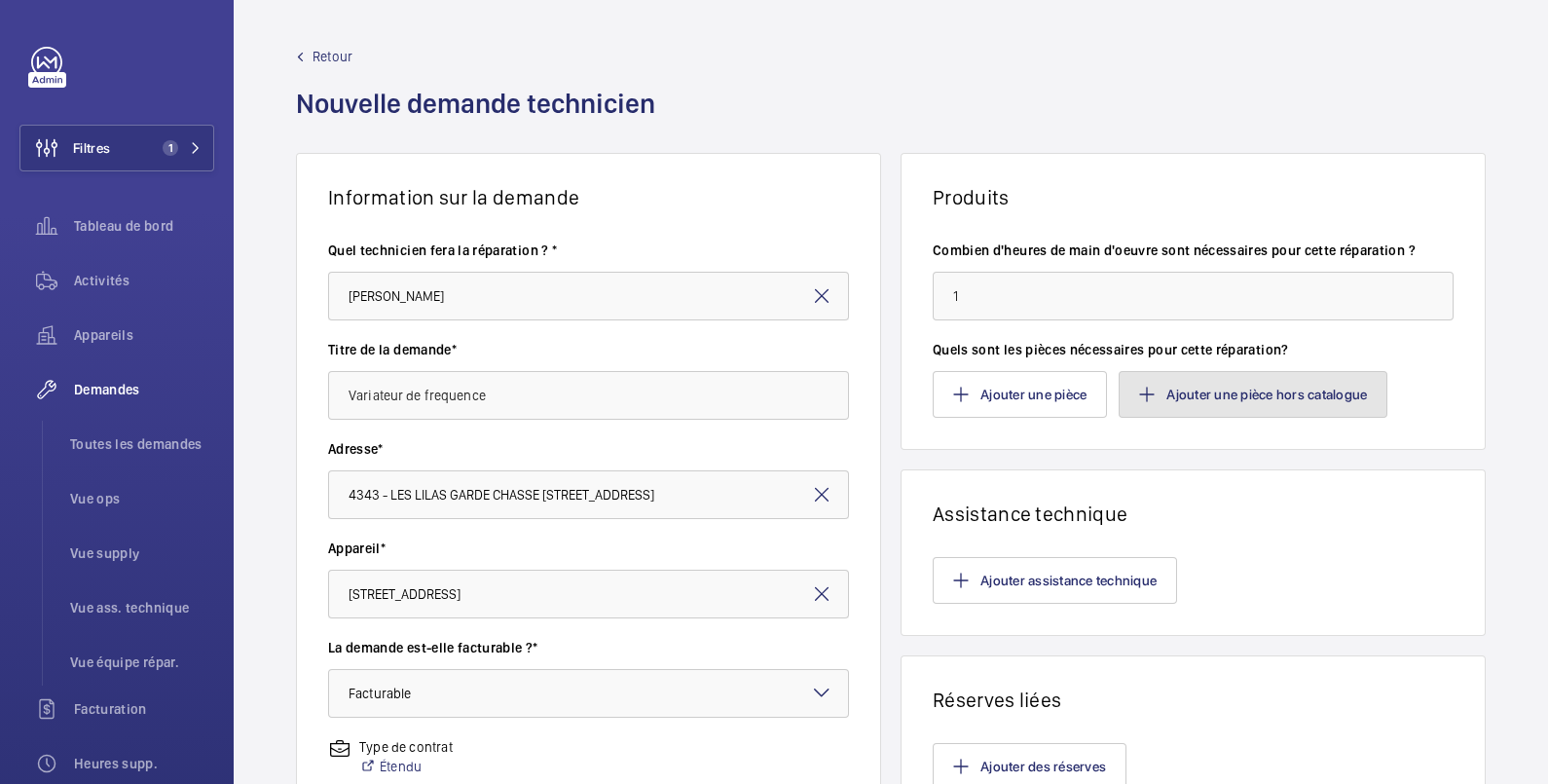
click at [1242, 399] on button "Ajouter une pièce hors catalogue" at bounding box center [1253, 394] width 269 height 47
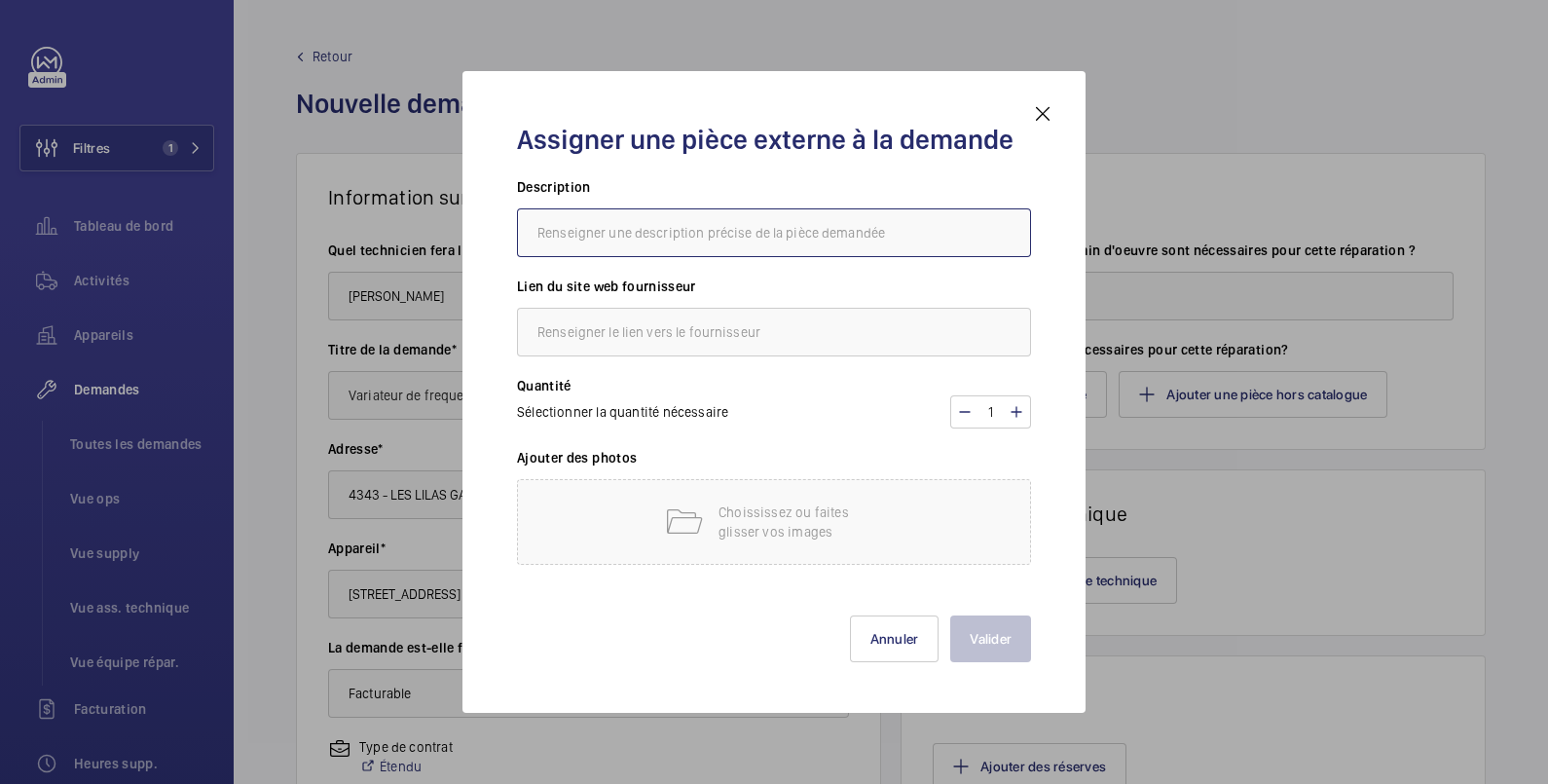
click at [662, 235] on input "text" at bounding box center [774, 233] width 514 height 49
type input "v"
type input "Variateur"
click at [1347, 56] on div at bounding box center [774, 392] width 1548 height 784
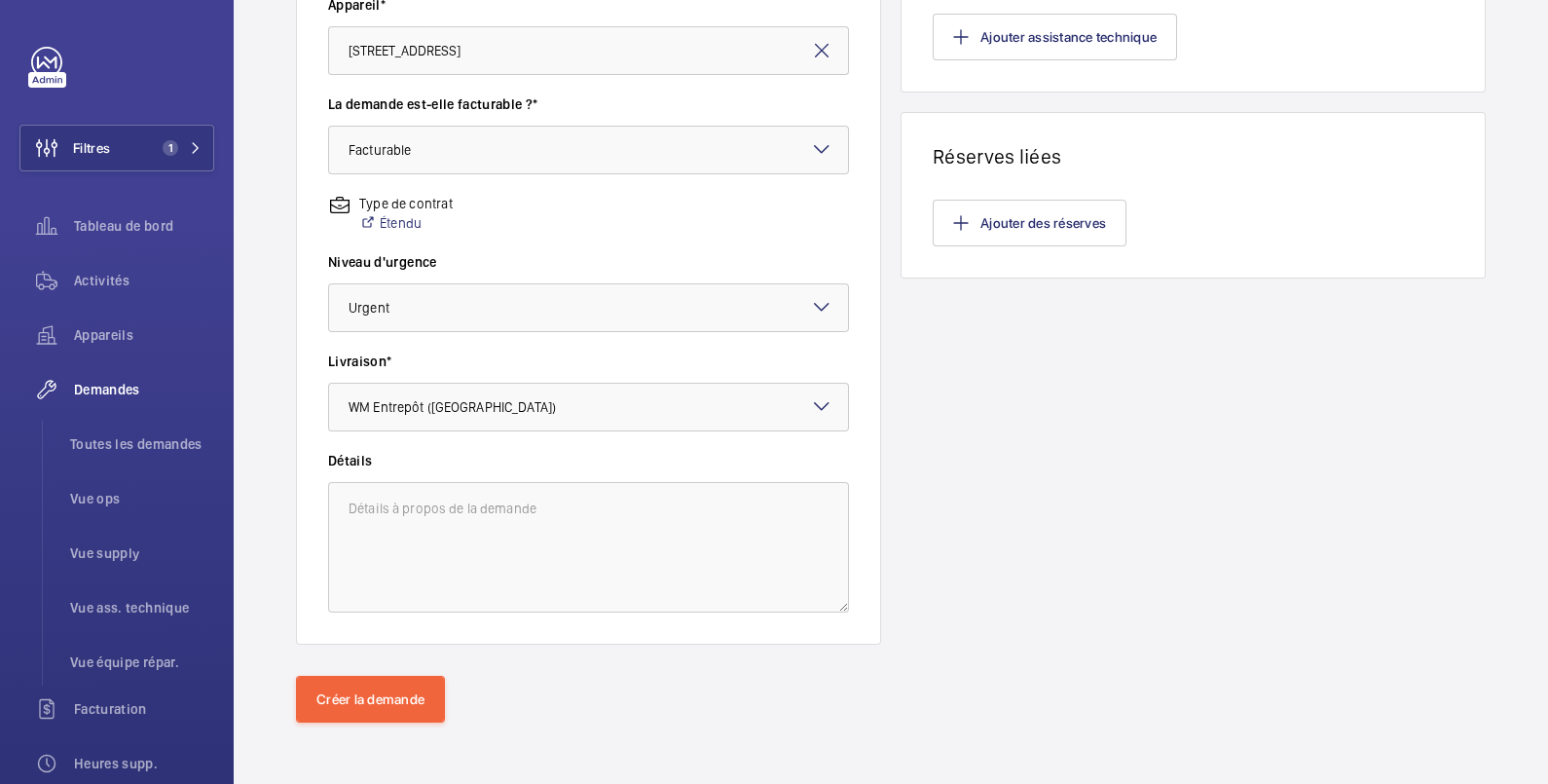
scroll to position [218, 0]
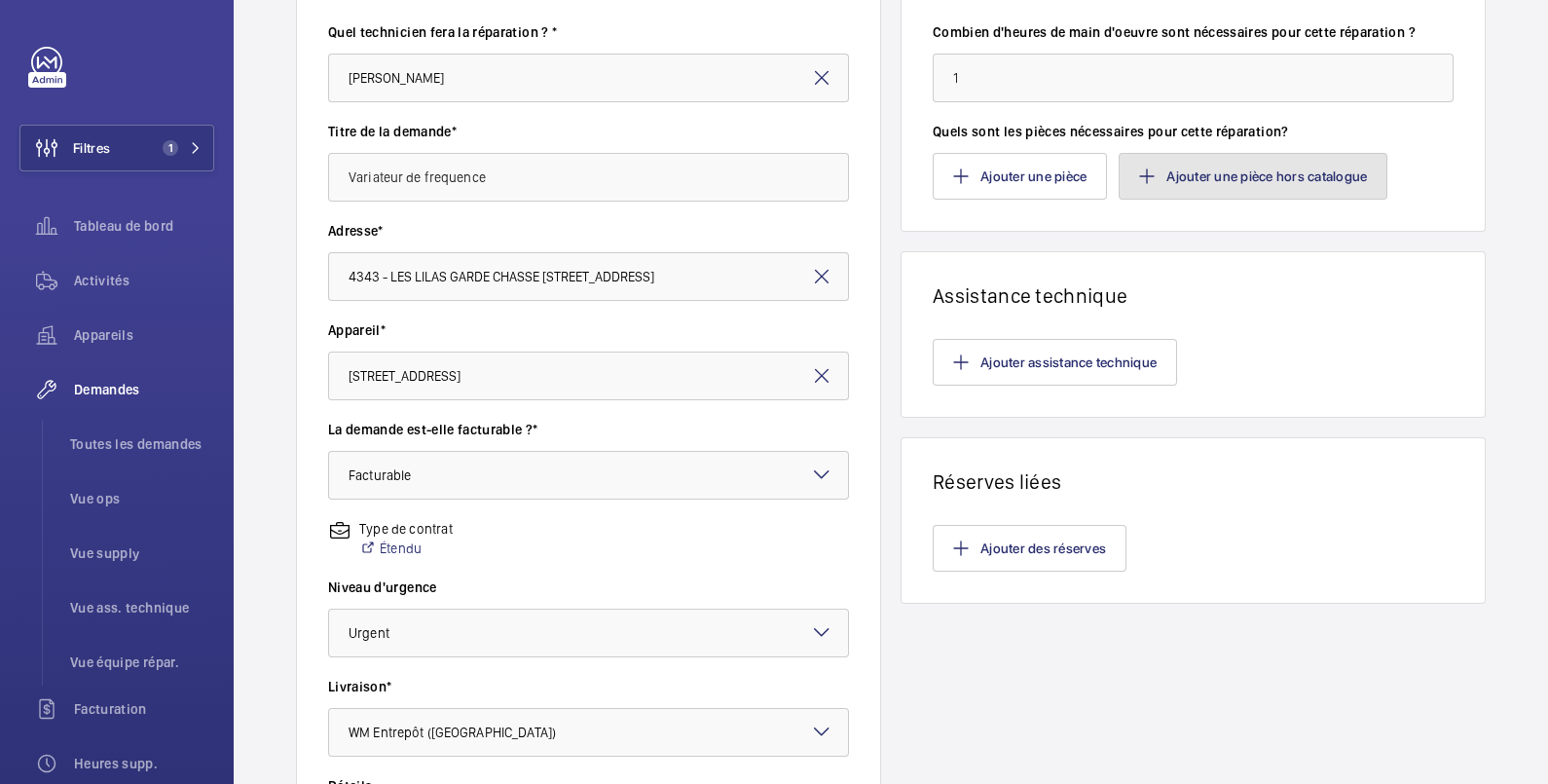
click at [1258, 169] on button "Ajouter une pièce hors catalogue" at bounding box center [1253, 176] width 269 height 47
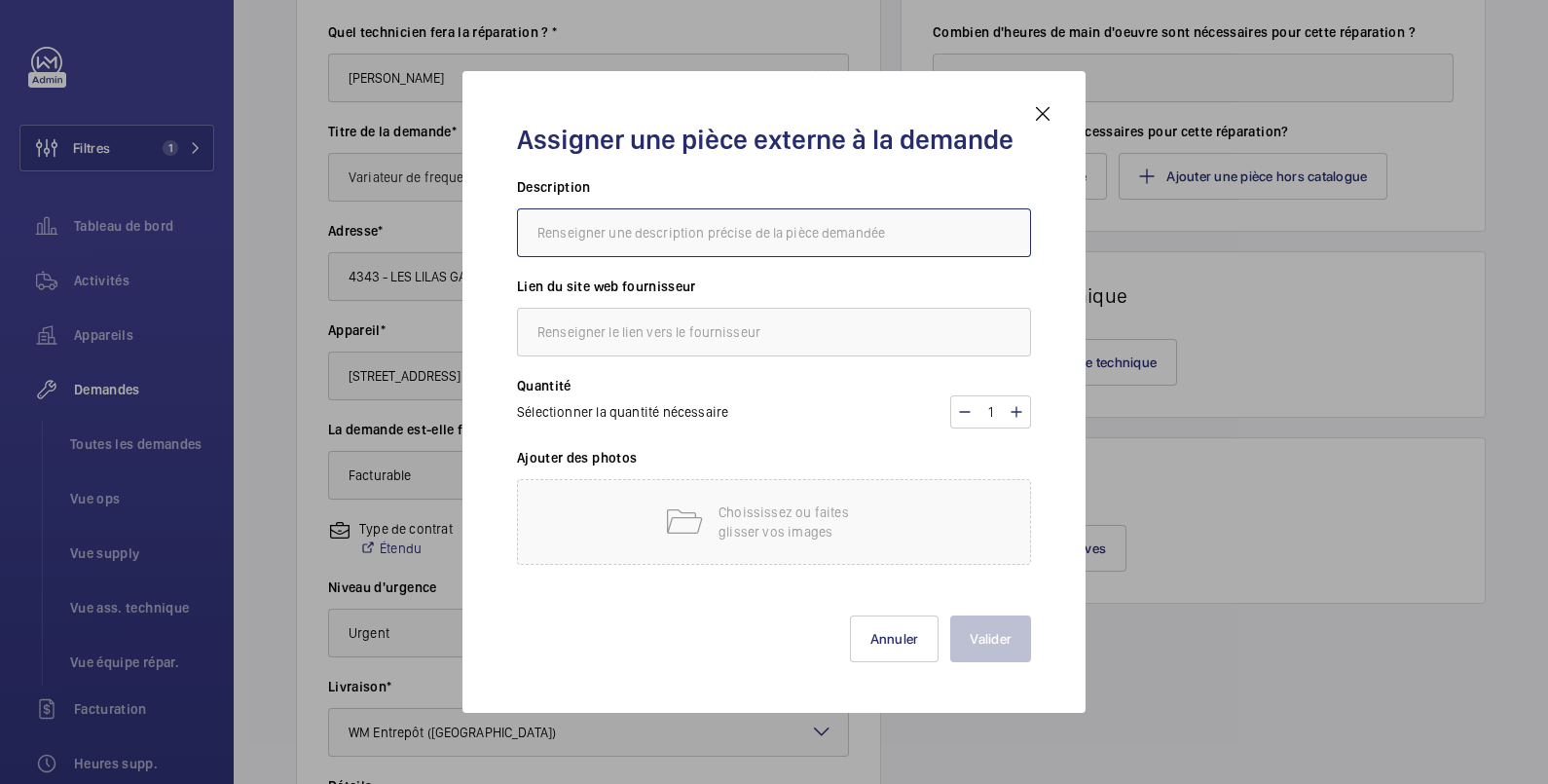
click at [745, 236] on input "text" at bounding box center [774, 233] width 514 height 49
click at [745, 236] on input "Varia" at bounding box center [774, 233] width 514 height 49
type input "Variateur"
click at [736, 326] on input "text" at bounding box center [774, 332] width 514 height 49
type input "sodimas"
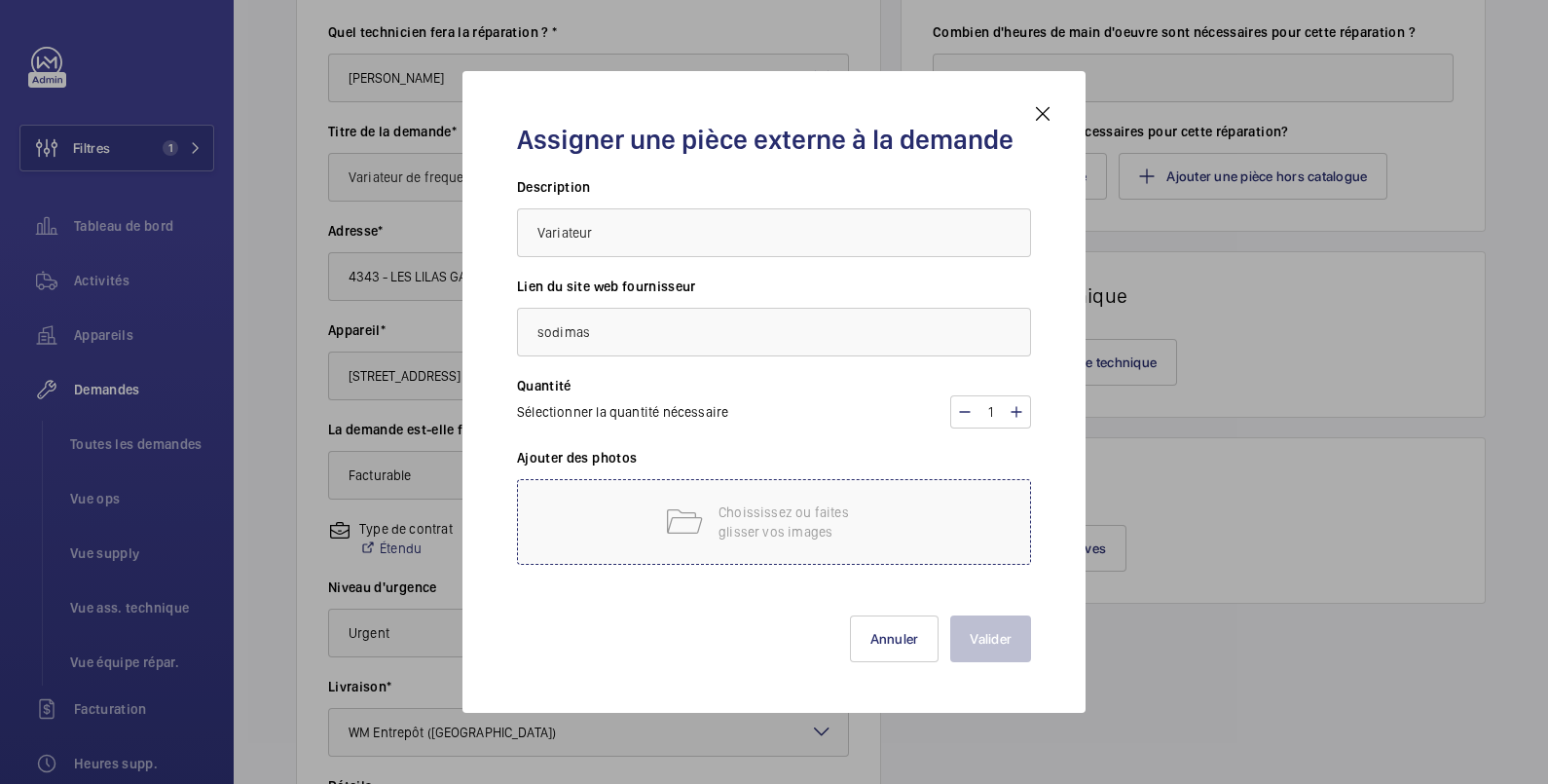
click at [751, 525] on p "Choississez ou faites glisser vos images" at bounding box center [802, 522] width 166 height 39
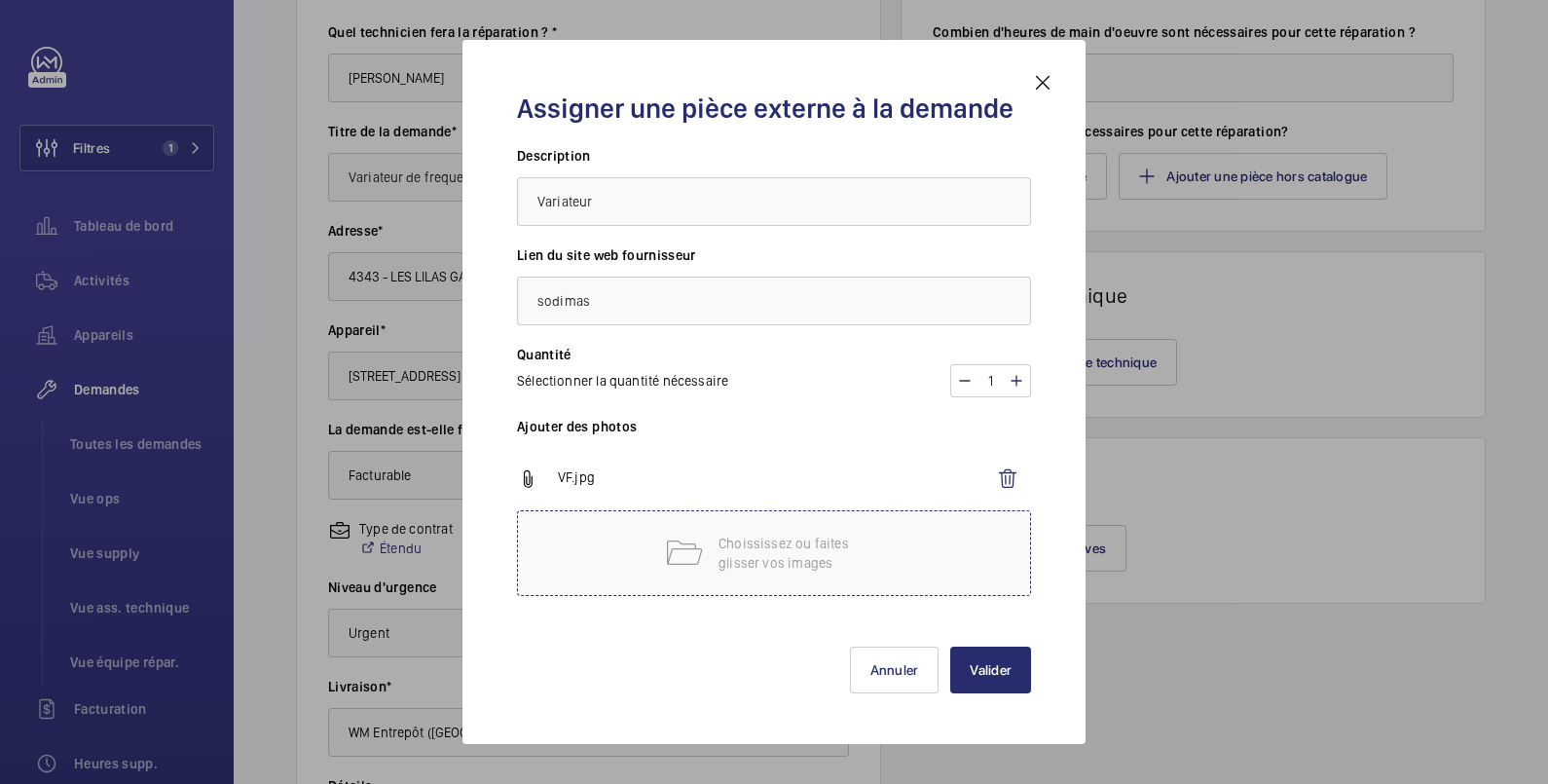
click at [799, 558] on p "Choississez ou faites glisser vos images" at bounding box center [802, 553] width 166 height 39
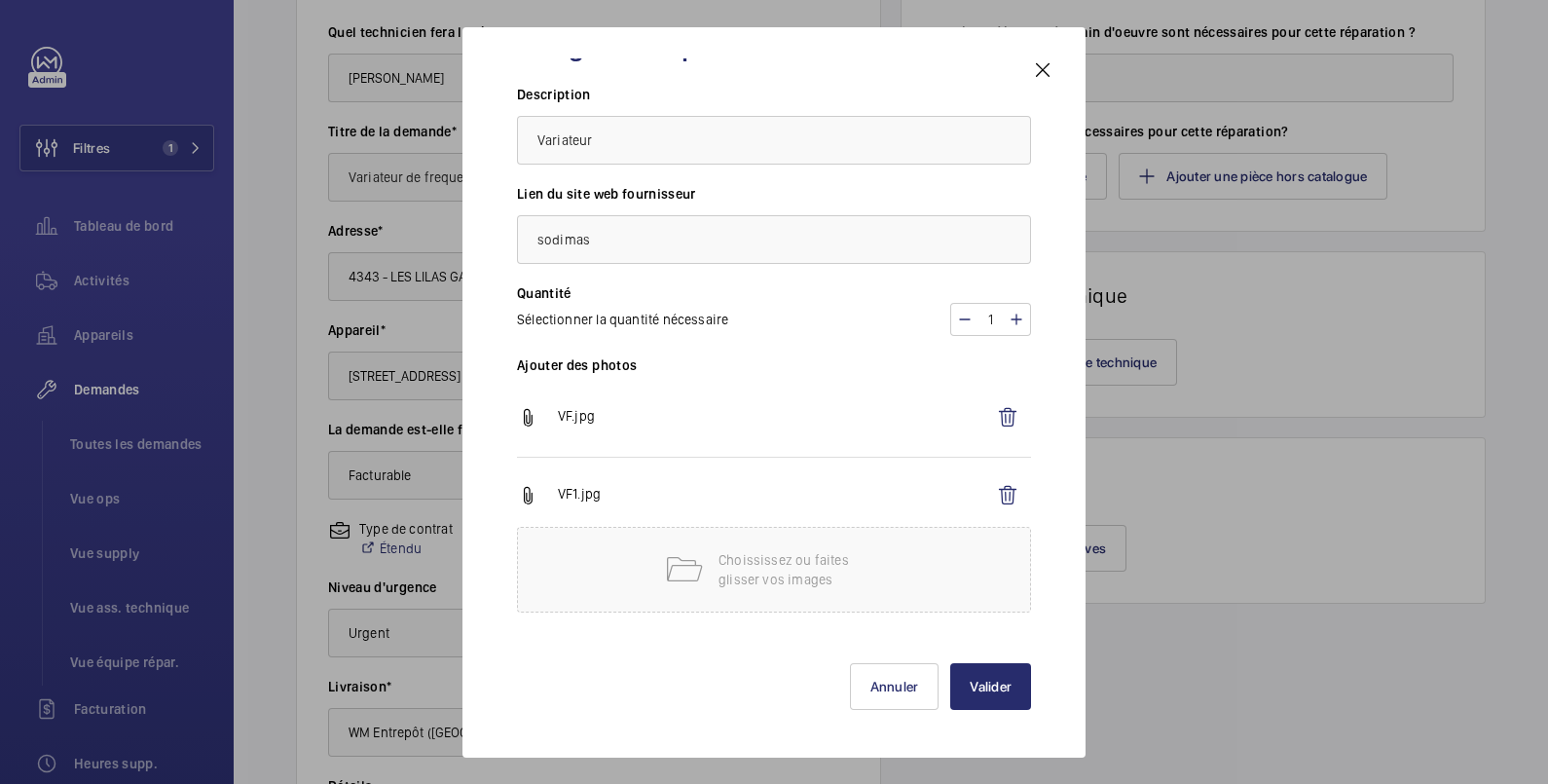
scroll to position [51, 0]
click at [977, 690] on button "Valider" at bounding box center [990, 685] width 81 height 47
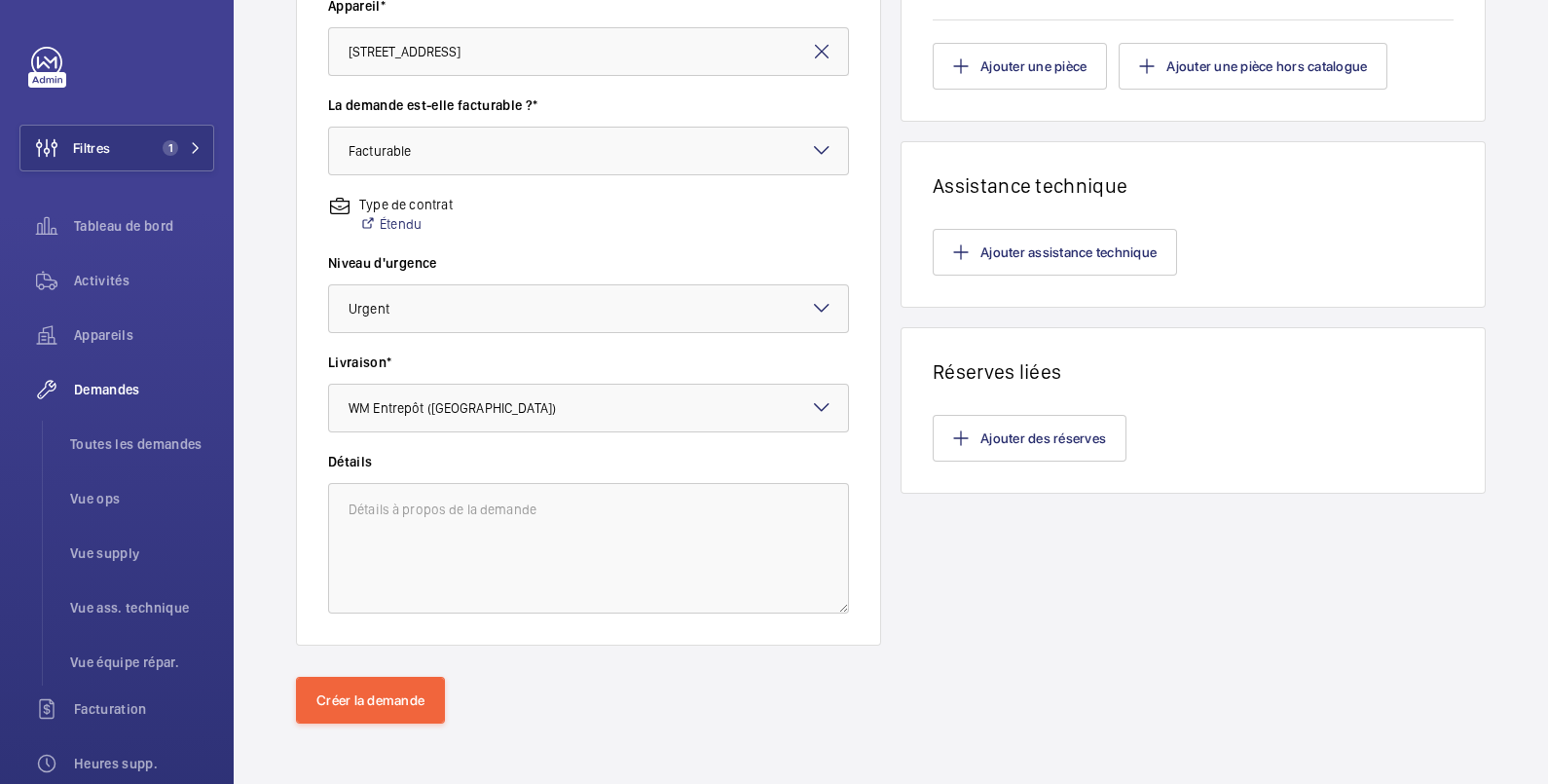
scroll to position [543, 0]
click at [487, 496] on textarea at bounding box center [588, 547] width 521 height 131
paste textarea "R25-02520"
type textarea "meme variateur que la DY R25-02520"
click at [416, 702] on button "Créer la demande" at bounding box center [370, 699] width 149 height 47
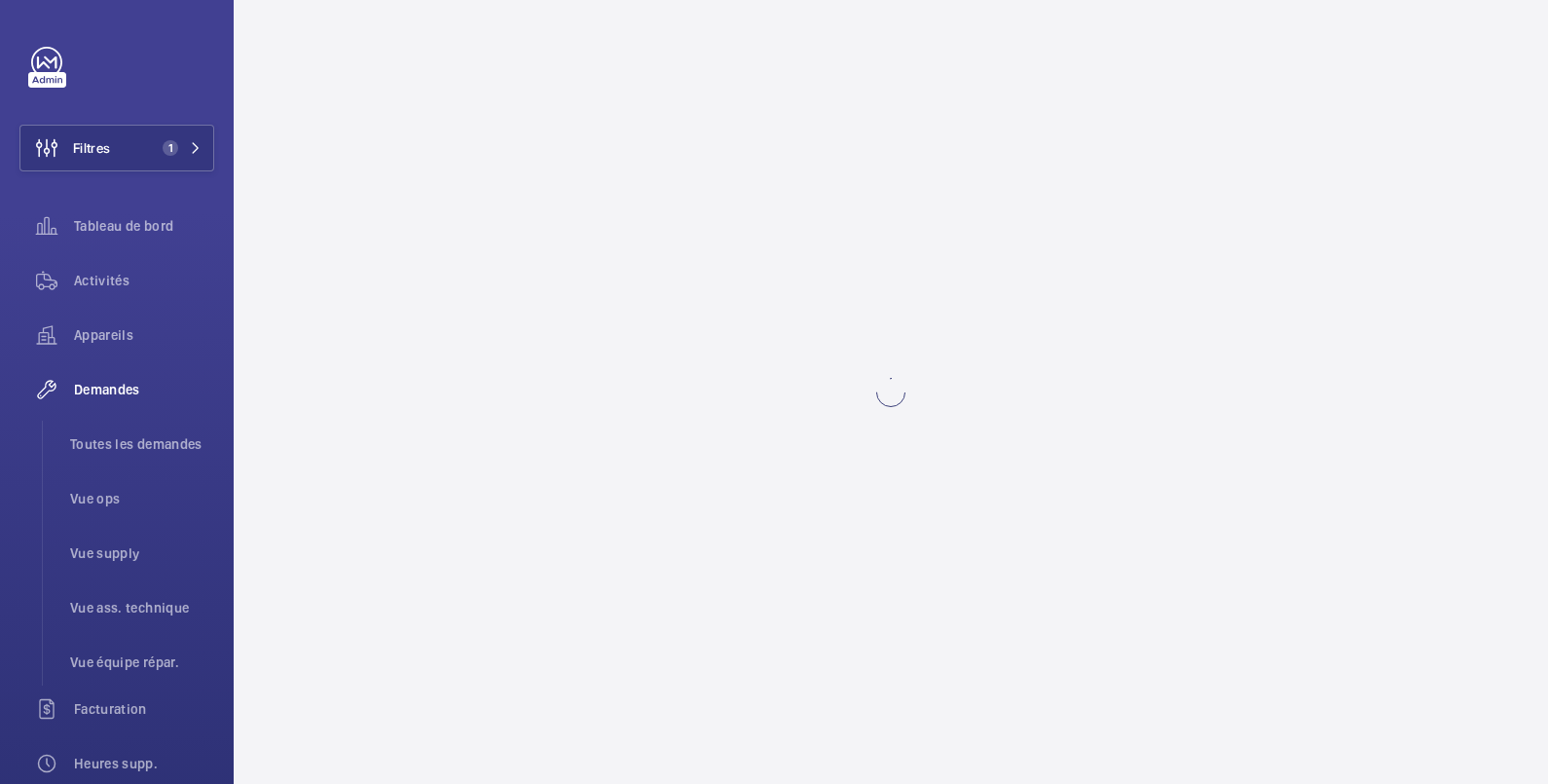
scroll to position [0, 0]
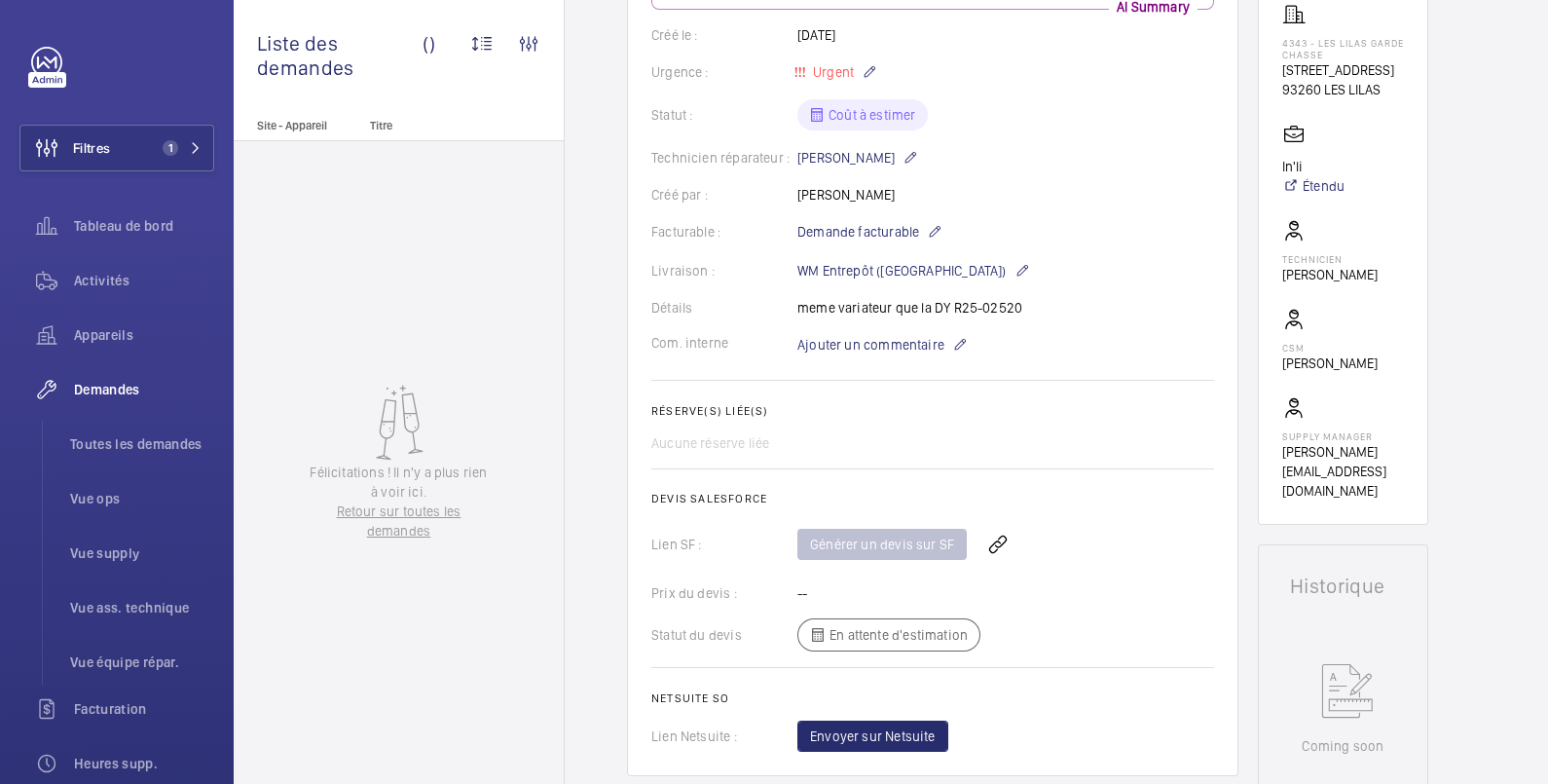
scroll to position [668, 0]
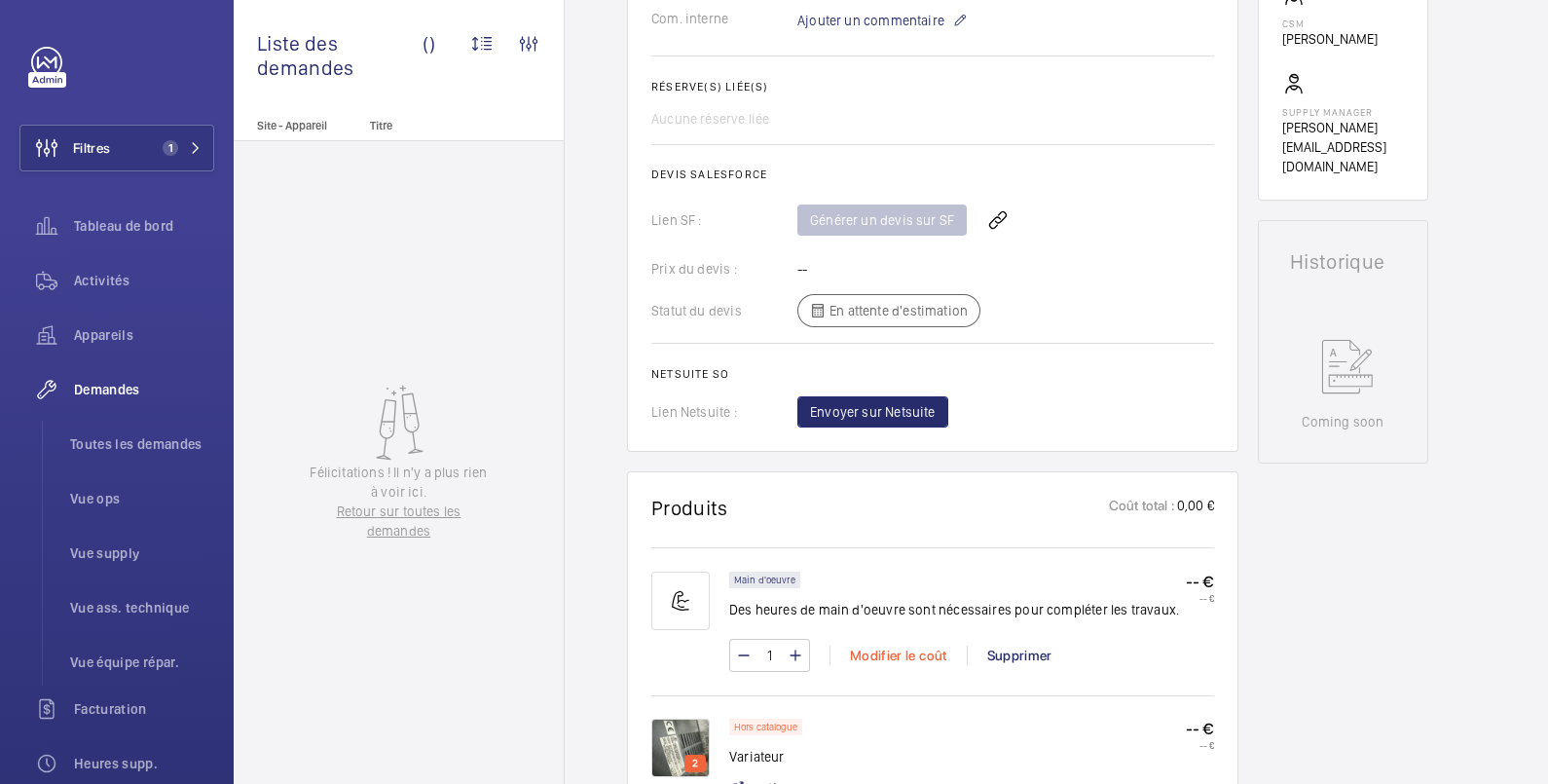
click at [930, 665] on div "Modifier le coût" at bounding box center [898, 655] width 138 height 20
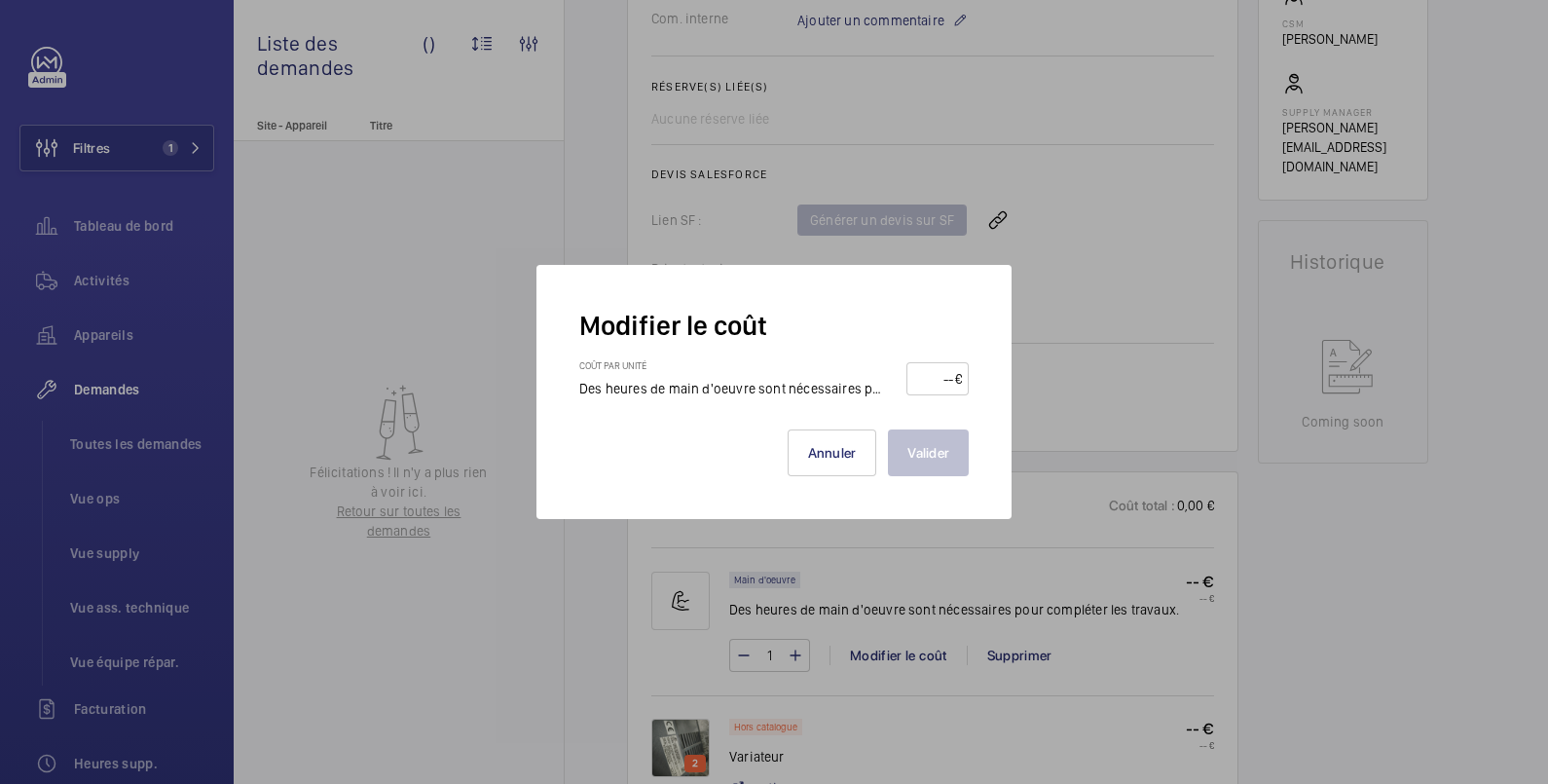
click at [934, 378] on input "number" at bounding box center [933, 378] width 41 height 31
type input "1650"
click at [927, 448] on button "Valider" at bounding box center [928, 452] width 81 height 47
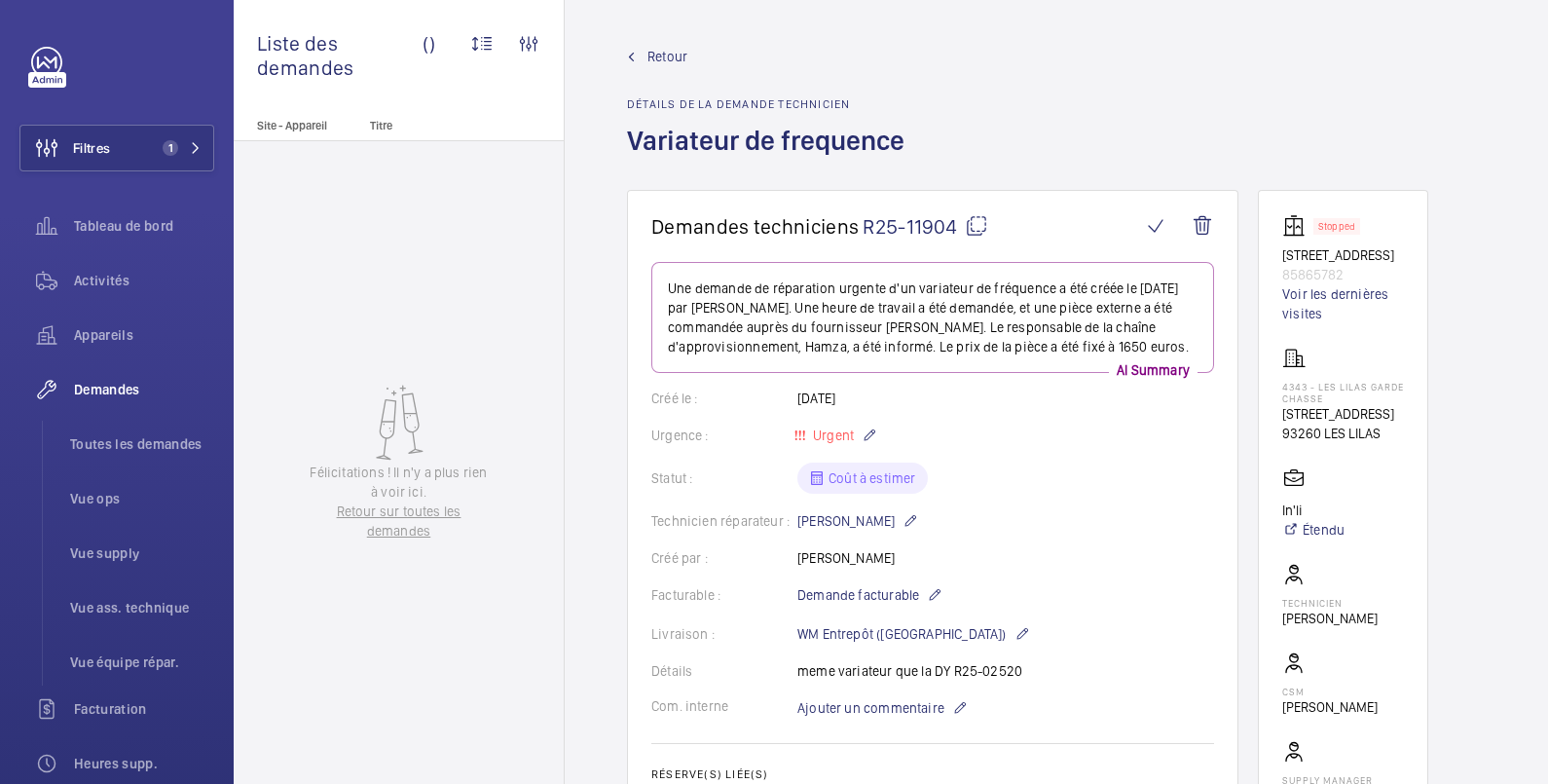
scroll to position [648, 0]
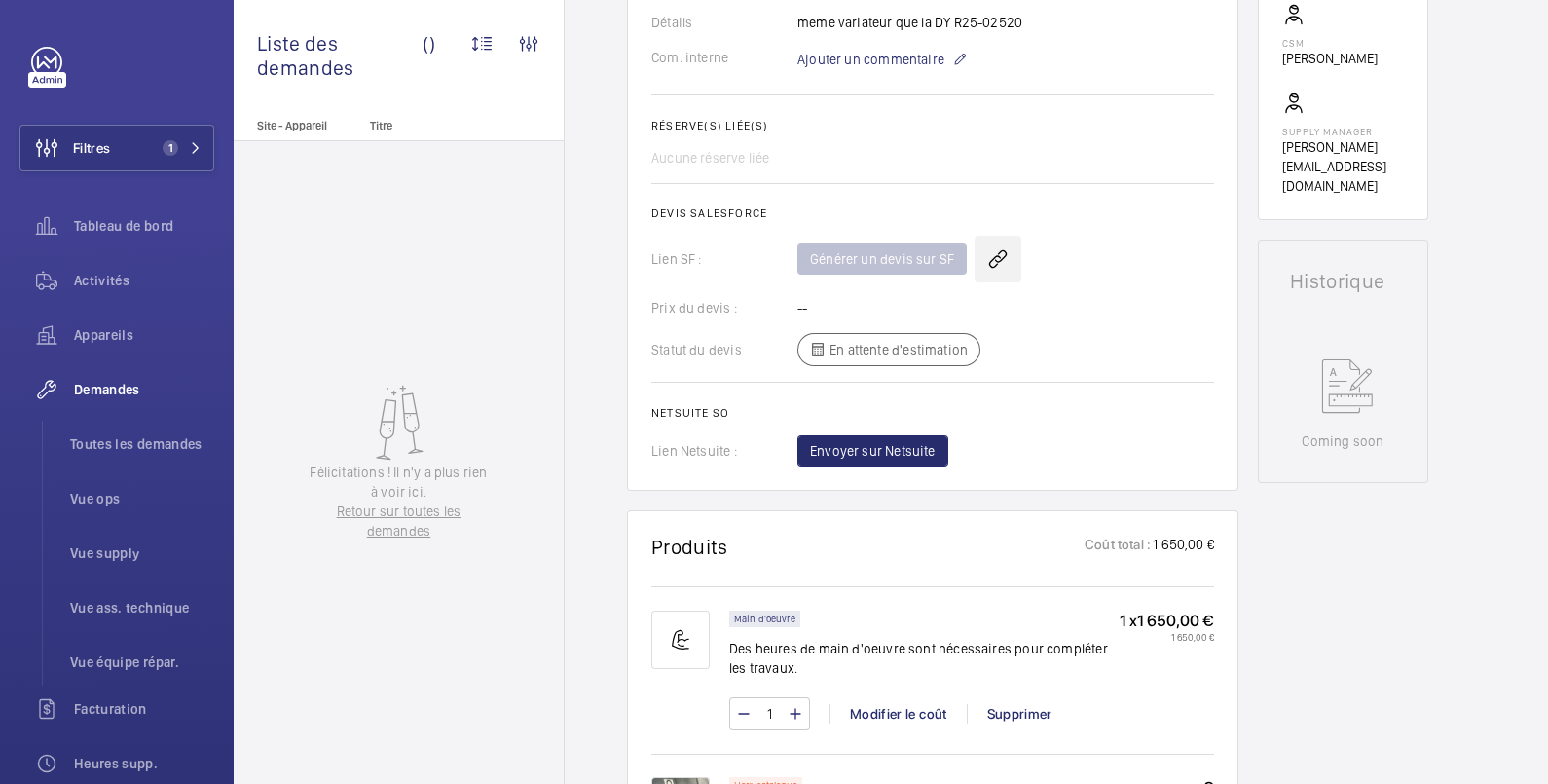
click at [993, 260] on wm-front-icon-button at bounding box center [998, 259] width 47 height 47
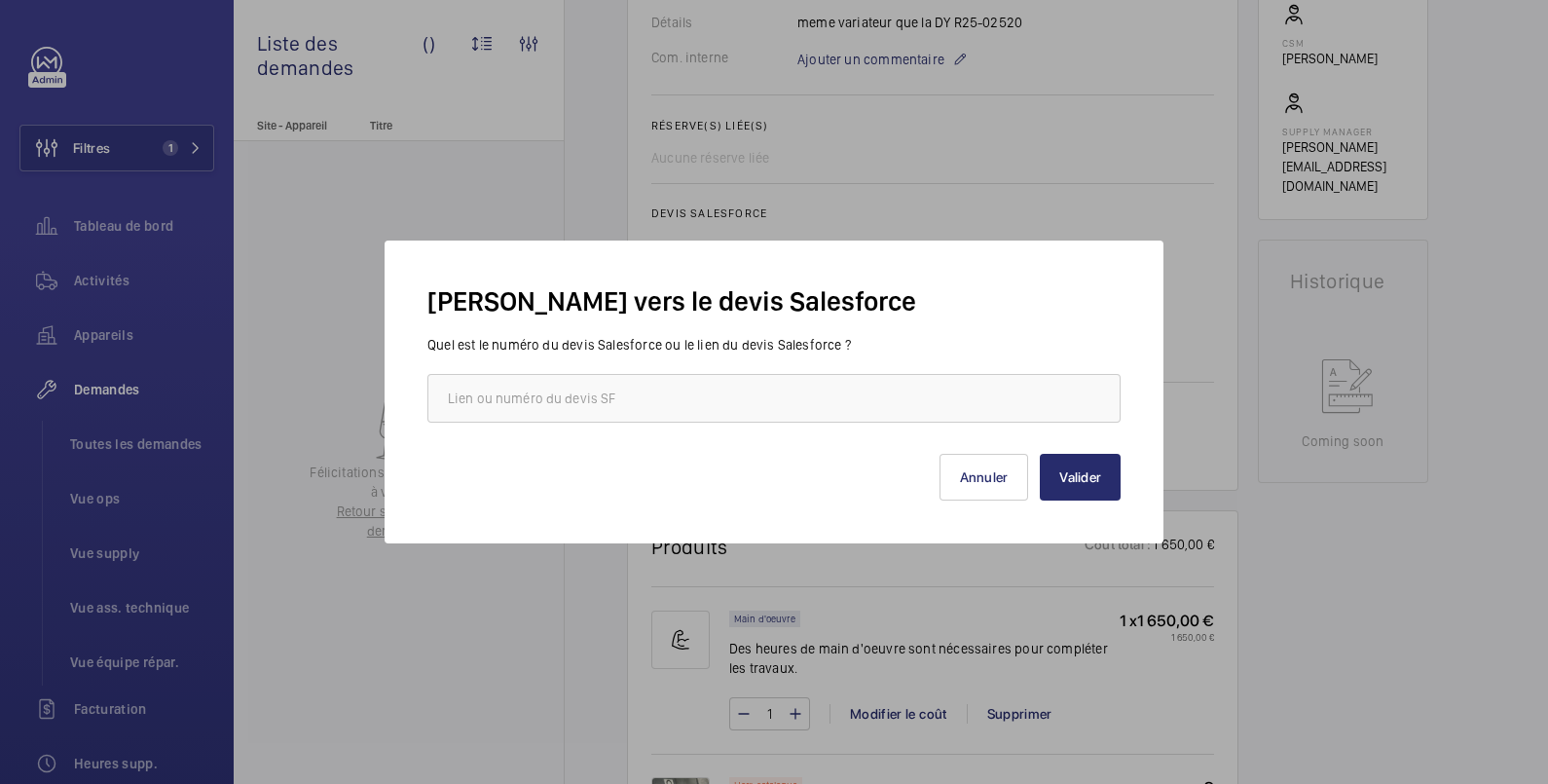
click at [1167, 86] on div at bounding box center [774, 392] width 1548 height 784
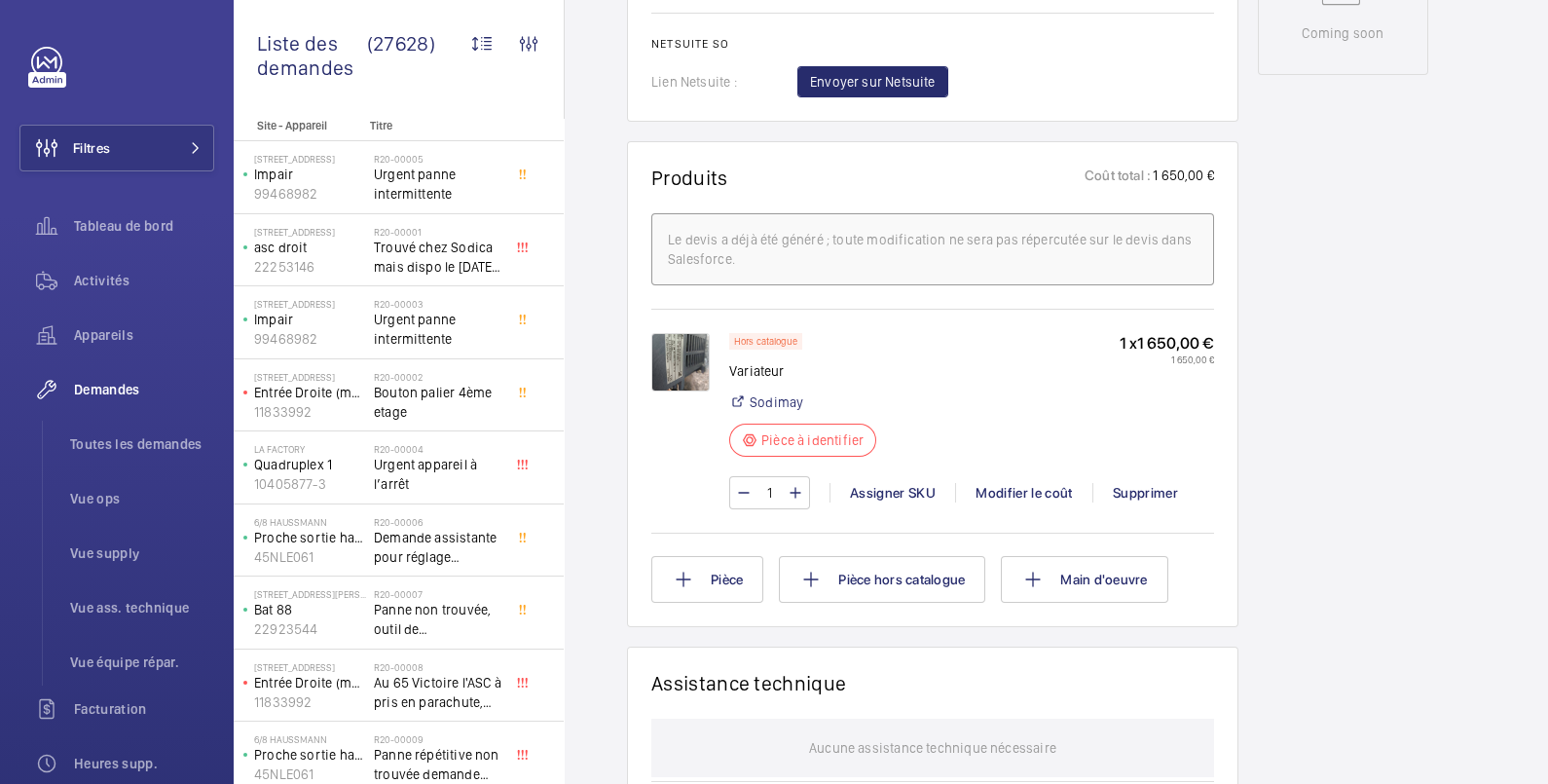
scroll to position [1057, 0]
click at [774, 399] on link "Sodimay" at bounding box center [776, 401] width 54 height 20
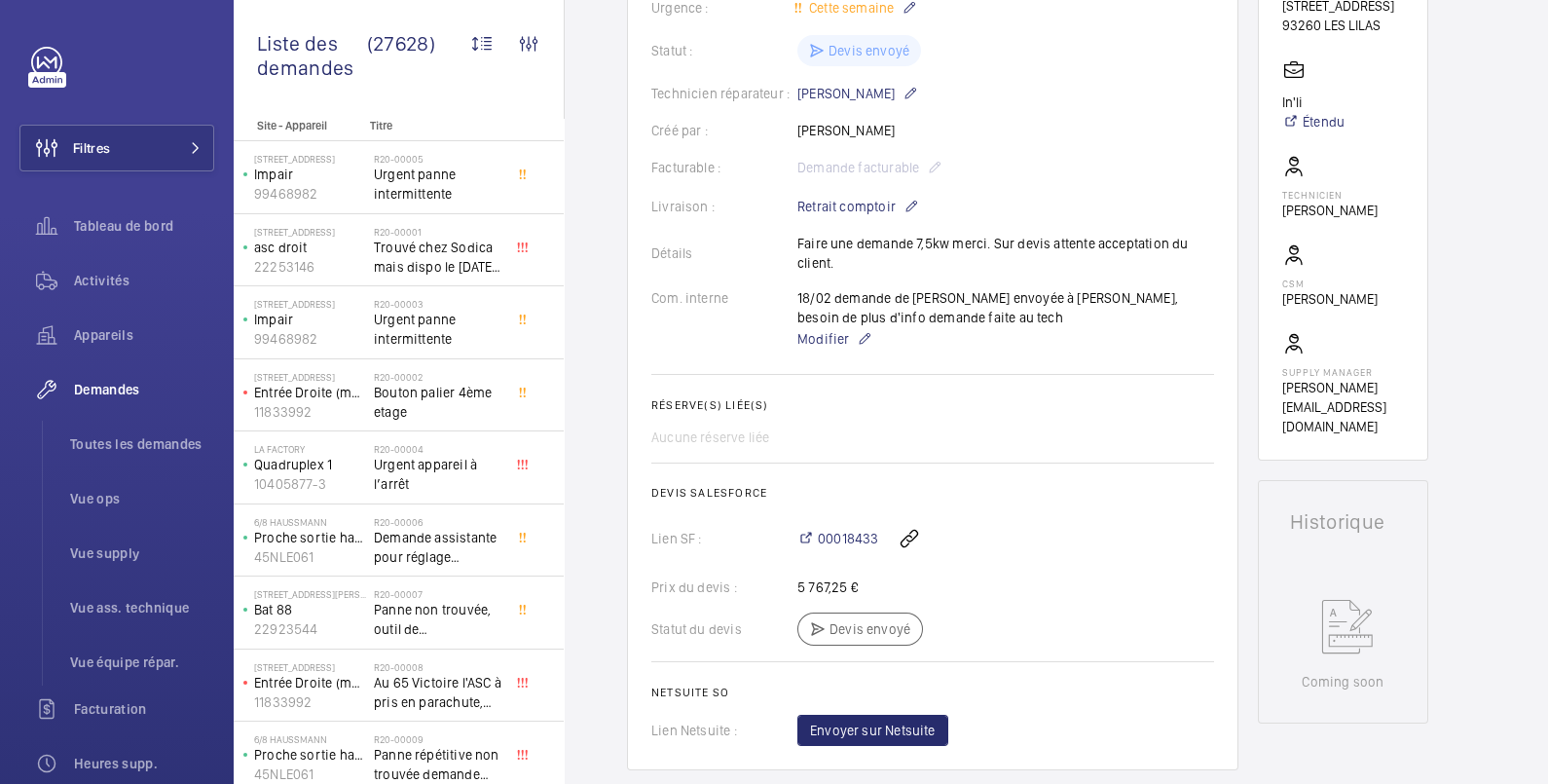
scroll to position [84, 0]
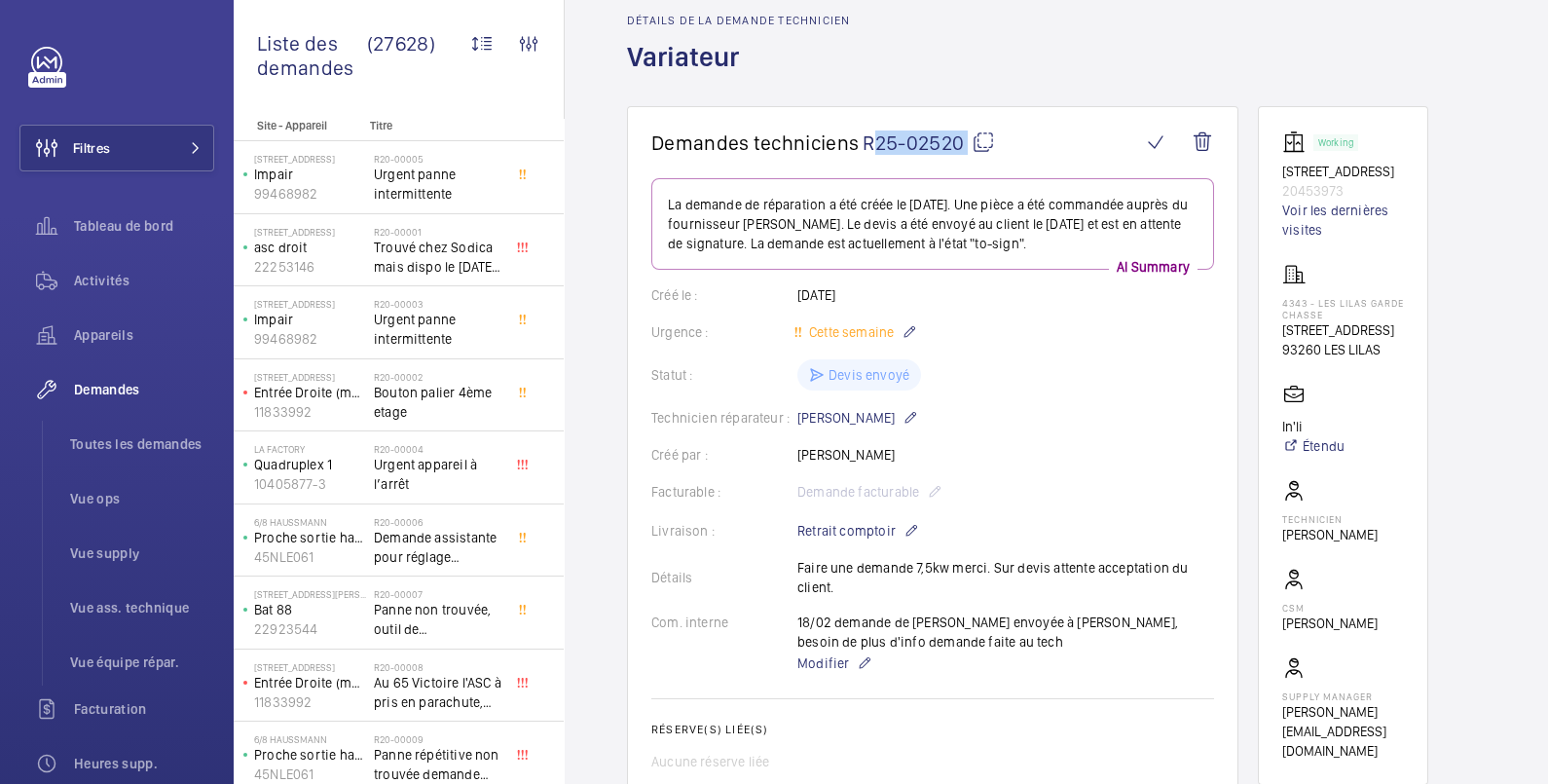
drag, startPoint x: 867, startPoint y: 151, endPoint x: 921, endPoint y: 168, distance: 56.6
click at [921, 168] on wm-front-card-header "Demandes techniciens R25-02520" at bounding box center [933, 154] width 563 height 48
copy div "R25-02520"
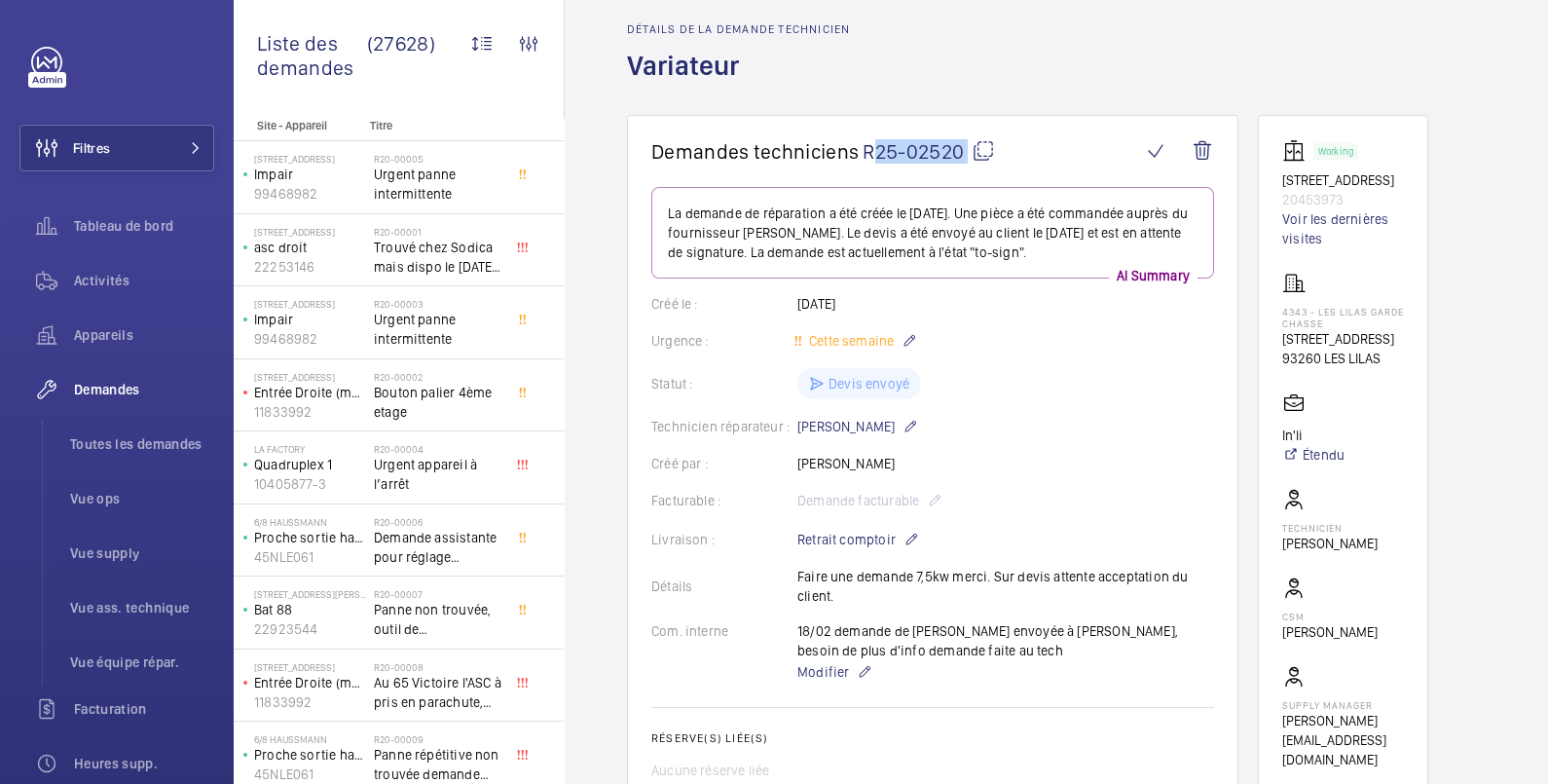
scroll to position [0, 0]
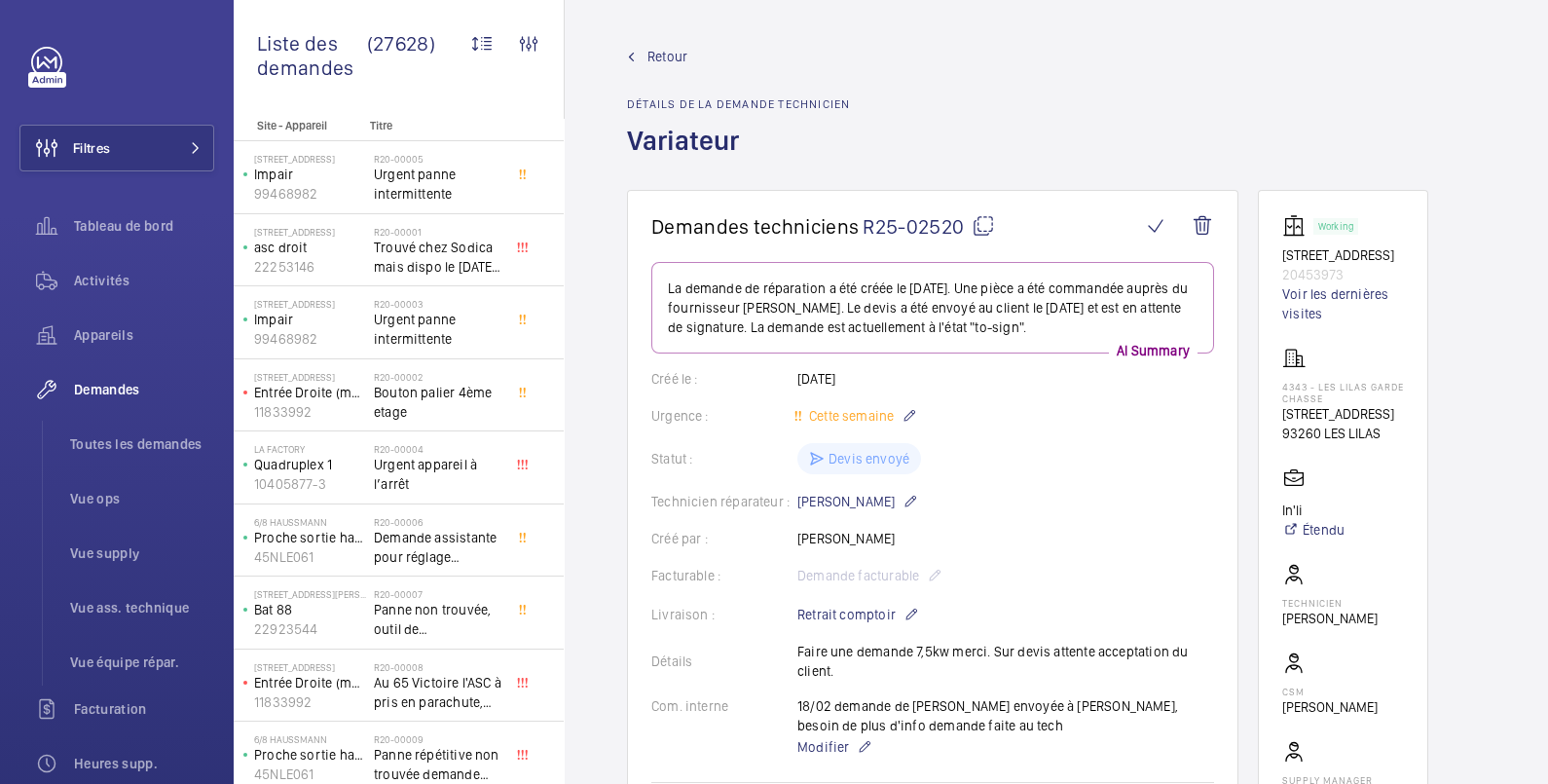
click at [671, 60] on span "Retour" at bounding box center [667, 57] width 40 height 20
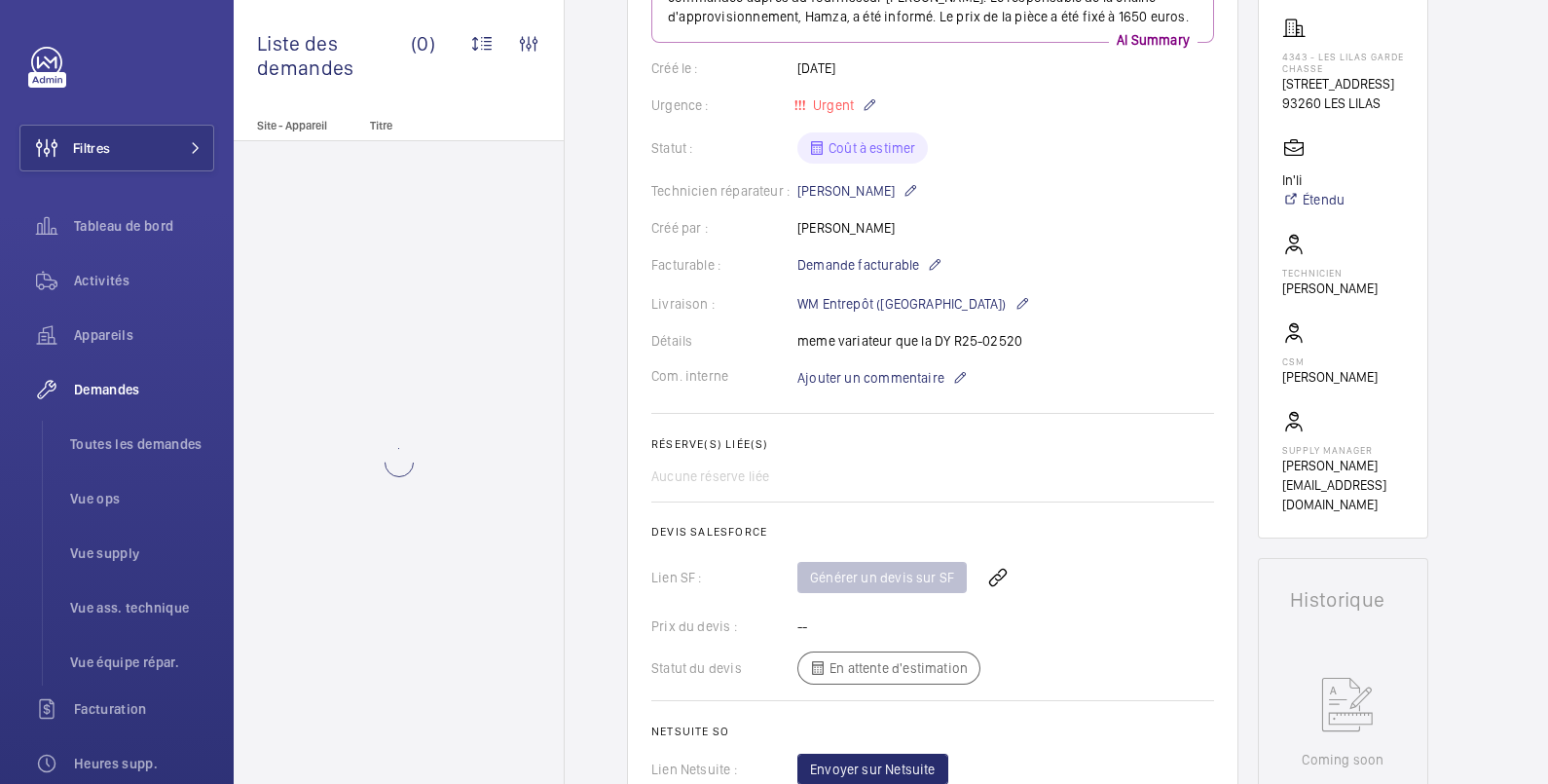
scroll to position [648, 0]
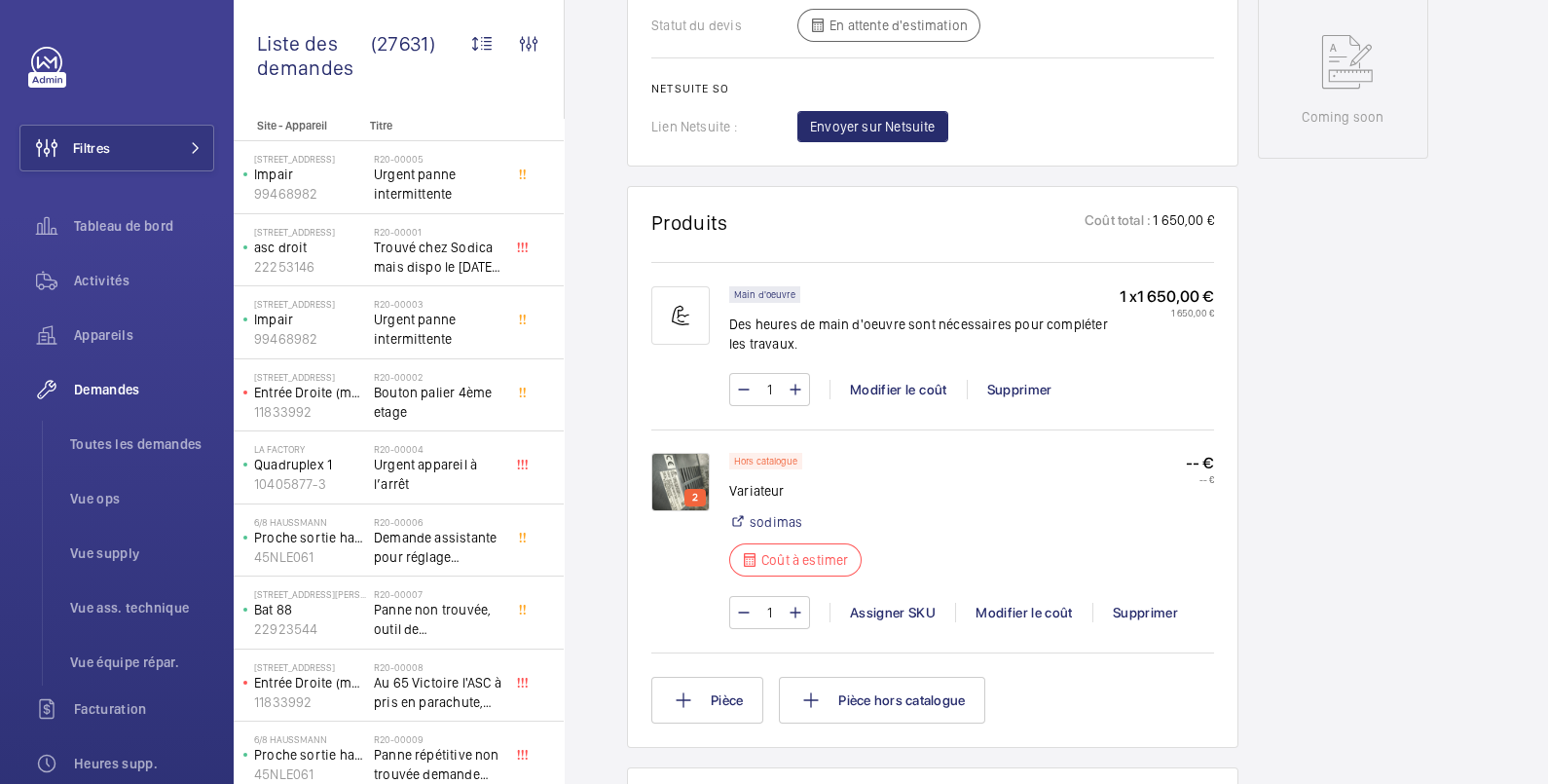
scroll to position [972, 0]
click at [1035, 384] on div "Supprimer" at bounding box center [1019, 389] width 105 height 20
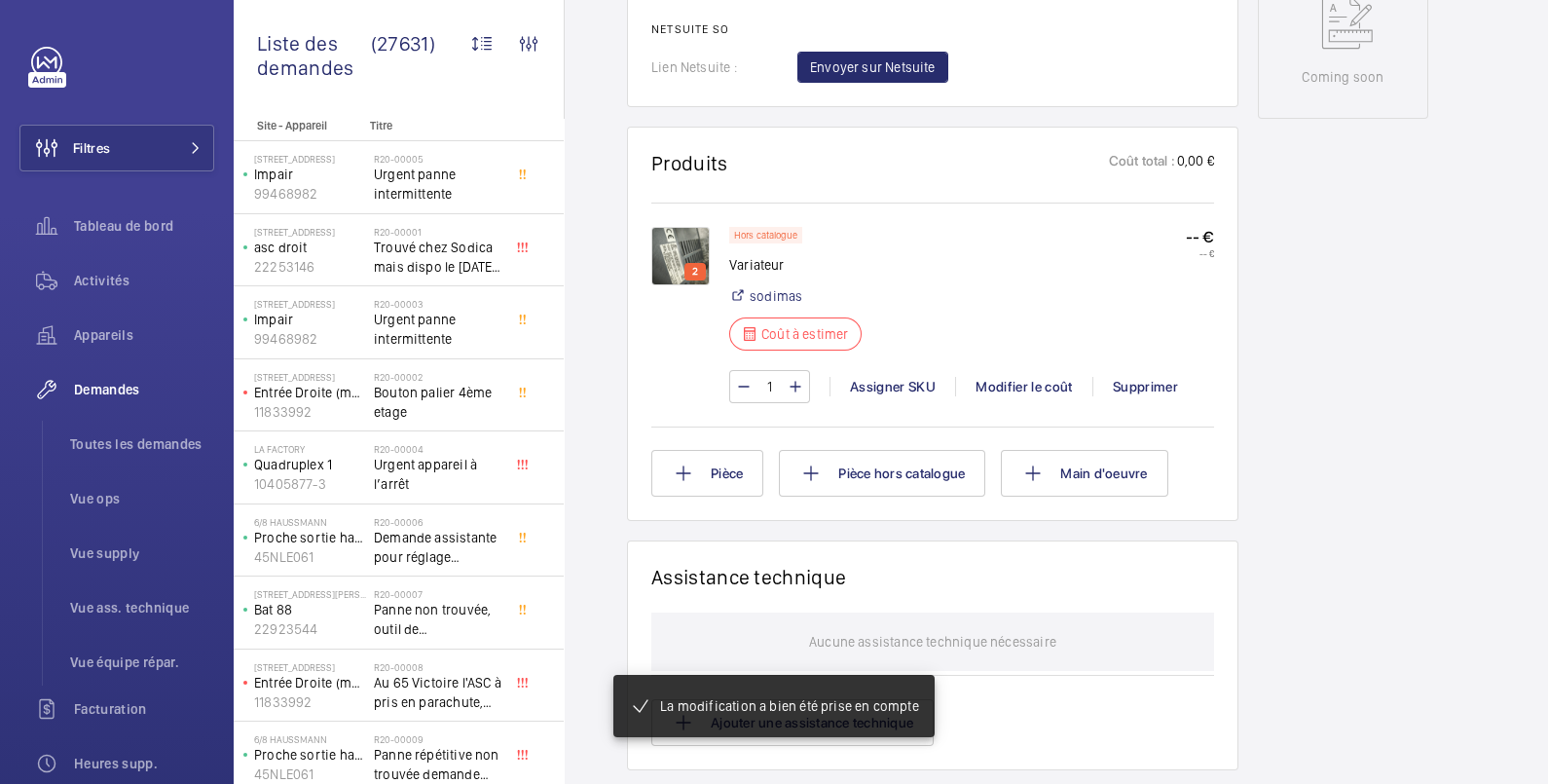
scroll to position [1032, 0]
click at [1035, 384] on div "Modifier le coût" at bounding box center [1023, 386] width 138 height 20
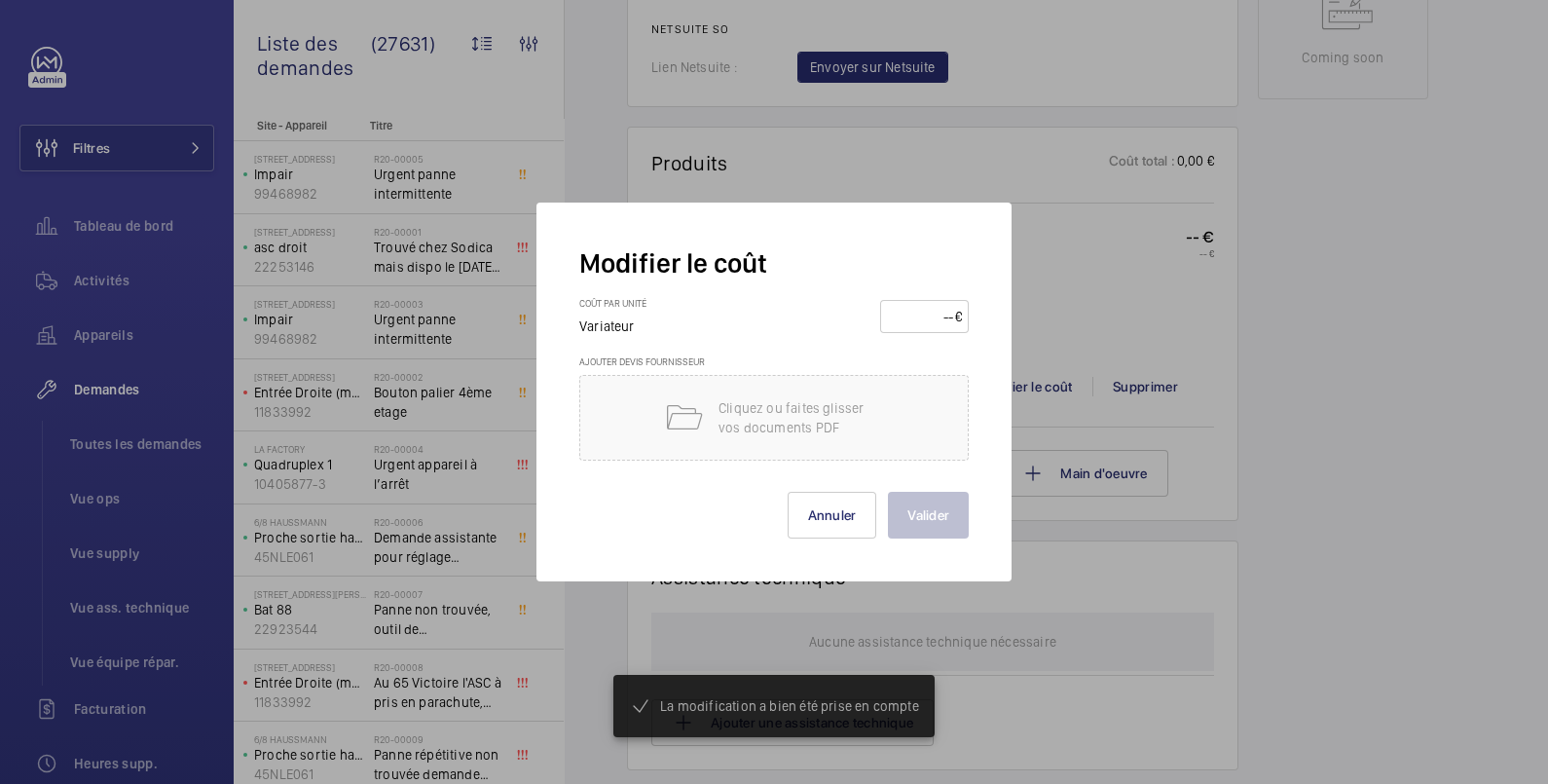
click at [925, 315] on input "number" at bounding box center [921, 316] width 68 height 31
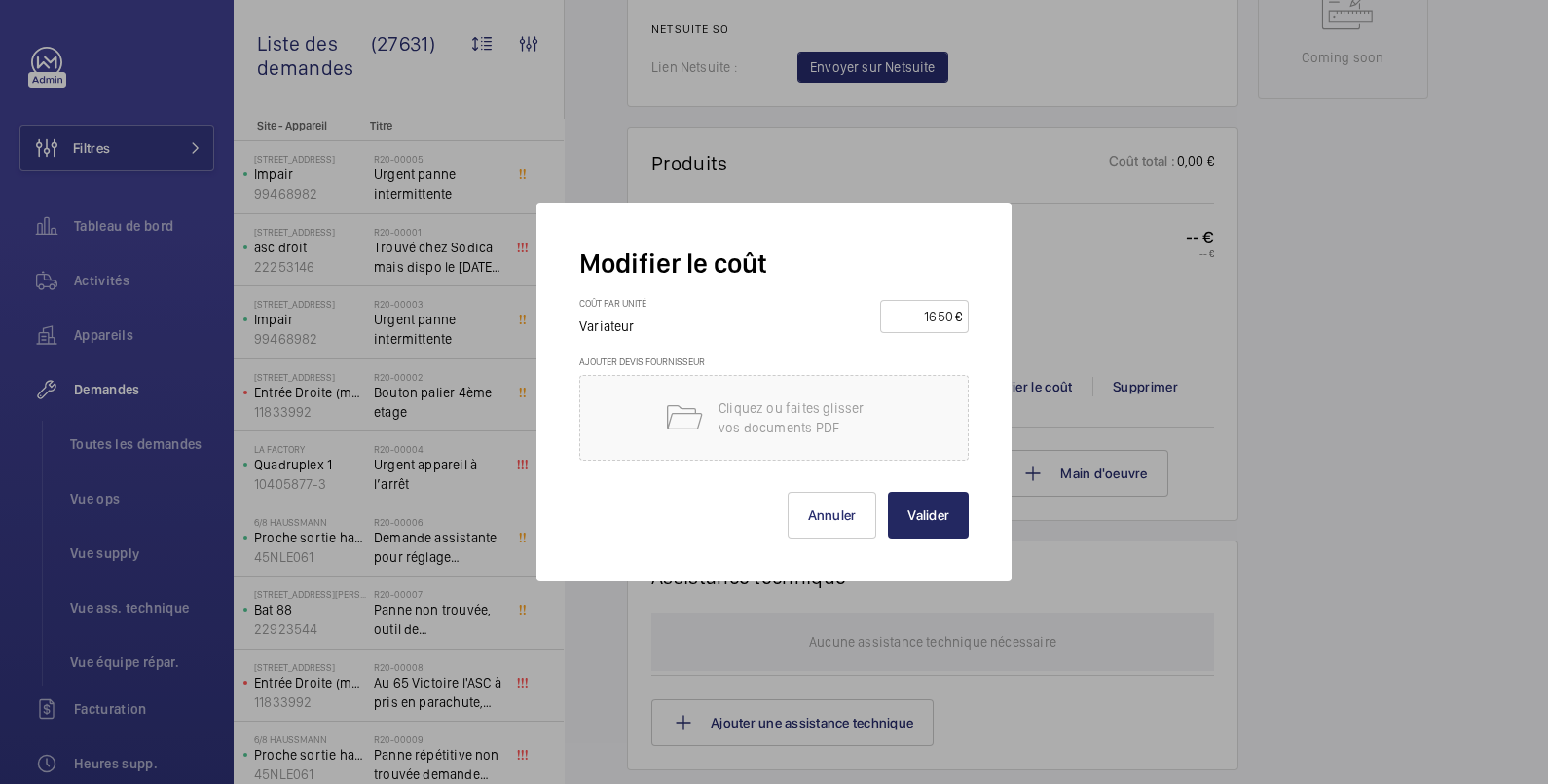
type input "1650"
click at [947, 515] on button "Valider" at bounding box center [928, 515] width 81 height 47
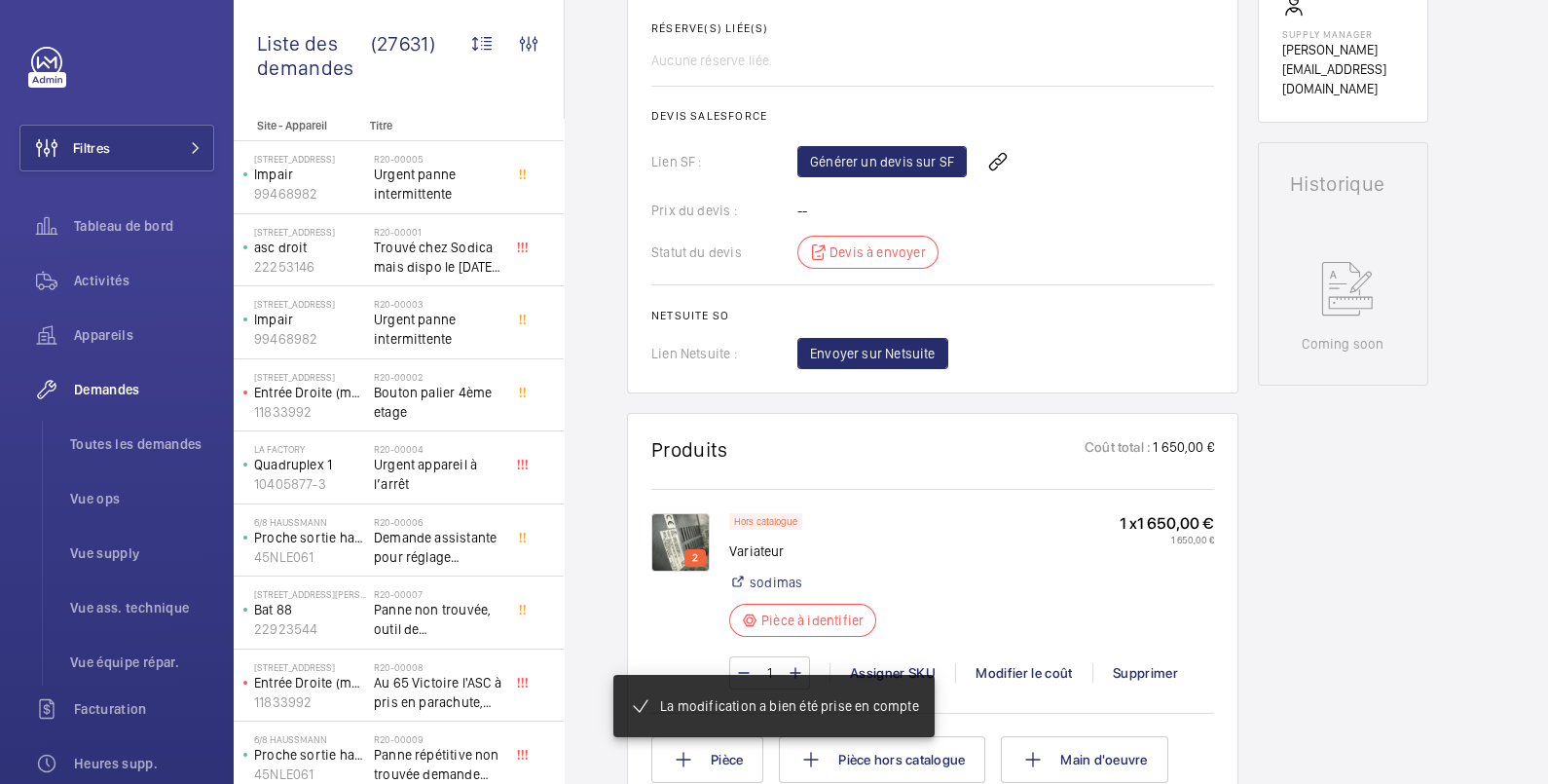
scroll to position [765, 0]
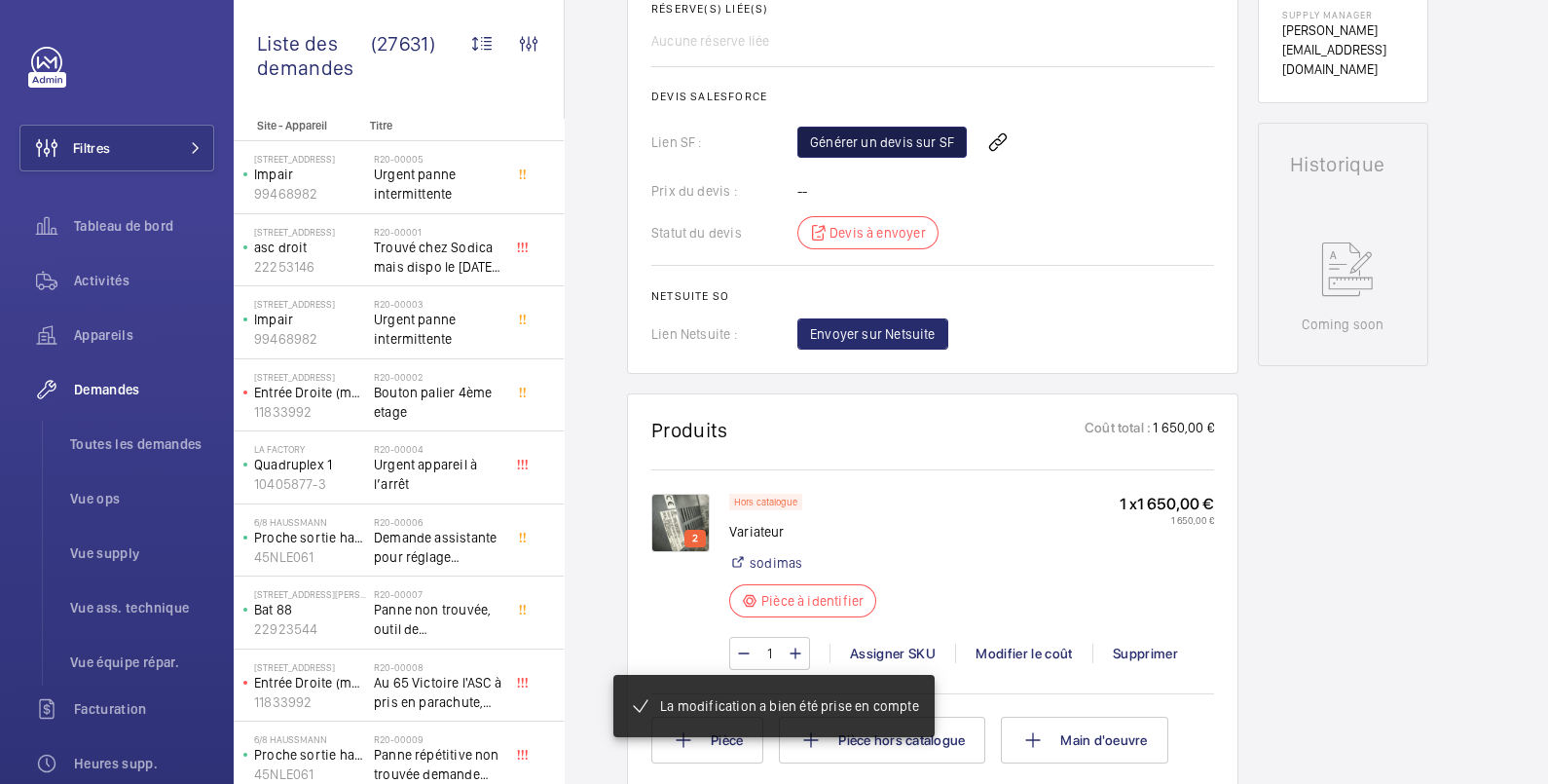
click at [918, 136] on link "Générer un devis sur SF" at bounding box center [883, 142] width 170 height 31
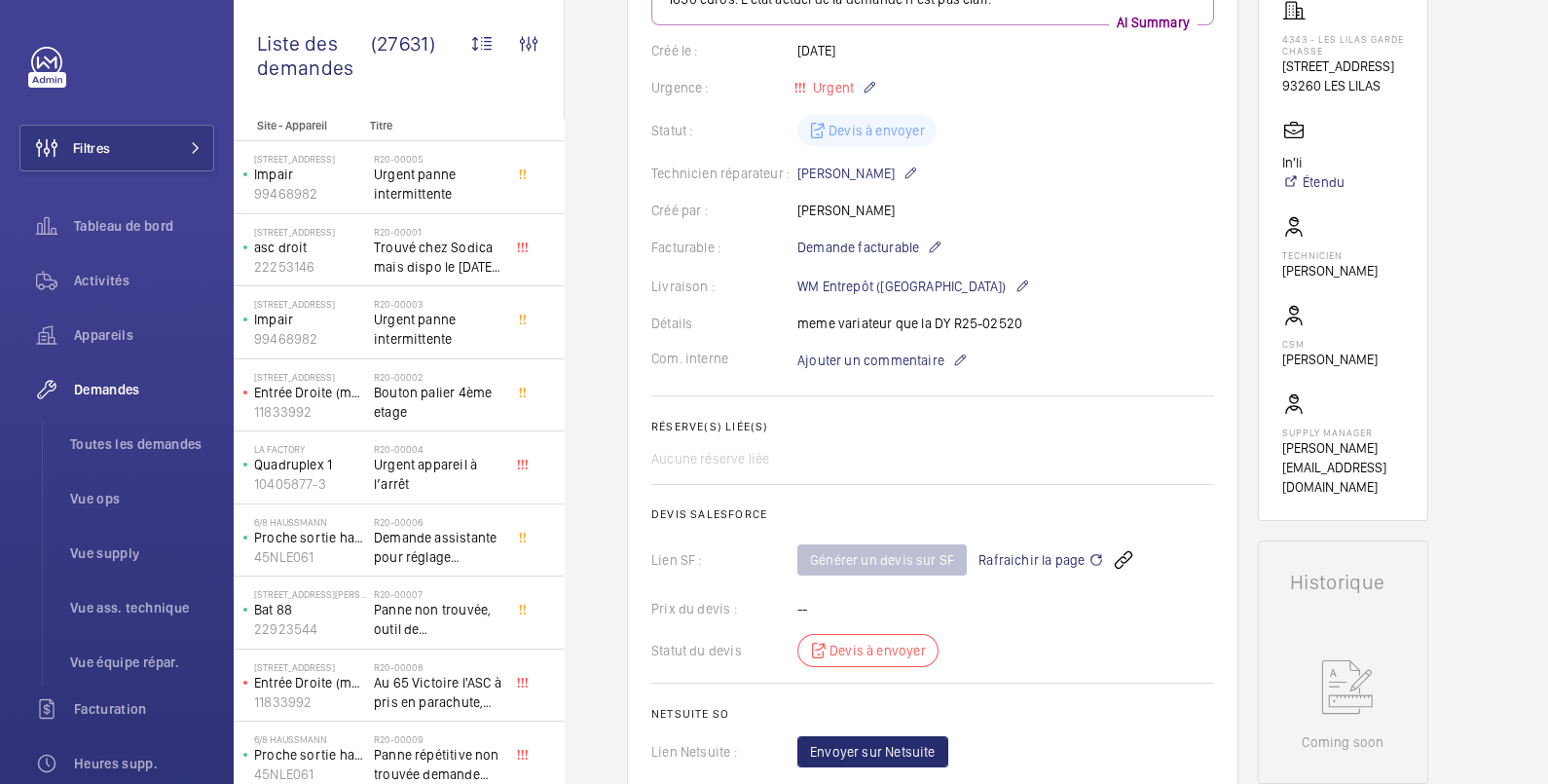
scroll to position [116, 0]
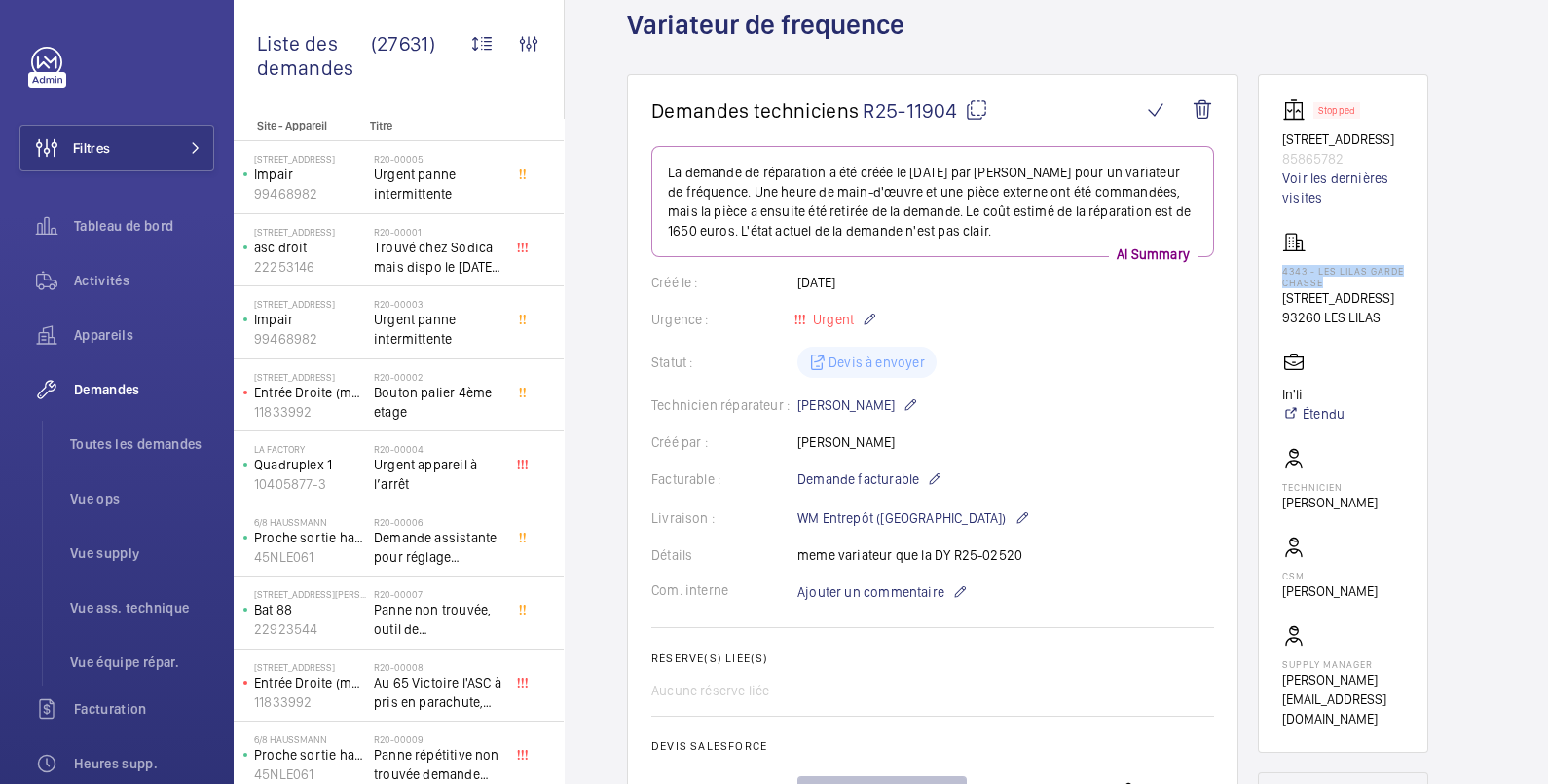
drag, startPoint x: 1274, startPoint y: 287, endPoint x: 1339, endPoint y: 297, distance: 65.8
click at [1339, 297] on wm-front-card "Stopped 20, Rue du Garde Chasse 85865782 Voir les dernières visites 4343 - LES …" at bounding box center [1343, 413] width 171 height 679
copy p "4343 - LES LILAS GARDE CHASSE"
click at [1319, 203] on link "Voir les dernières visites" at bounding box center [1343, 188] width 122 height 39
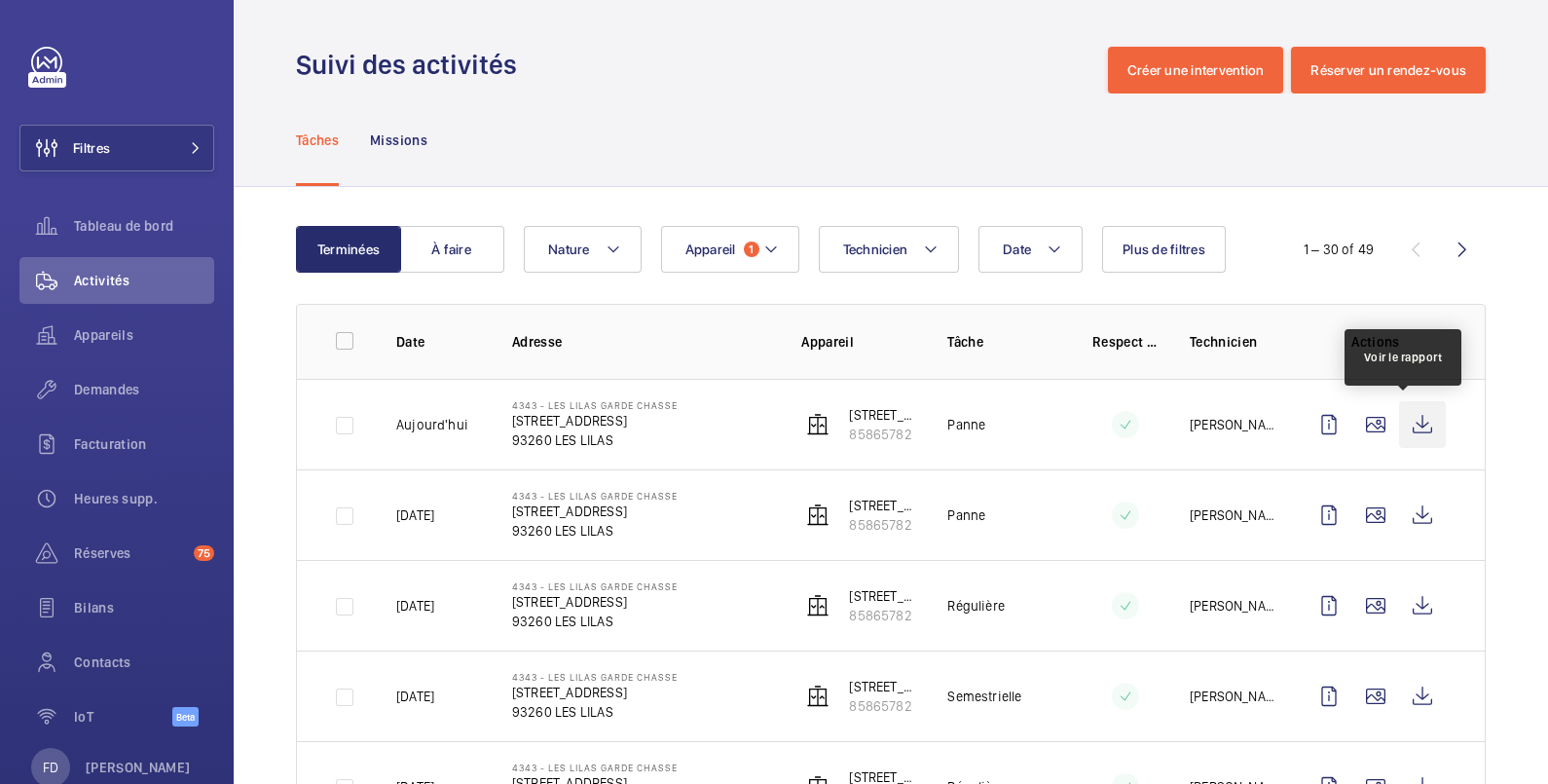
click at [1400, 423] on wm-front-icon-button at bounding box center [1423, 424] width 47 height 47
click at [118, 335] on span "Appareils" at bounding box center [144, 334] width 140 height 20
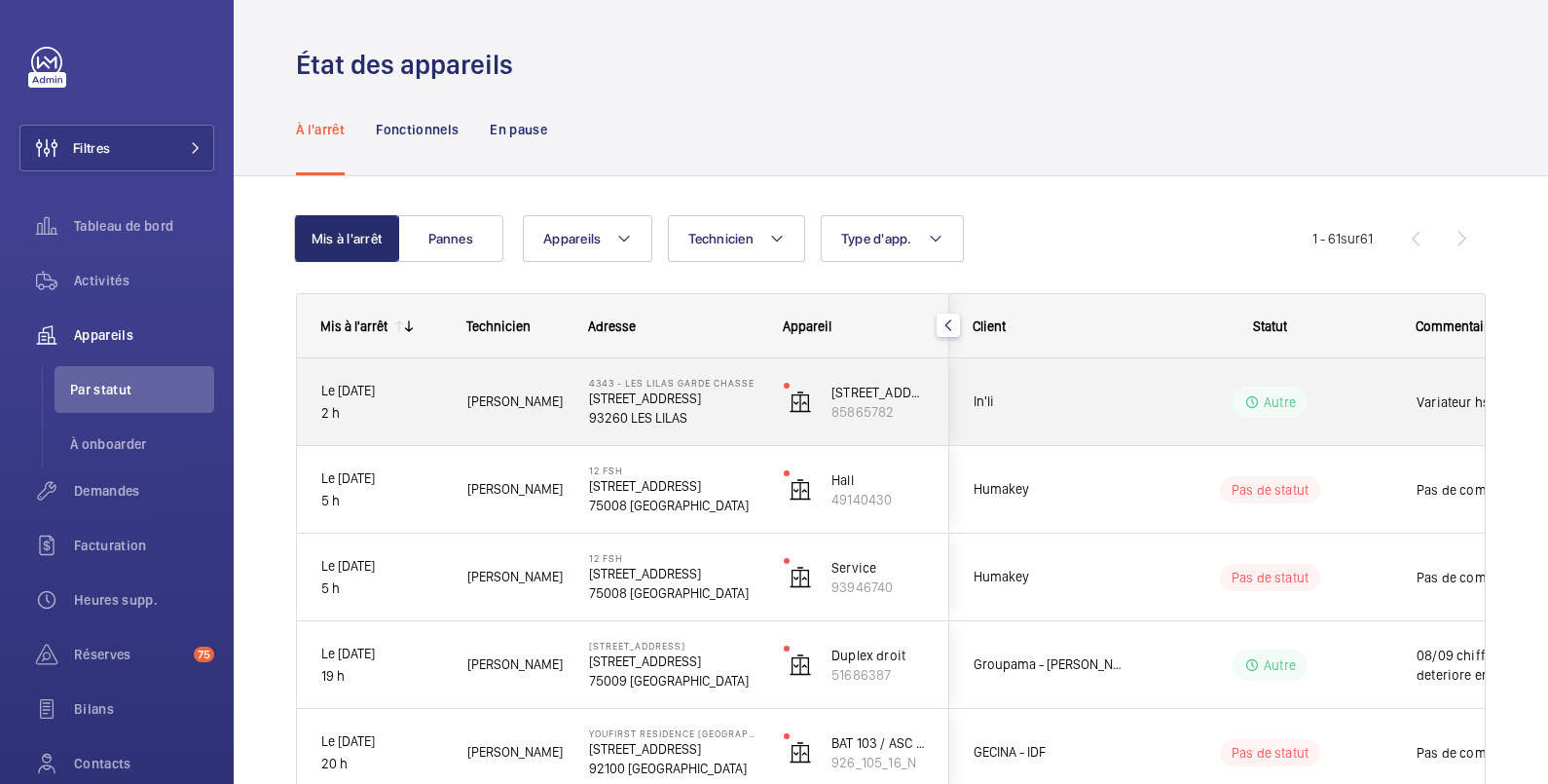
click at [1406, 386] on div "Variateur hs" at bounding box center [1506, 402] width 225 height 84
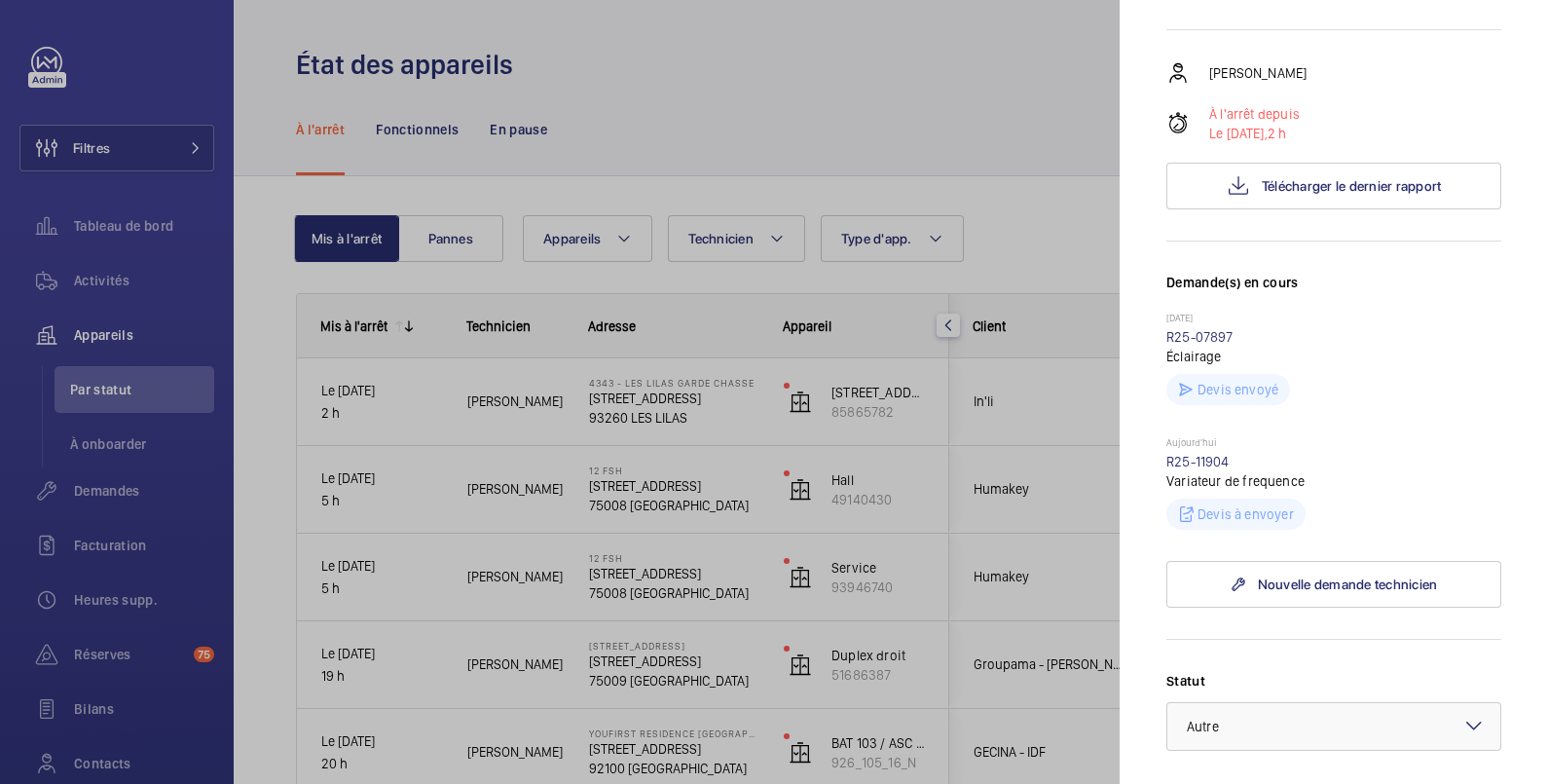
scroll to position [648, 0]
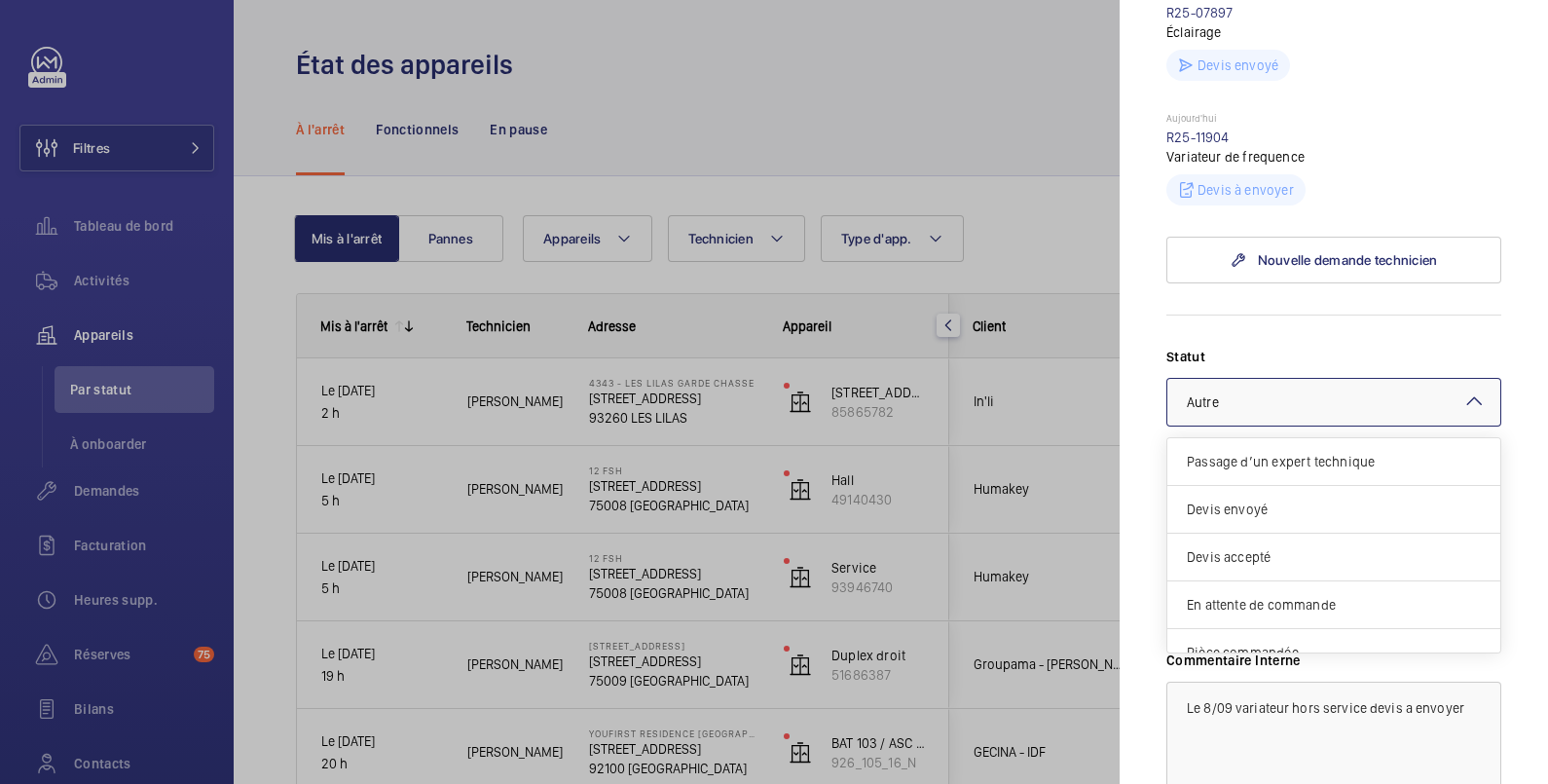
click at [1298, 425] on div at bounding box center [1333, 402] width 333 height 47
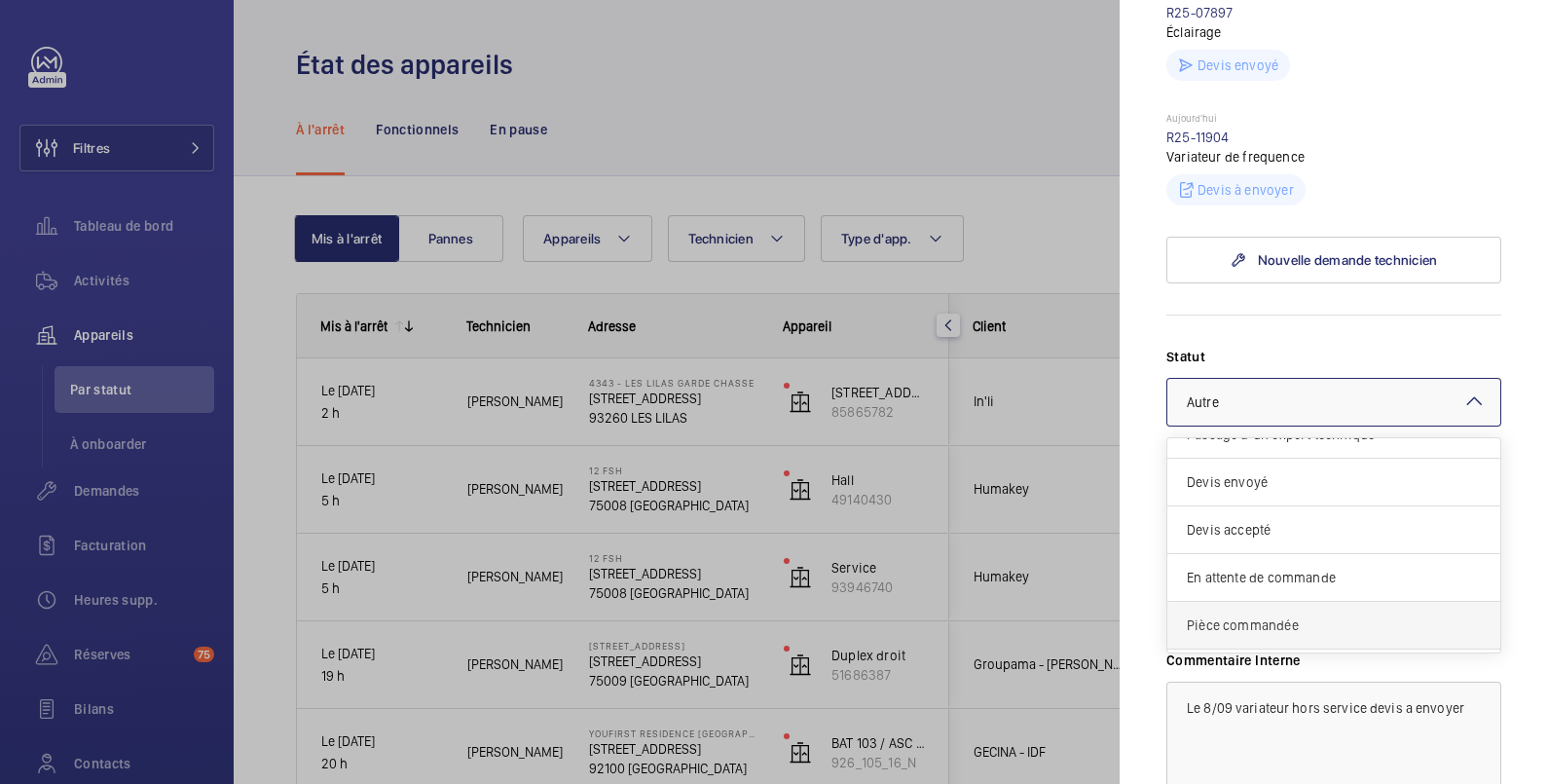
scroll to position [0, 0]
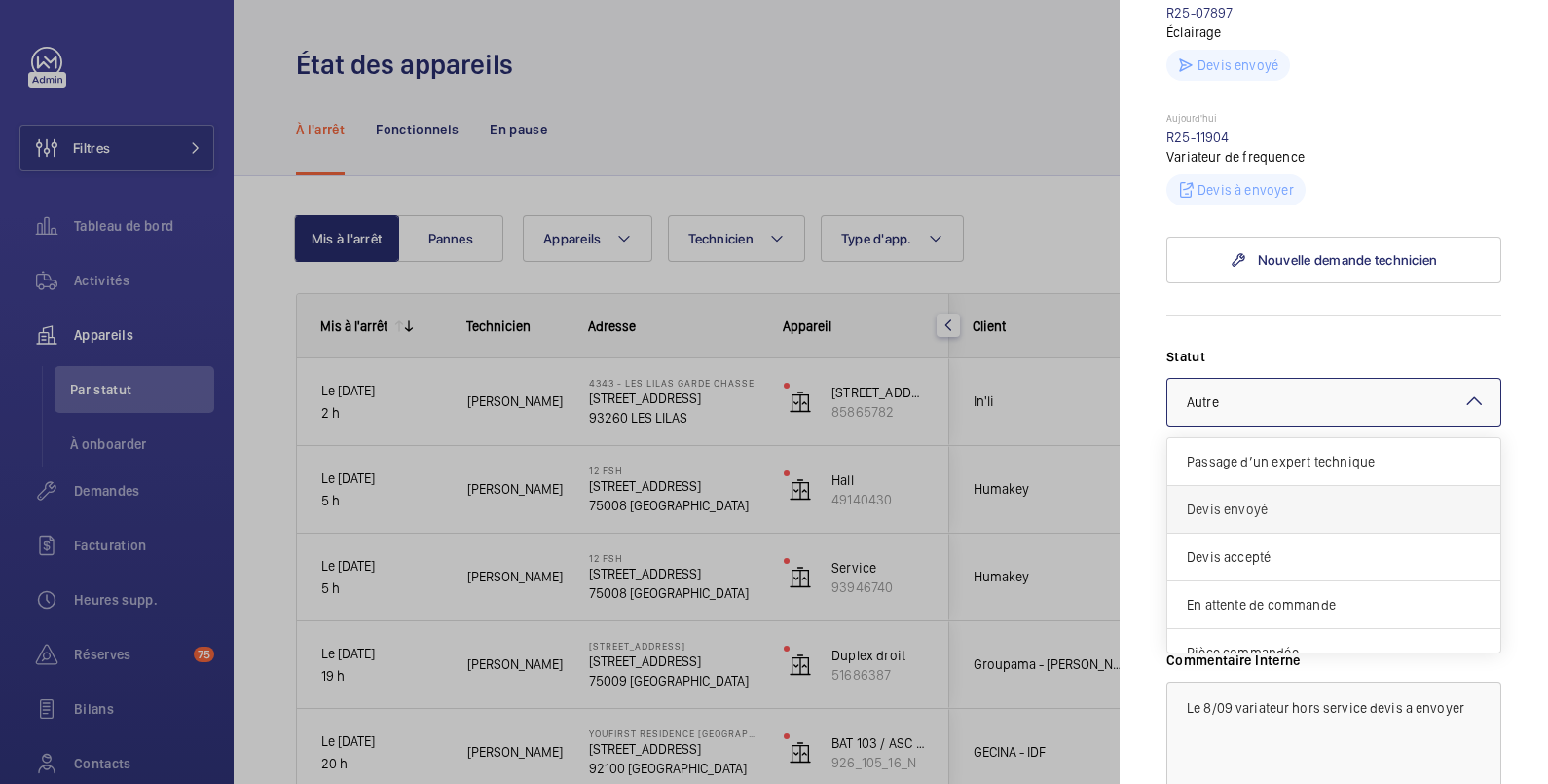
click at [1273, 519] on span "Devis envoyé" at bounding box center [1333, 509] width 294 height 20
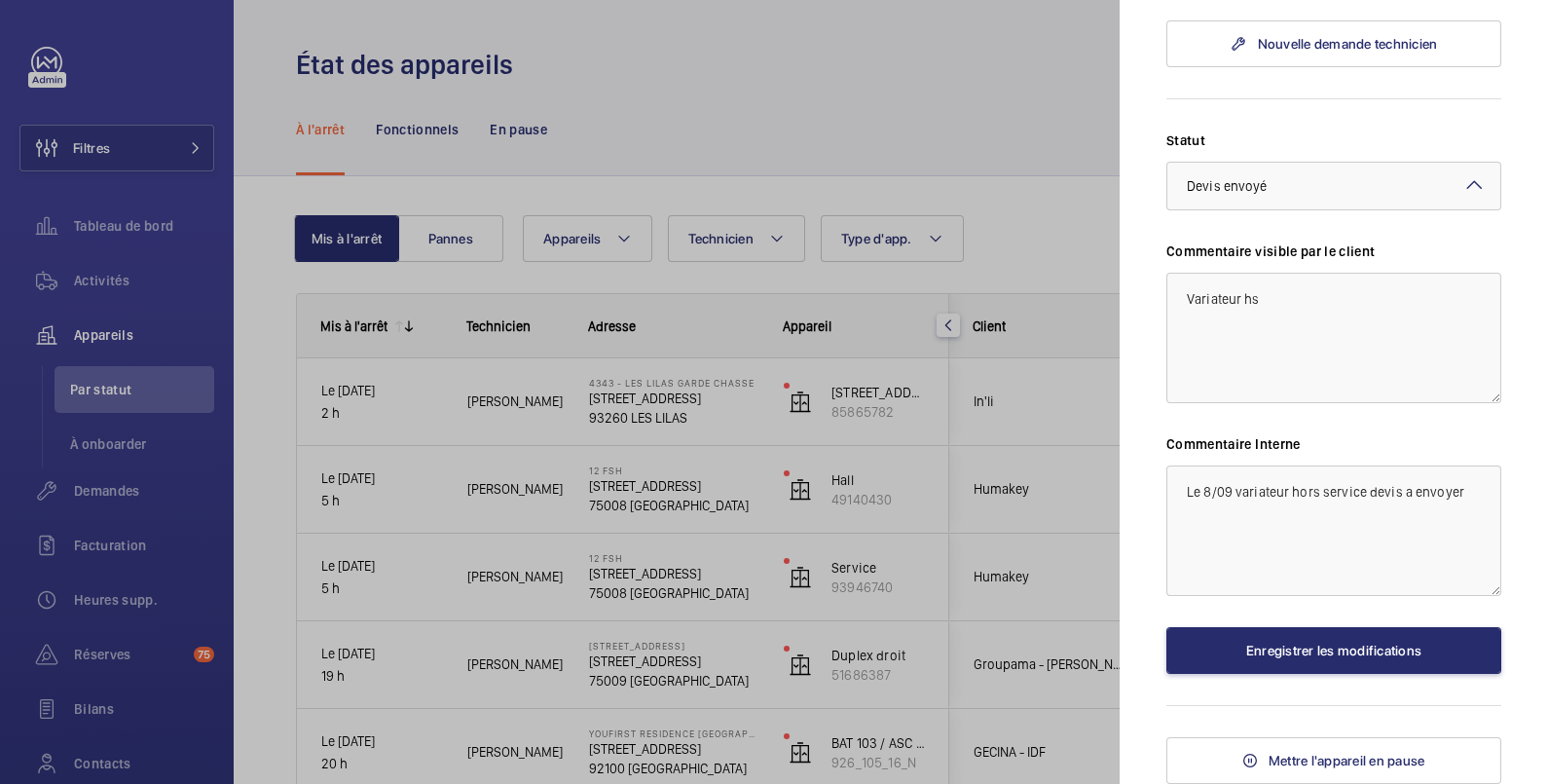
scroll to position [898, 0]
click at [1406, 489] on textarea "Le 8/09 variateur hors service devis a envoyer" at bounding box center [1333, 530] width 335 height 131
click at [1451, 483] on textarea "Le 8/09 variateur hors service devis envoyer" at bounding box center [1333, 530] width 335 height 131
type textarea "Le 8/09 variateur hors service devis envoyé"
click at [1388, 647] on button "Enregistrer les modifications" at bounding box center [1333, 650] width 335 height 47
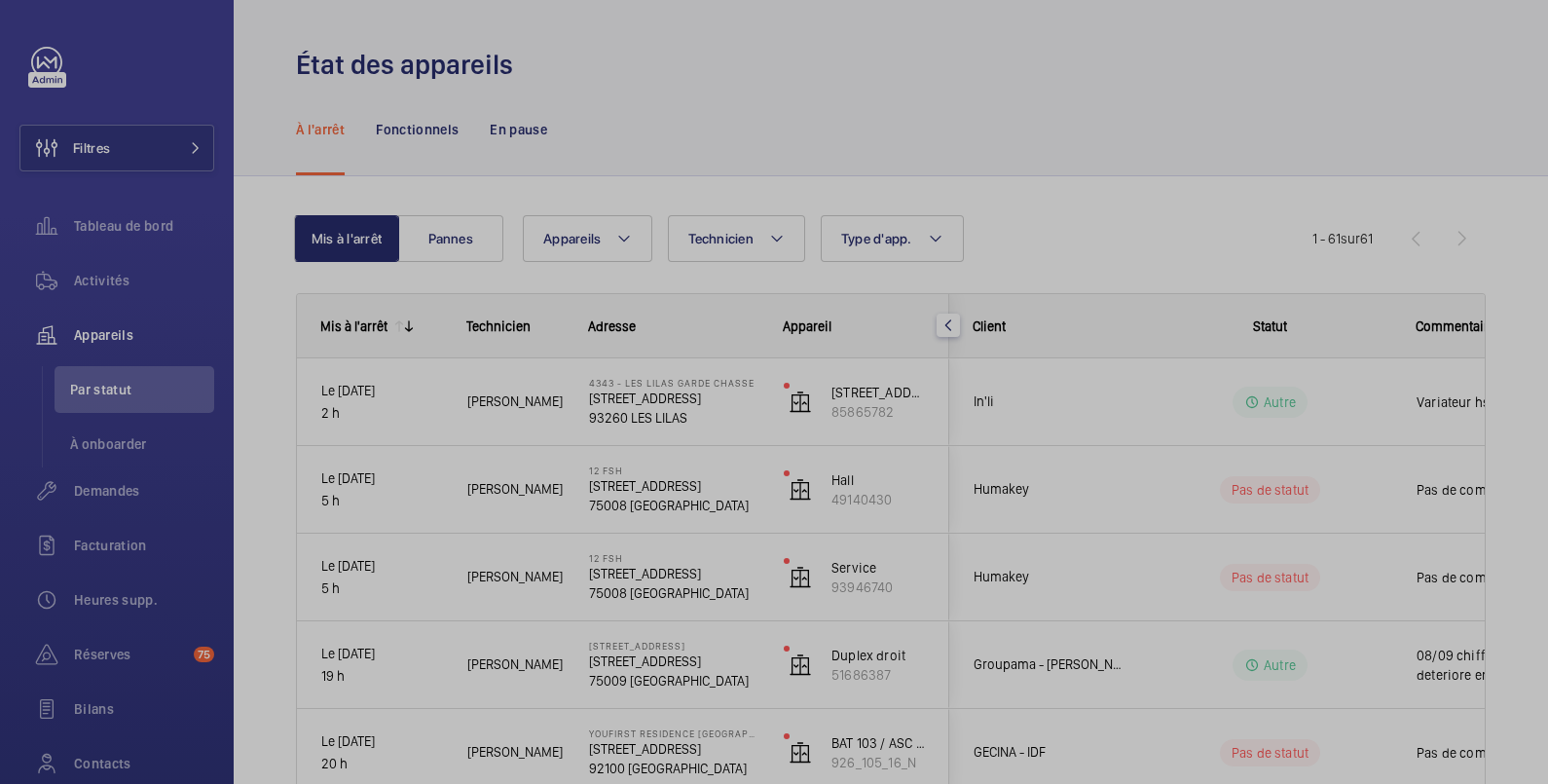
scroll to position [0, 0]
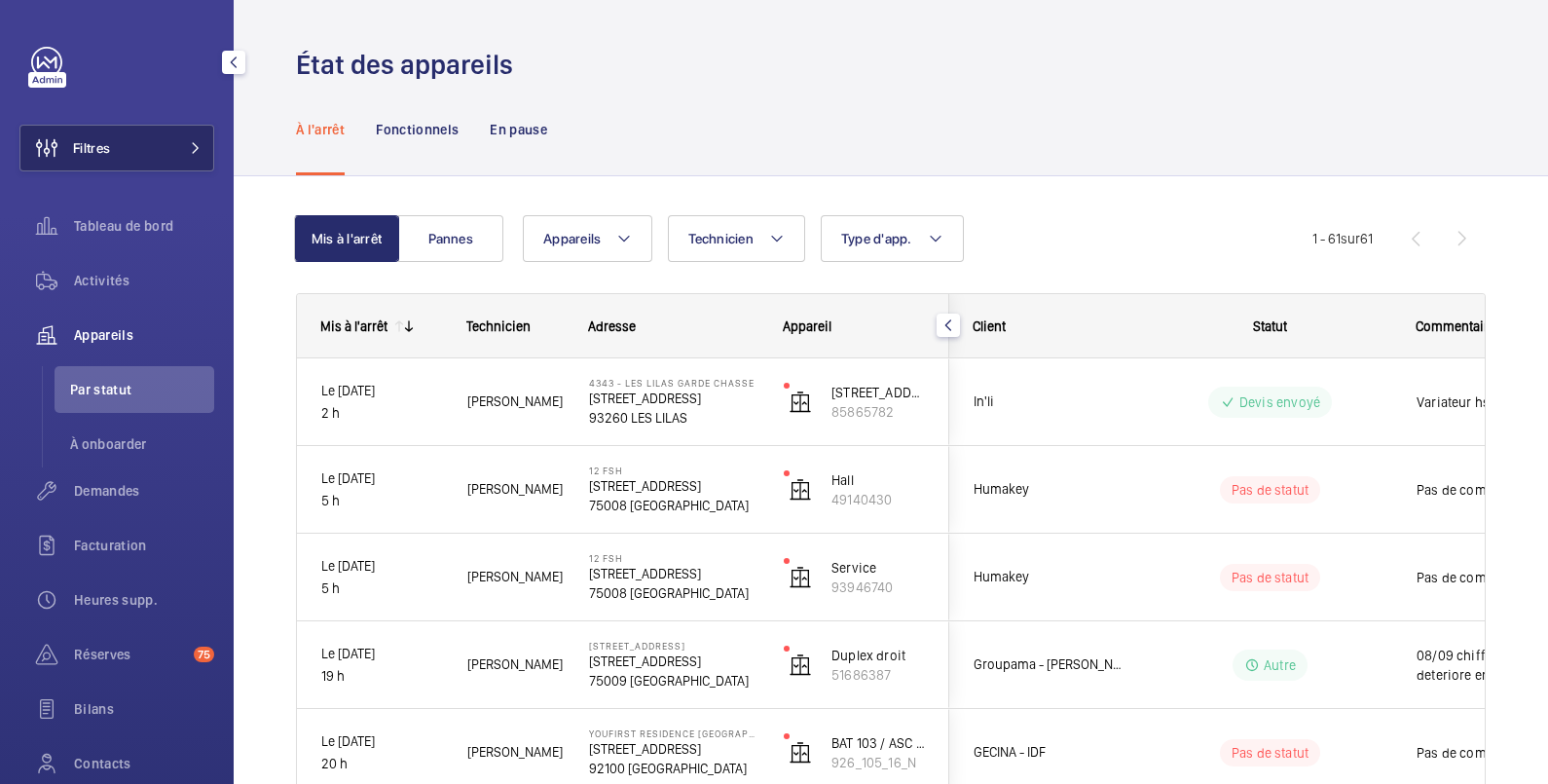
click at [143, 148] on button "Filtres" at bounding box center [117, 148] width 195 height 47
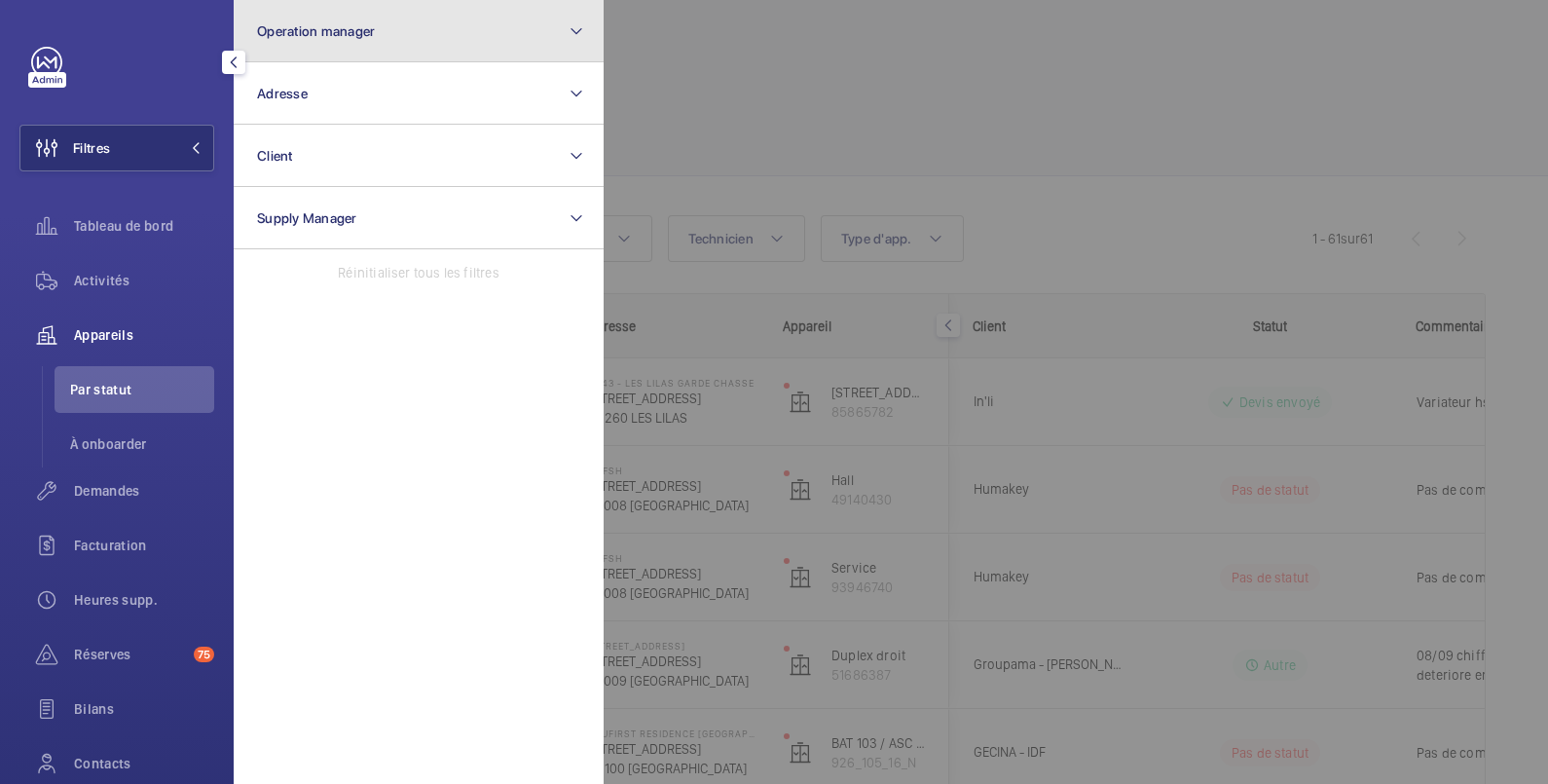
click at [345, 30] on span "Operation manager" at bounding box center [316, 31] width 118 height 16
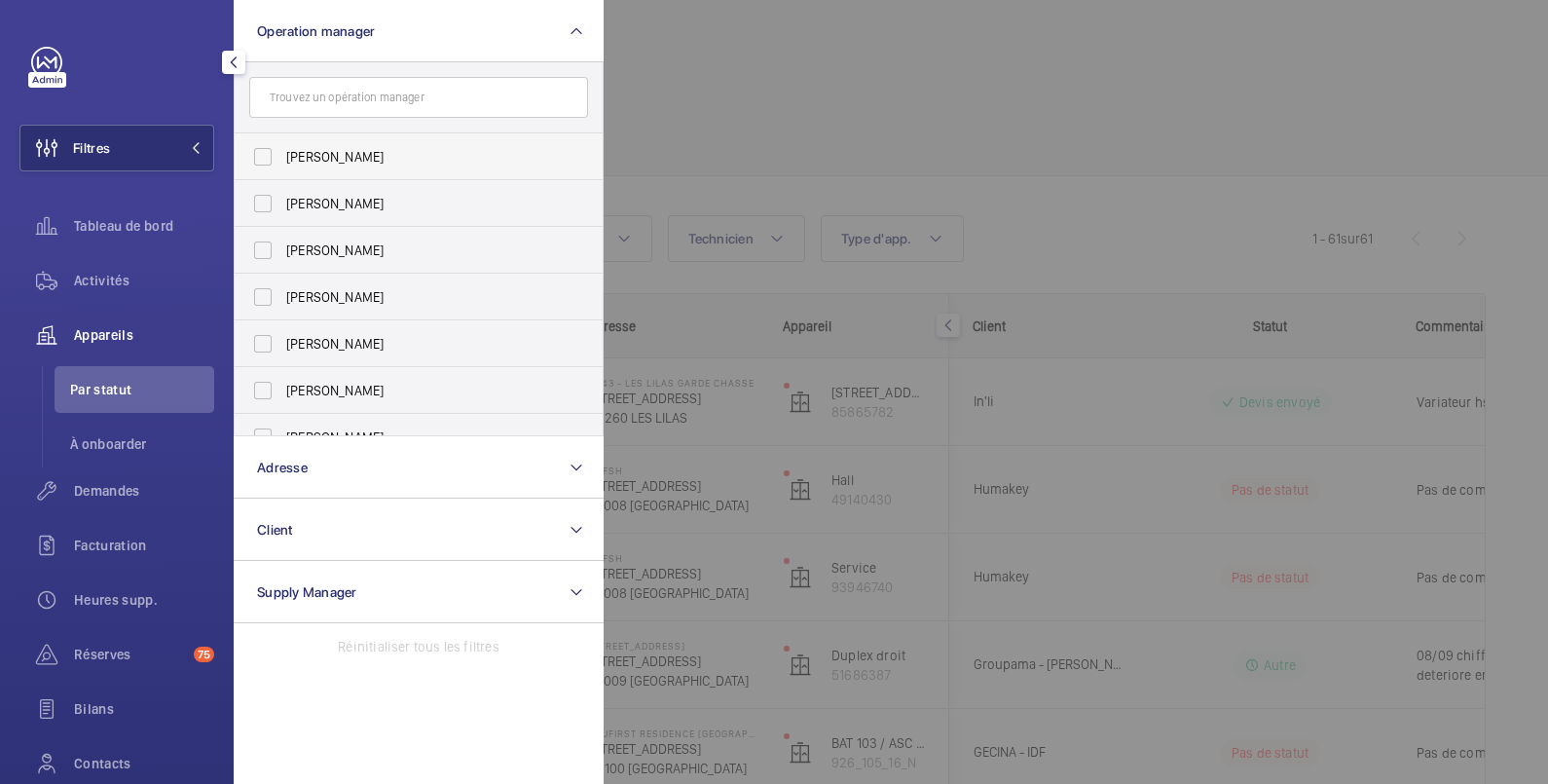
click at [307, 156] on span "[PERSON_NAME]" at bounding box center [420, 157] width 268 height 20
click at [283, 156] on input "[PERSON_NAME]" at bounding box center [263, 157] width 39 height 39
checkbox input "true"
click at [754, 62] on div at bounding box center [1377, 392] width 1548 height 784
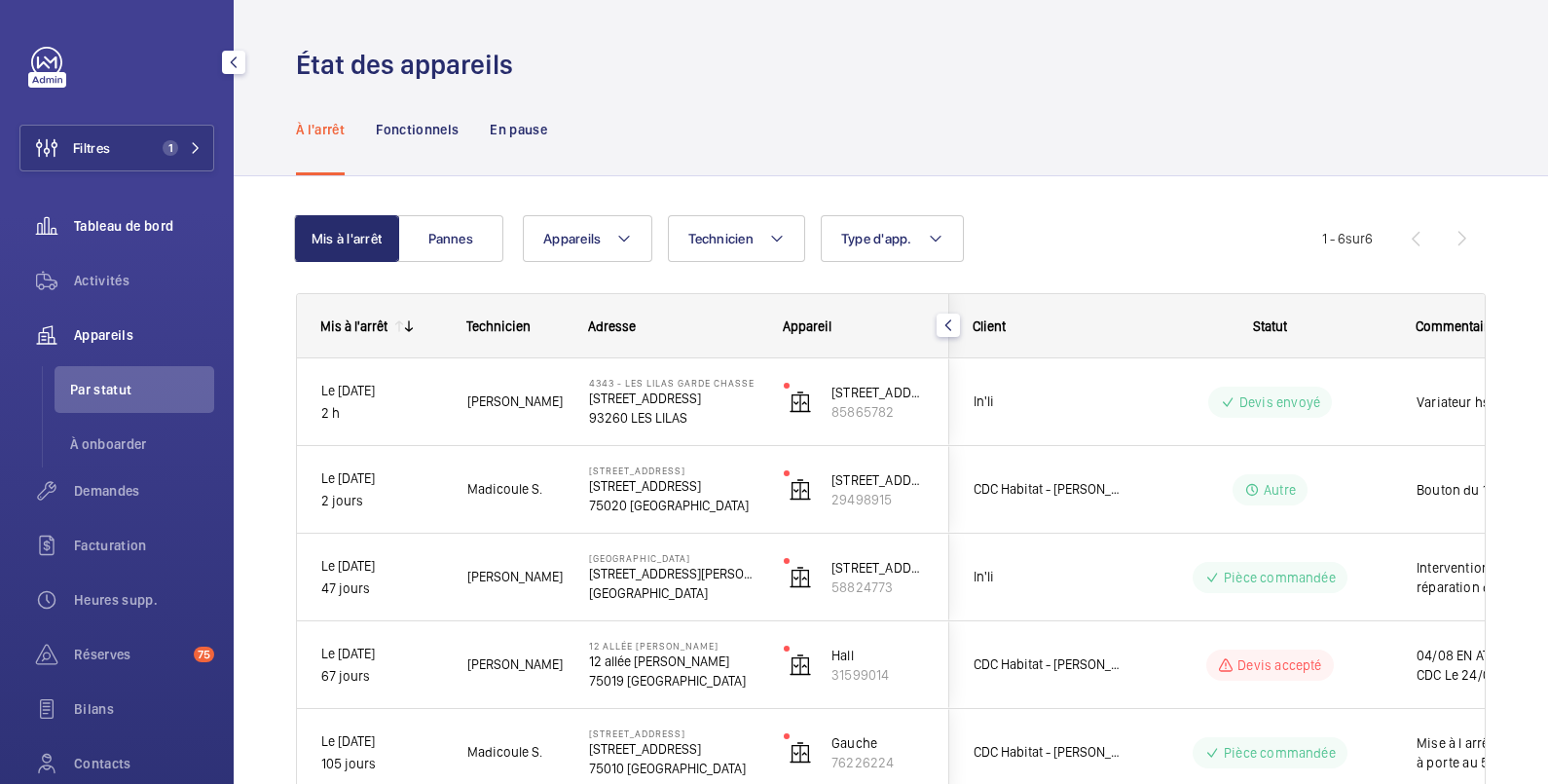
click at [122, 224] on span "Tableau de bord" at bounding box center [144, 226] width 140 height 20
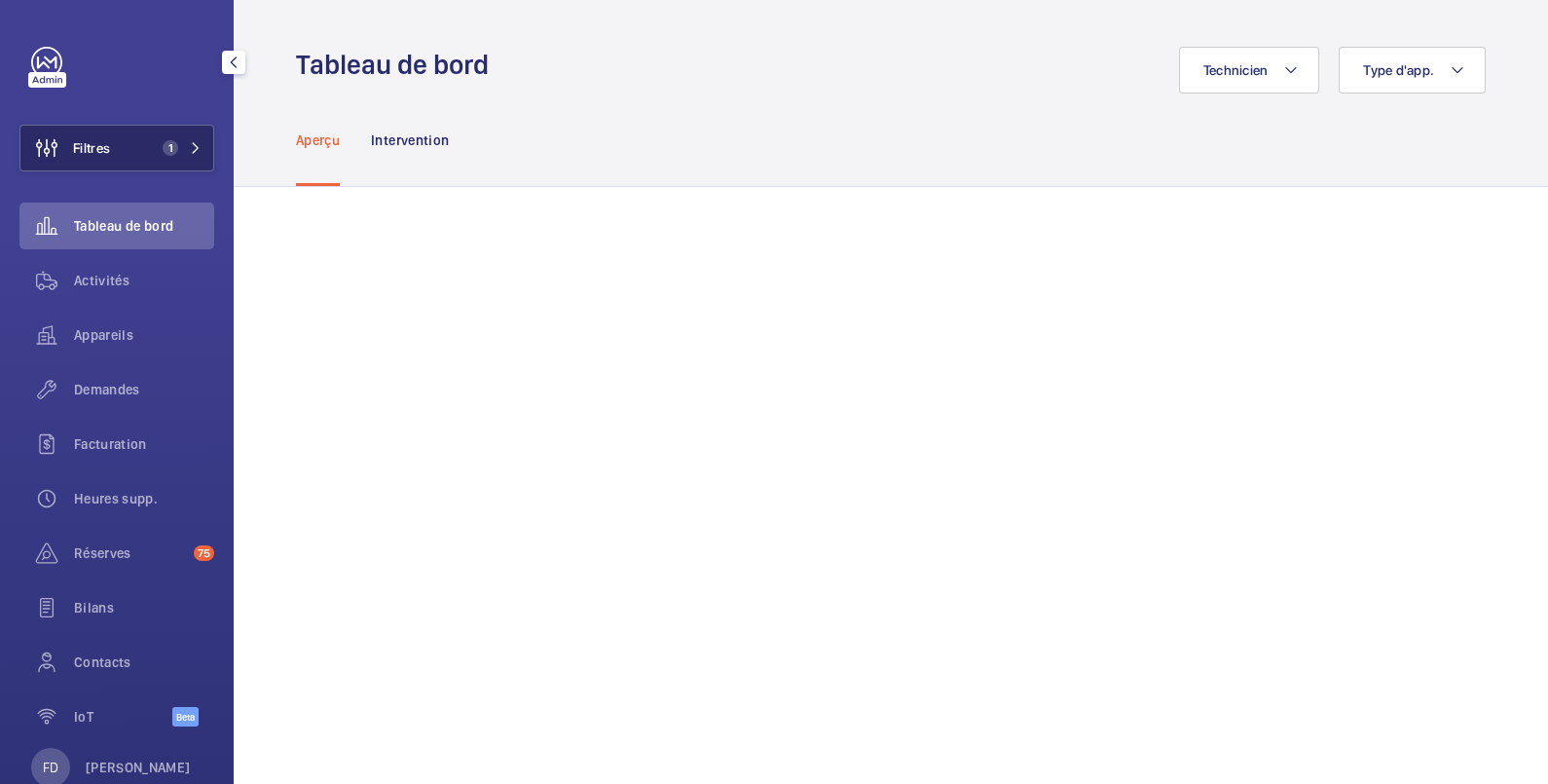
click at [111, 151] on button "Filtres 1" at bounding box center [117, 148] width 195 height 47
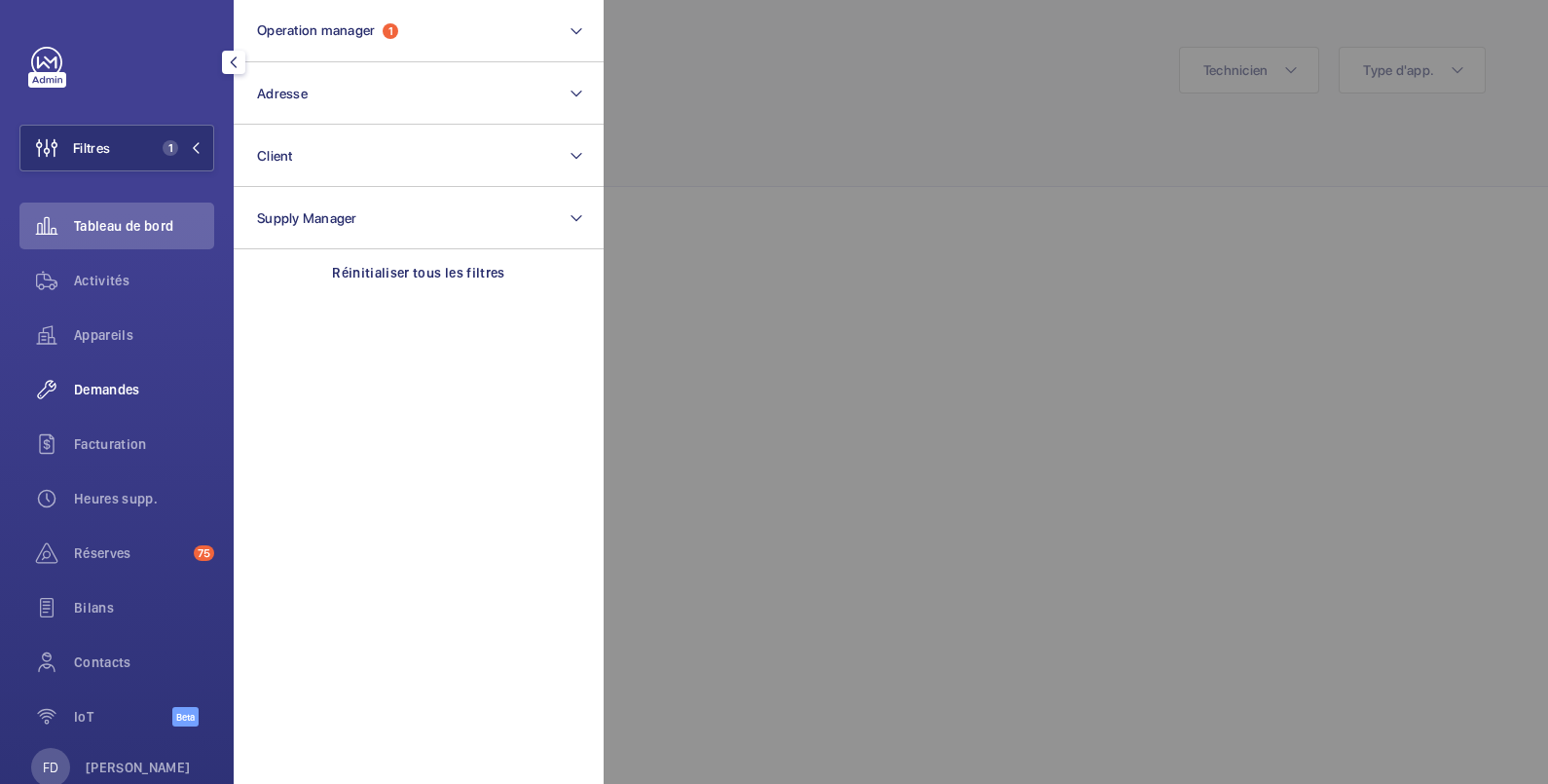
click at [108, 384] on span "Demandes" at bounding box center [144, 389] width 140 height 20
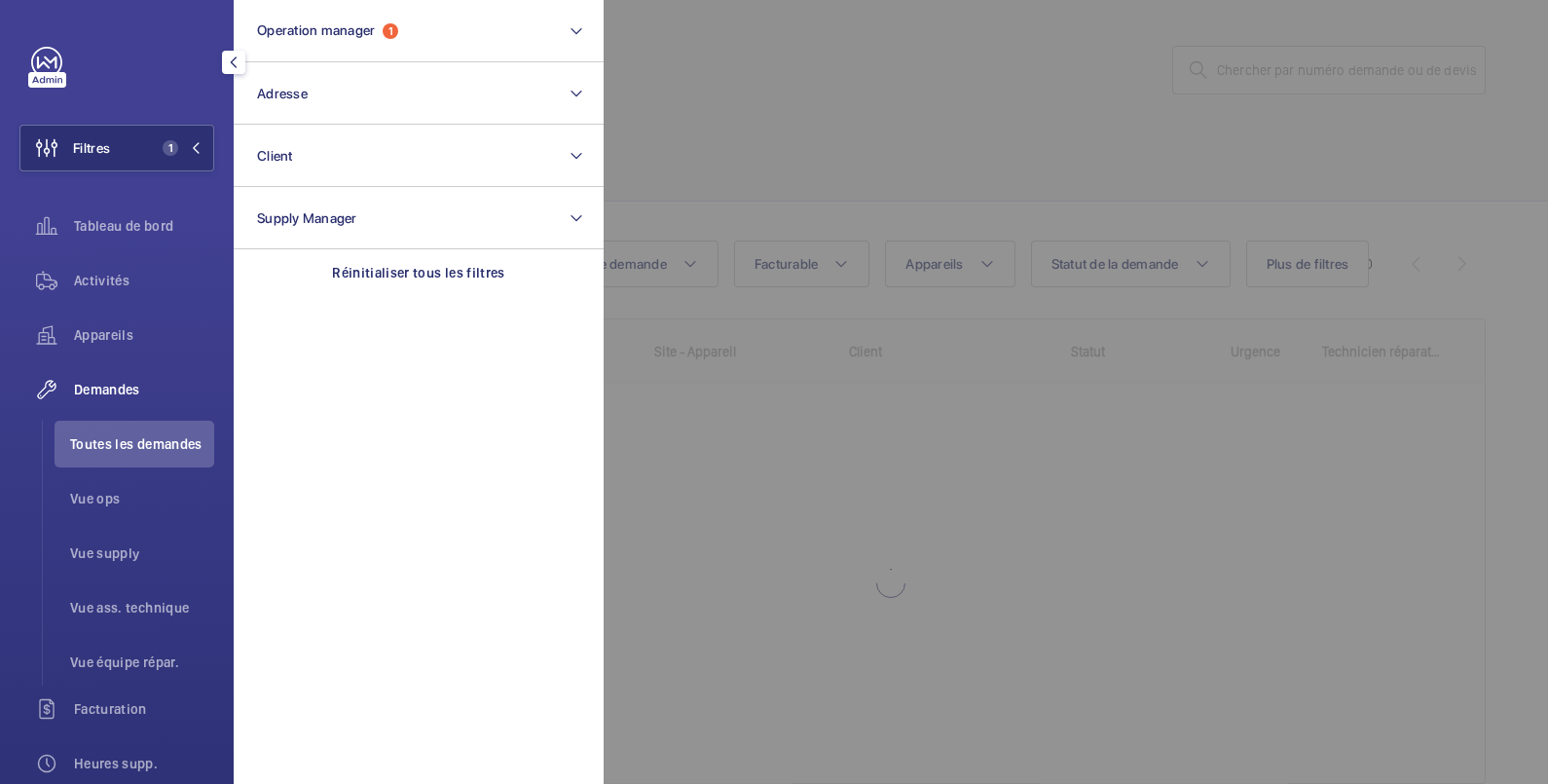
click at [804, 50] on div at bounding box center [1377, 392] width 1548 height 784
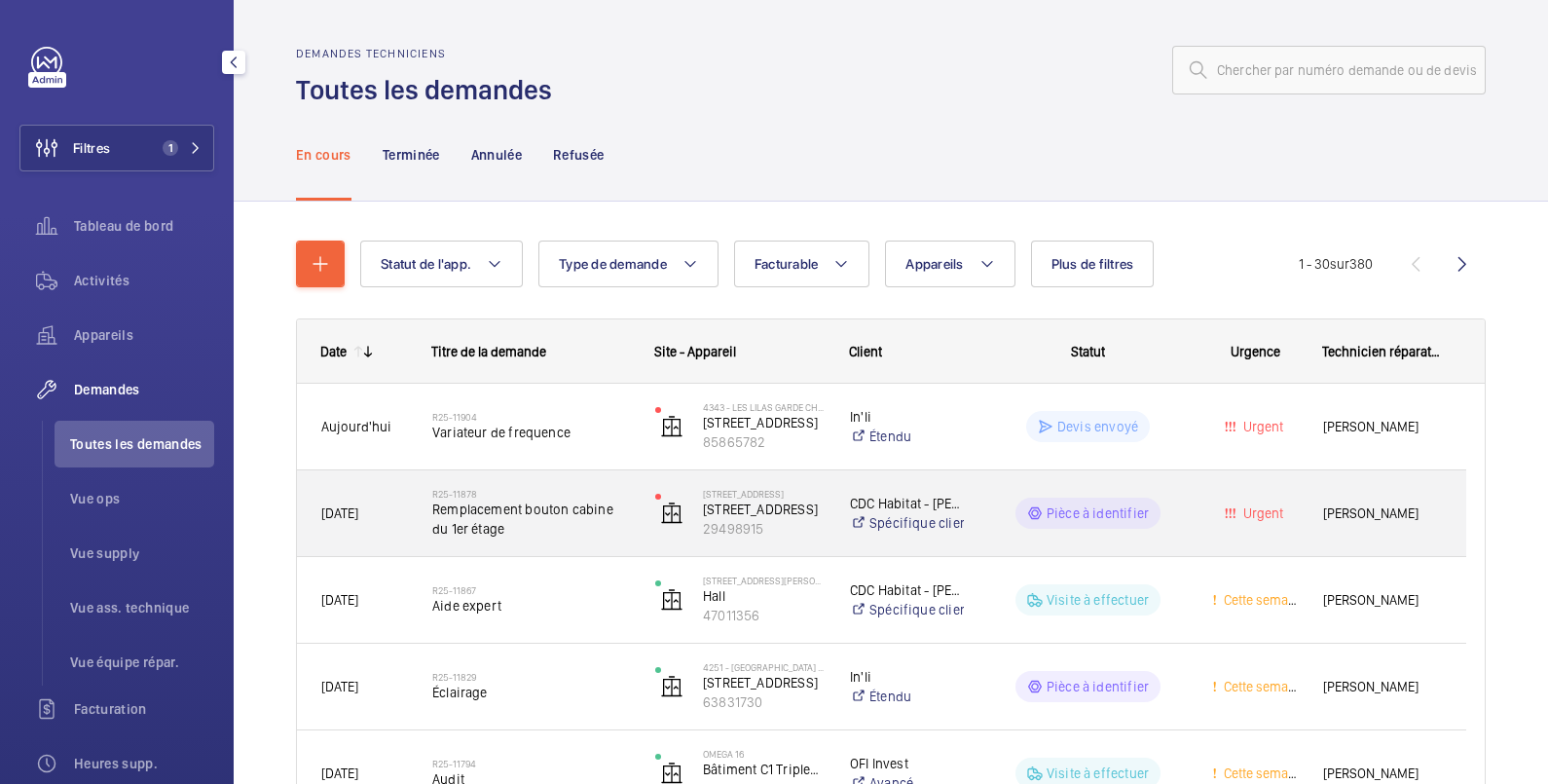
click at [1304, 500] on div "[PERSON_NAME]" at bounding box center [1383, 513] width 166 height 61
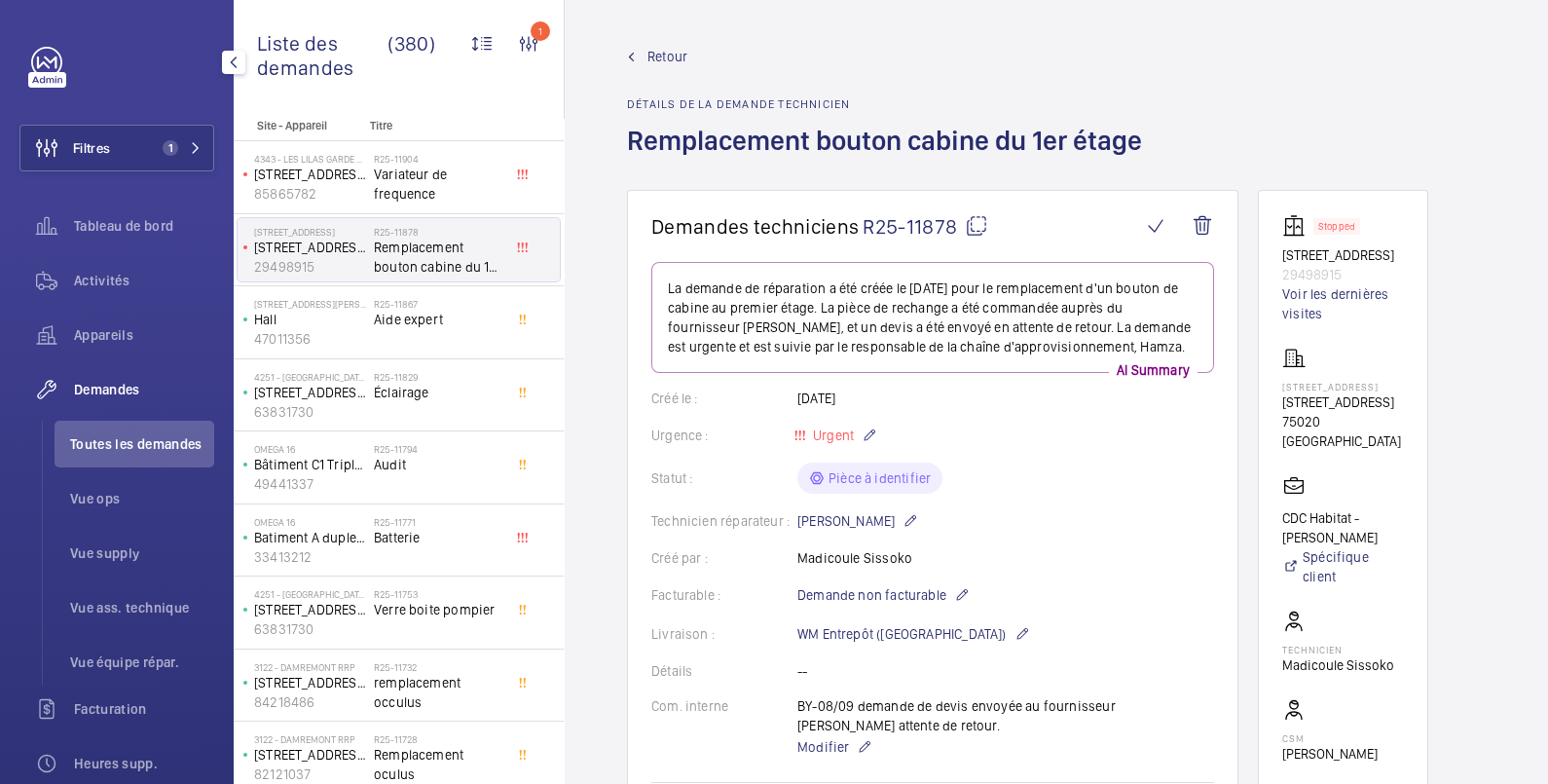
click at [667, 56] on span "Retour" at bounding box center [667, 57] width 40 height 20
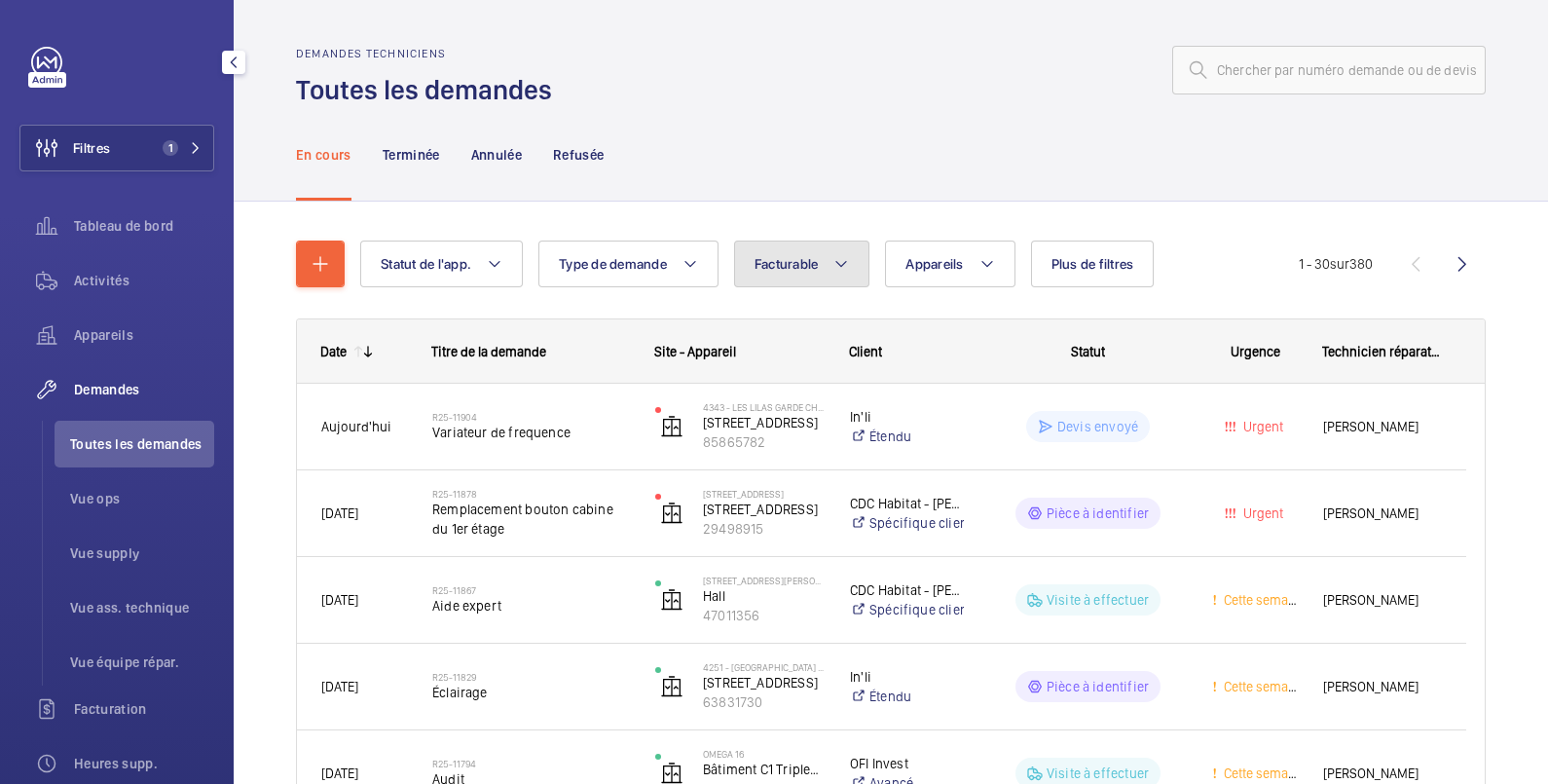
click at [797, 272] on button "Facturable" at bounding box center [803, 264] width 137 height 47
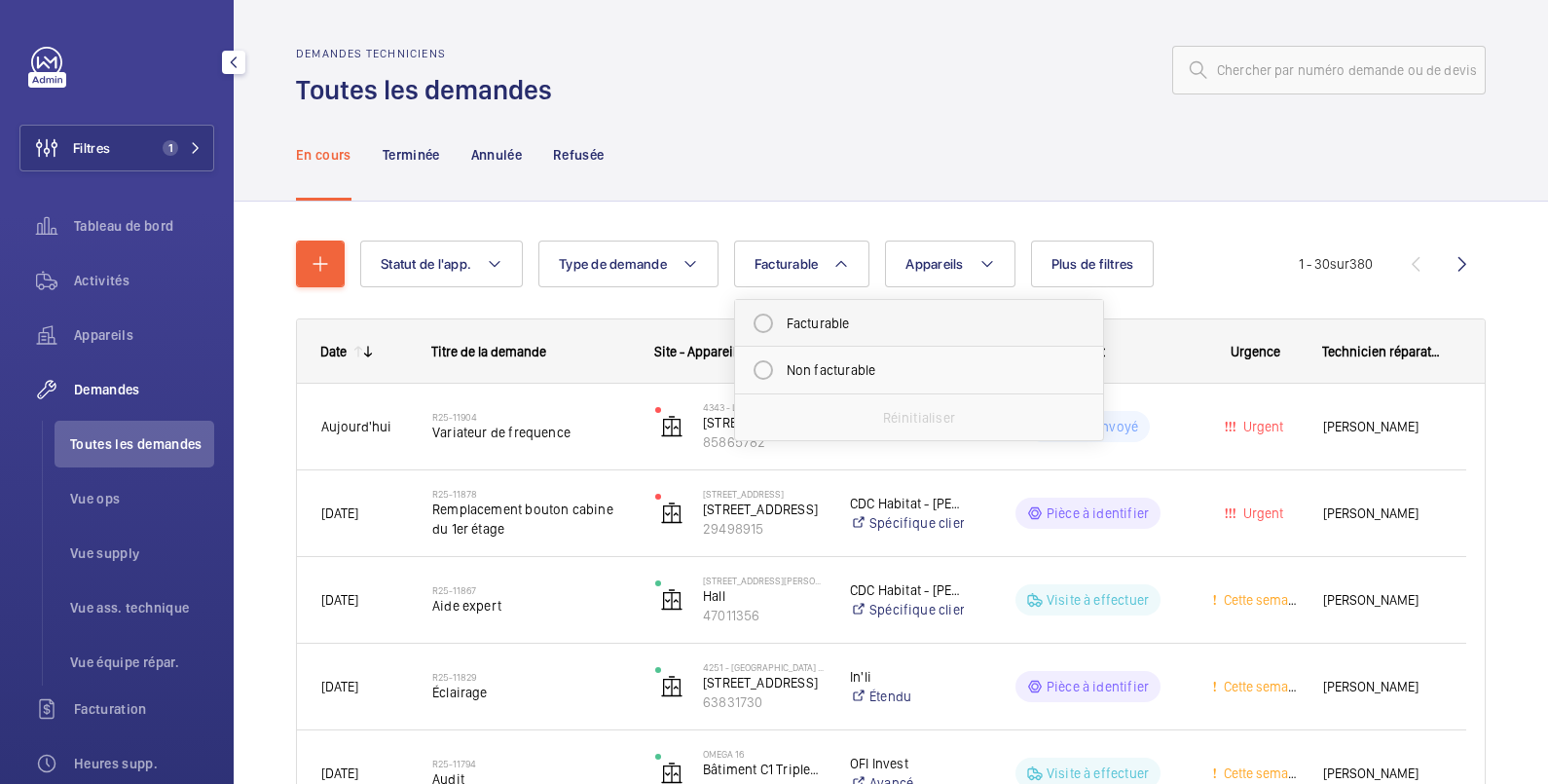
click at [814, 320] on mat-radio-button "Facturable" at bounding box center [919, 323] width 350 height 39
radio input "true"
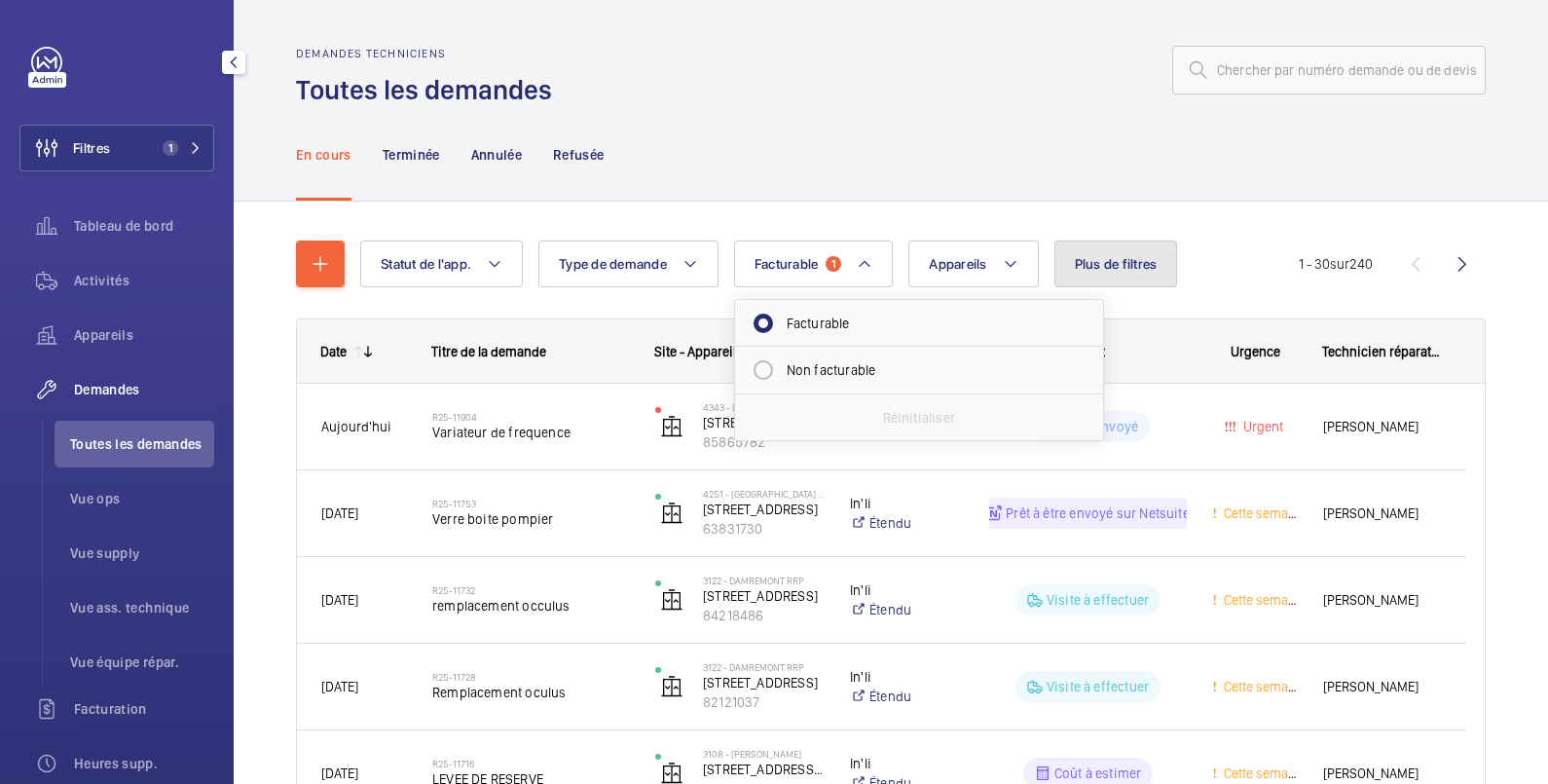
click at [1120, 259] on span "Plus de filtres" at bounding box center [1116, 264] width 83 height 16
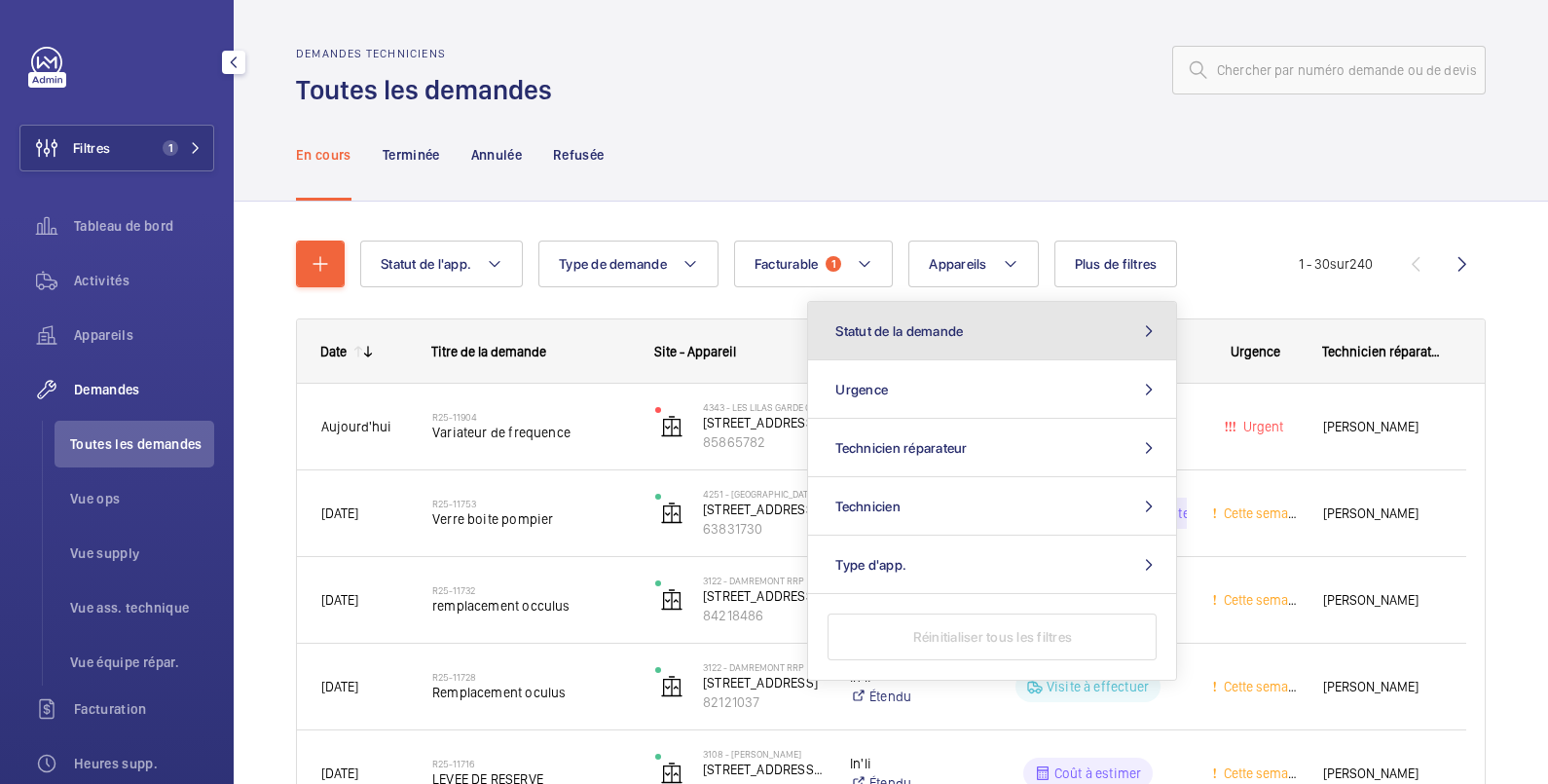
click at [1026, 330] on button "Statut de la demande" at bounding box center [992, 331] width 368 height 59
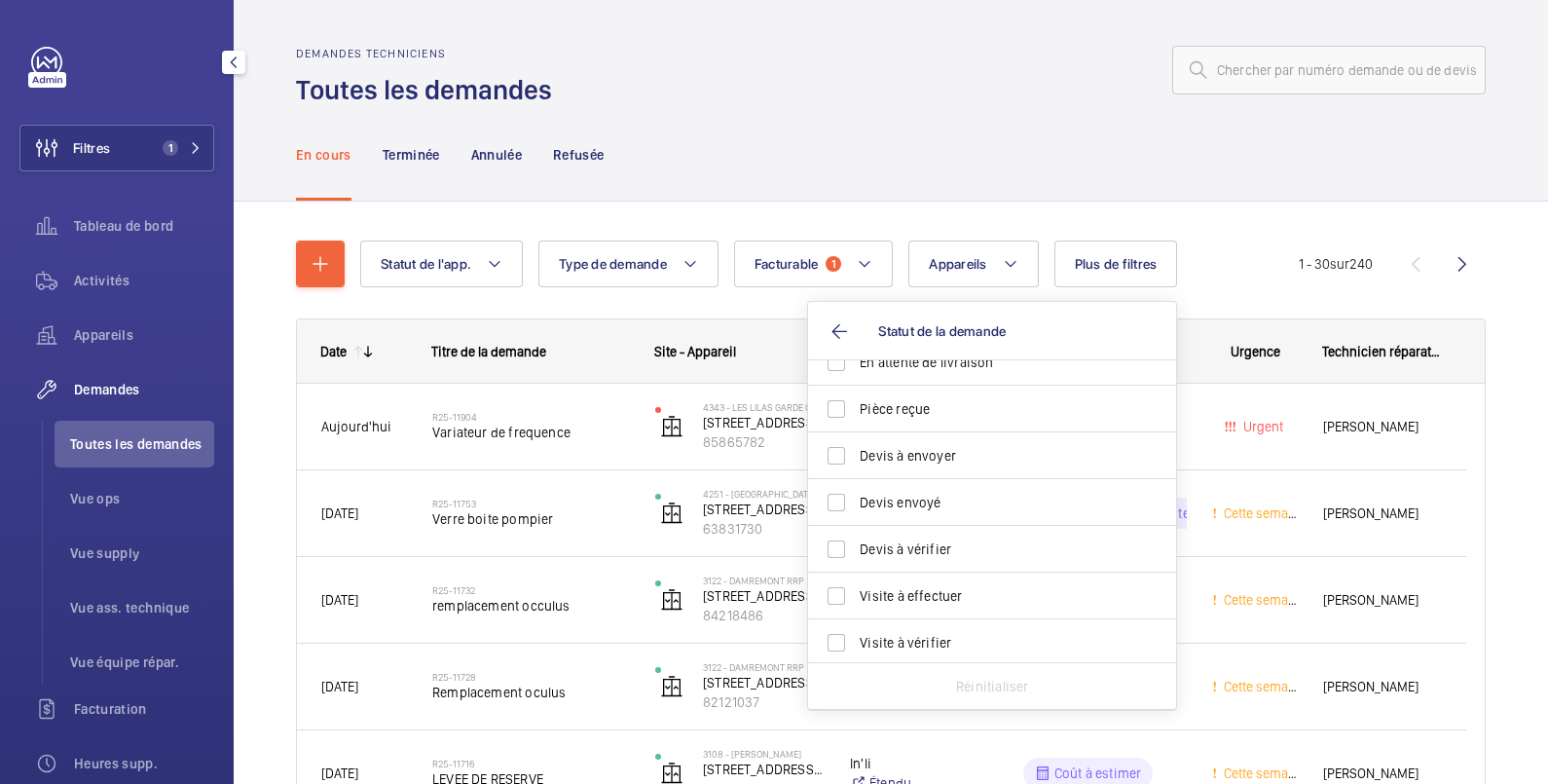
scroll to position [258, 0]
click at [951, 451] on span "Devis à envoyer" at bounding box center [994, 452] width 268 height 20
click at [856, 451] on input "Devis à envoyer" at bounding box center [837, 452] width 39 height 39
checkbox input "true"
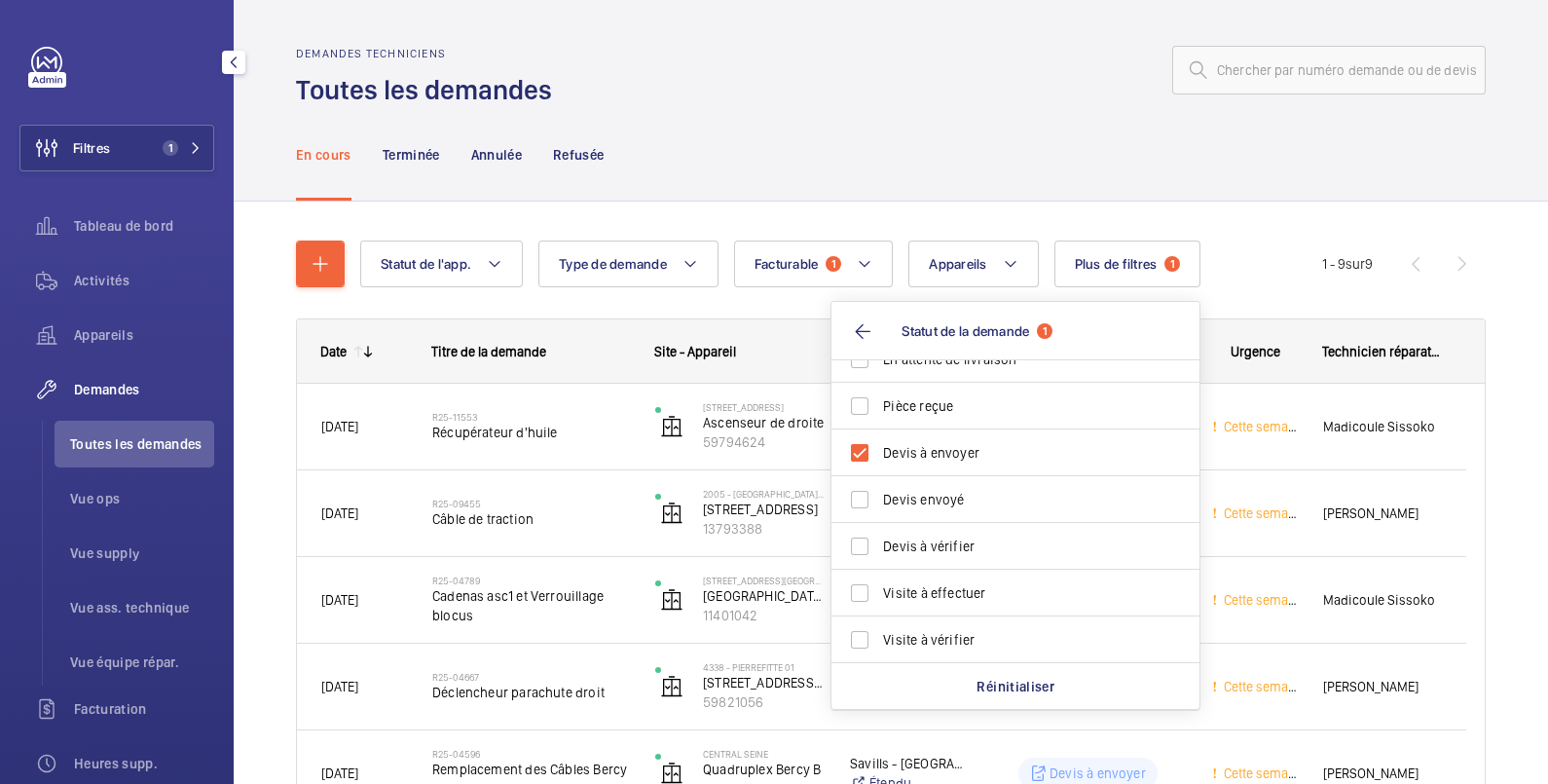
click at [904, 116] on div "En cours Terminée Annulée Refusée" at bounding box center [891, 154] width 1190 height 93
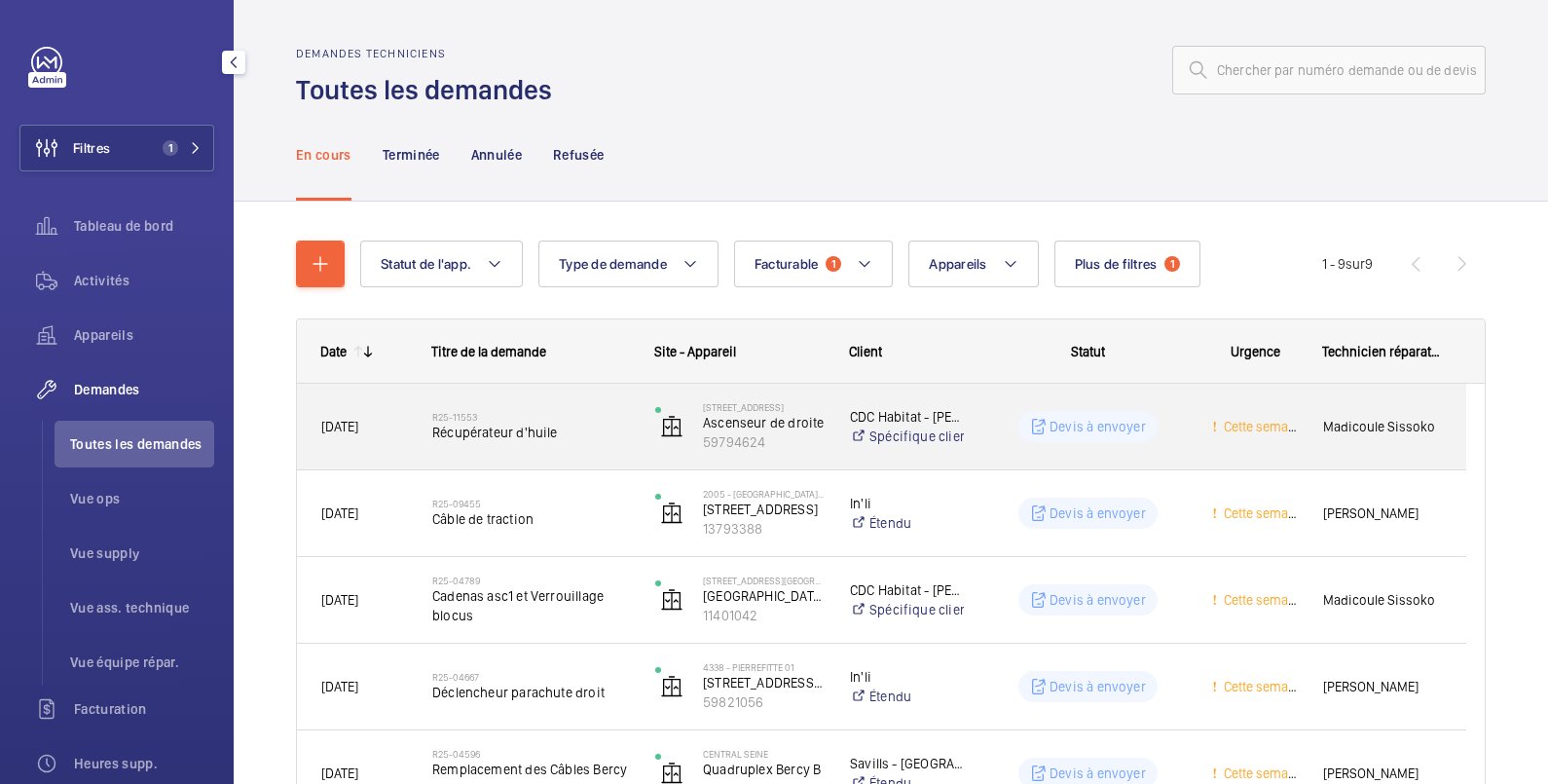
click at [1193, 429] on div "Cette semaine" at bounding box center [1244, 426] width 109 height 61
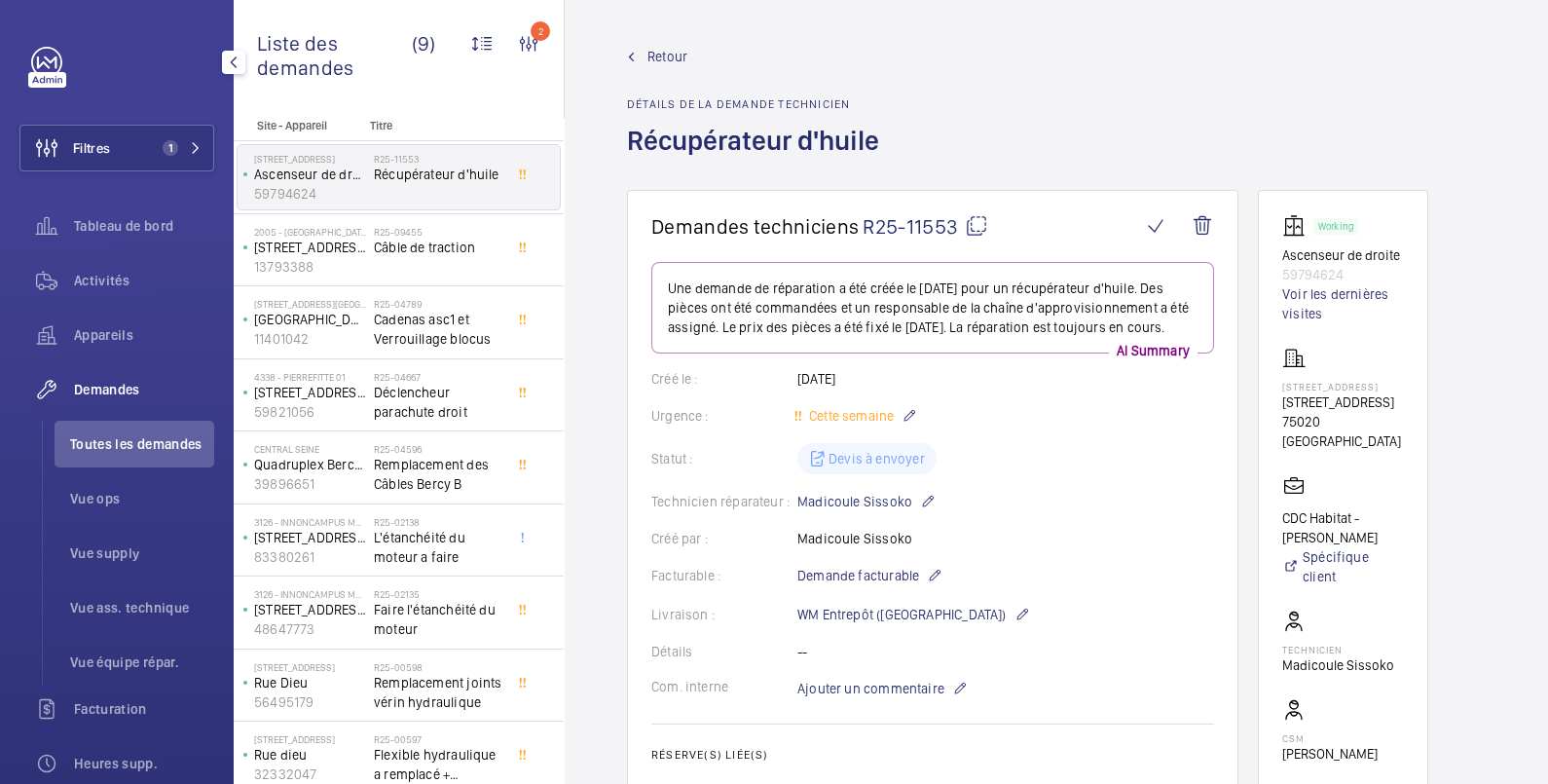
click at [669, 54] on span "Retour" at bounding box center [667, 57] width 40 height 20
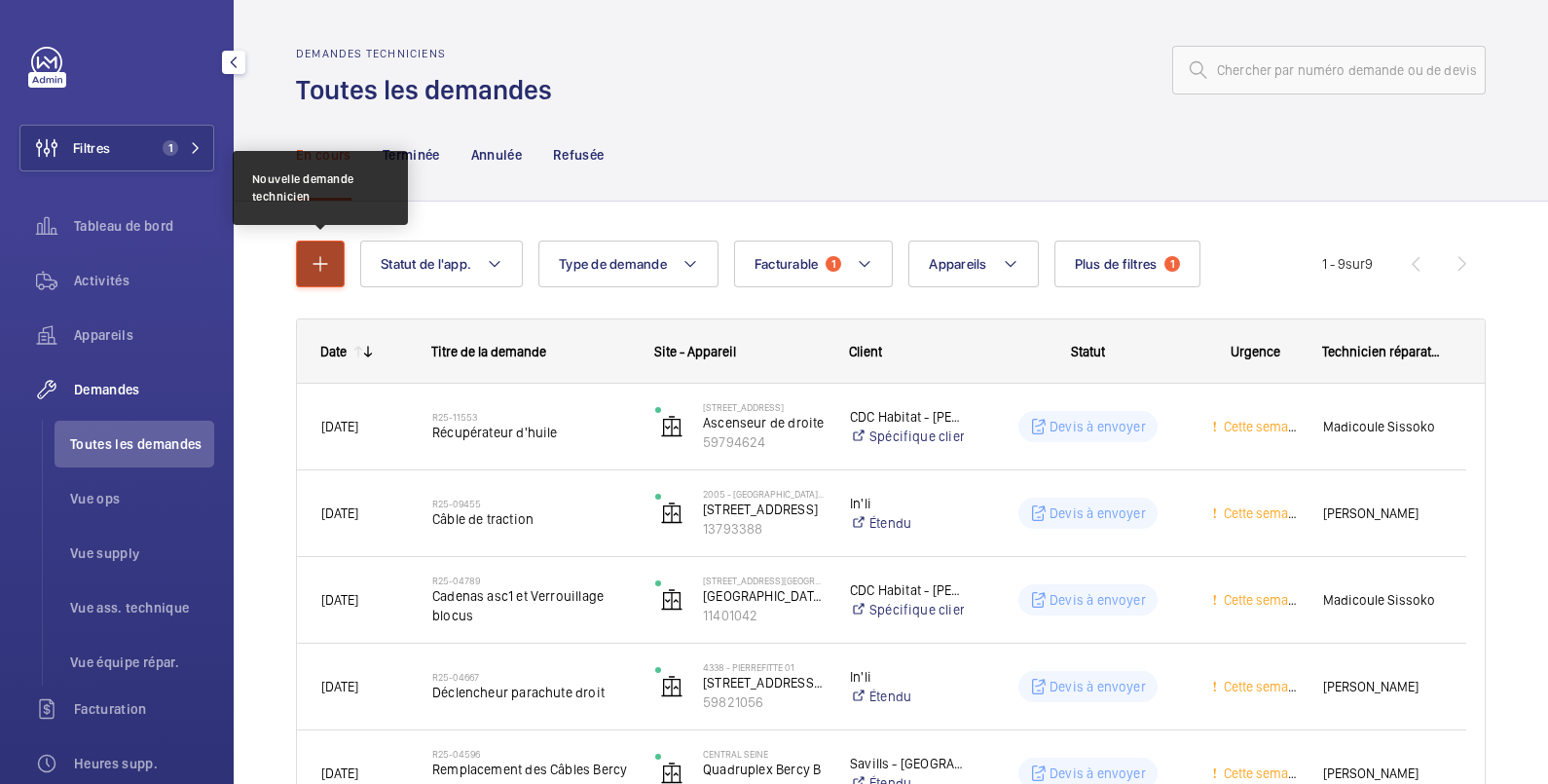
click at [318, 270] on mat-icon "button" at bounding box center [320, 264] width 23 height 23
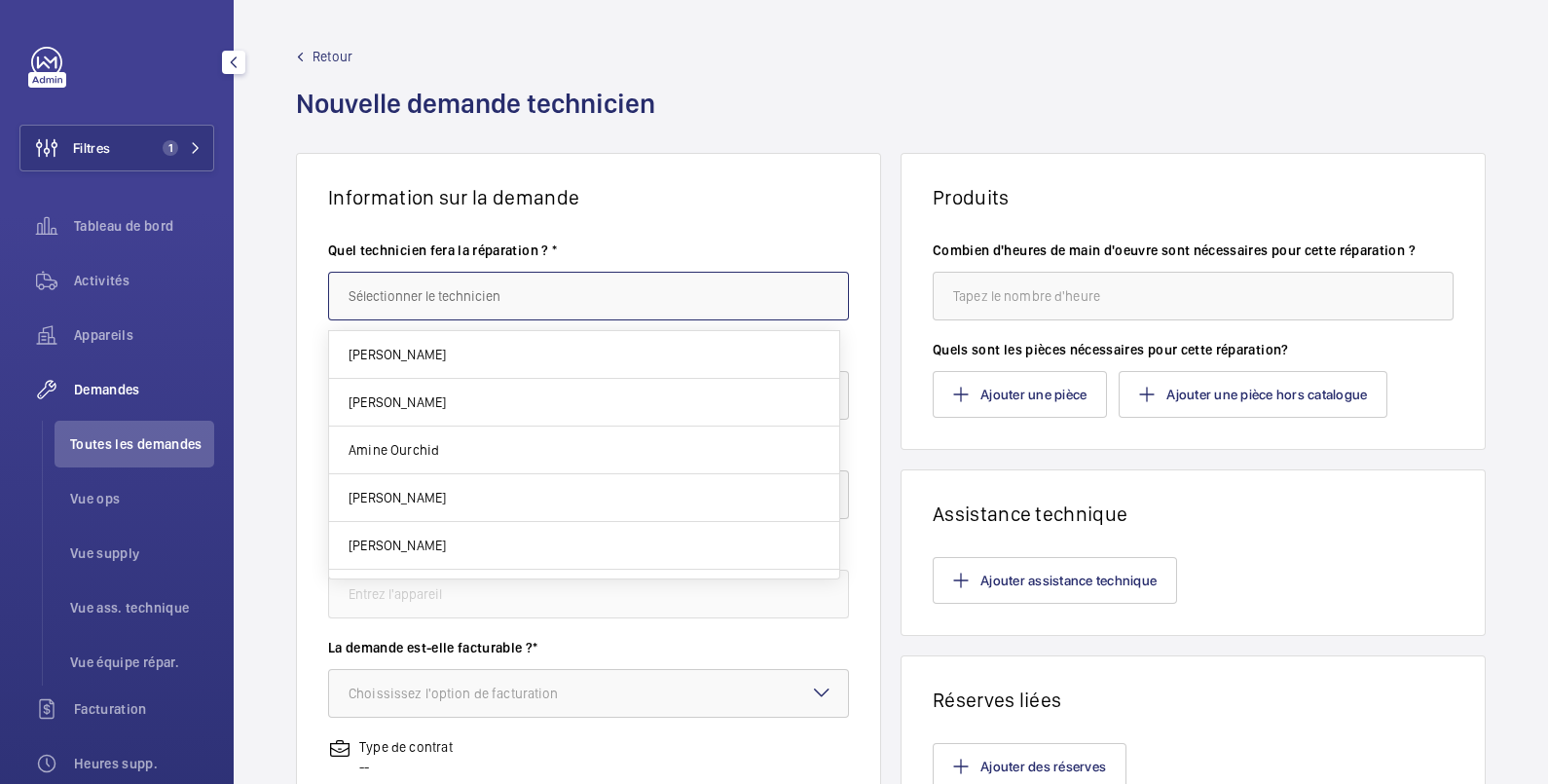
click at [387, 299] on input "text" at bounding box center [588, 296] width 521 height 49
click at [401, 296] on input "text" at bounding box center [588, 296] width 521 height 49
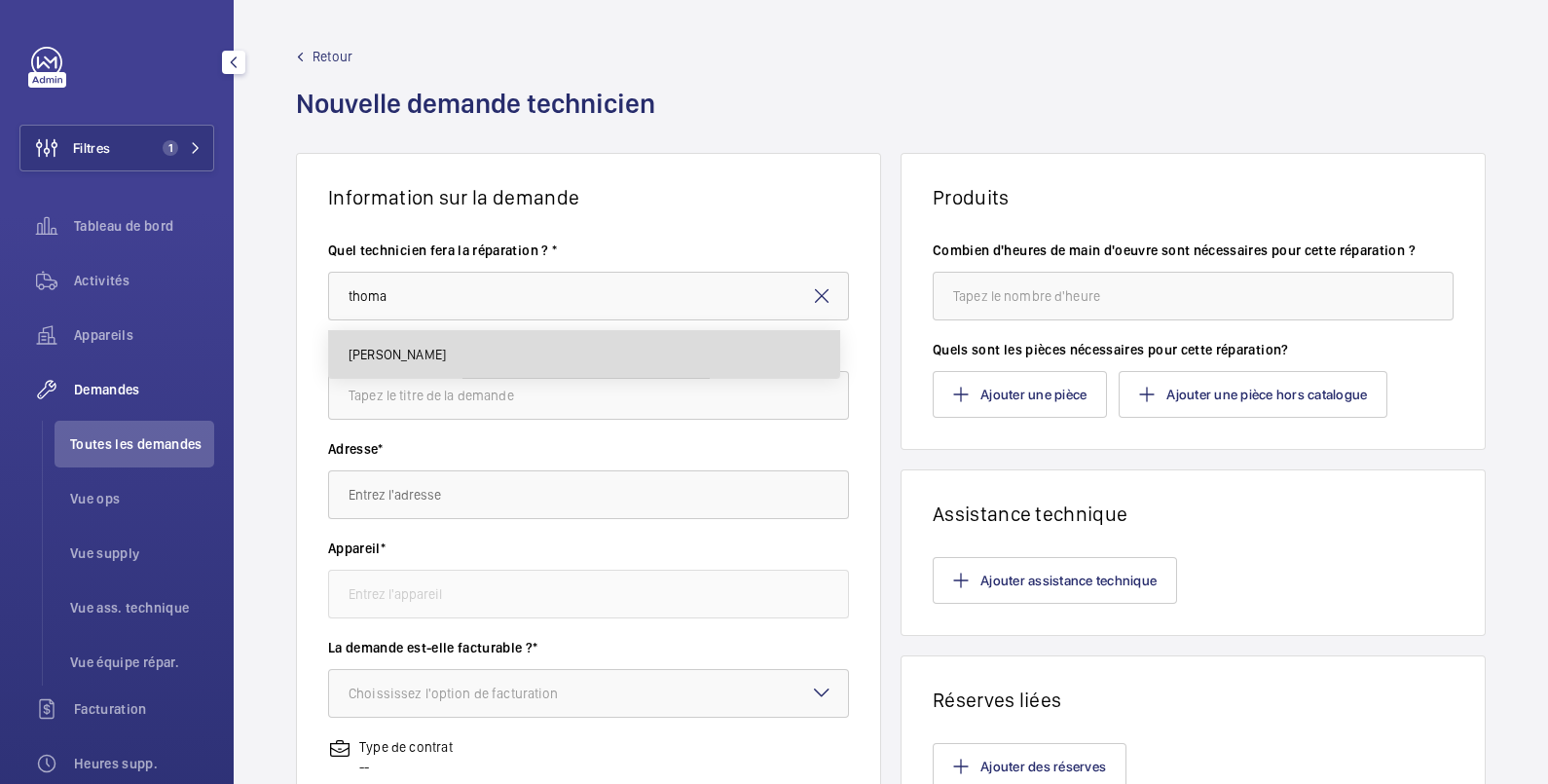
click at [403, 351] on span "[PERSON_NAME]" at bounding box center [397, 354] width 98 height 20
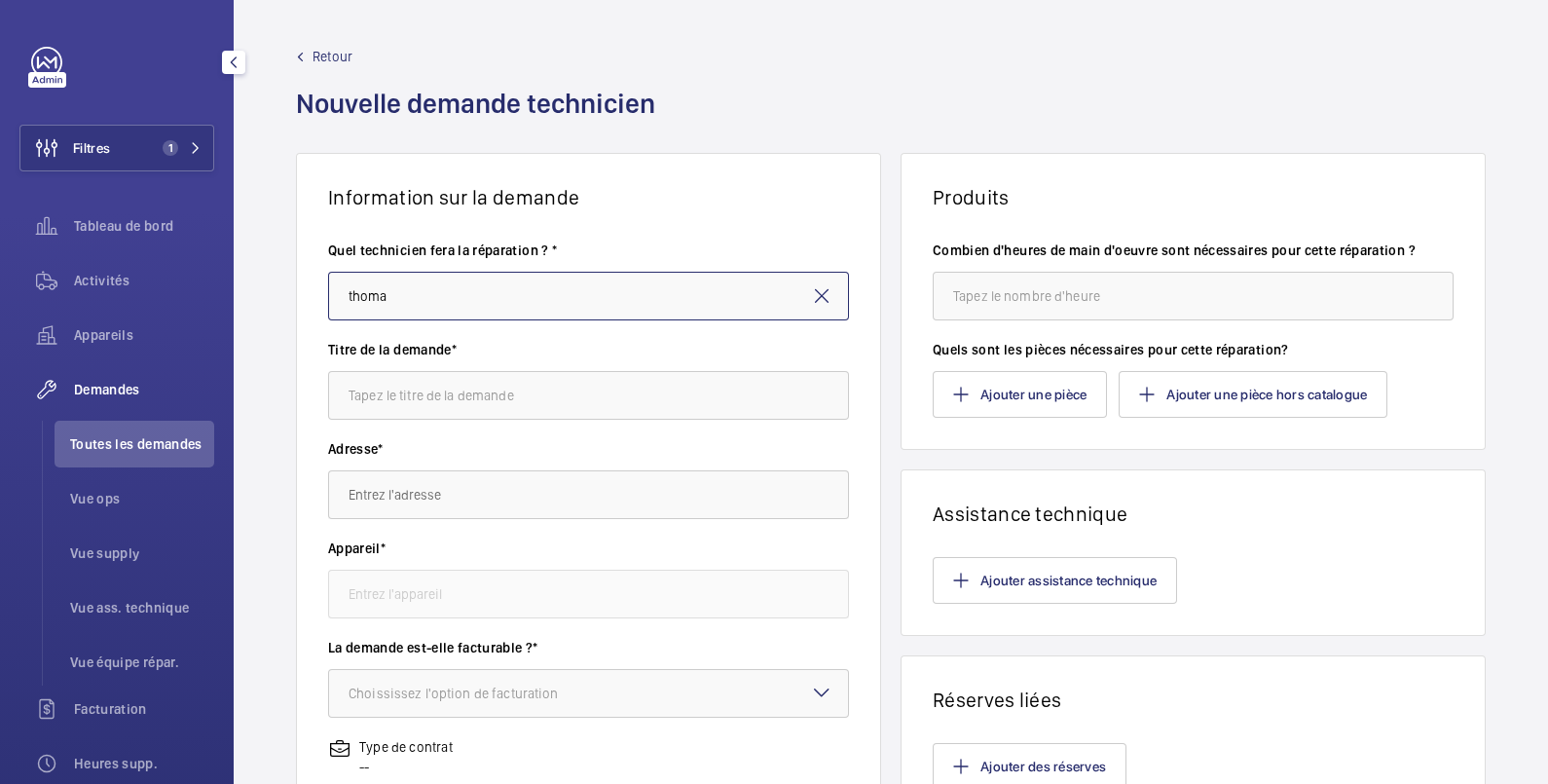
type input "[PERSON_NAME]"
click at [416, 399] on input "text" at bounding box center [588, 395] width 521 height 49
type input "Levée de reserve"
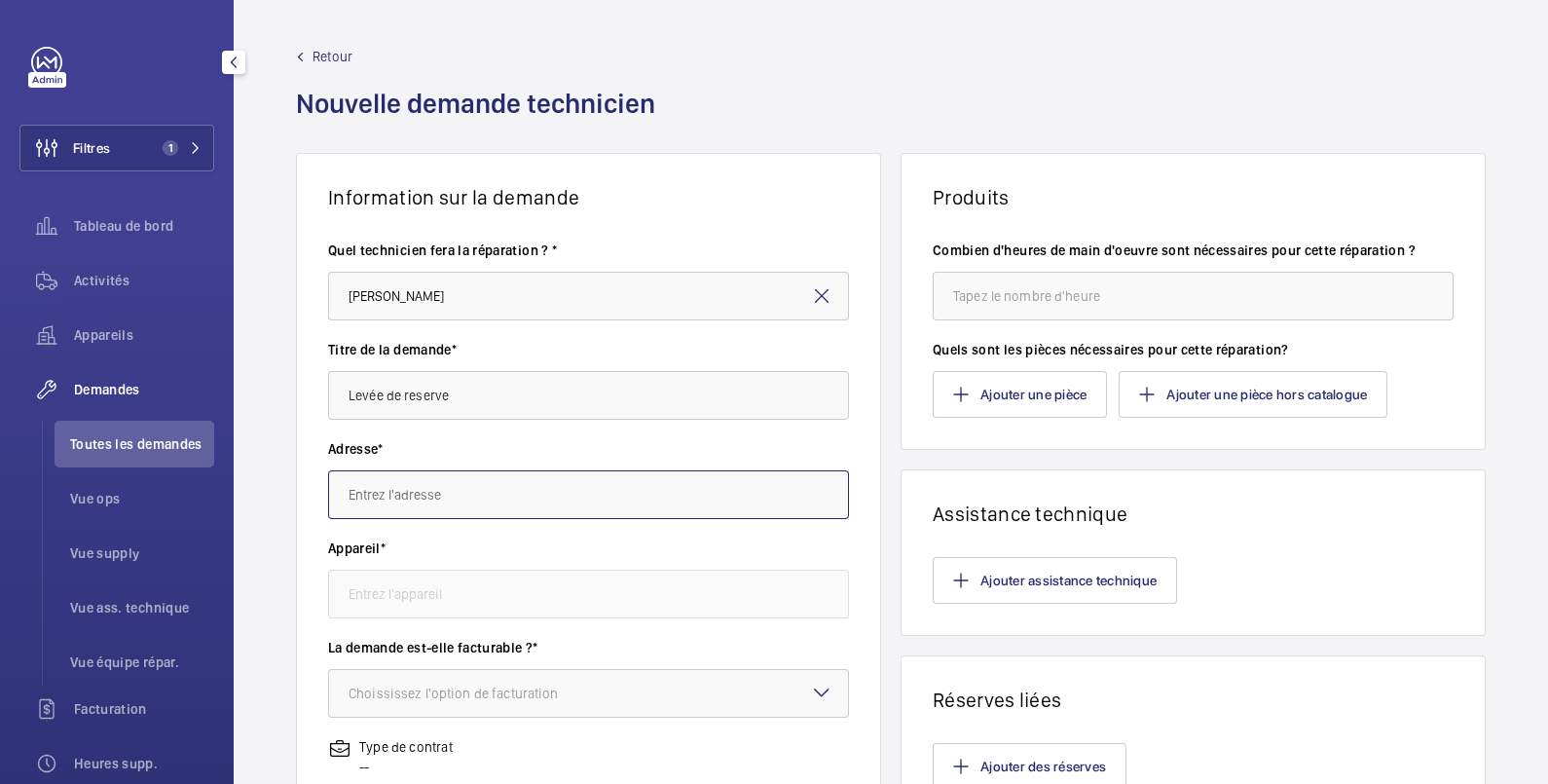
click at [534, 503] on input "text" at bounding box center [588, 494] width 521 height 49
click at [409, 489] on input "text" at bounding box center [588, 494] width 521 height 49
paste input "54 Cesaria Evoria 75019 PARIS"
click at [559, 485] on input "54 Cesaria Evoria 75019 PARIS" at bounding box center [588, 494] width 521 height 49
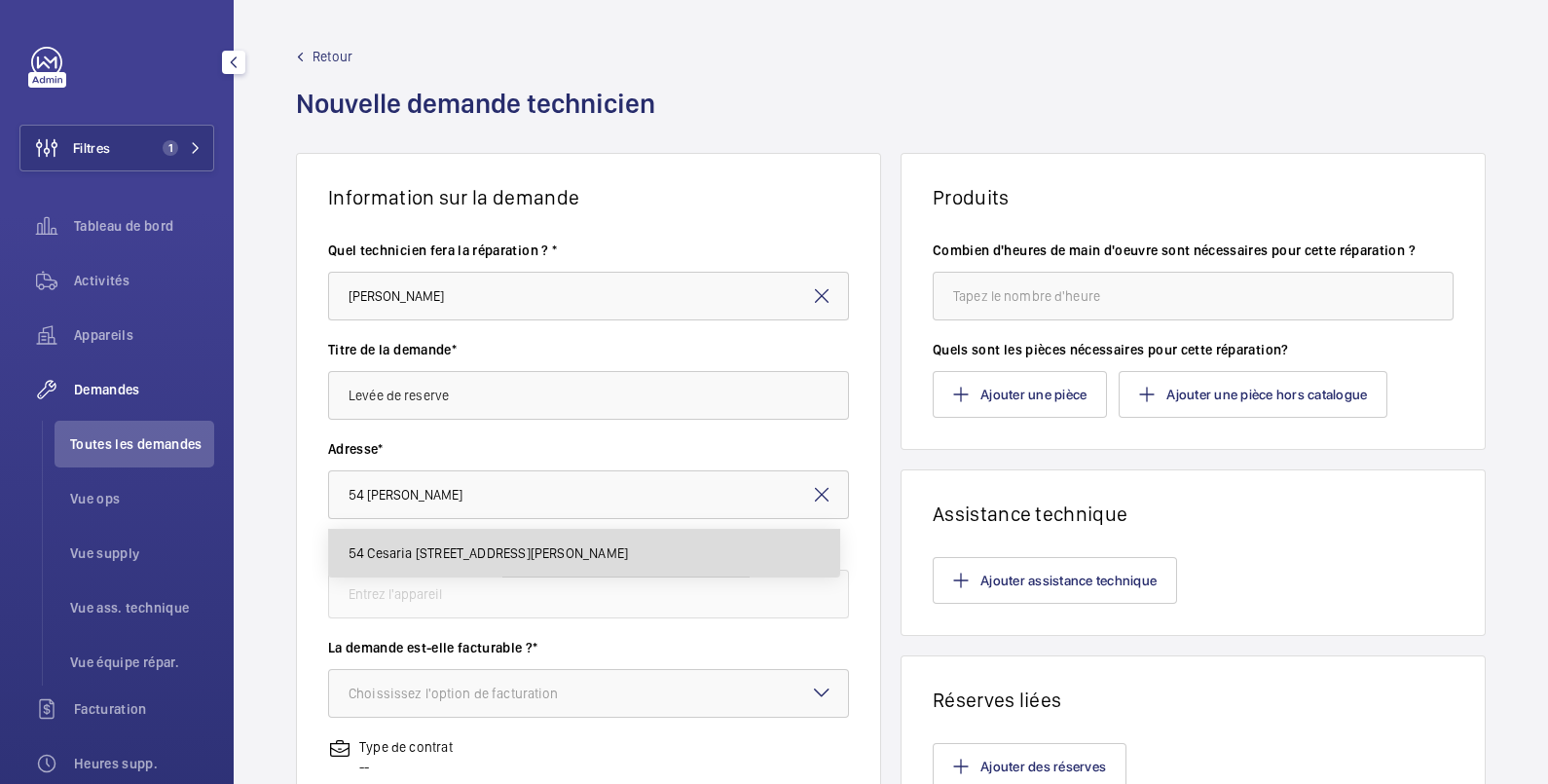
click at [547, 551] on span "54 Cesaria Evoria 54 Cesaria Evoria, 75019 PARIS" at bounding box center [488, 553] width 280 height 20
type input "54 Cesaria Evoria 54 Cesaria Evoria, 75019 PARIS"
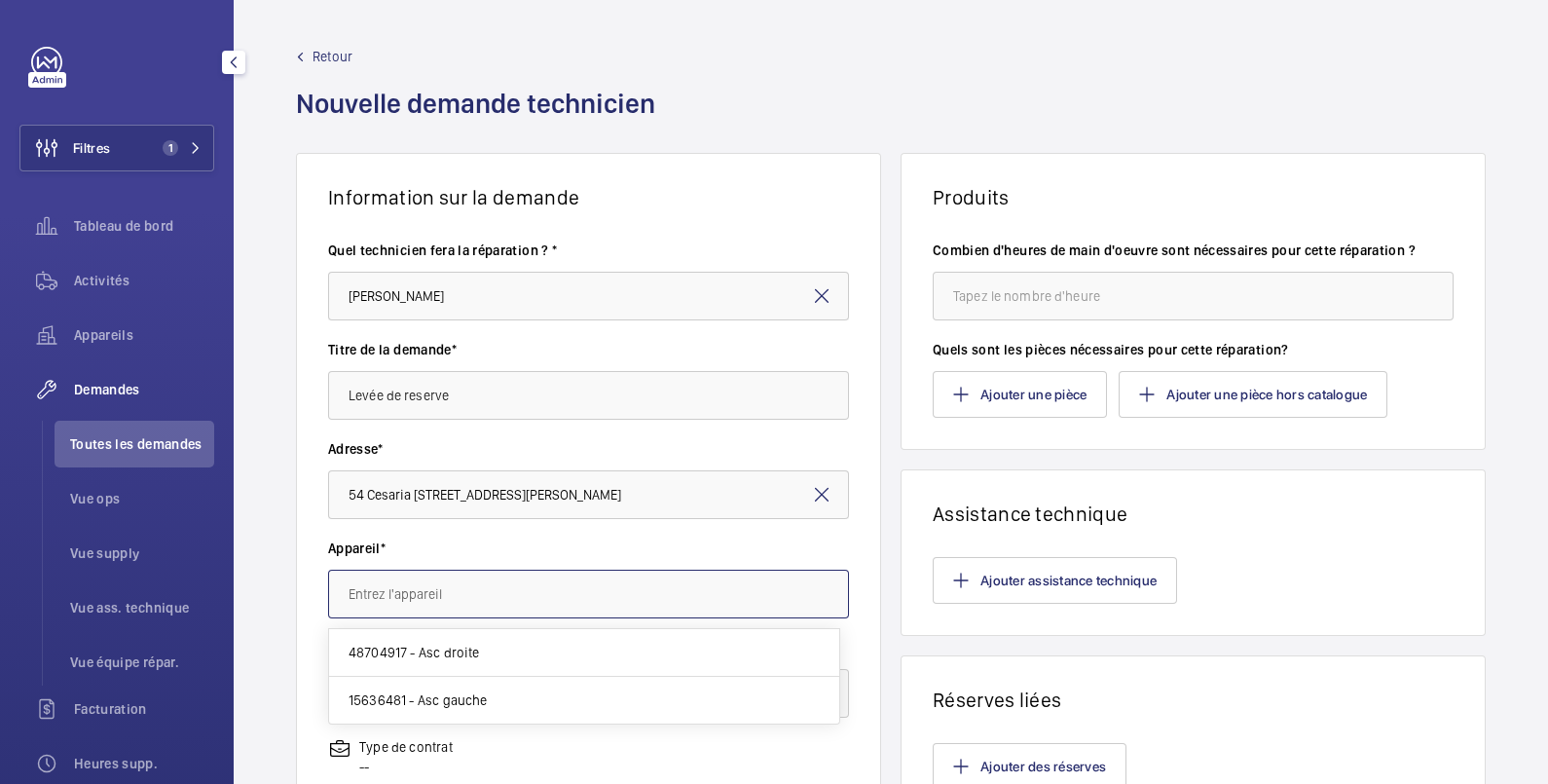
click at [506, 594] on input "text" at bounding box center [588, 594] width 521 height 49
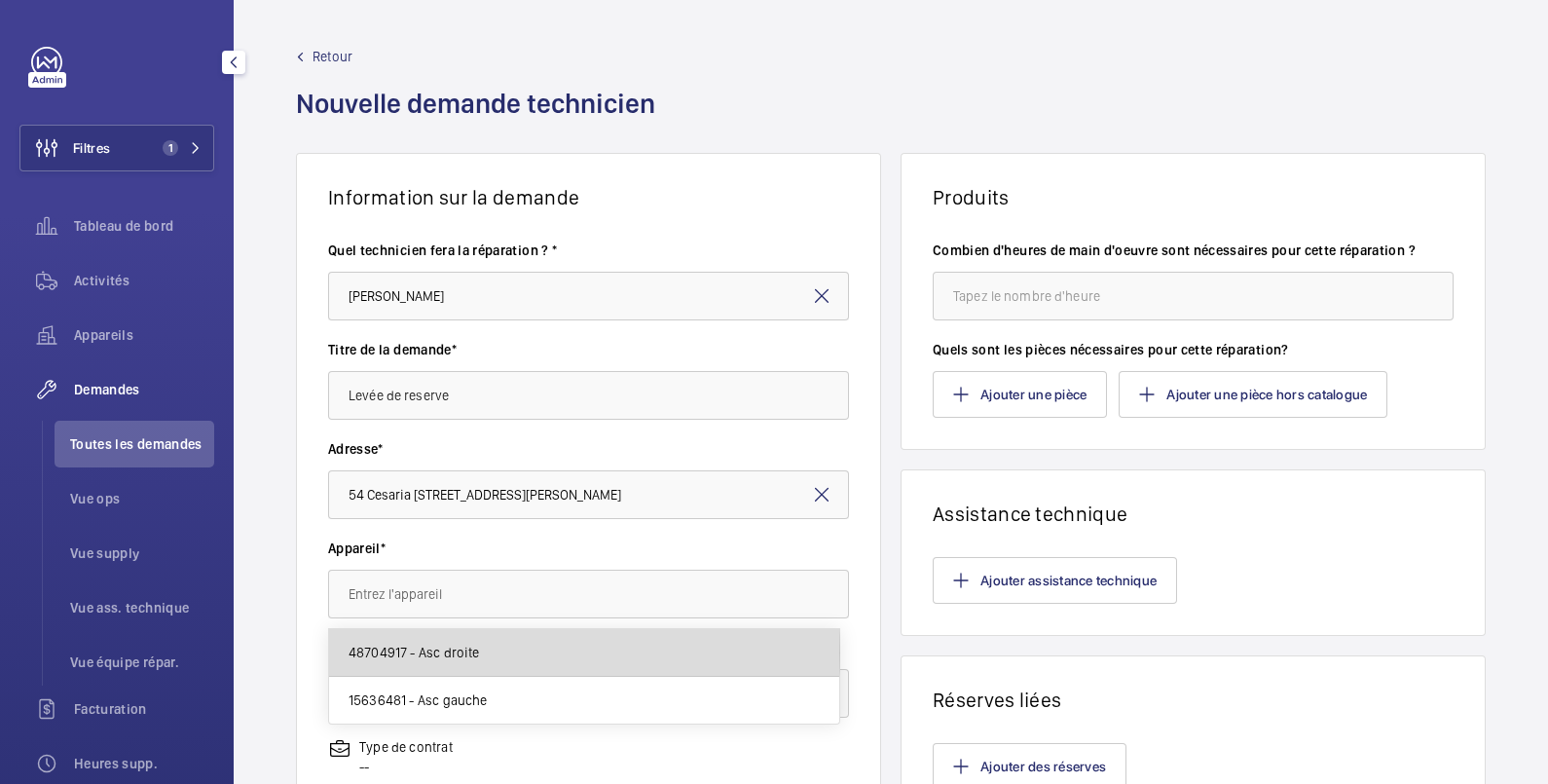
click at [496, 652] on mat-option "48704917 - Asc droite" at bounding box center [583, 652] width 510 height 48
type input "48704917 - Asc droite"
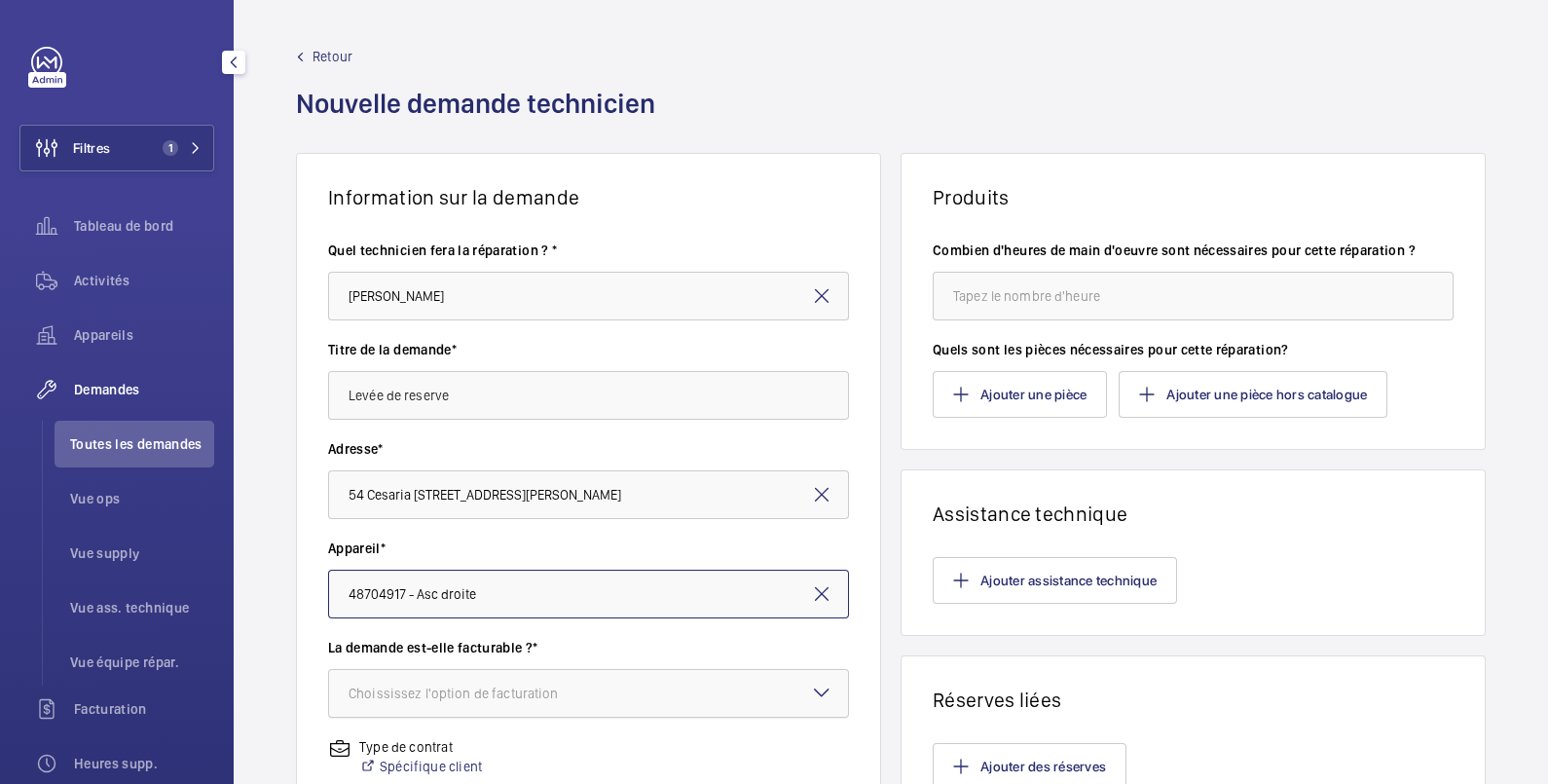
click at [555, 697] on div "Choississez l'option de facturation" at bounding box center [478, 693] width 259 height 20
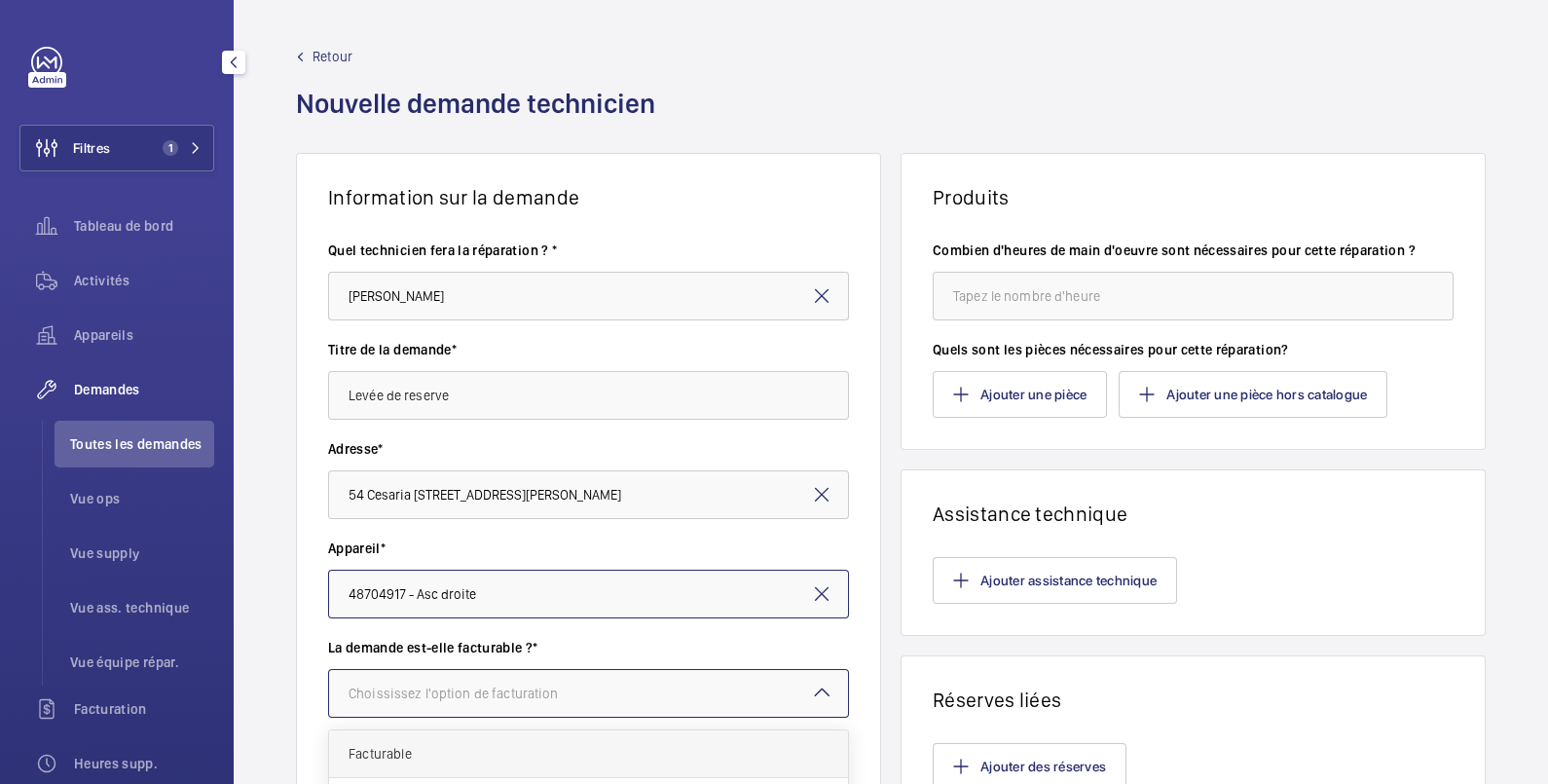
click at [532, 739] on div "Facturable" at bounding box center [588, 754] width 519 height 48
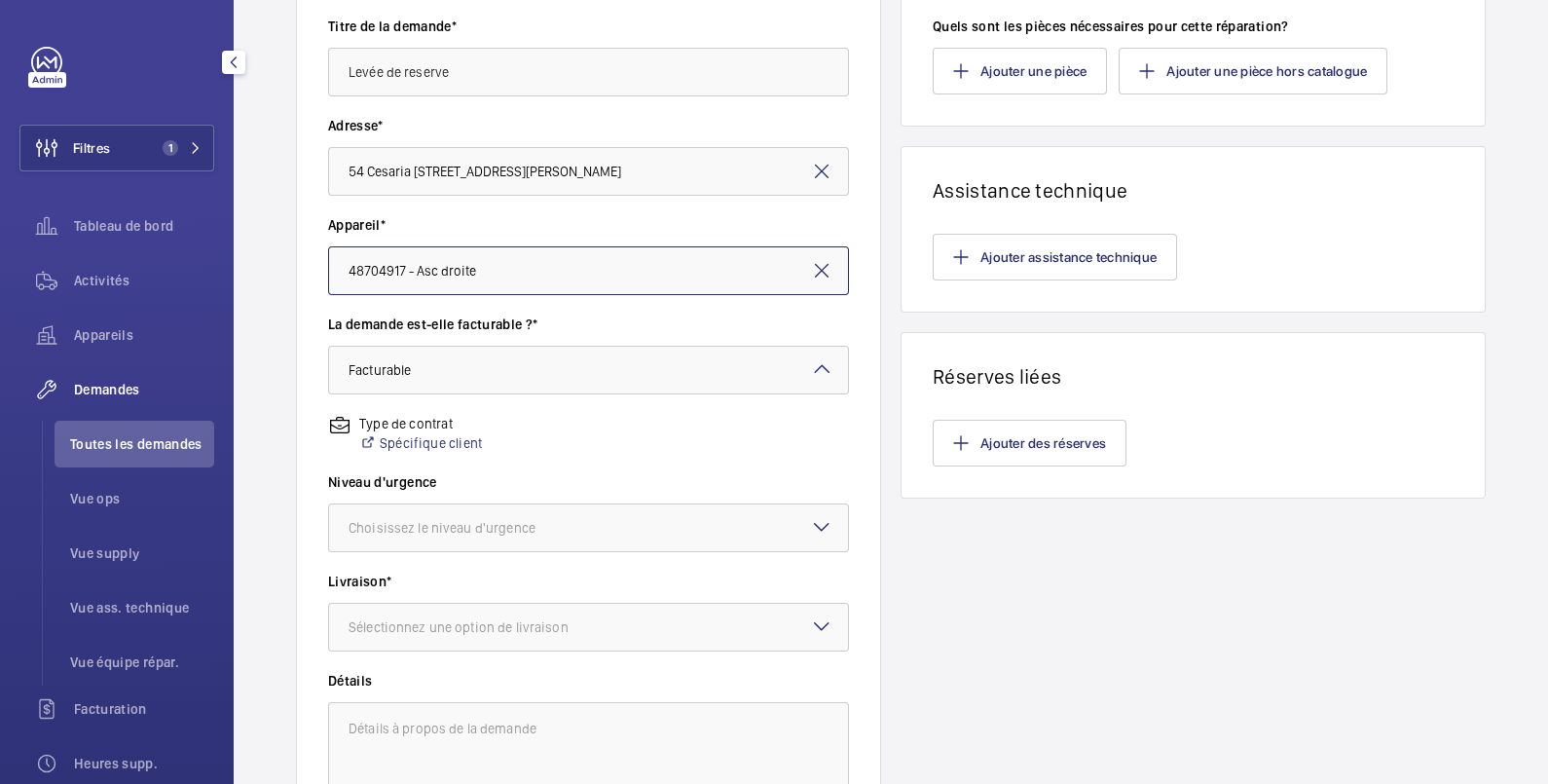
scroll to position [324, 0]
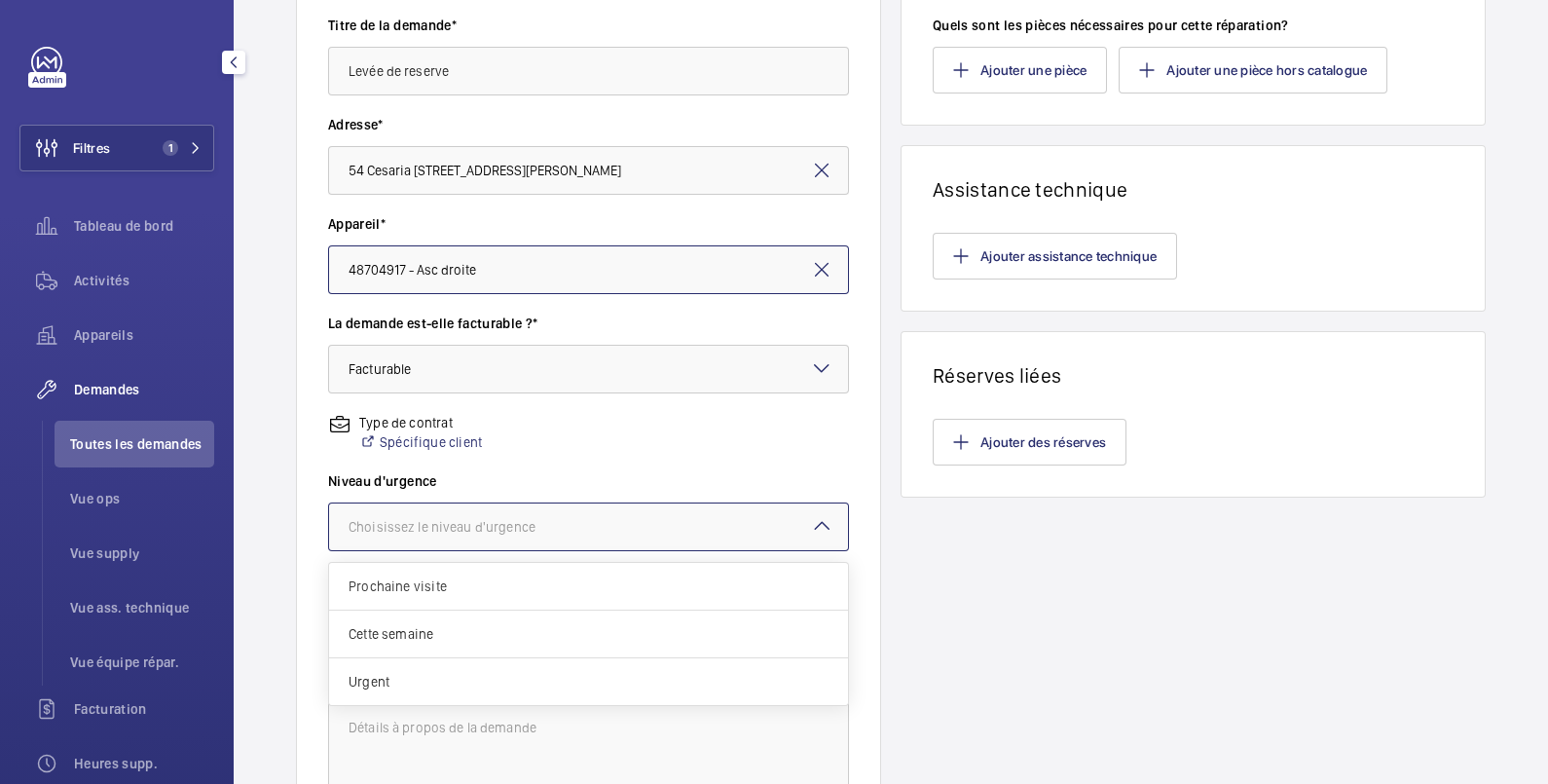
click at [570, 530] on div "Choisissez le niveau d'urgence" at bounding box center [466, 527] width 236 height 20
click at [500, 629] on span "Cette semaine" at bounding box center [588, 634] width 480 height 20
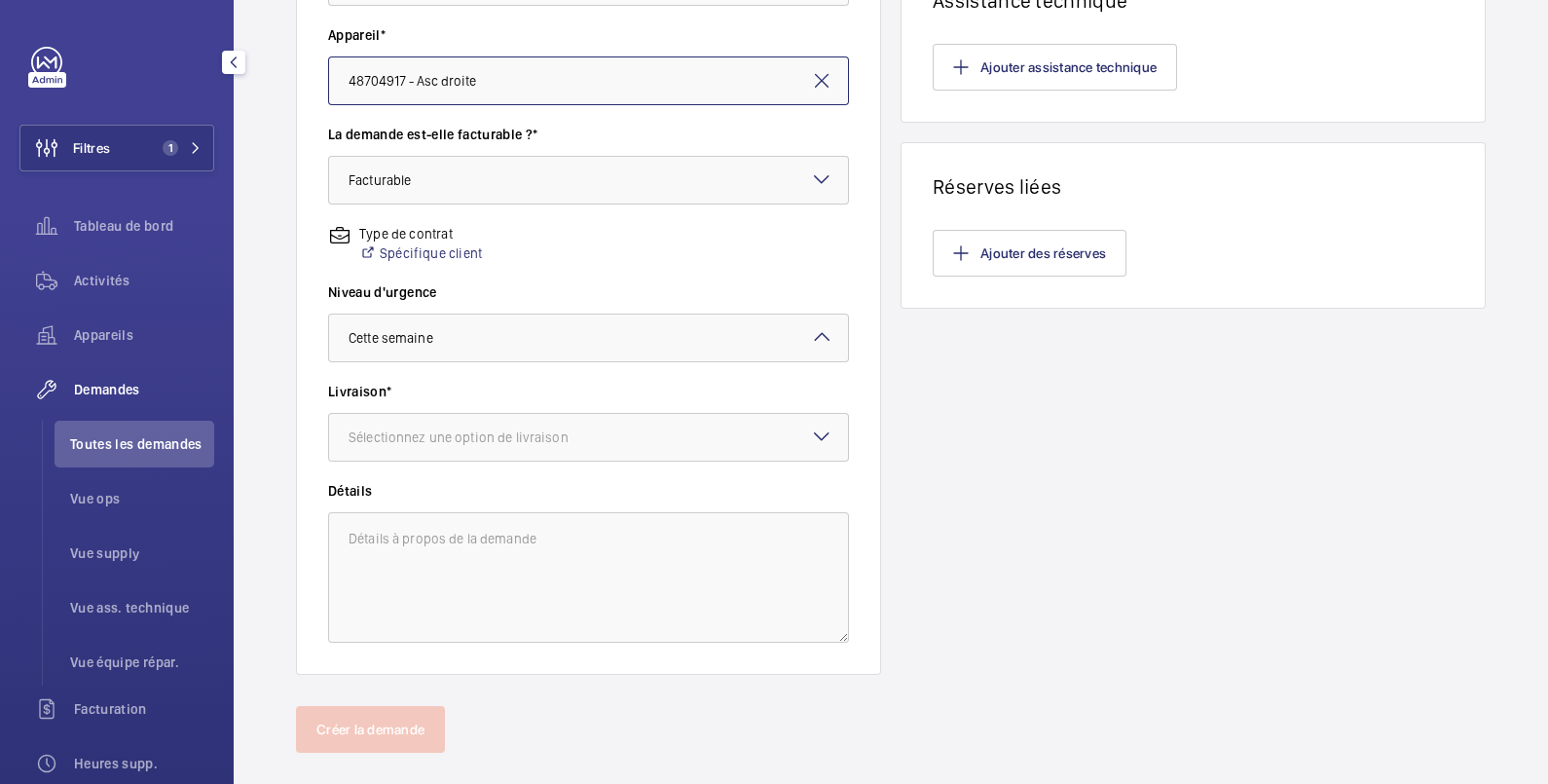
scroll to position [543, 0]
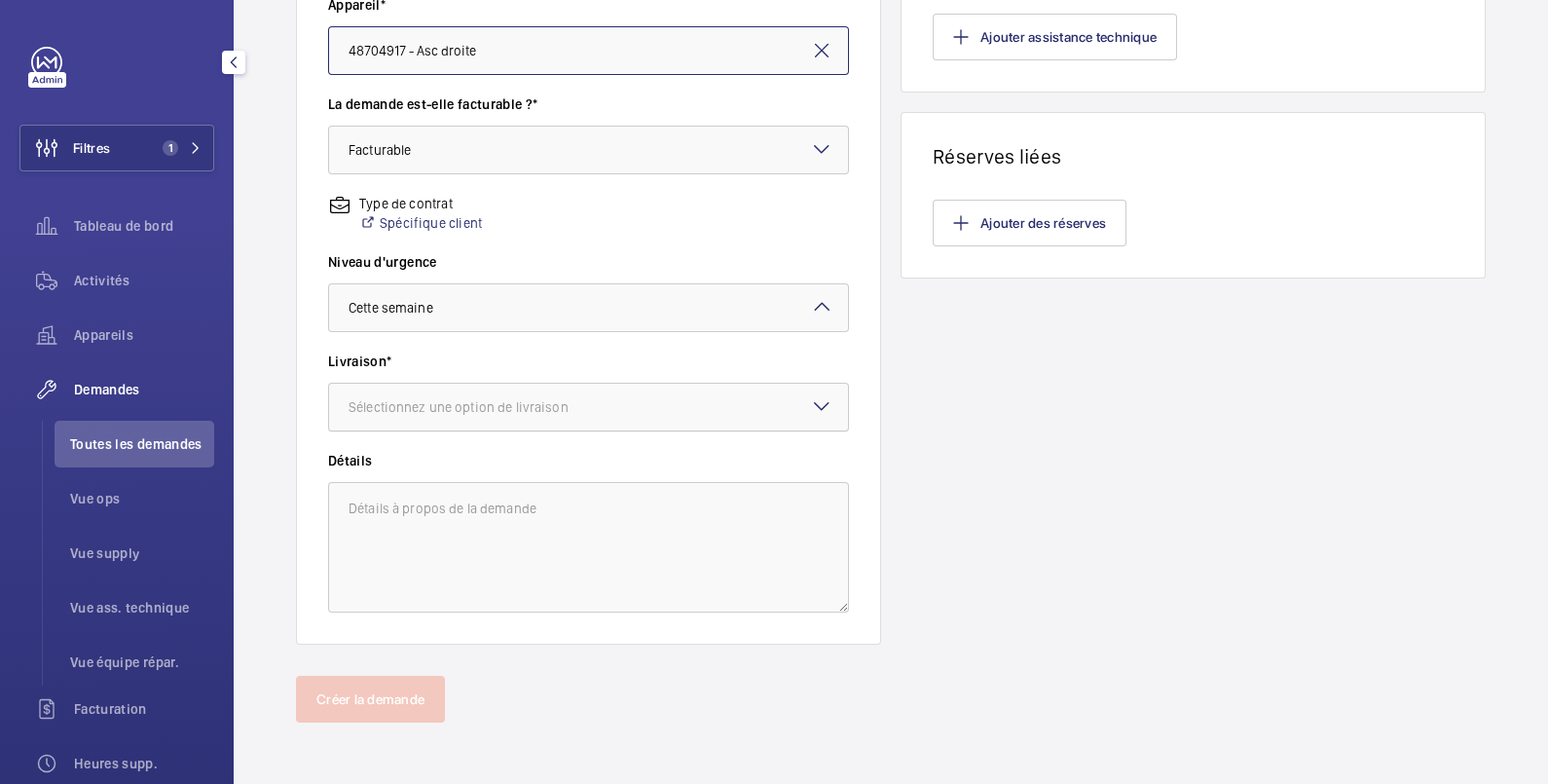
click at [545, 398] on div "Sélectionnez une option de livraison" at bounding box center [483, 407] width 269 height 20
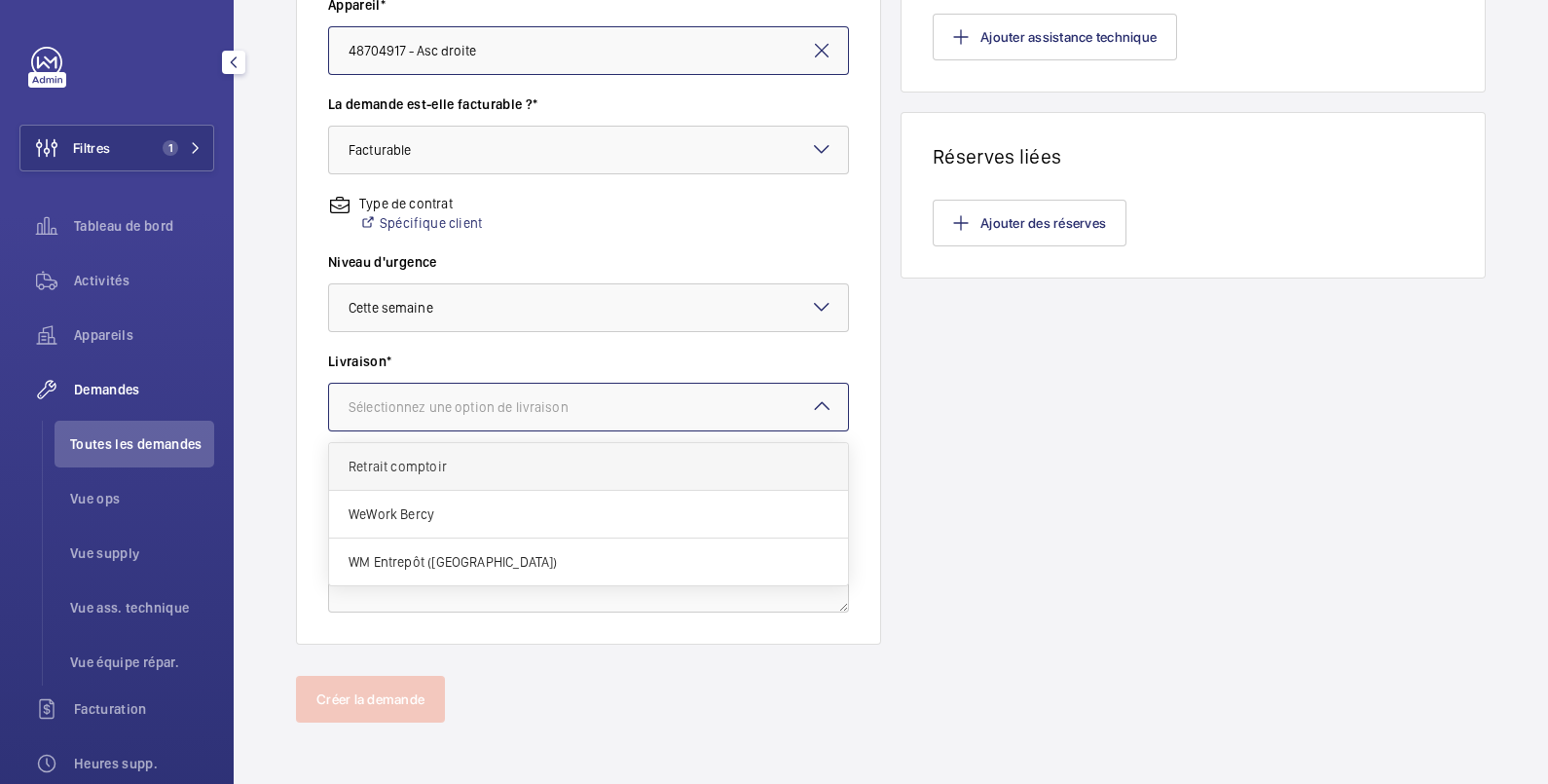
click at [492, 466] on span "Retrait comptoir" at bounding box center [588, 466] width 480 height 20
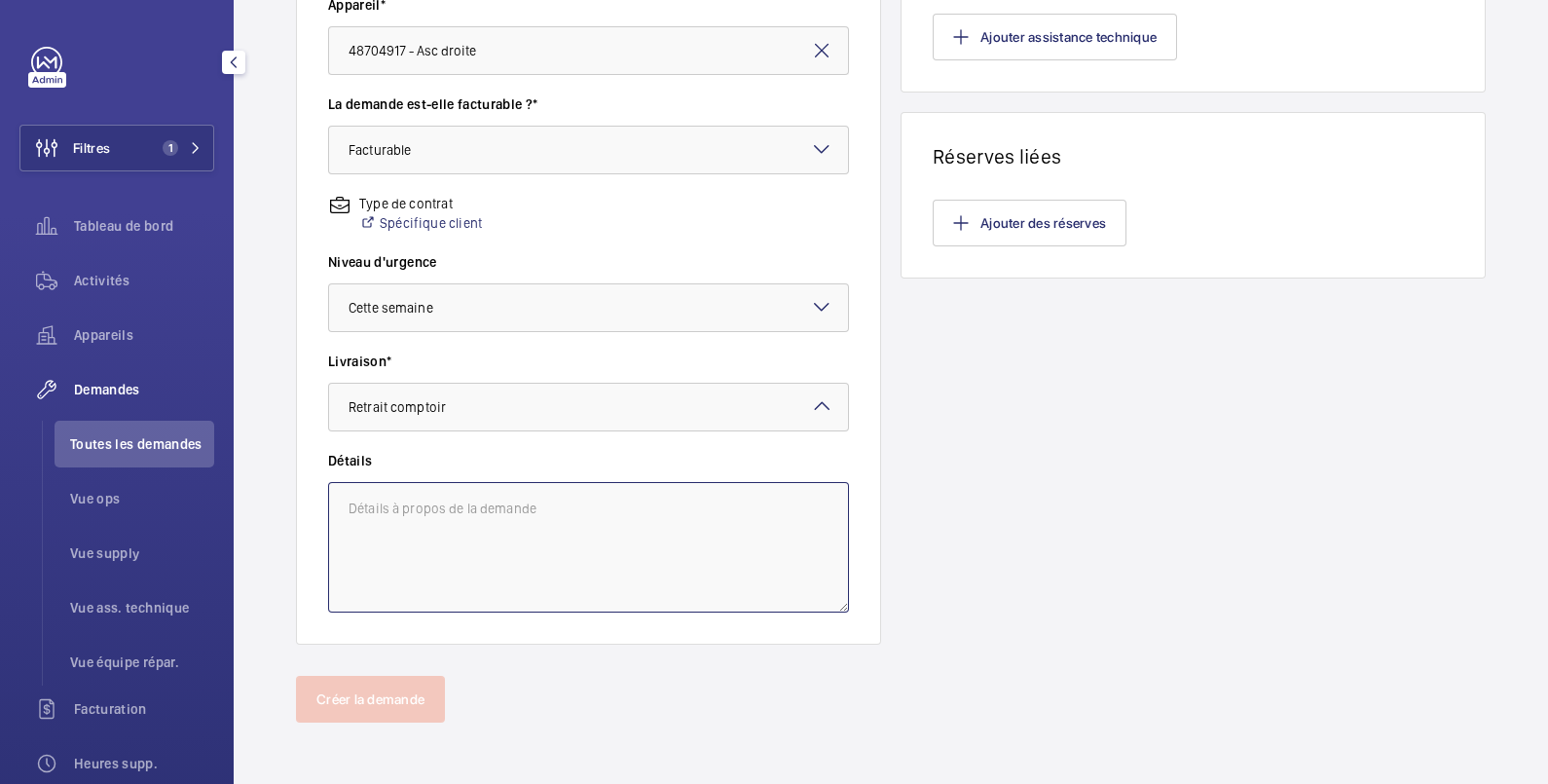
click at [484, 530] on textarea at bounding box center [588, 547] width 521 height 131
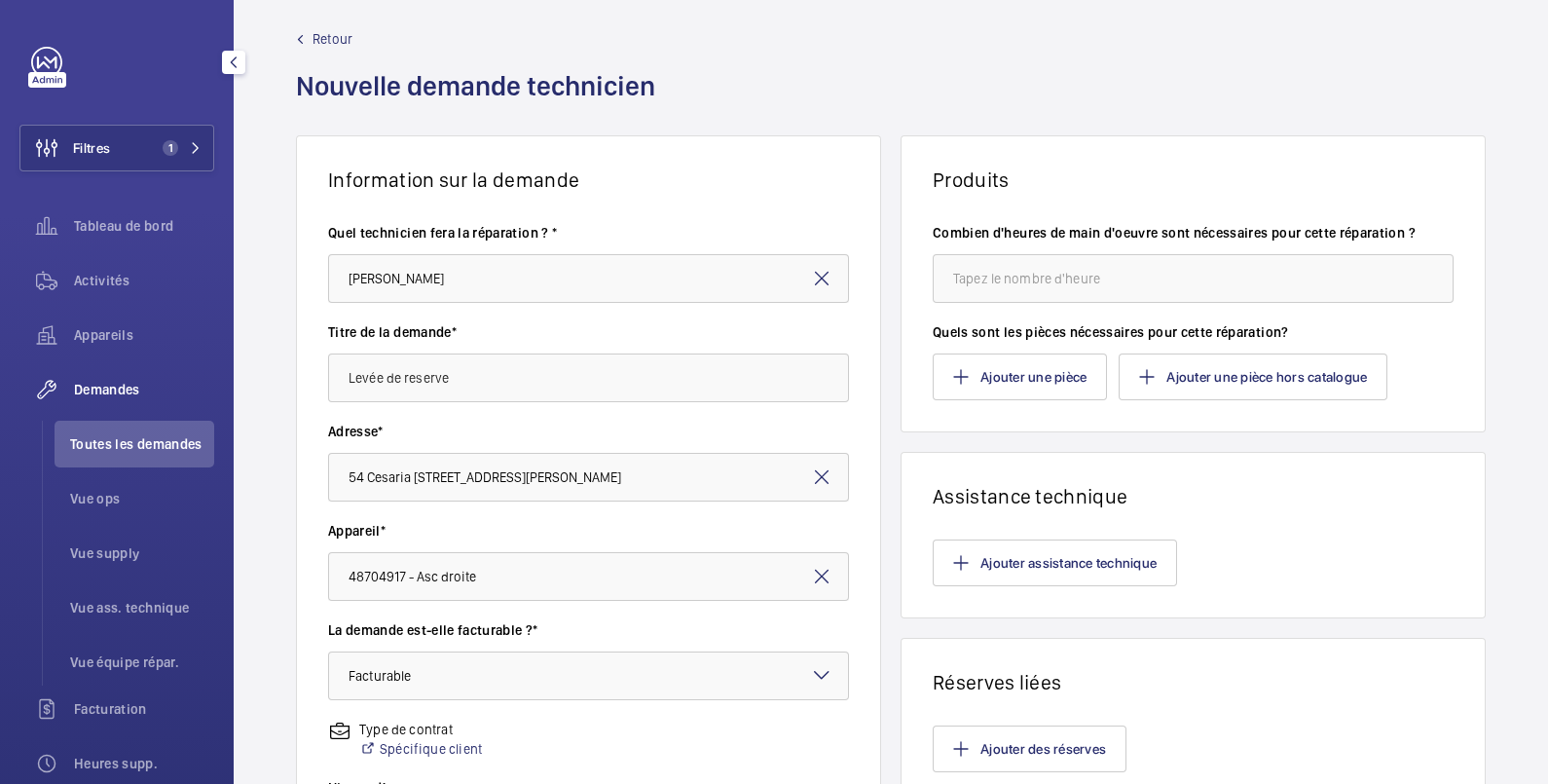
scroll to position [0, 0]
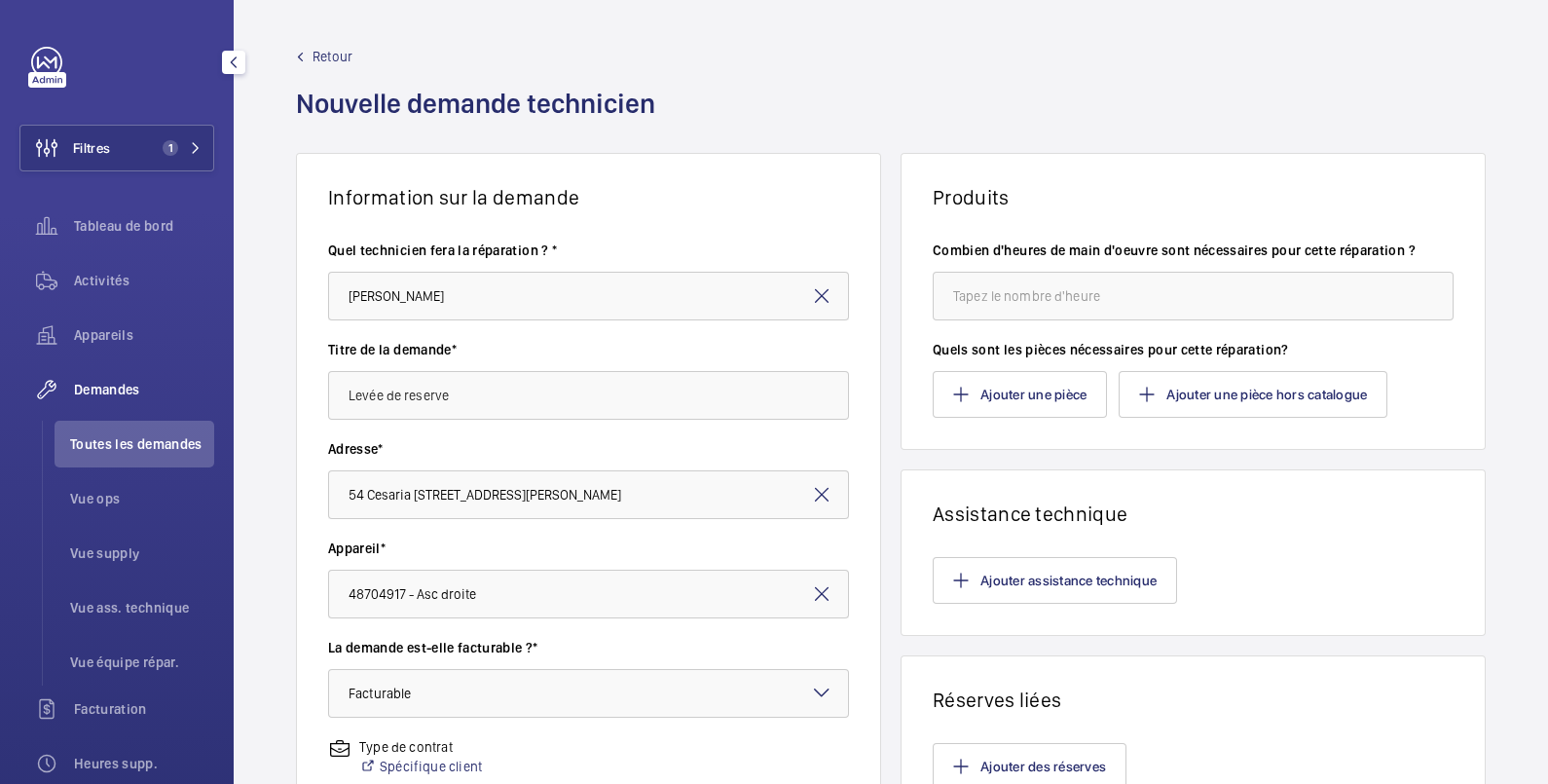
type textarea "Intervention faite par J2P"
drag, startPoint x: 1479, startPoint y: 413, endPoint x: 1385, endPoint y: 336, distance: 121.5
click at [1385, 336] on div "Information sur la demande Quel technicien fera la réparation ? * Thomas Varay …" at bounding box center [892, 686] width 1315 height 1066
click at [1057, 295] on input "number" at bounding box center [1193, 296] width 521 height 49
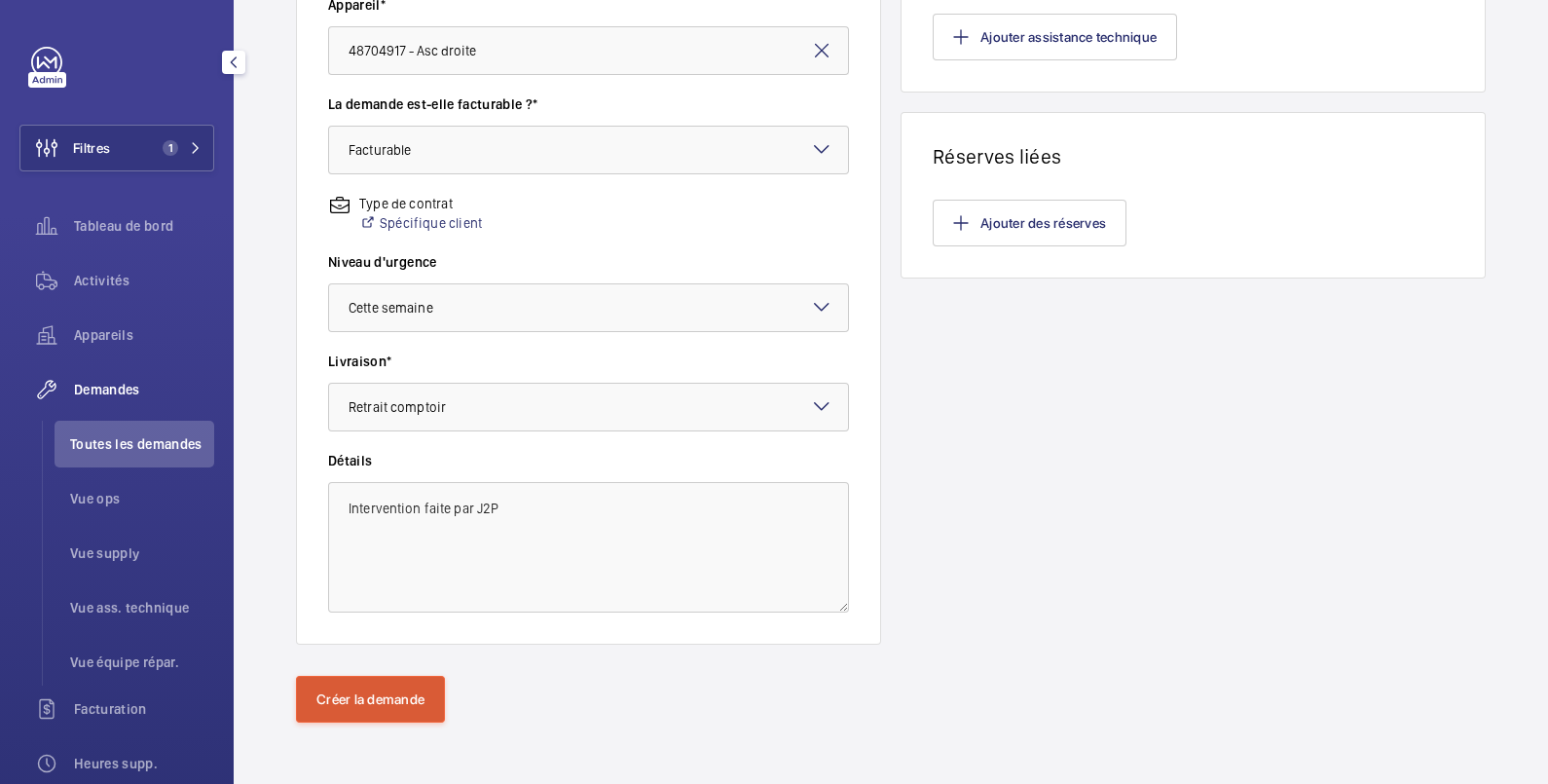
type input "1"
click at [415, 697] on button "Créer la demande" at bounding box center [370, 699] width 149 height 47
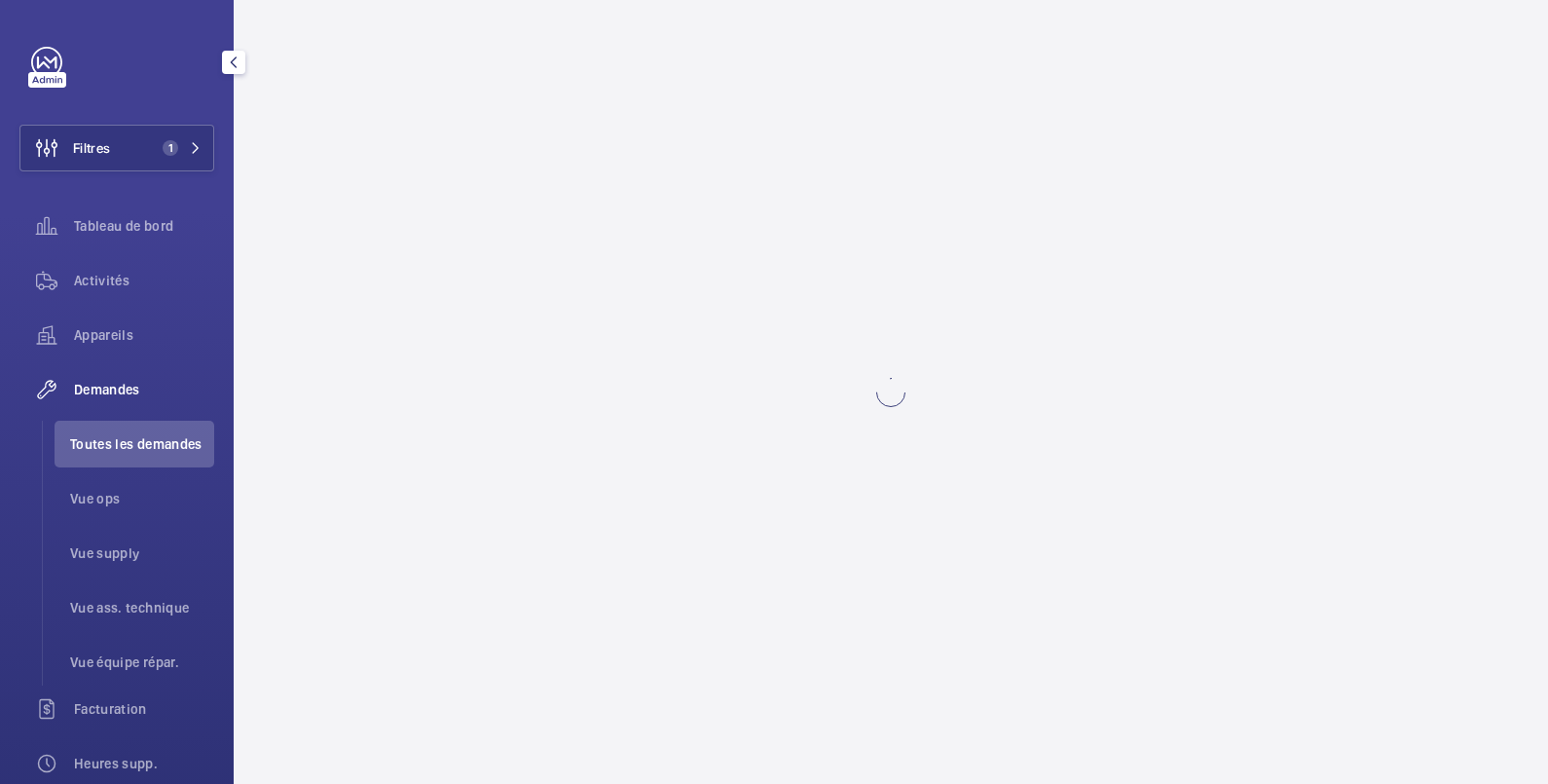
scroll to position [0, 0]
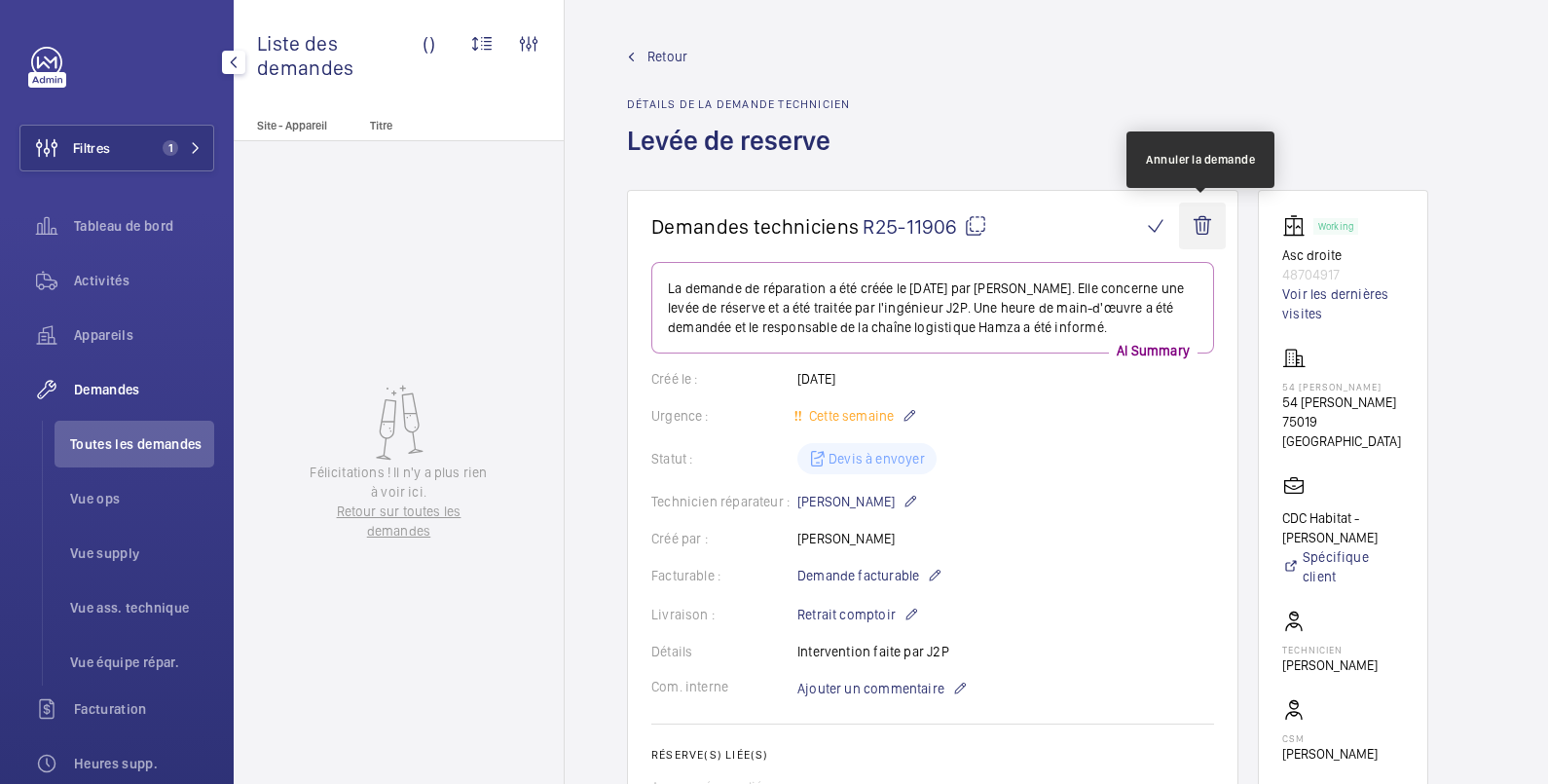
click at [1203, 219] on wm-front-icon-button at bounding box center [1203, 226] width 47 height 47
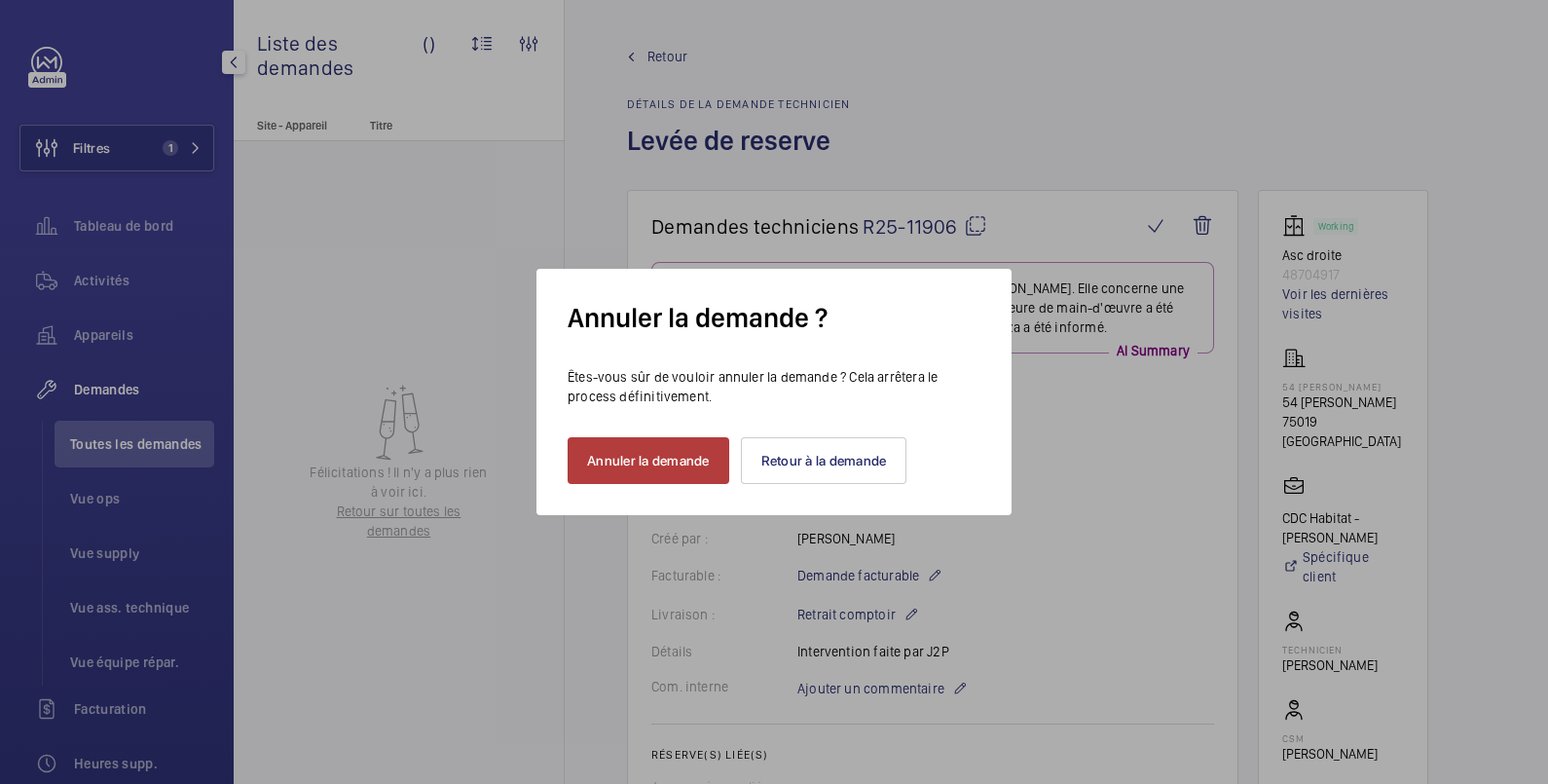
click at [682, 466] on button "Annuler la demande" at bounding box center [649, 460] width 162 height 47
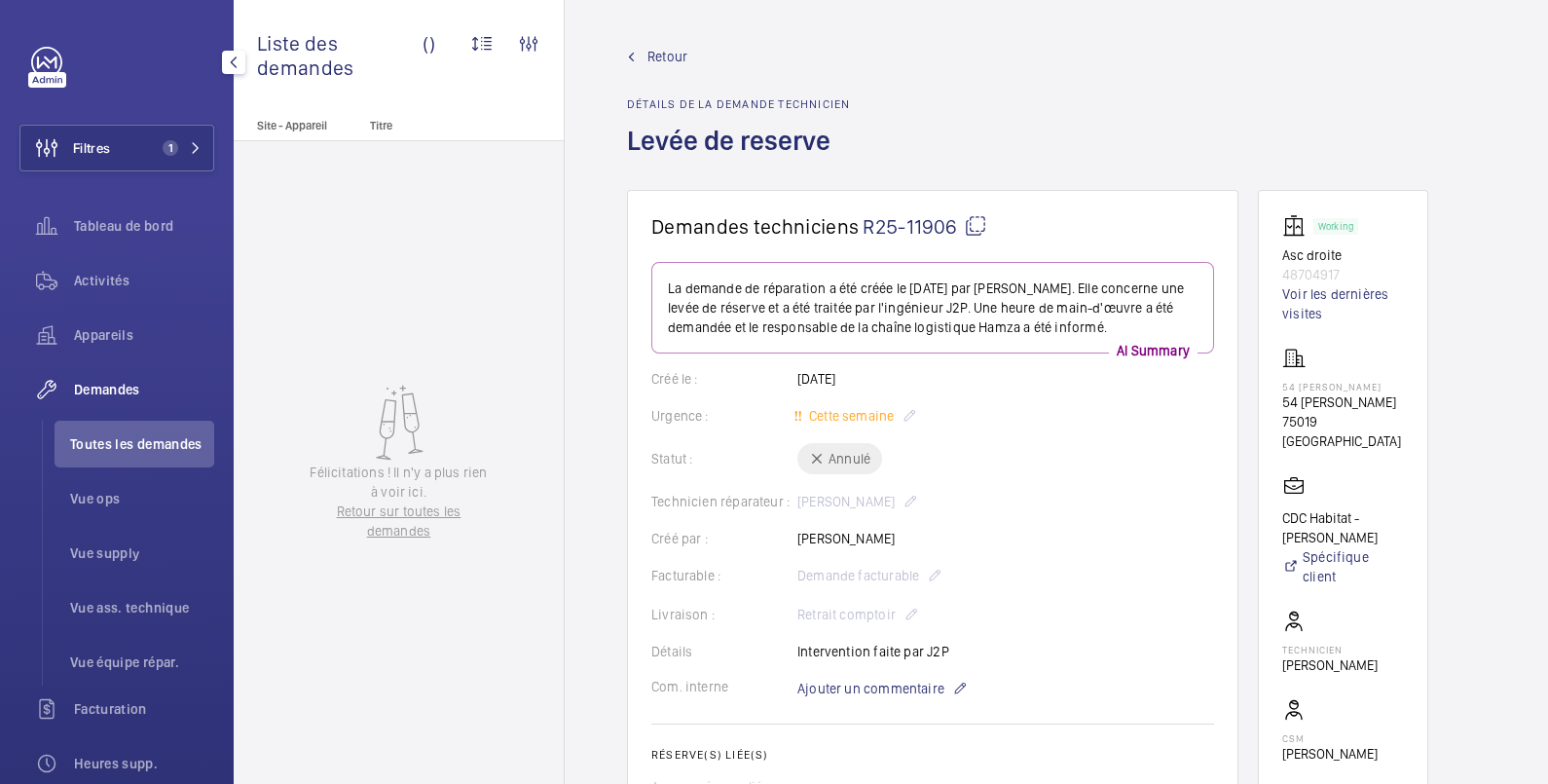
click at [1002, 438] on wm-front-card-body "La demande de réparation a été créée le 8 septembre 2025 par Florence Dulin. El…" at bounding box center [933, 673] width 563 height 822
click at [676, 60] on span "Retour" at bounding box center [667, 57] width 40 height 20
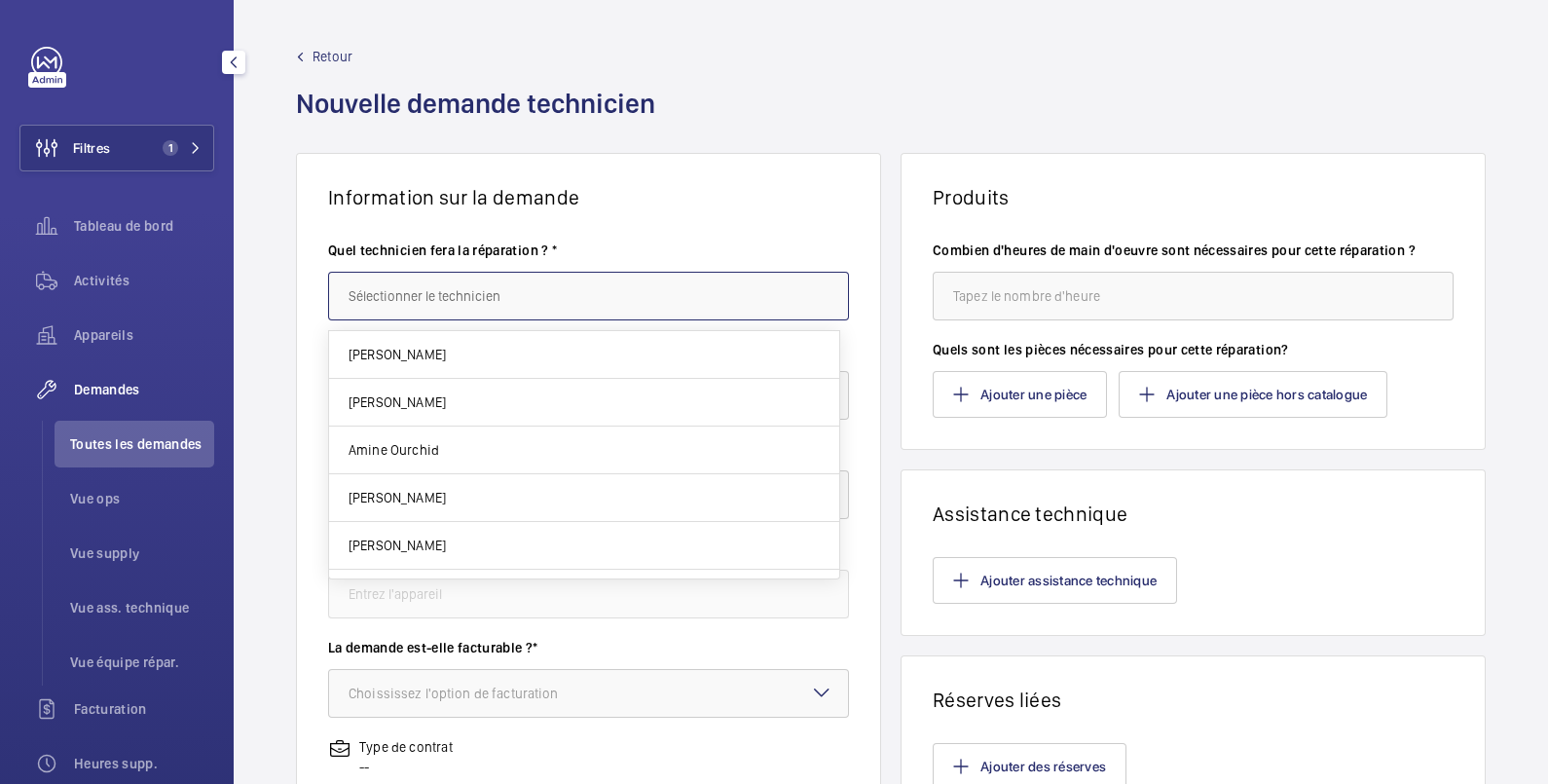
click at [563, 305] on input "text" at bounding box center [588, 296] width 521 height 49
click at [421, 307] on input "text" at bounding box center [588, 296] width 521 height 49
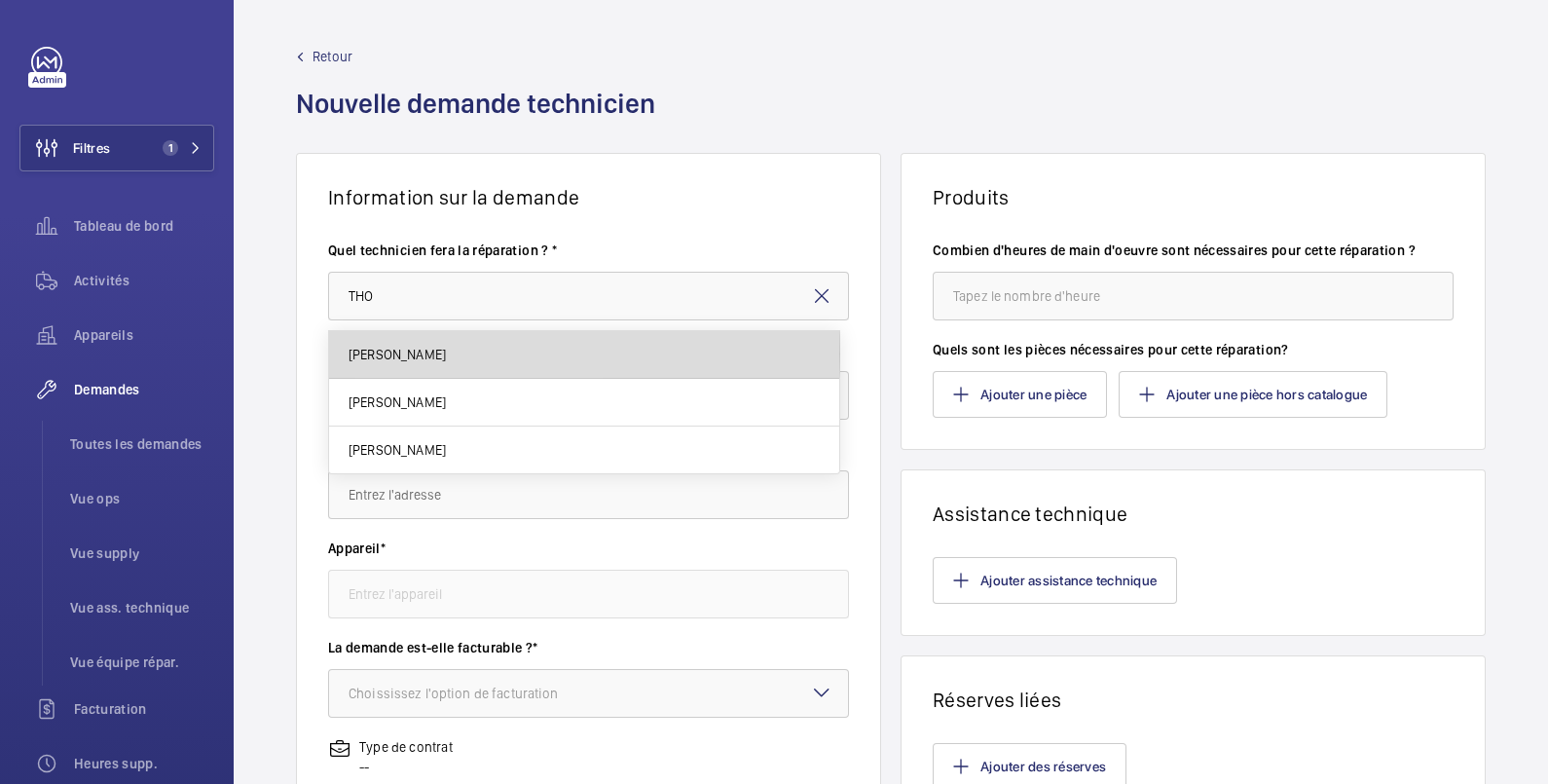
click at [473, 353] on mat-option "[PERSON_NAME]" at bounding box center [583, 354] width 510 height 48
type input "[PERSON_NAME]"
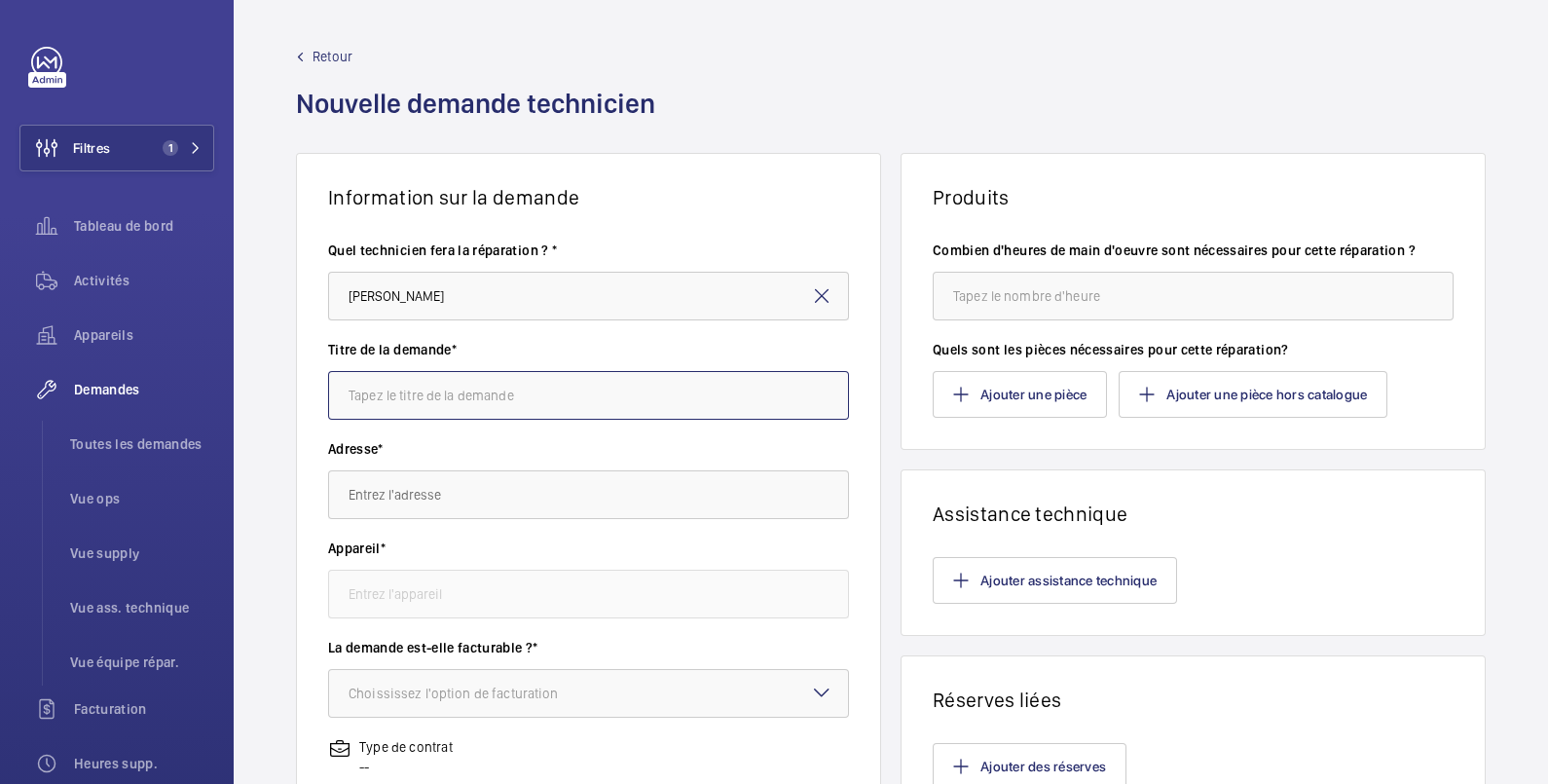
click at [477, 404] on input "text" at bounding box center [588, 395] width 521 height 49
type input "Levée de reserve"
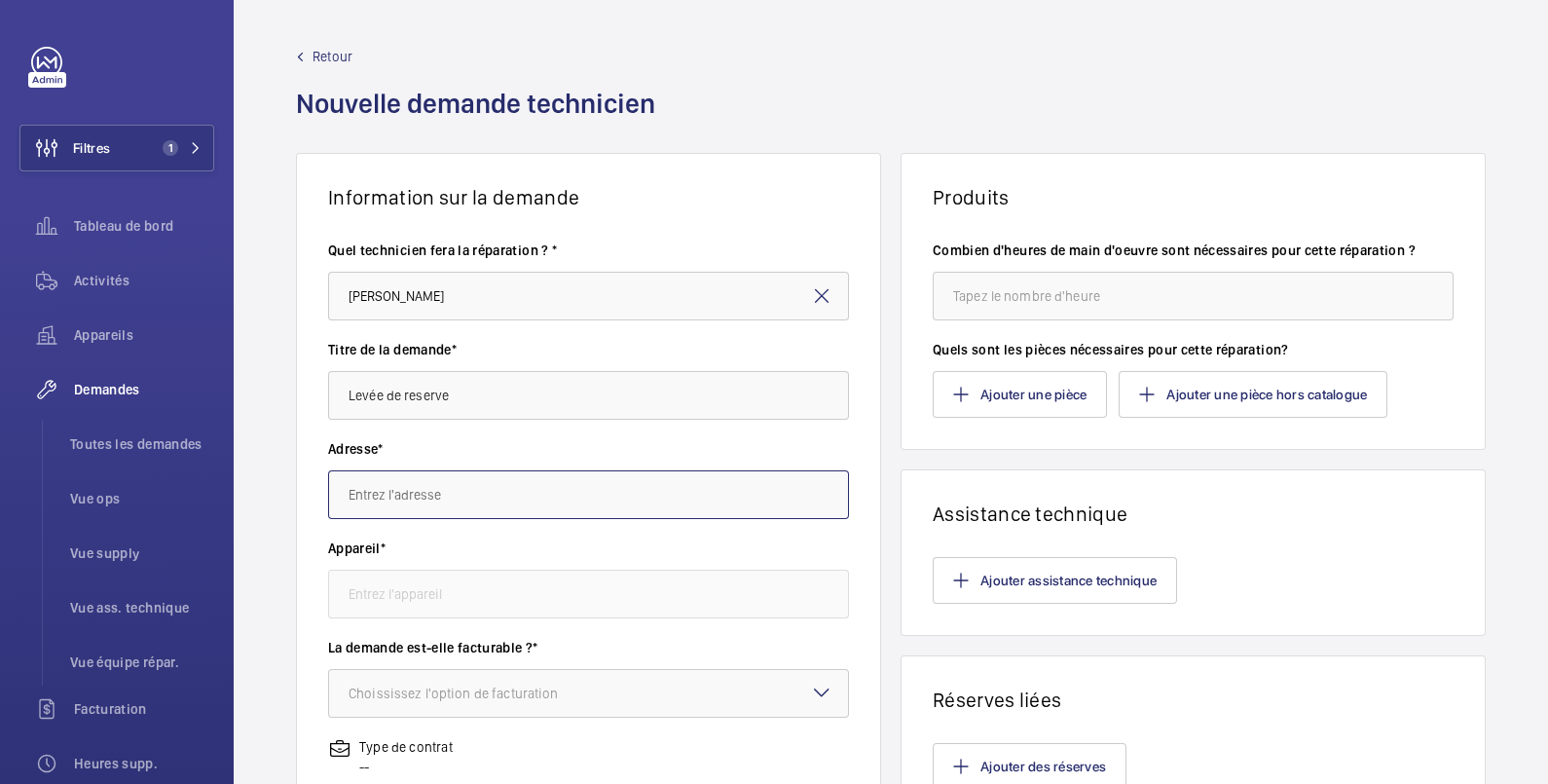
click at [471, 504] on input "text" at bounding box center [588, 494] width 521 height 49
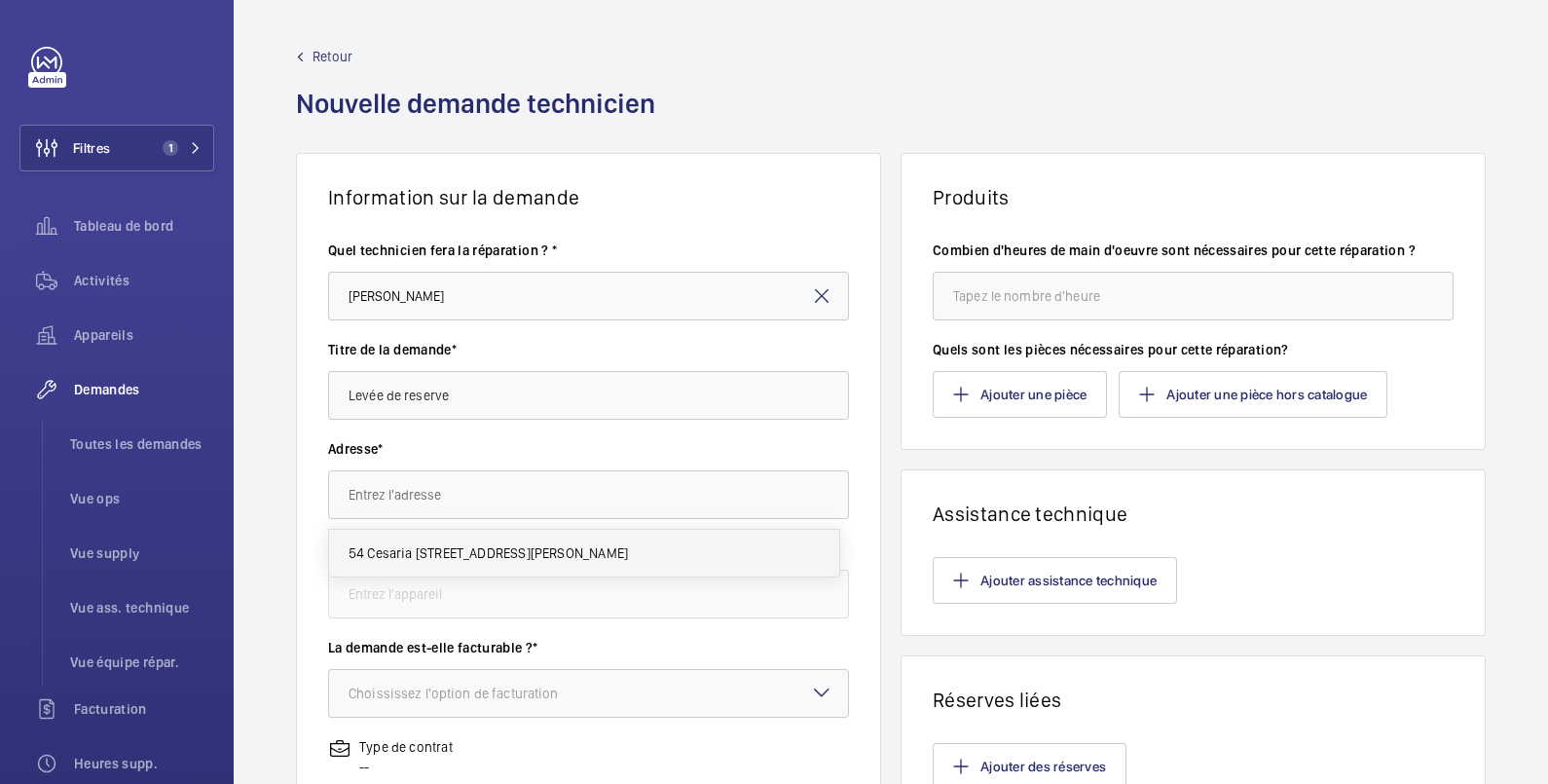
click at [500, 551] on span "54 Cesaria Evoria 54 Cesaria Evoria, 75019 PARIS" at bounding box center [488, 553] width 280 height 20
type input "54 Cesaria Evoria 54 Cesaria Evoria, 75019 PARIS"
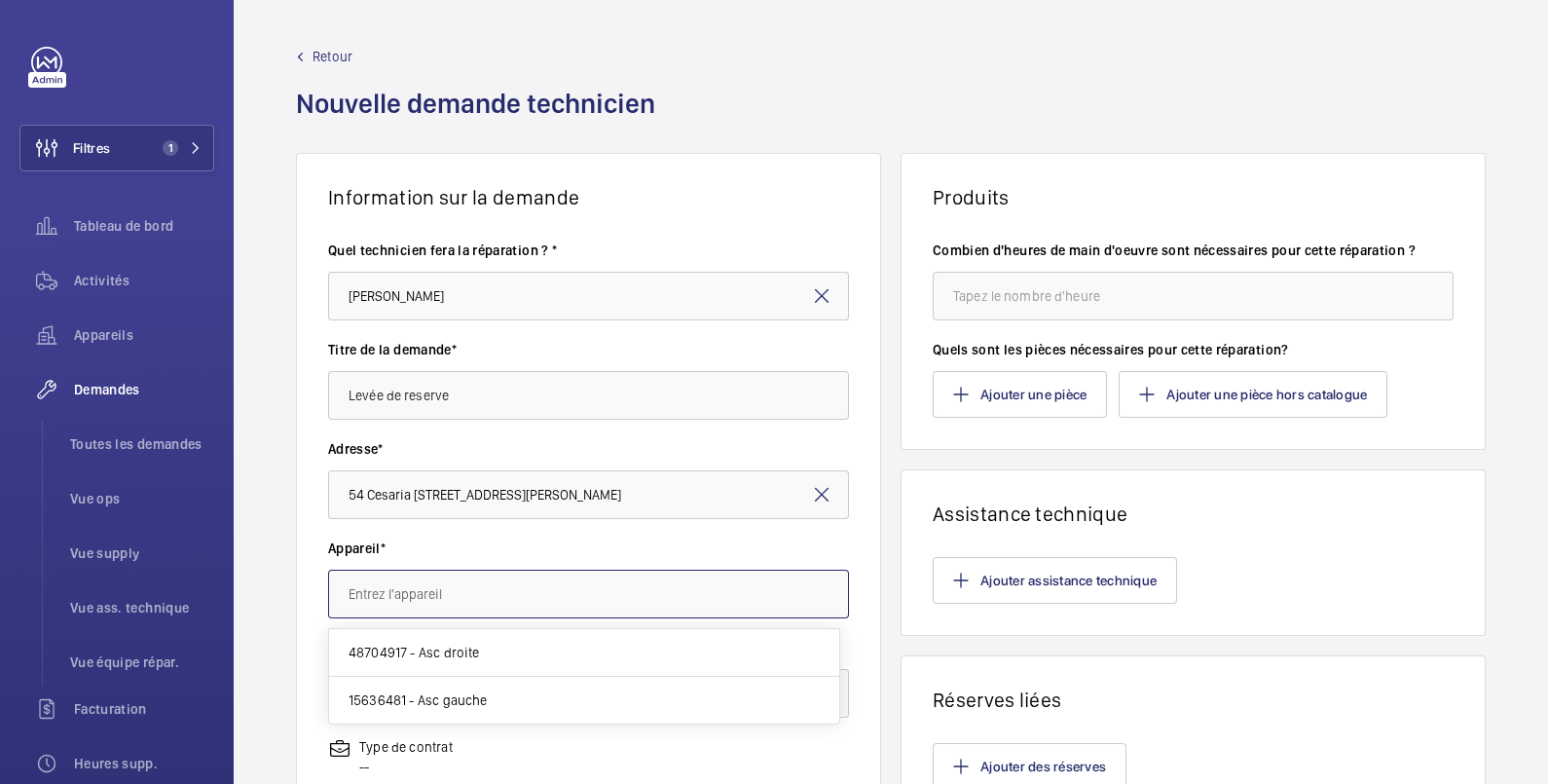
click at [498, 592] on input "text" at bounding box center [588, 594] width 521 height 49
click at [501, 663] on mat-option "48704917 - Asc droite" at bounding box center [583, 652] width 510 height 48
type input "48704917 - Asc droite"
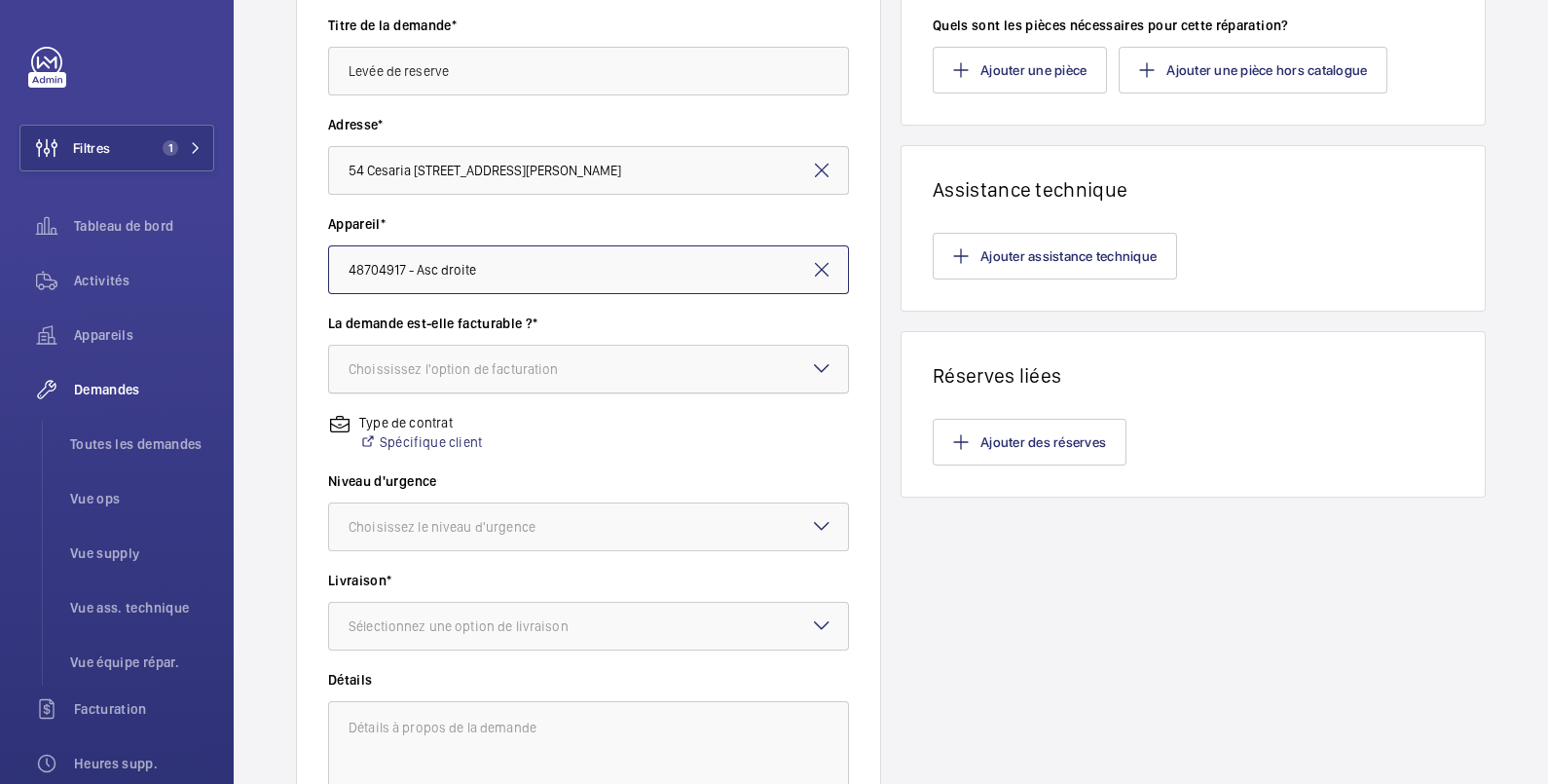
click at [558, 371] on div "Choississez l'option de facturation" at bounding box center [478, 369] width 259 height 20
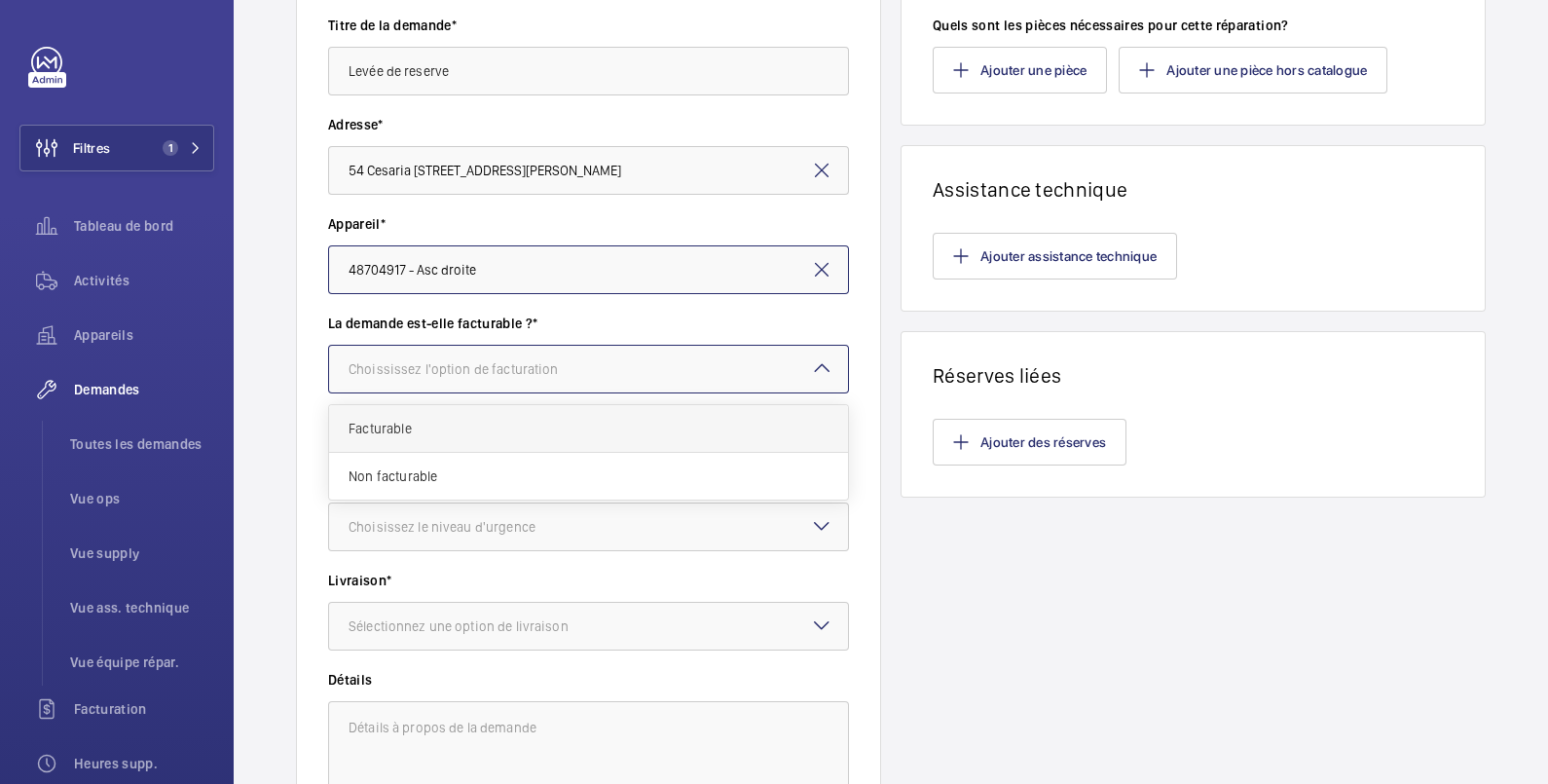
click at [552, 425] on span "Facturable" at bounding box center [588, 428] width 480 height 20
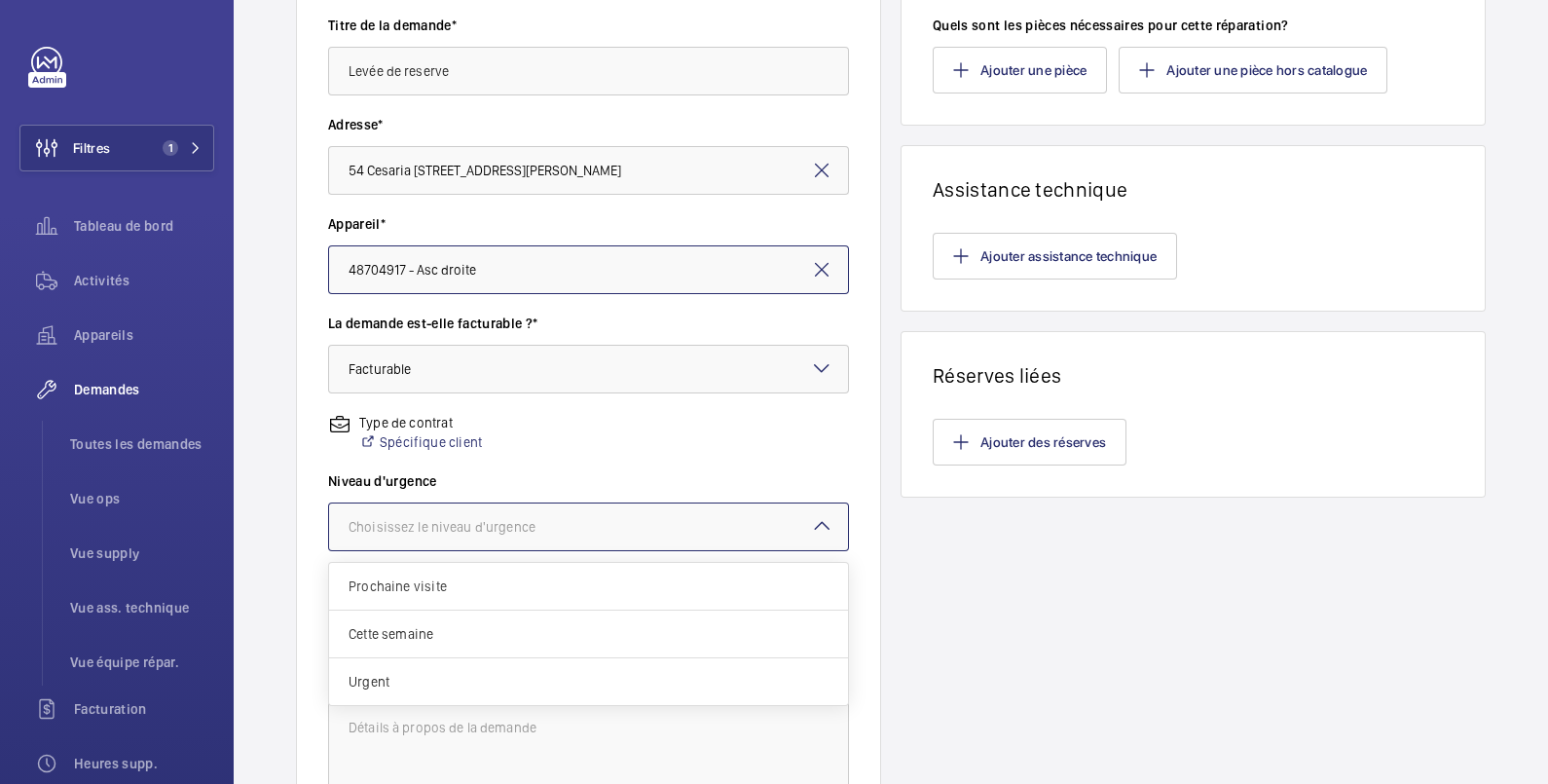
click at [489, 525] on div "Choisissez le niveau d'urgence" at bounding box center [466, 527] width 236 height 20
drag, startPoint x: 477, startPoint y: 628, endPoint x: 477, endPoint y: 611, distance: 17.0
click at [477, 624] on span "Cette semaine" at bounding box center [588, 634] width 480 height 20
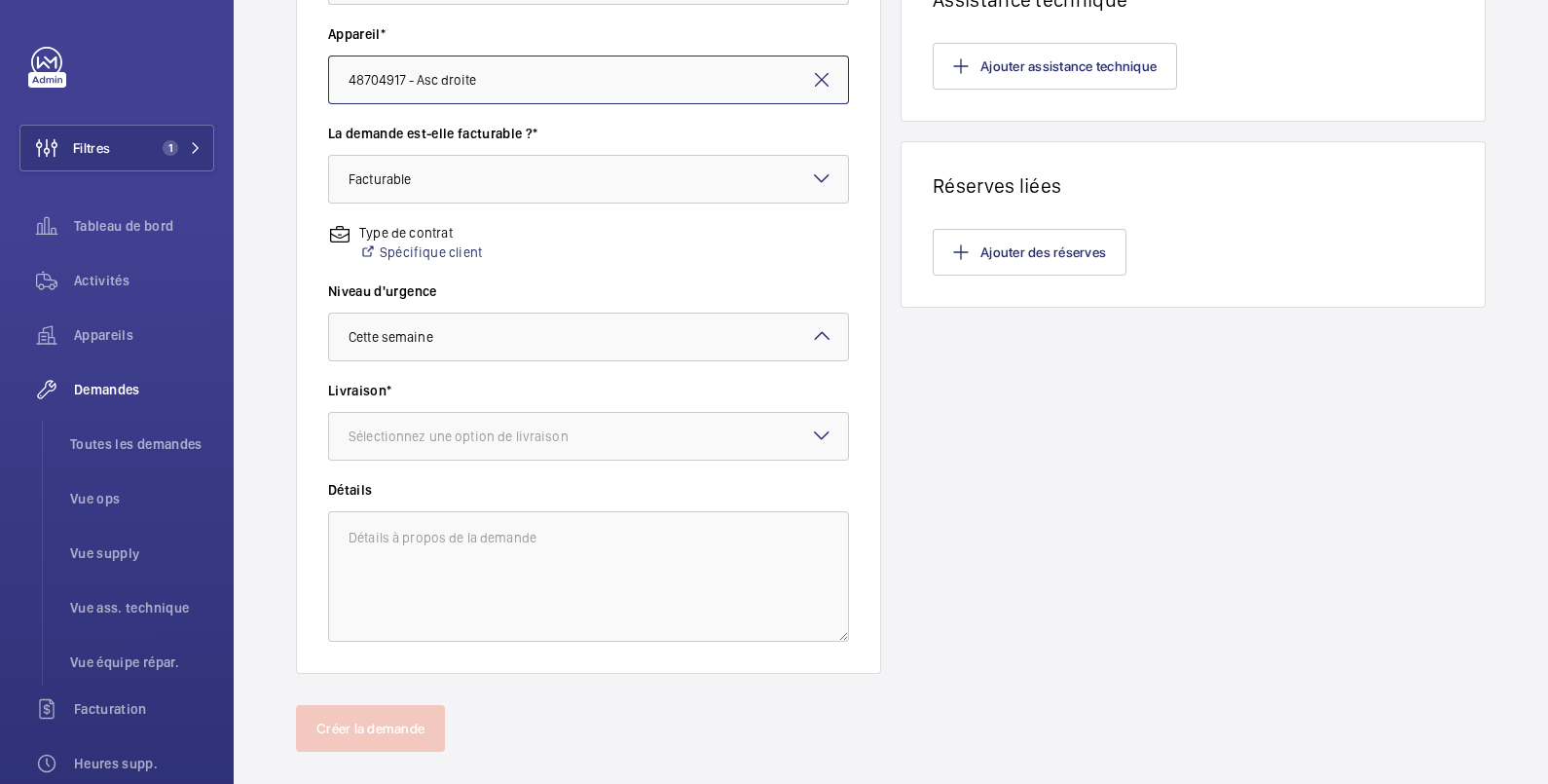
scroll to position [543, 0]
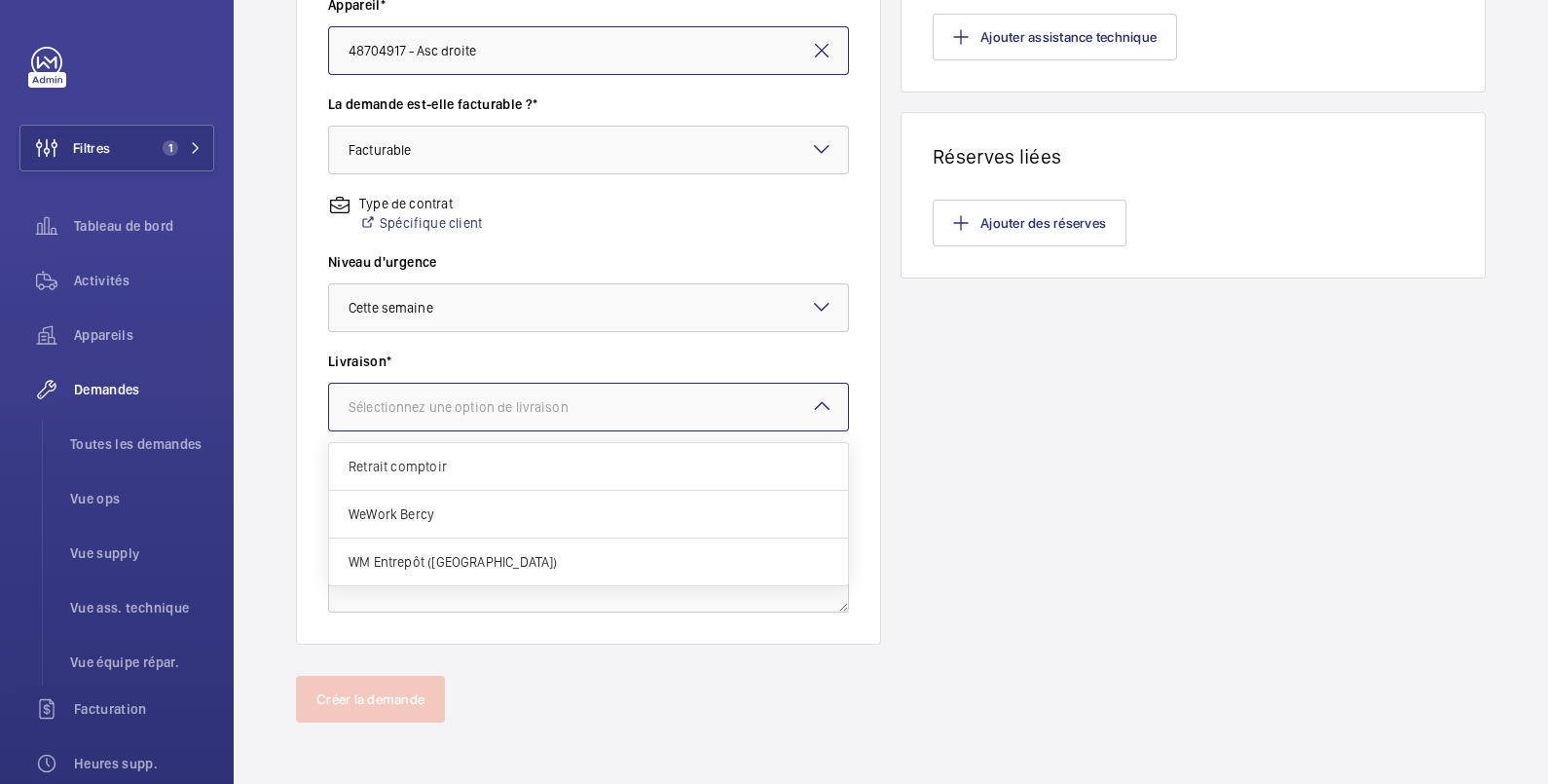
click at [457, 412] on div "Sélectionnez une option de livraison" at bounding box center [483, 407] width 269 height 20
click at [449, 464] on span "Retrait comptoir" at bounding box center [588, 466] width 480 height 20
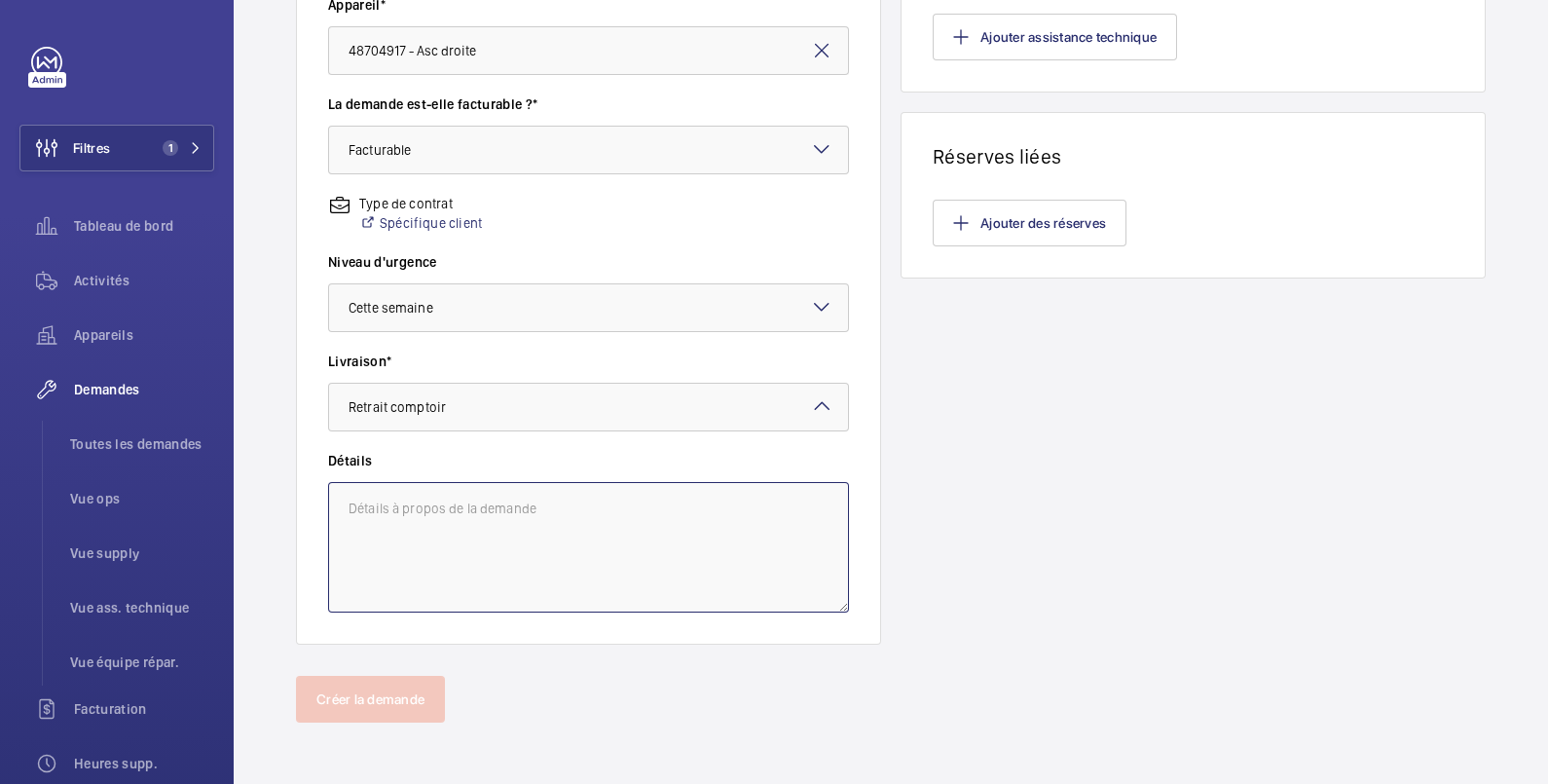
click at [442, 505] on textarea at bounding box center [588, 547] width 521 height 131
type textarea "Intervention par J2P"
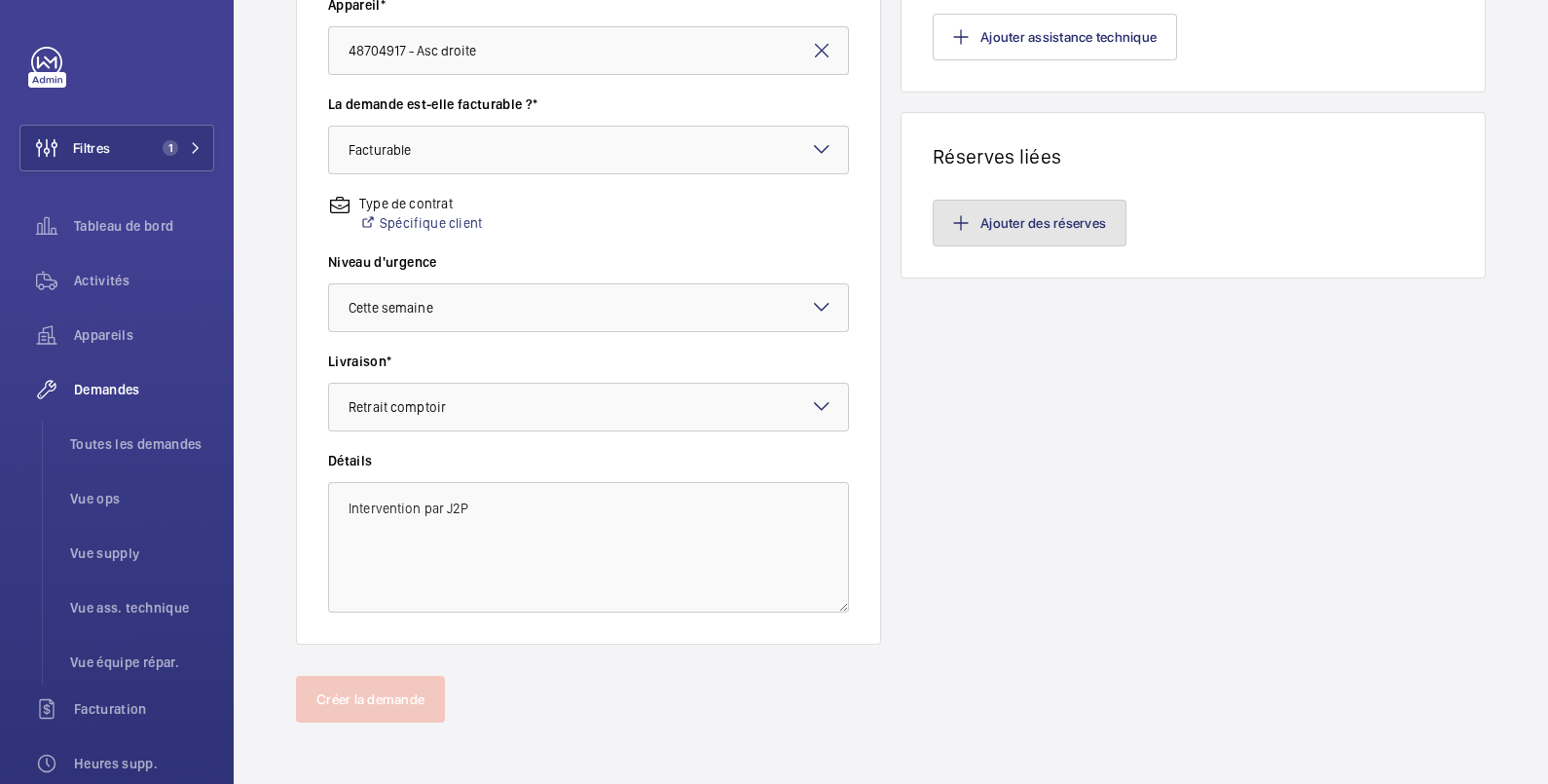
click at [1056, 225] on button "Ajouter des réserves" at bounding box center [1029, 223] width 194 height 47
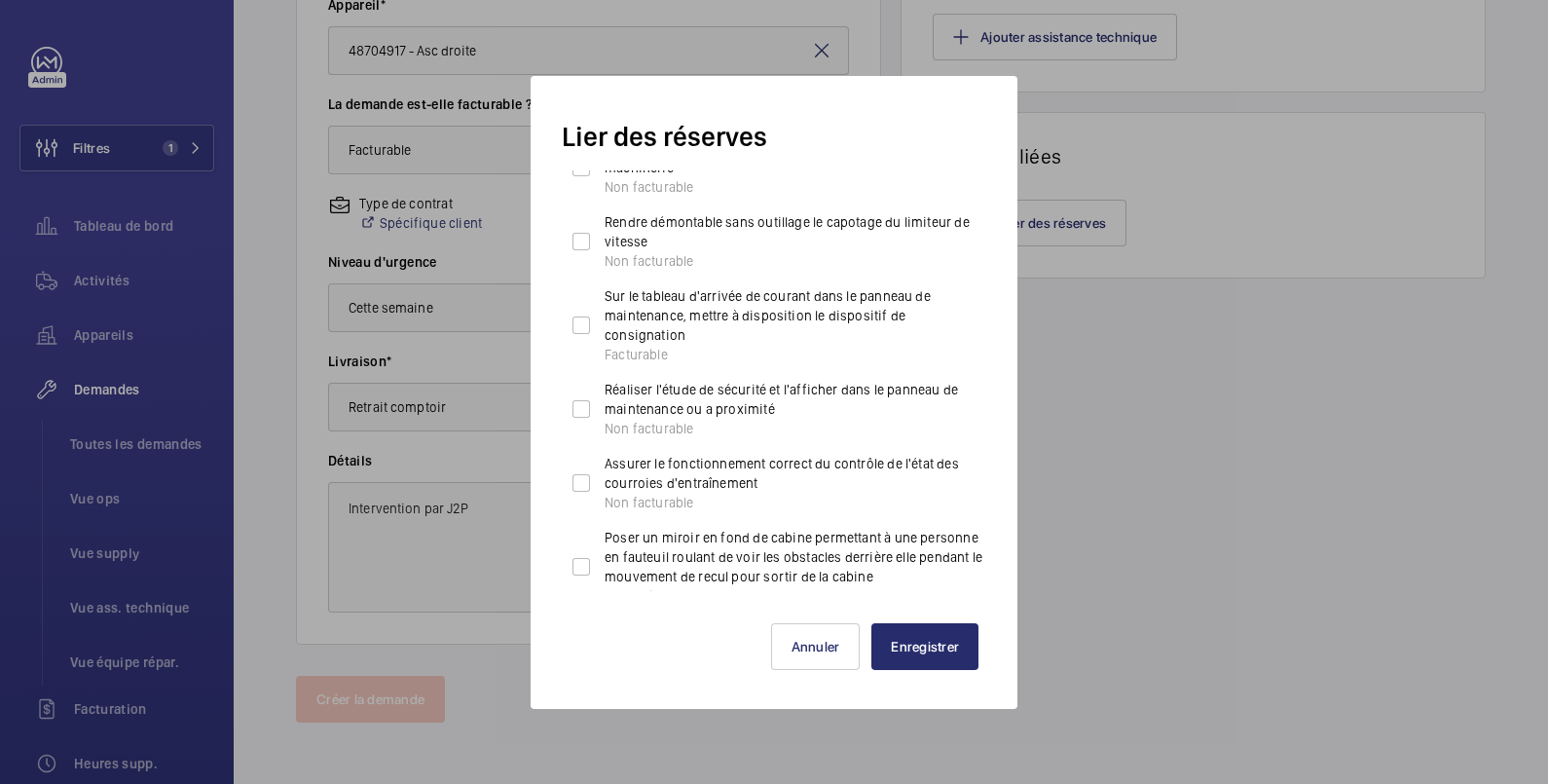
scroll to position [46, 0]
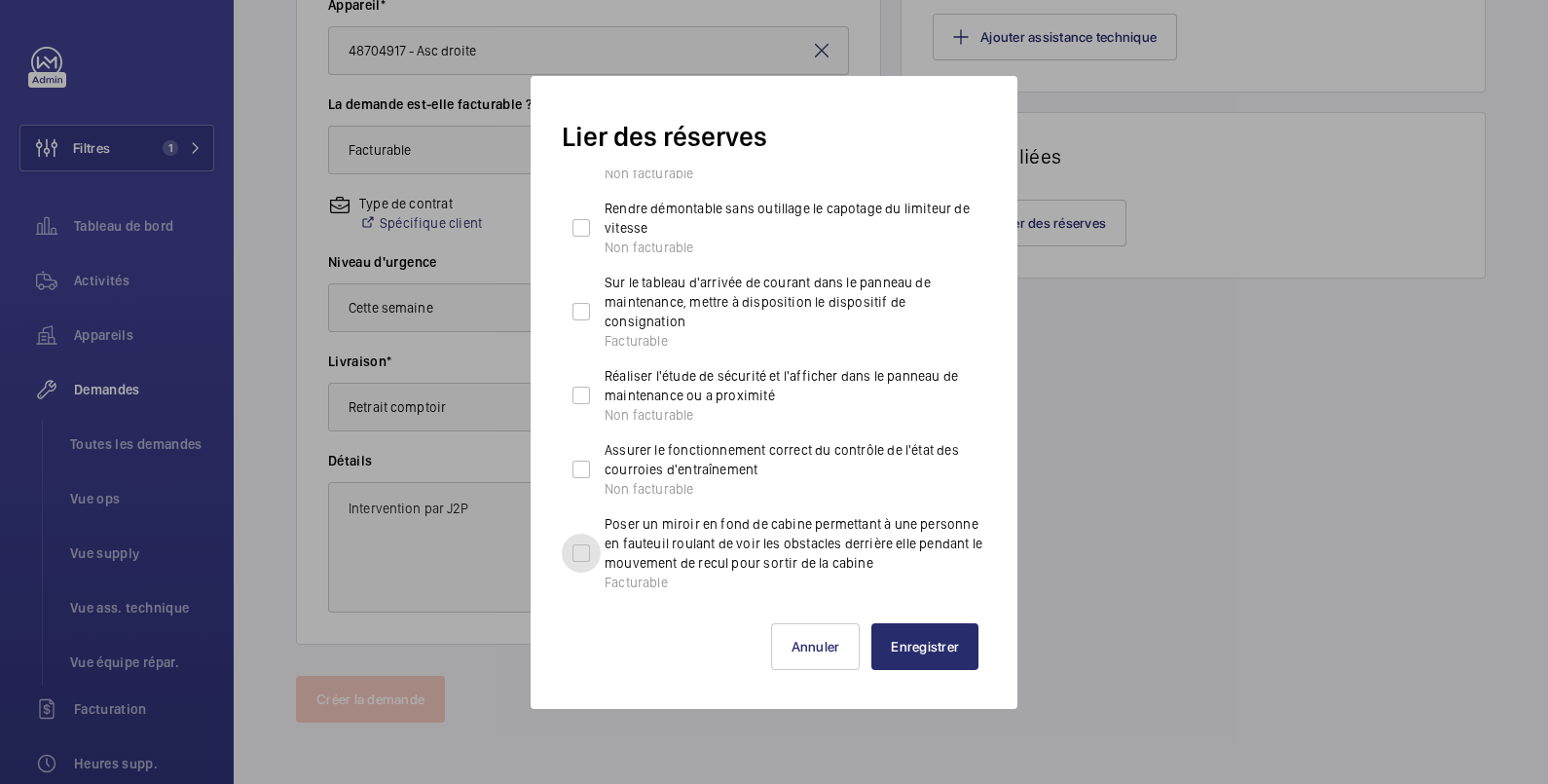
click at [584, 551] on input "Poser un miroir en fond de cabine permettant à une personne en fauteuil roulant…" at bounding box center [581, 553] width 39 height 39
checkbox input "true"
click at [933, 647] on button "Enregistrer" at bounding box center [926, 647] width 107 height 47
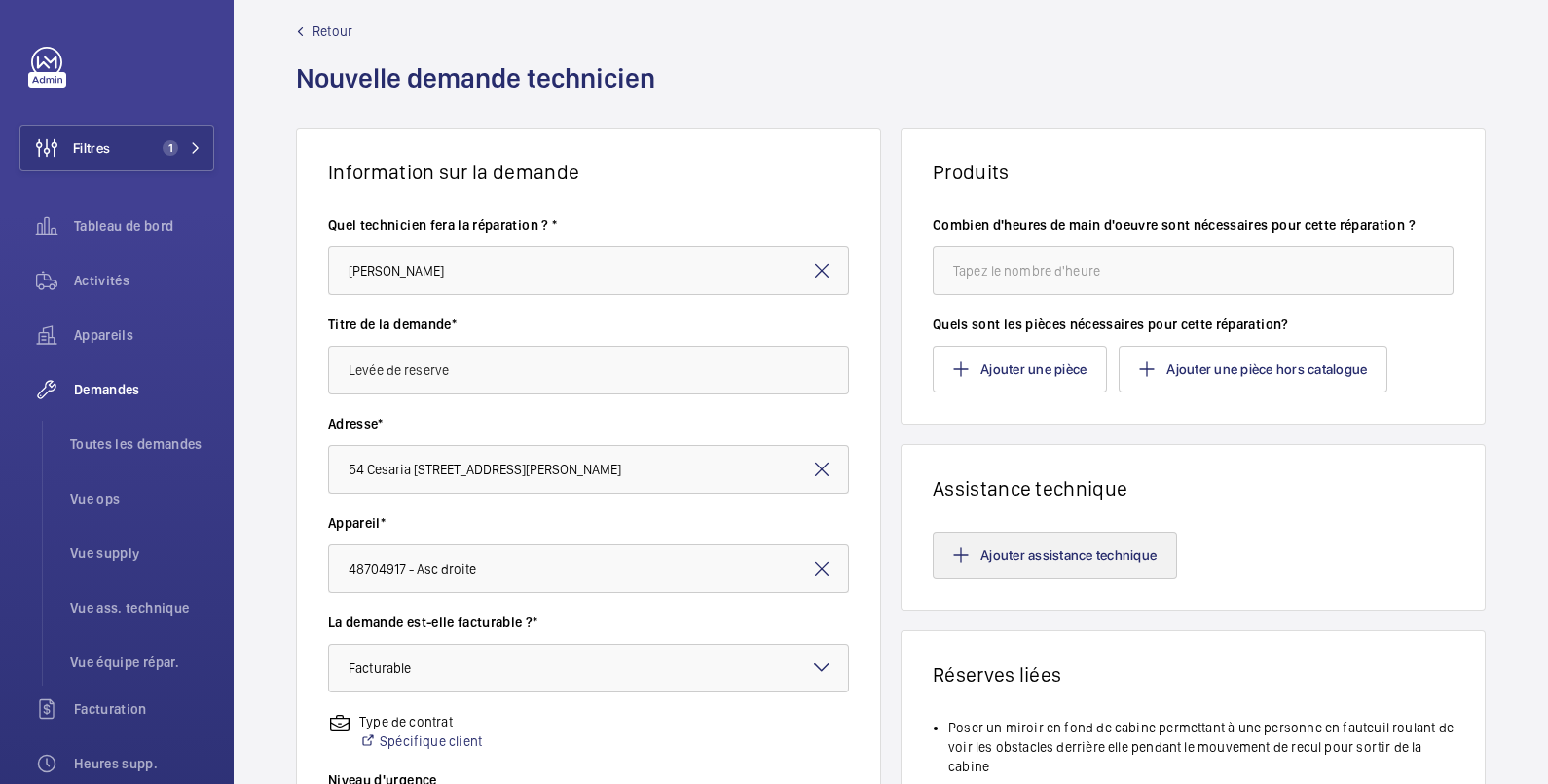
scroll to position [0, 0]
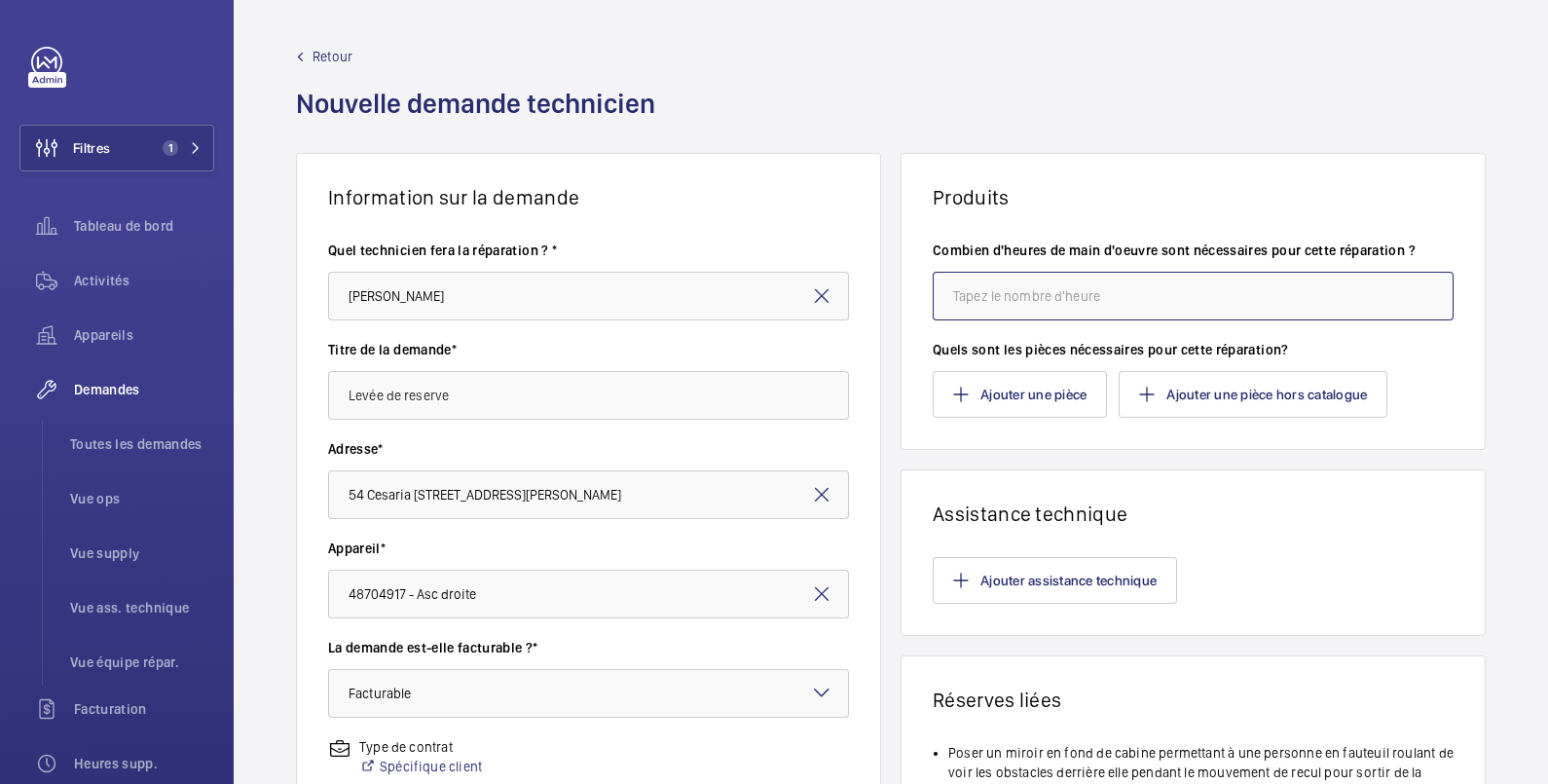
click at [1042, 297] on input "number" at bounding box center [1193, 296] width 521 height 49
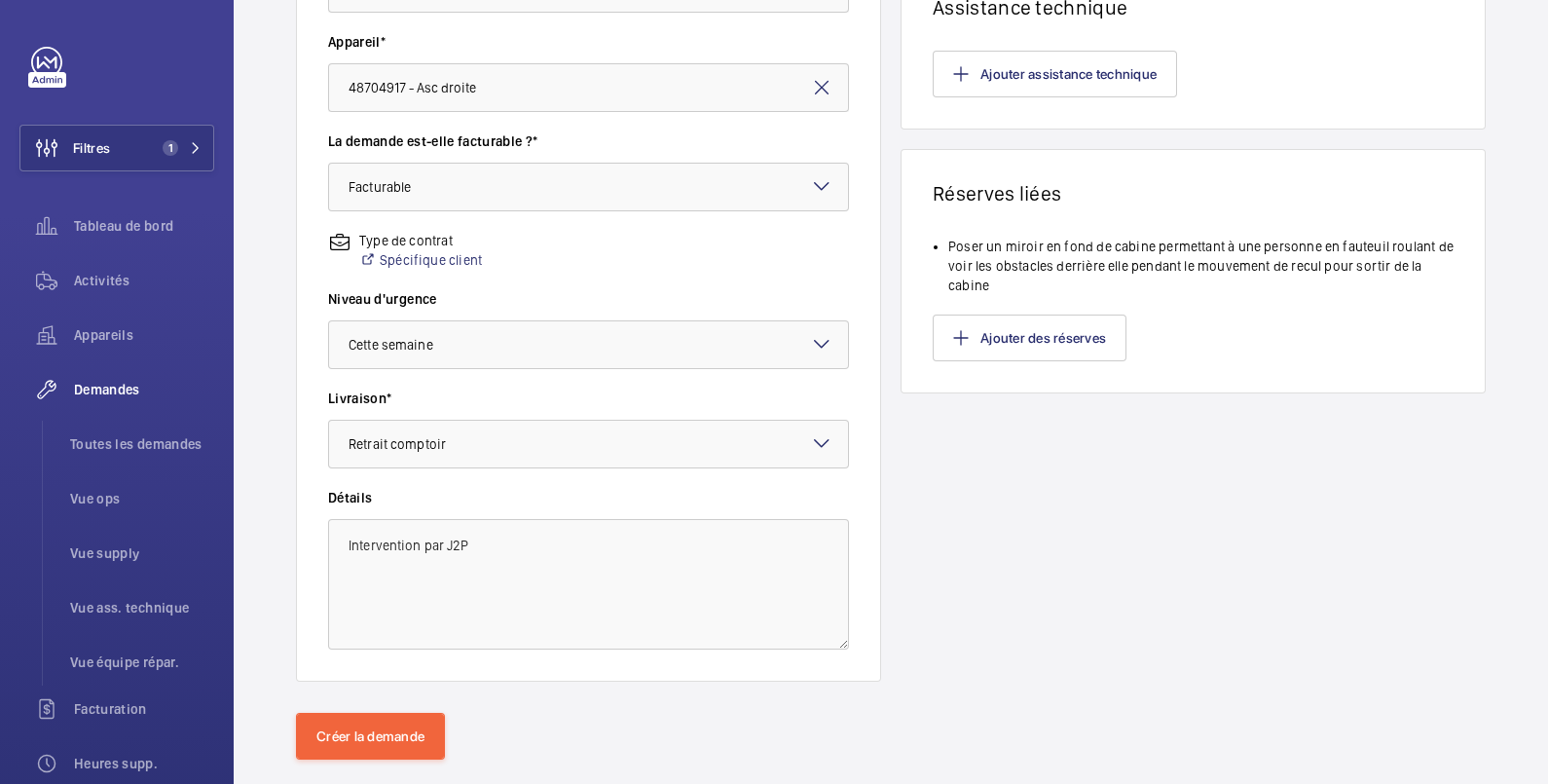
scroll to position [543, 0]
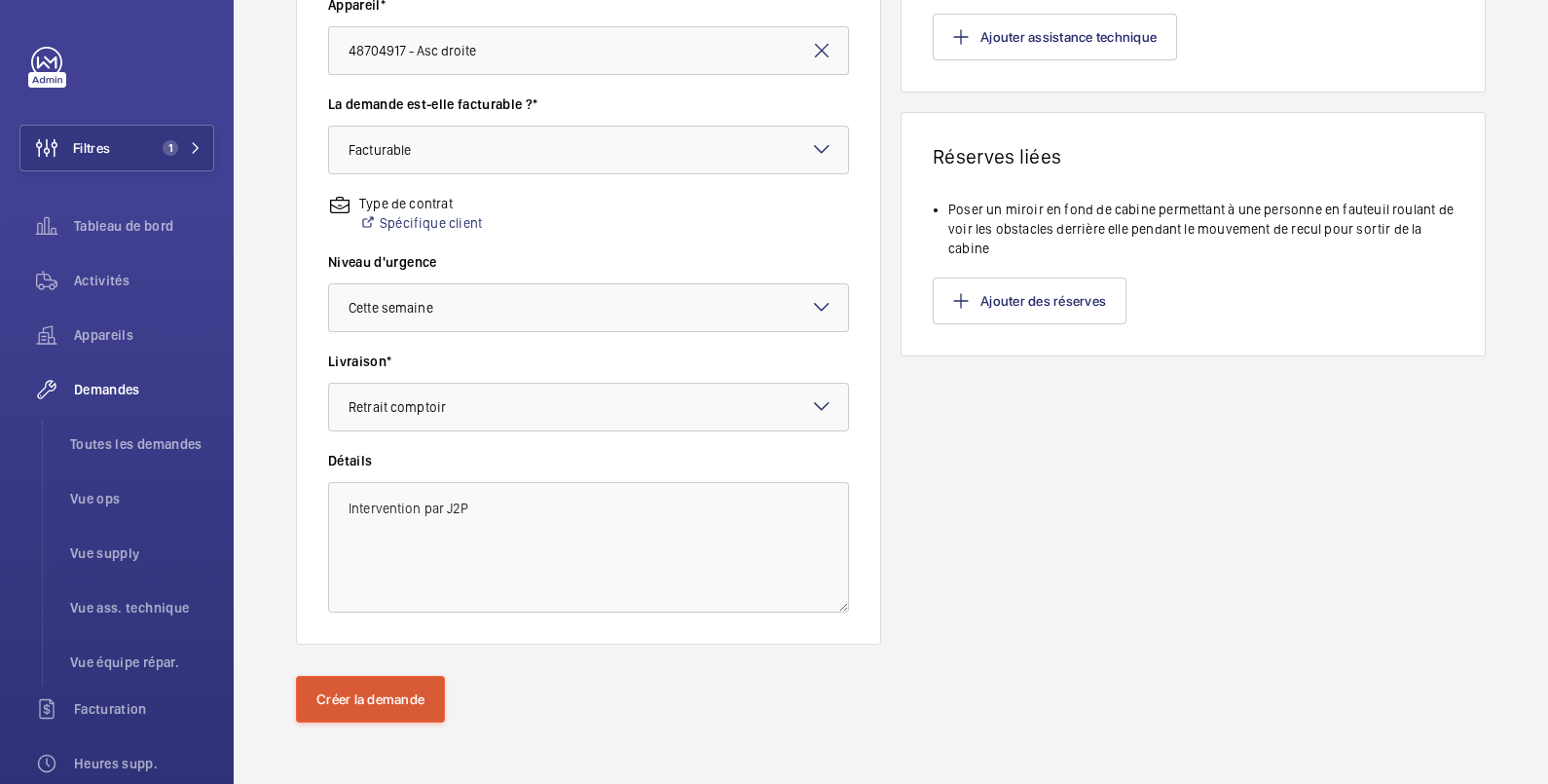
type input "1"
click at [390, 696] on button "Créer la demande" at bounding box center [370, 699] width 149 height 47
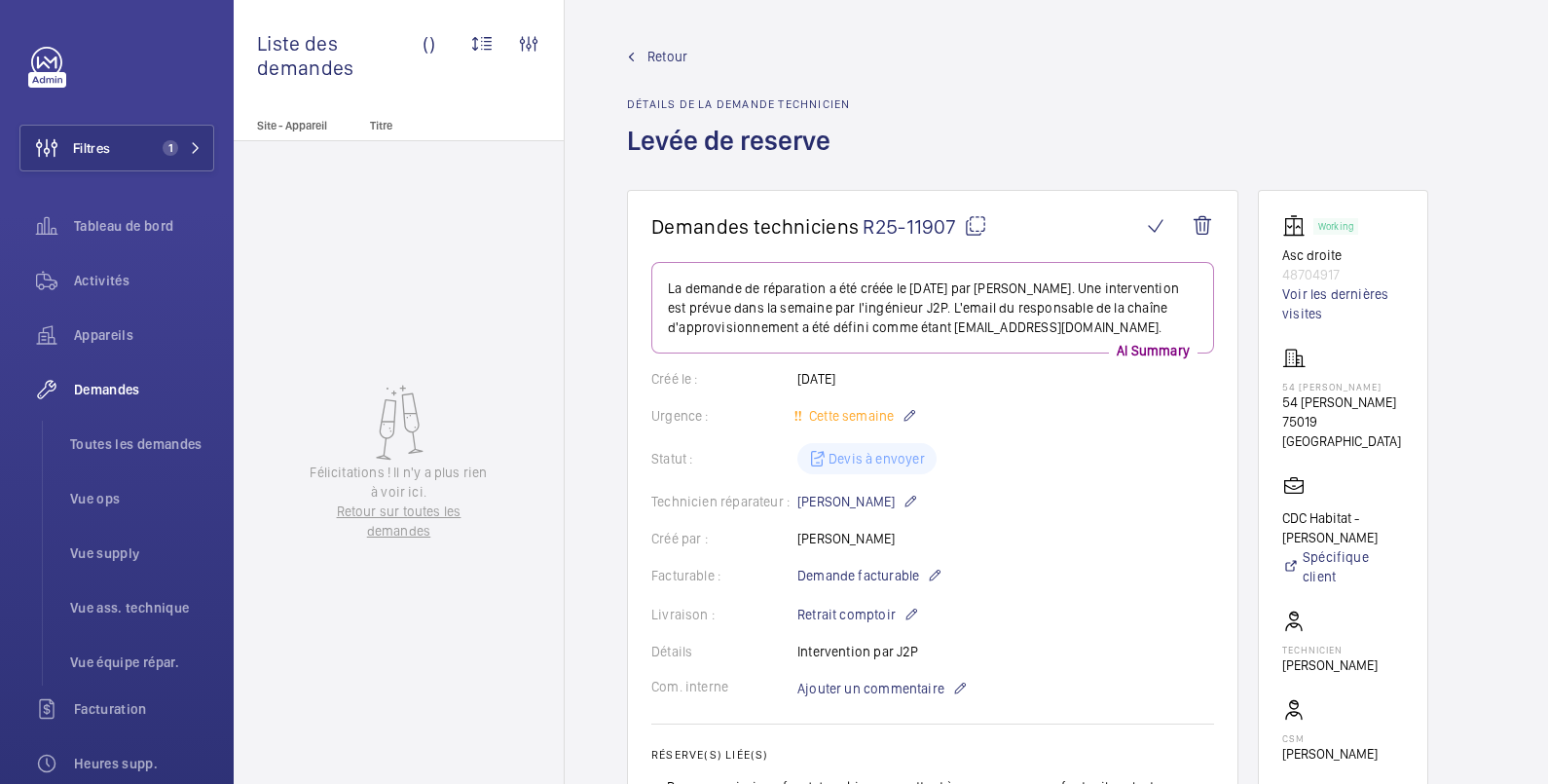
scroll to position [648, 0]
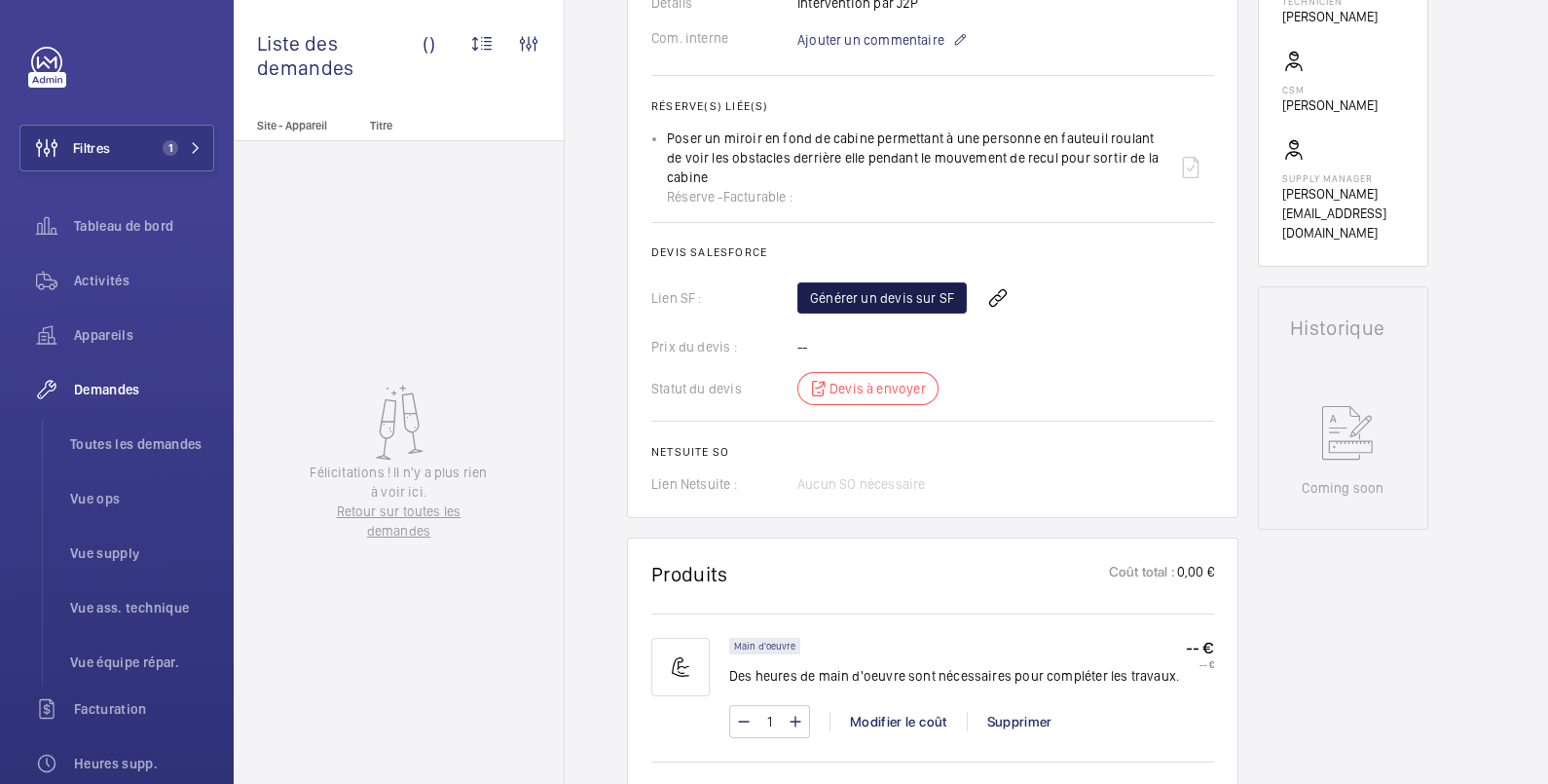
click at [857, 294] on link "Générer un devis sur SF" at bounding box center [883, 298] width 170 height 31
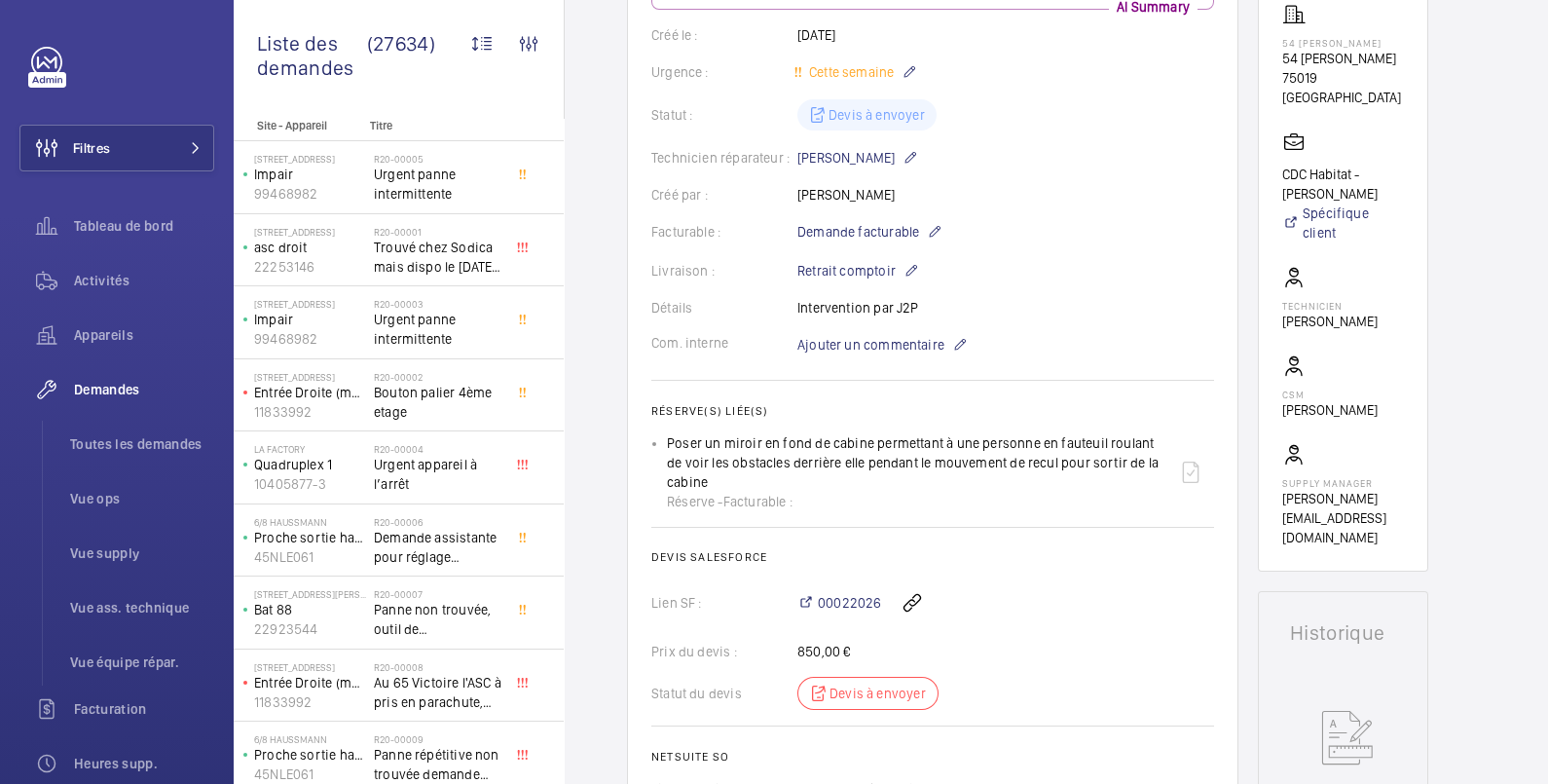
scroll to position [363, 0]
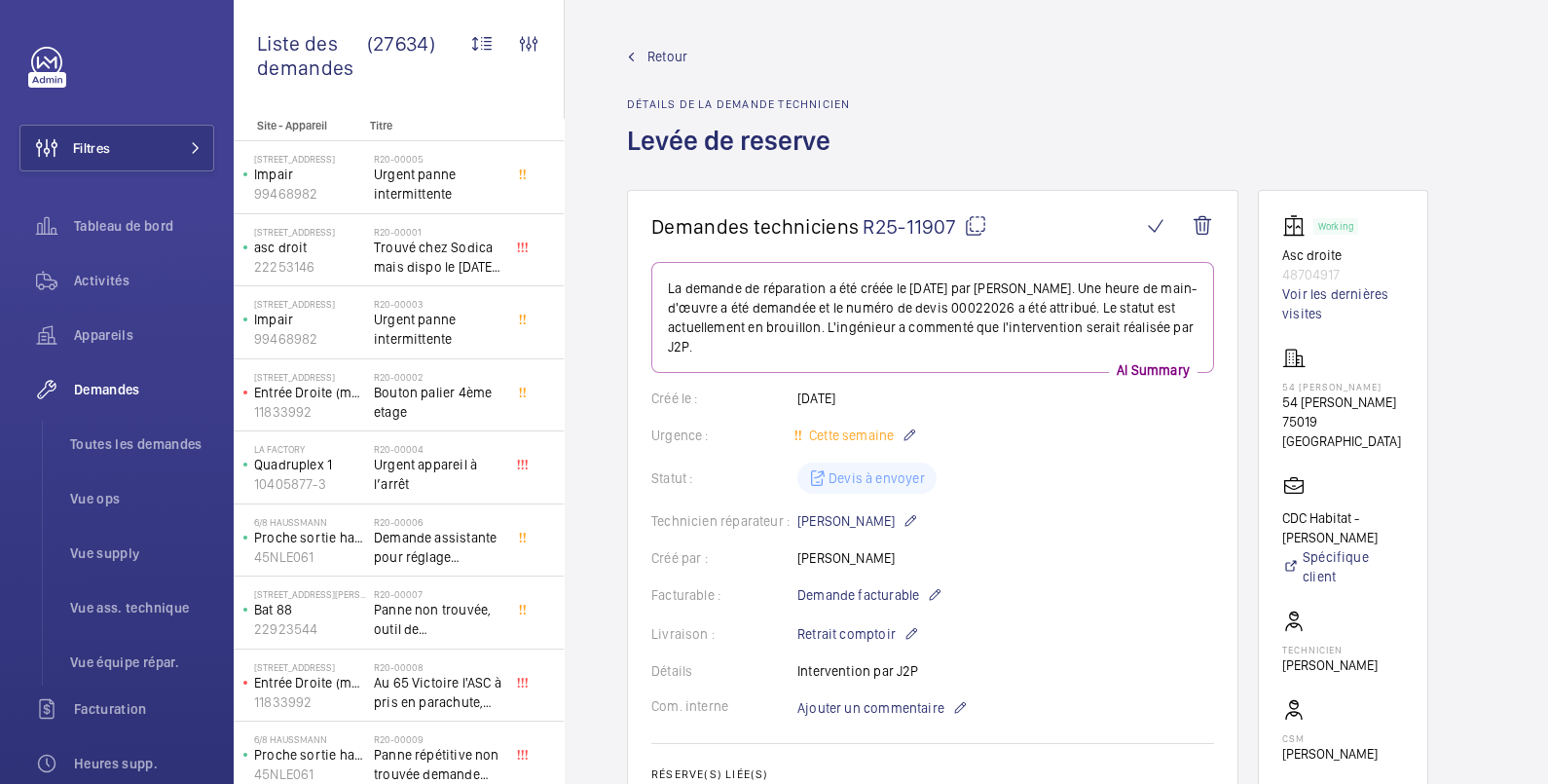
click at [672, 50] on span "Retour" at bounding box center [667, 57] width 40 height 20
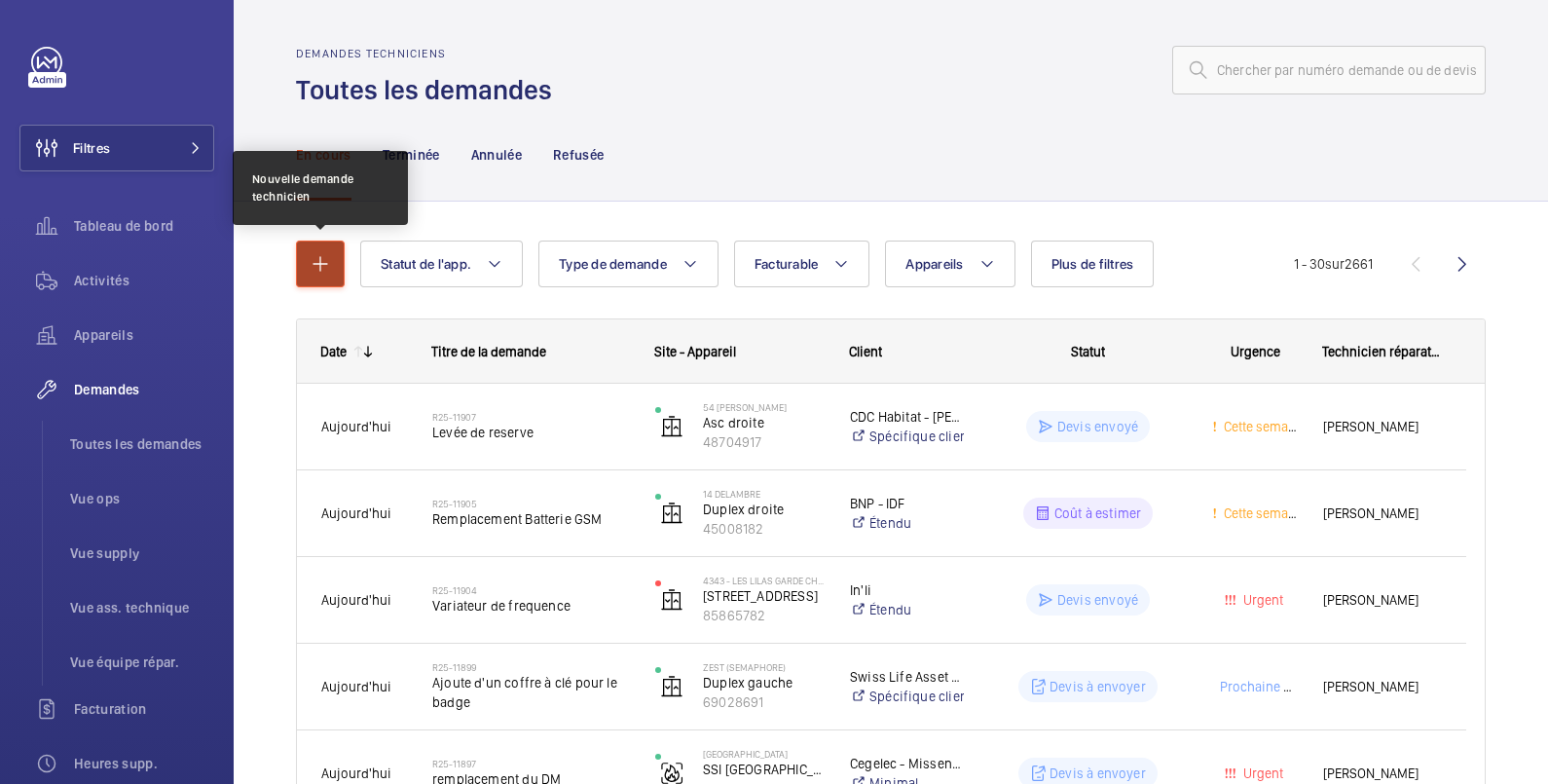
click at [321, 268] on mat-icon "button" at bounding box center [320, 264] width 23 height 23
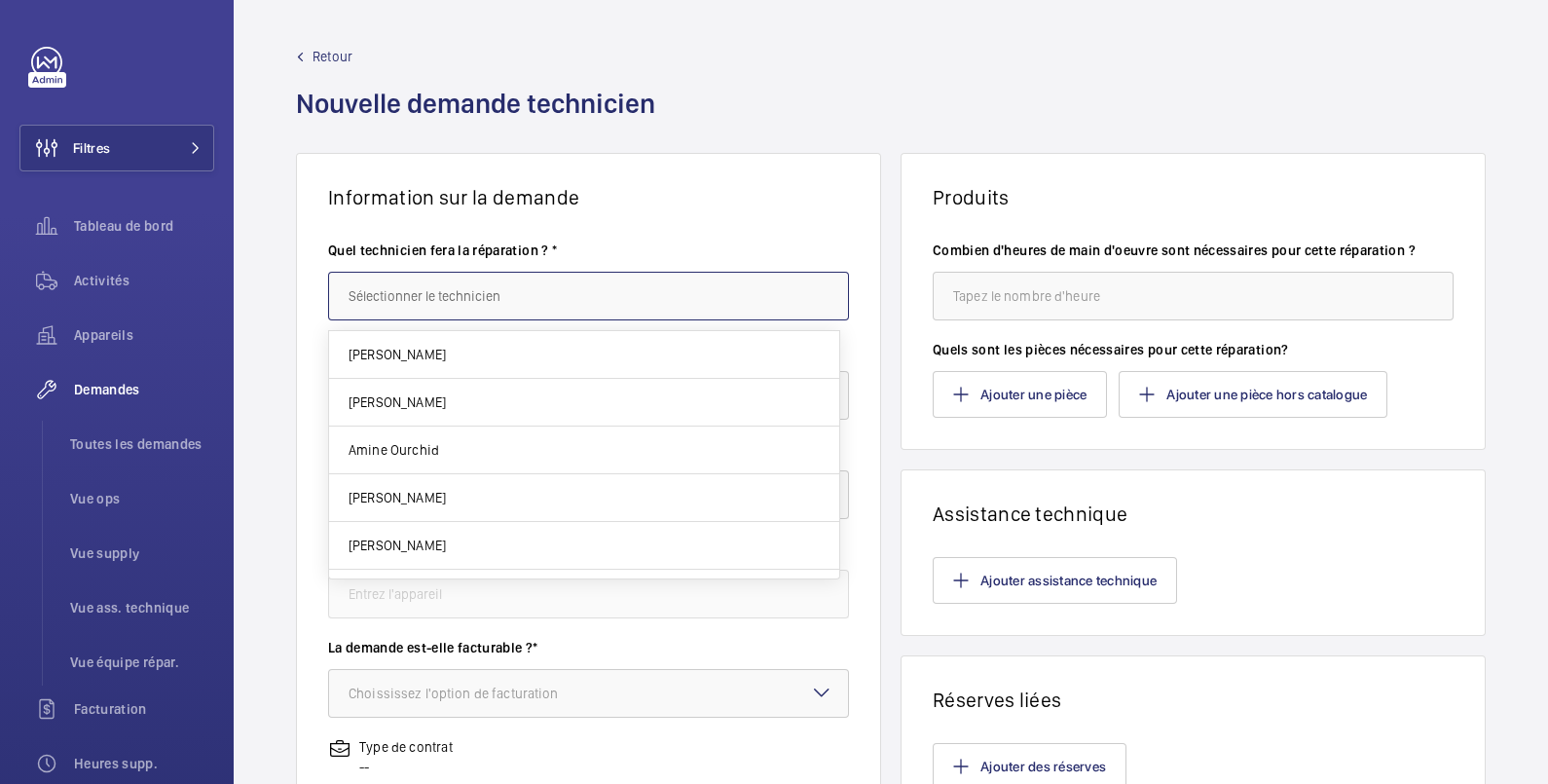
click at [367, 307] on input "text" at bounding box center [588, 296] width 521 height 49
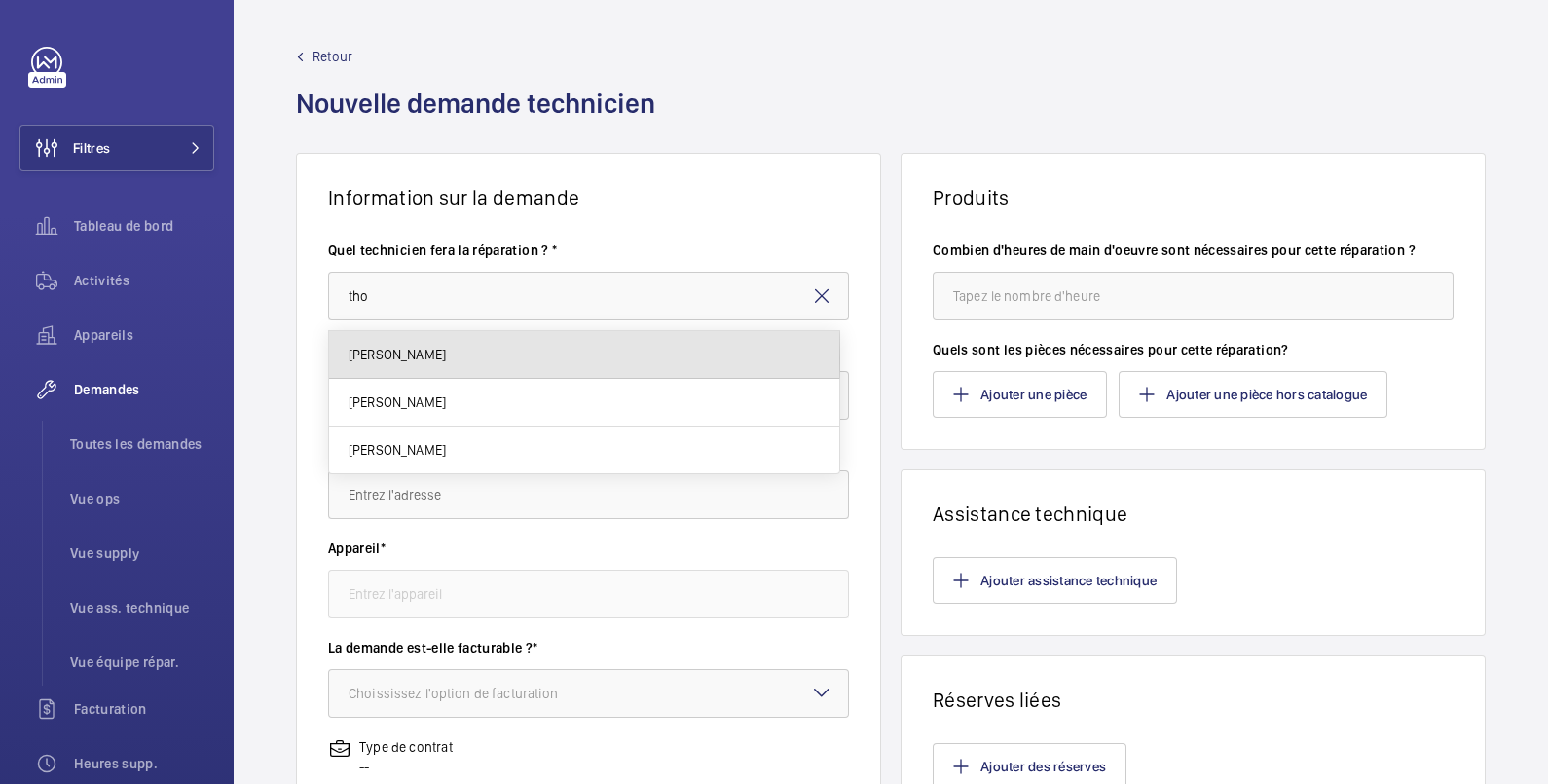
click at [368, 357] on span "[PERSON_NAME]" at bounding box center [397, 354] width 98 height 20
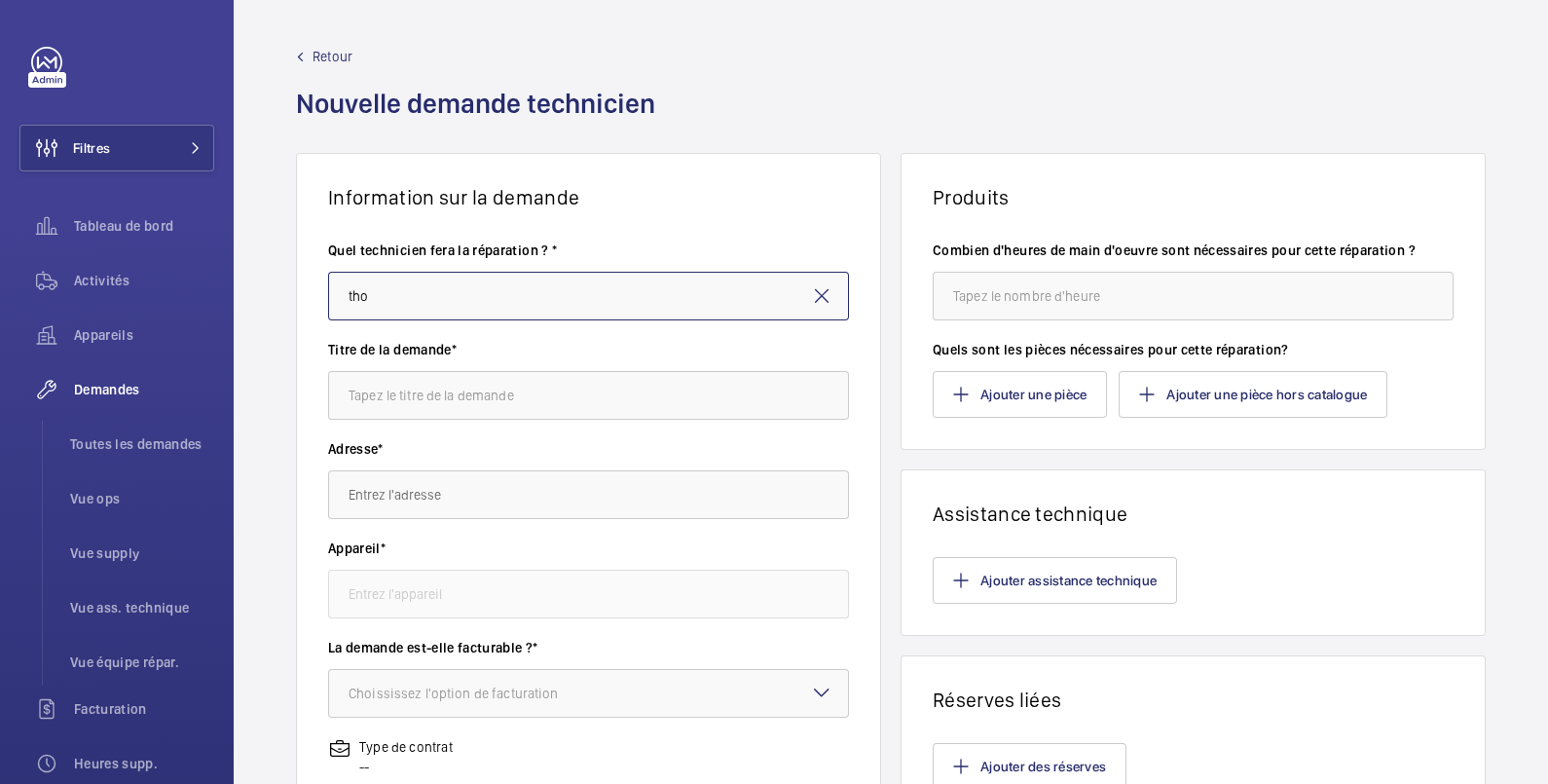
type input "[PERSON_NAME]"
click at [376, 400] on input "text" at bounding box center [588, 395] width 521 height 49
type input "levée de reserves"
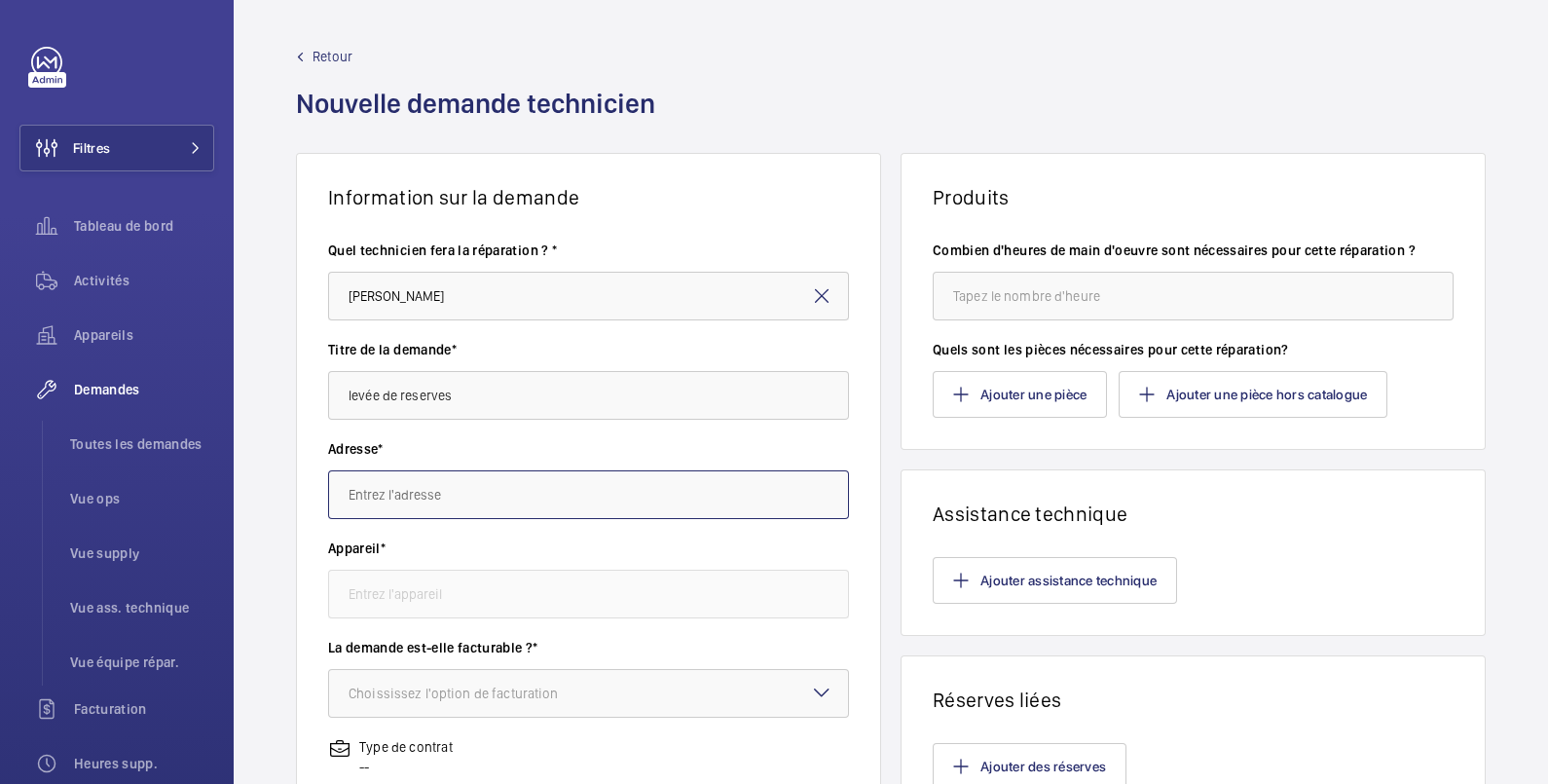
click at [400, 489] on input "text" at bounding box center [588, 494] width 521 height 49
drag, startPoint x: 432, startPoint y: 495, endPoint x: 324, endPoint y: 496, distance: 108.0
click at [324, 496] on wm-front-card-body "Quel technicien fera la réparation ? * Thomas Varay Titre de la demande* levée …" at bounding box center [588, 698] width 583 height 977
paste input "Cesaria Evoria 75019 PARIS"
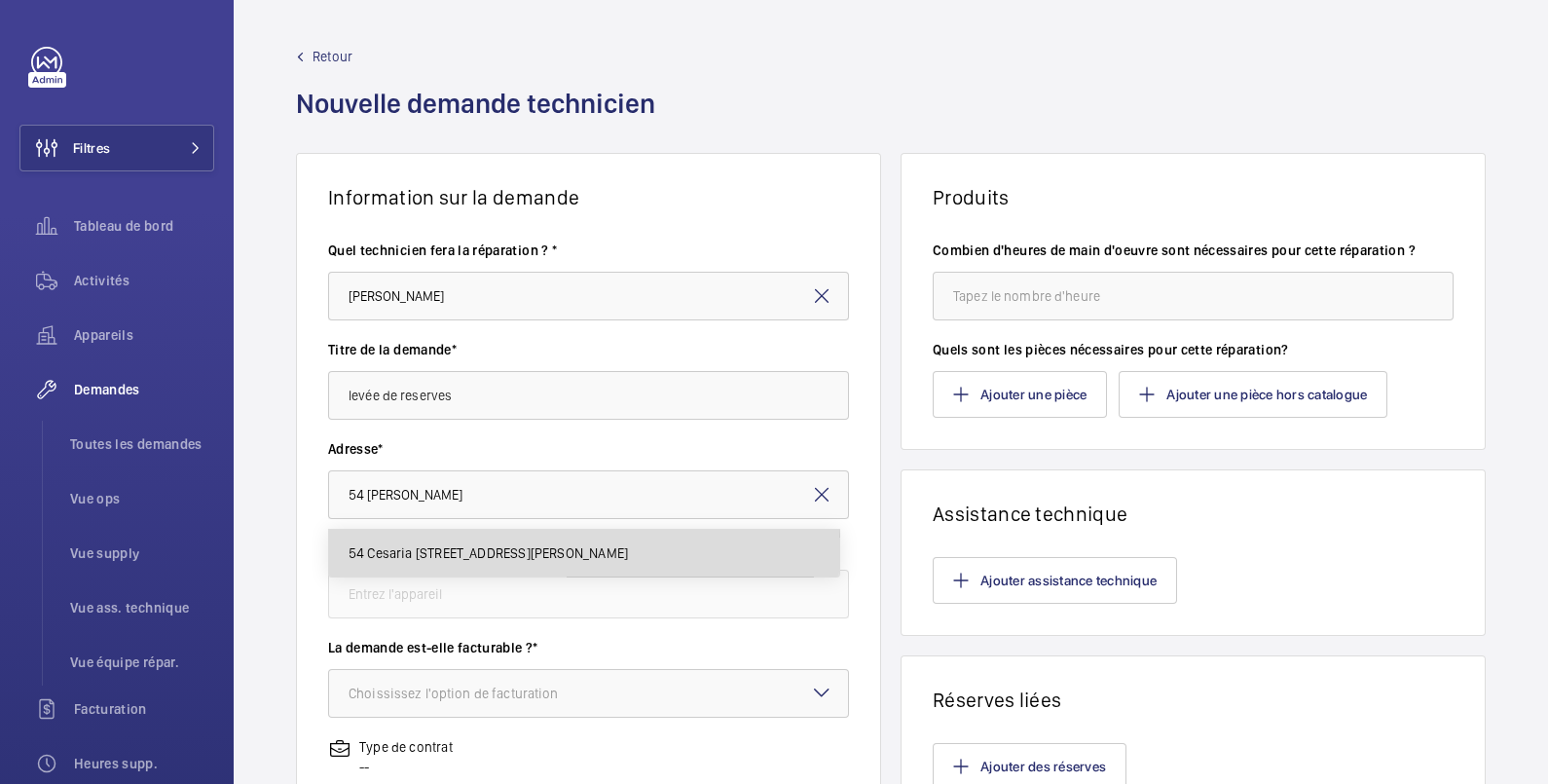
click at [579, 550] on span "54 Cesaria Evoria 54 Cesaria Evoria, 75019 PARIS" at bounding box center [488, 553] width 280 height 20
type input "54 Cesaria Evoria 54 Cesaria Evoria, 75019 PARIS"
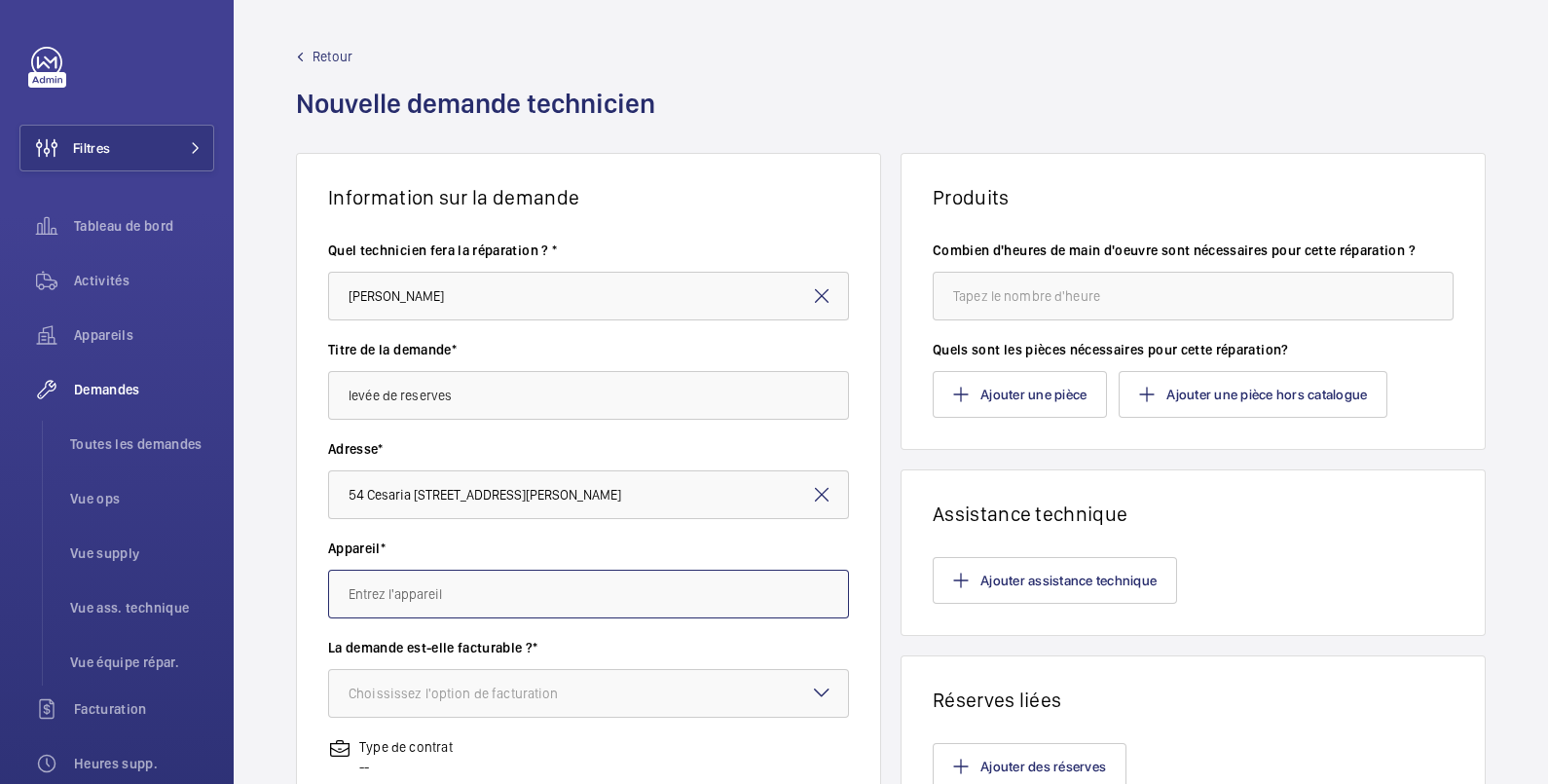
click at [544, 597] on input "text" at bounding box center [588, 594] width 521 height 49
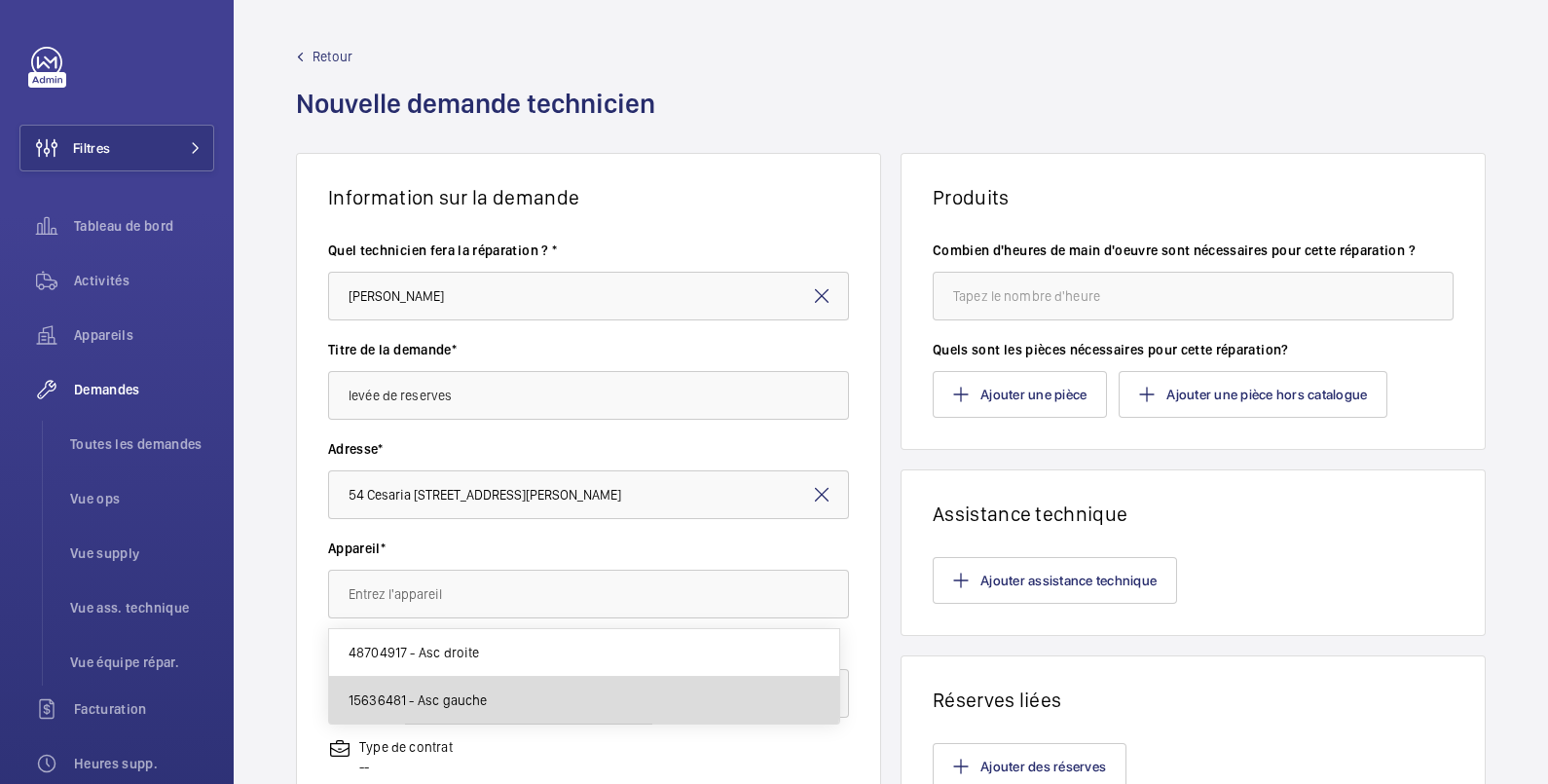
click at [498, 692] on mat-option "15636481 - Asc gauche" at bounding box center [583, 700] width 510 height 47
type input "15636481 - Asc gauche"
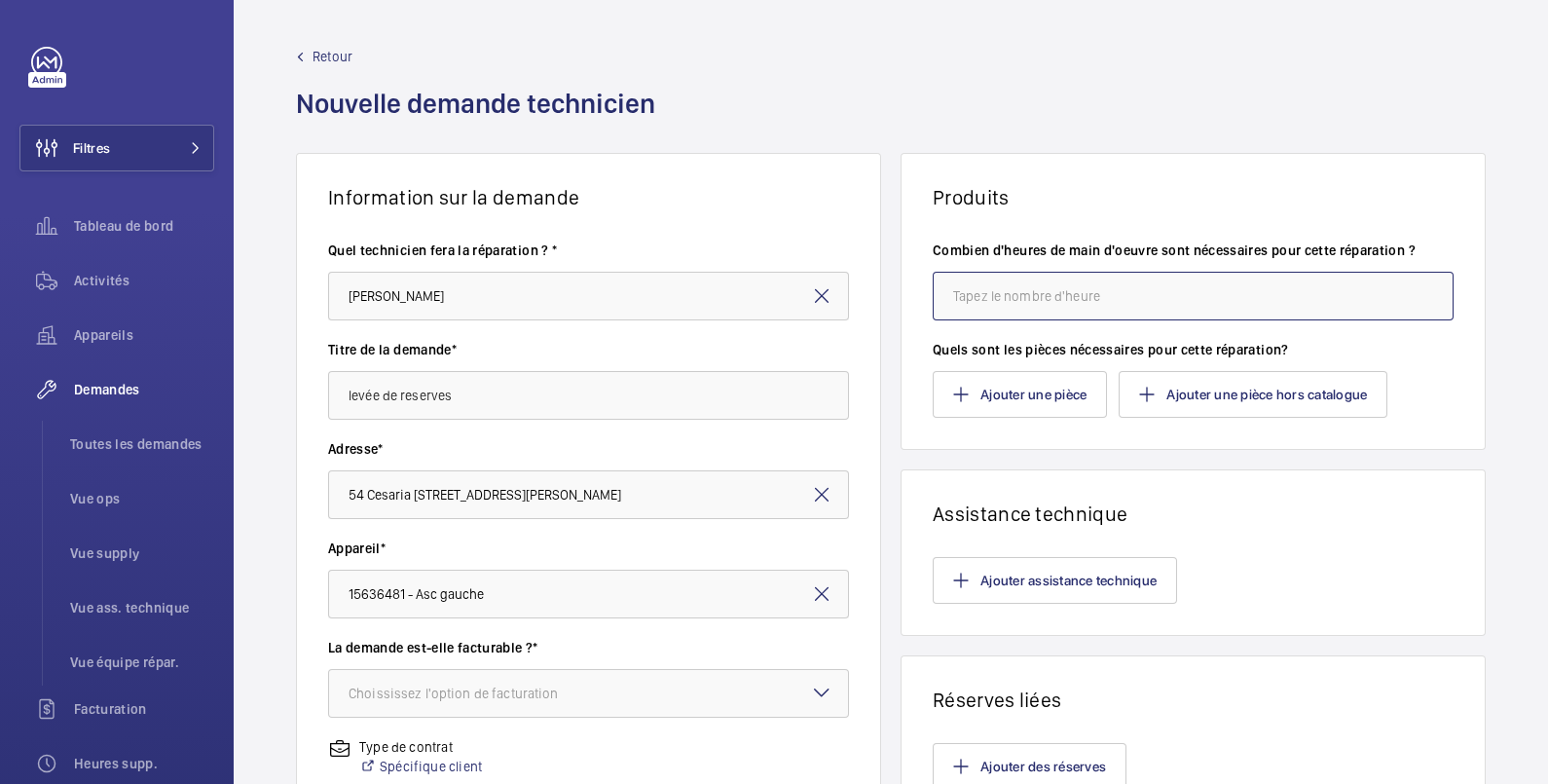
click at [1093, 294] on input "number" at bounding box center [1193, 296] width 521 height 49
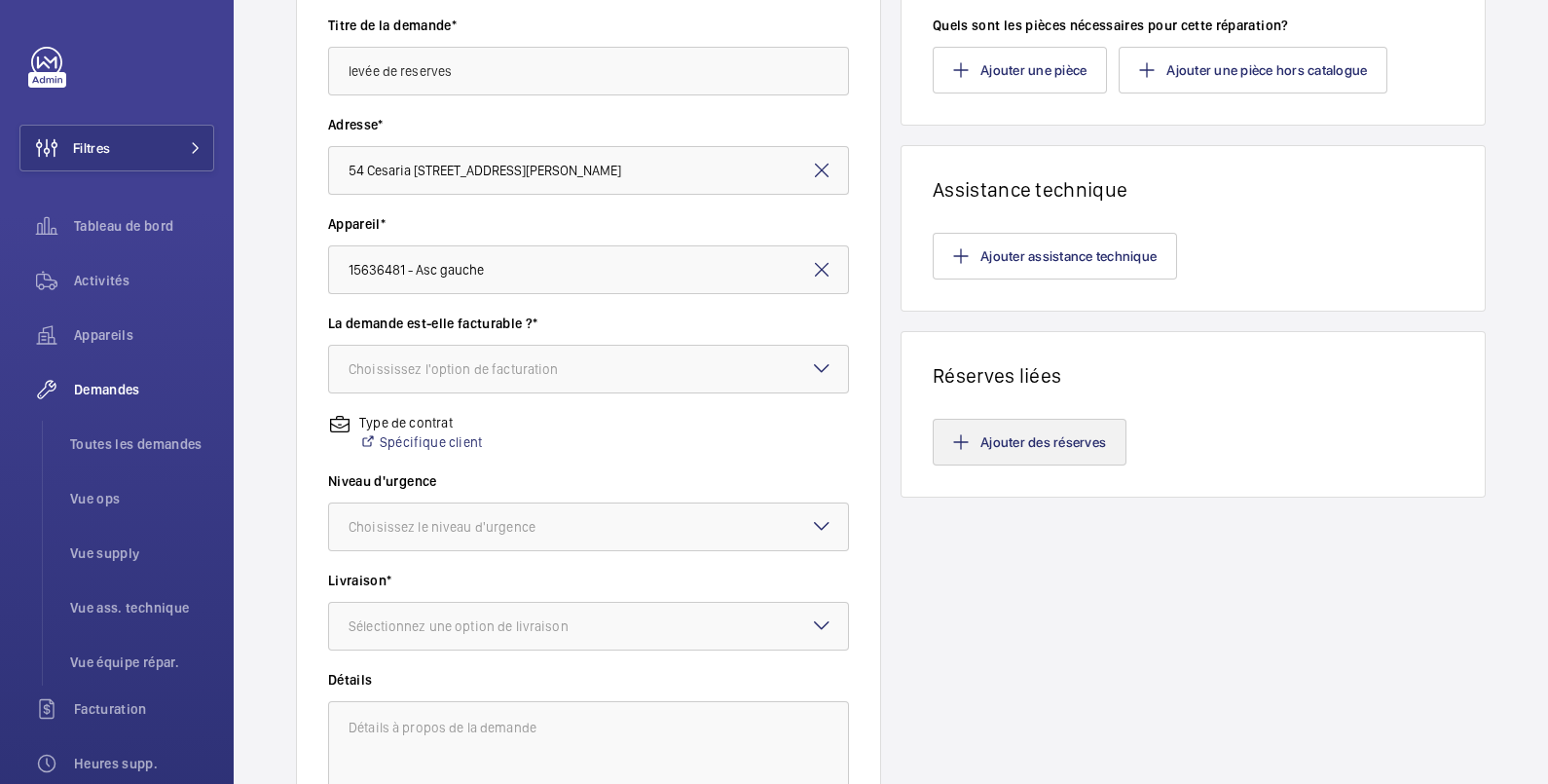
type input "1"
click at [1064, 443] on button "Ajouter des réserves" at bounding box center [1029, 442] width 194 height 47
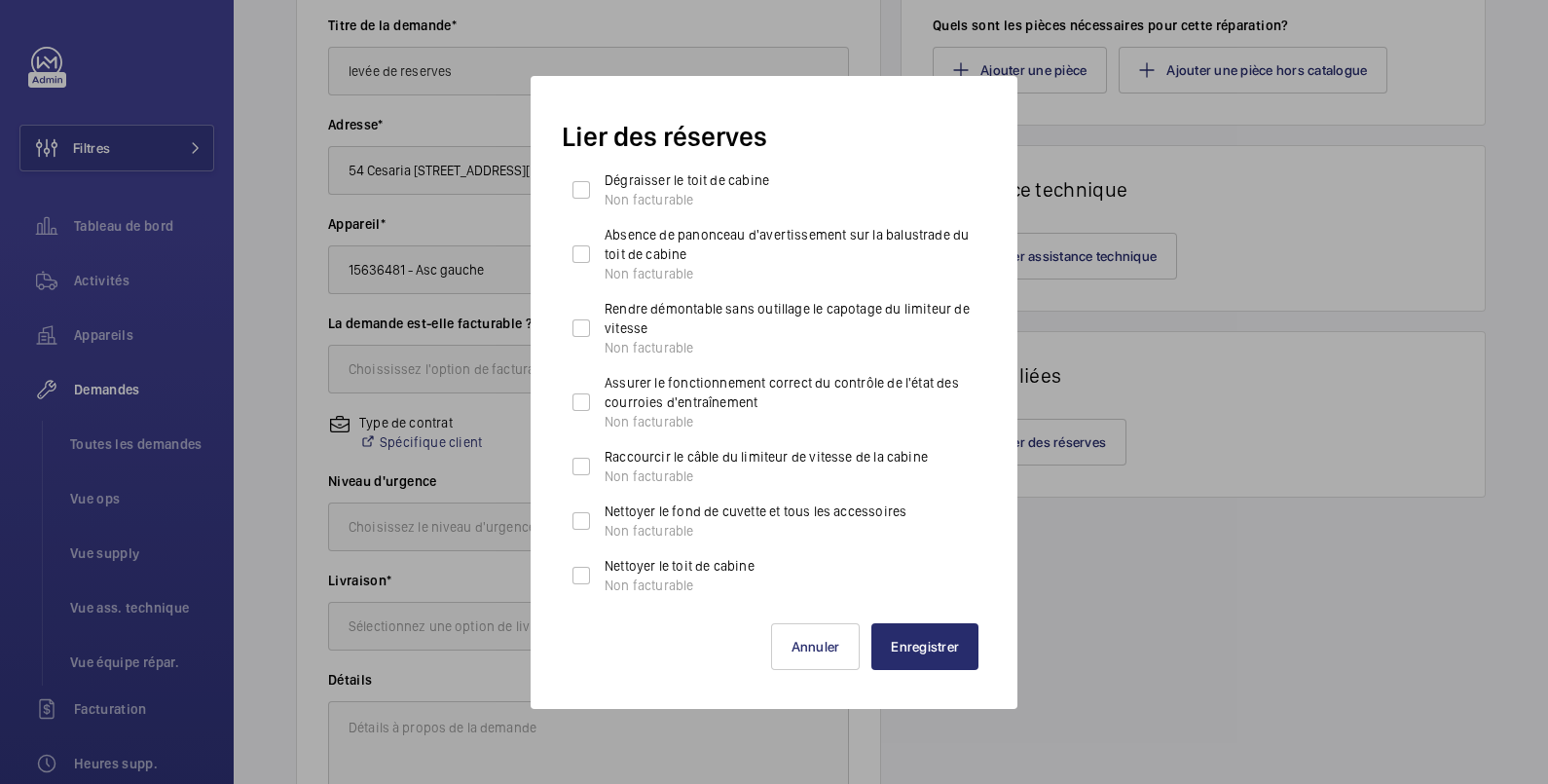
scroll to position [171, 0]
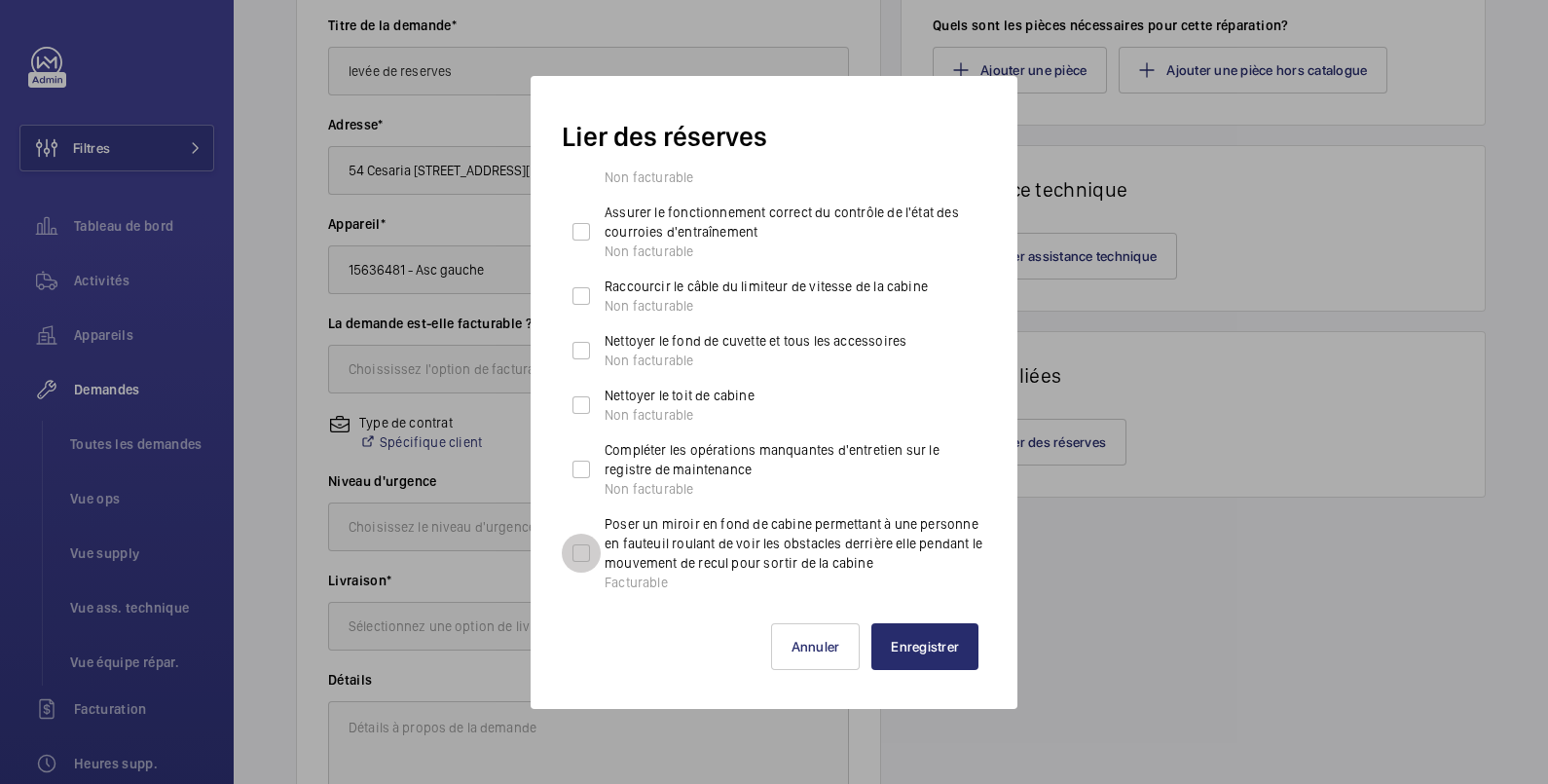
click at [579, 554] on input "Poser un miroir en fond de cabine permettant à une personne en fauteuil roulant…" at bounding box center [581, 553] width 39 height 39
checkbox input "true"
click at [914, 642] on button "Enregistrer" at bounding box center [926, 647] width 107 height 47
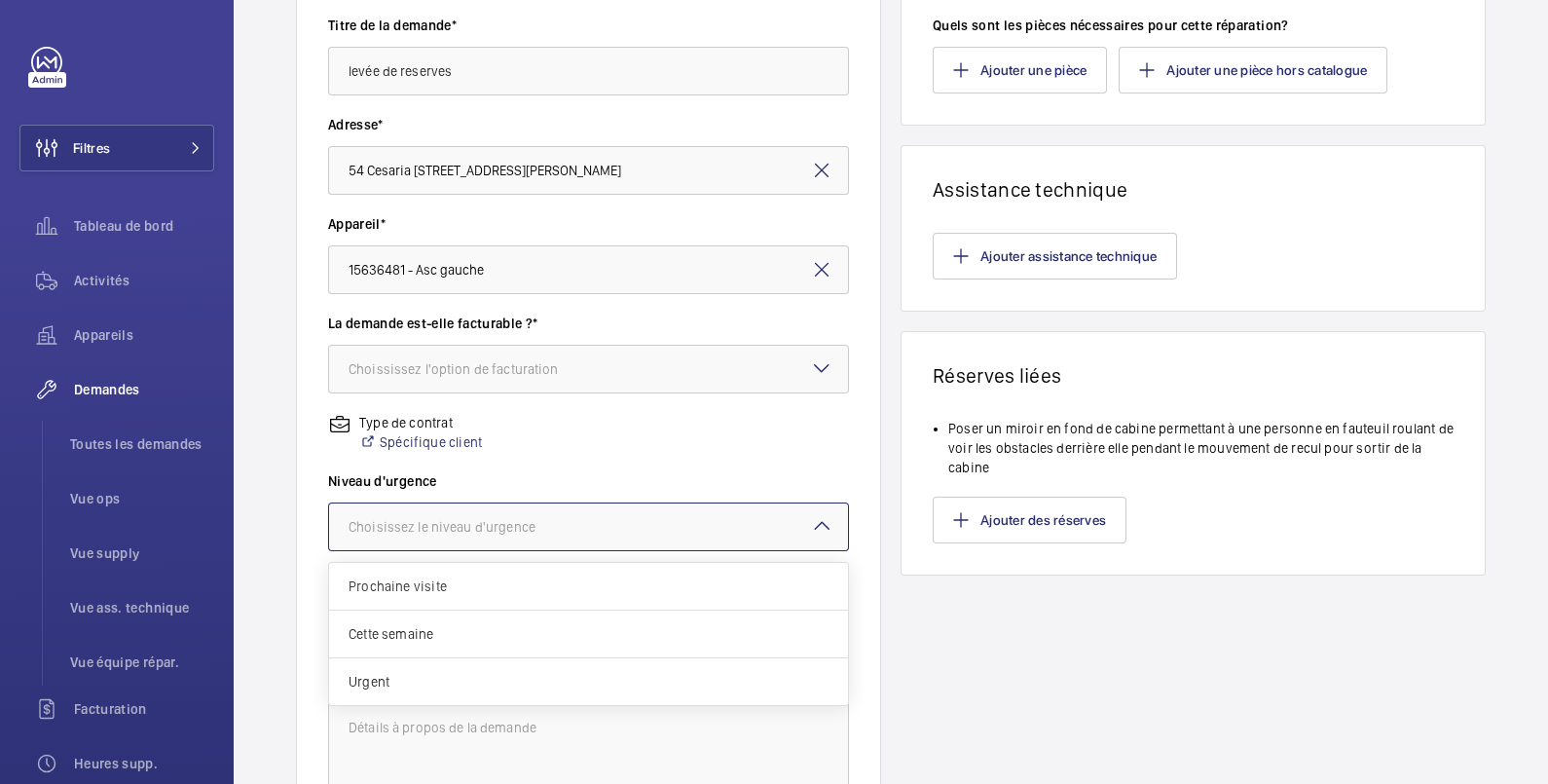
click at [609, 536] on div at bounding box center [588, 527] width 519 height 47
click at [543, 632] on span "Cette semaine" at bounding box center [588, 634] width 480 height 20
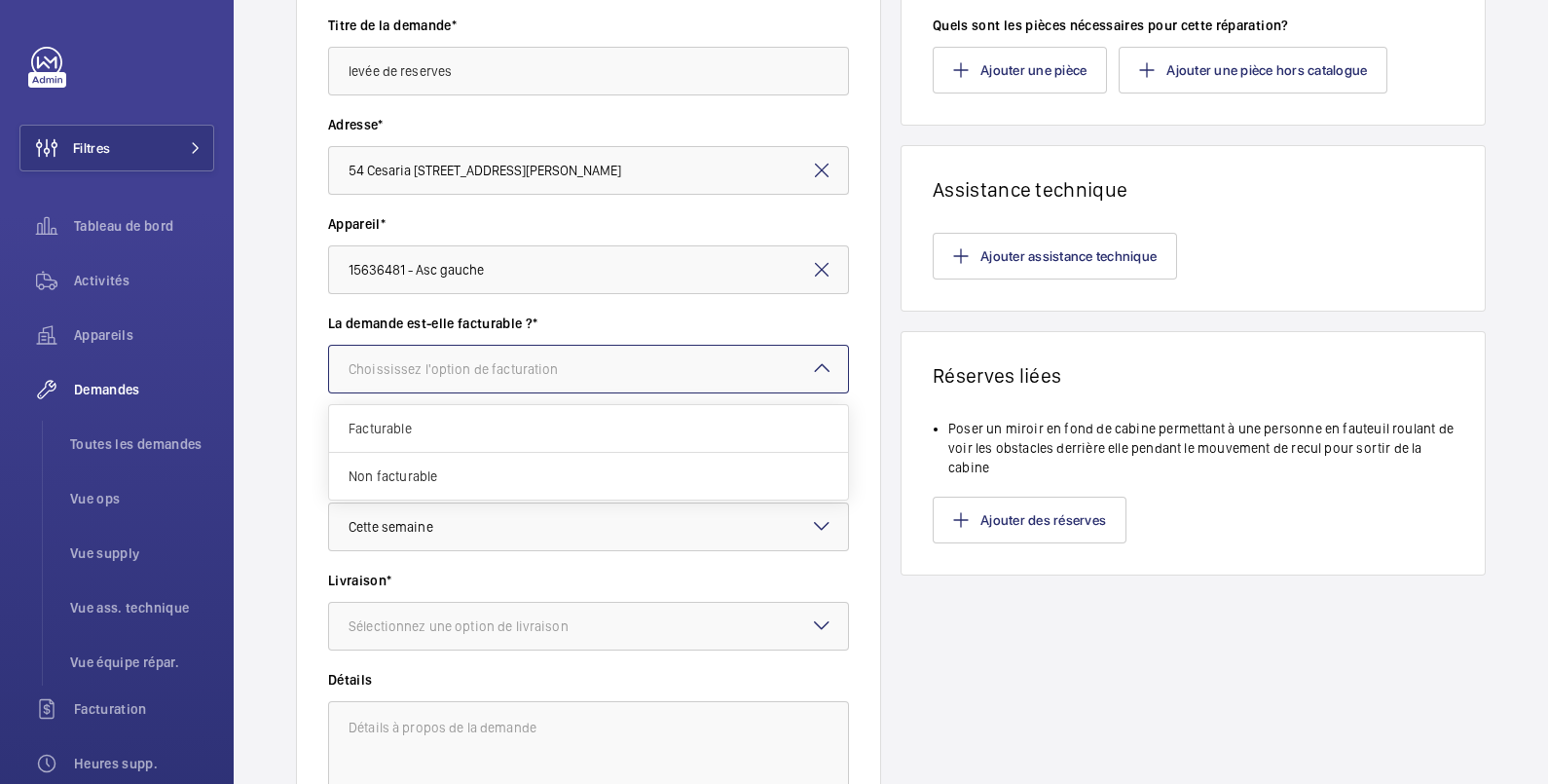
click at [579, 372] on div "Choississez l'option de facturation" at bounding box center [478, 369] width 259 height 20
click at [536, 428] on span "Facturable" at bounding box center [588, 428] width 480 height 20
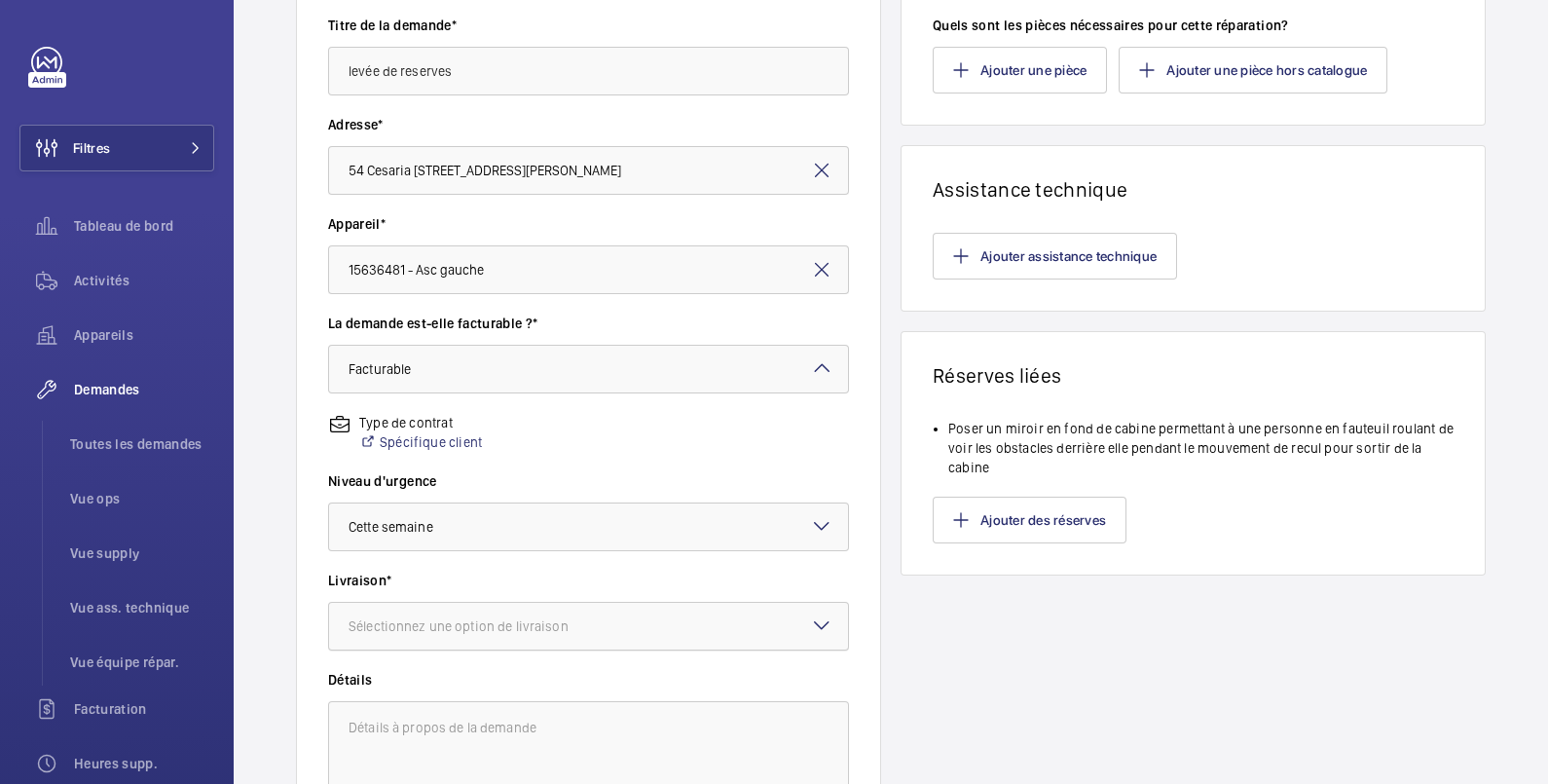
click at [535, 624] on div "Sélectionnez une option de livraison" at bounding box center [483, 626] width 269 height 20
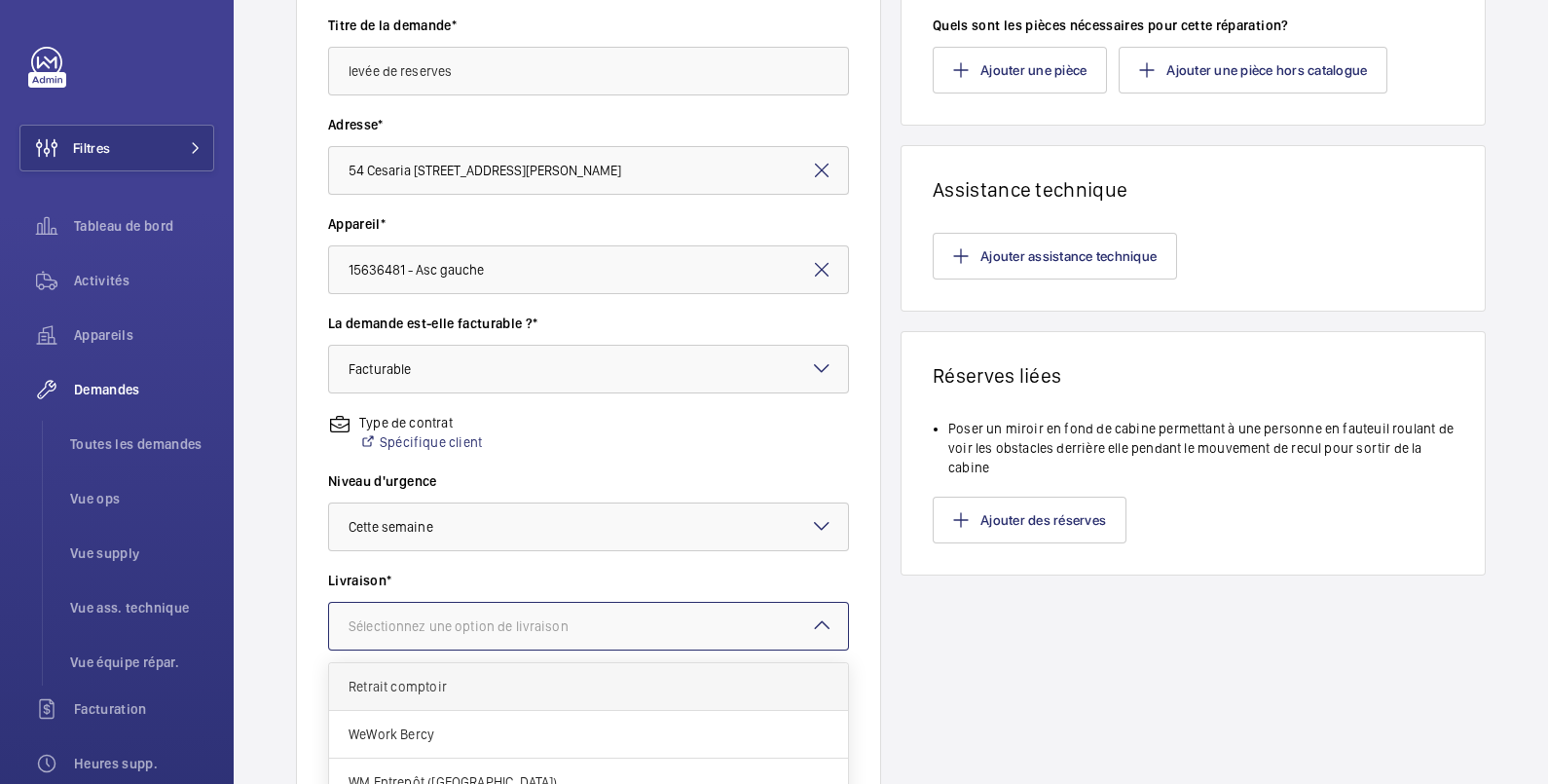
click at [524, 682] on span "Retrait comptoir" at bounding box center [588, 686] width 480 height 20
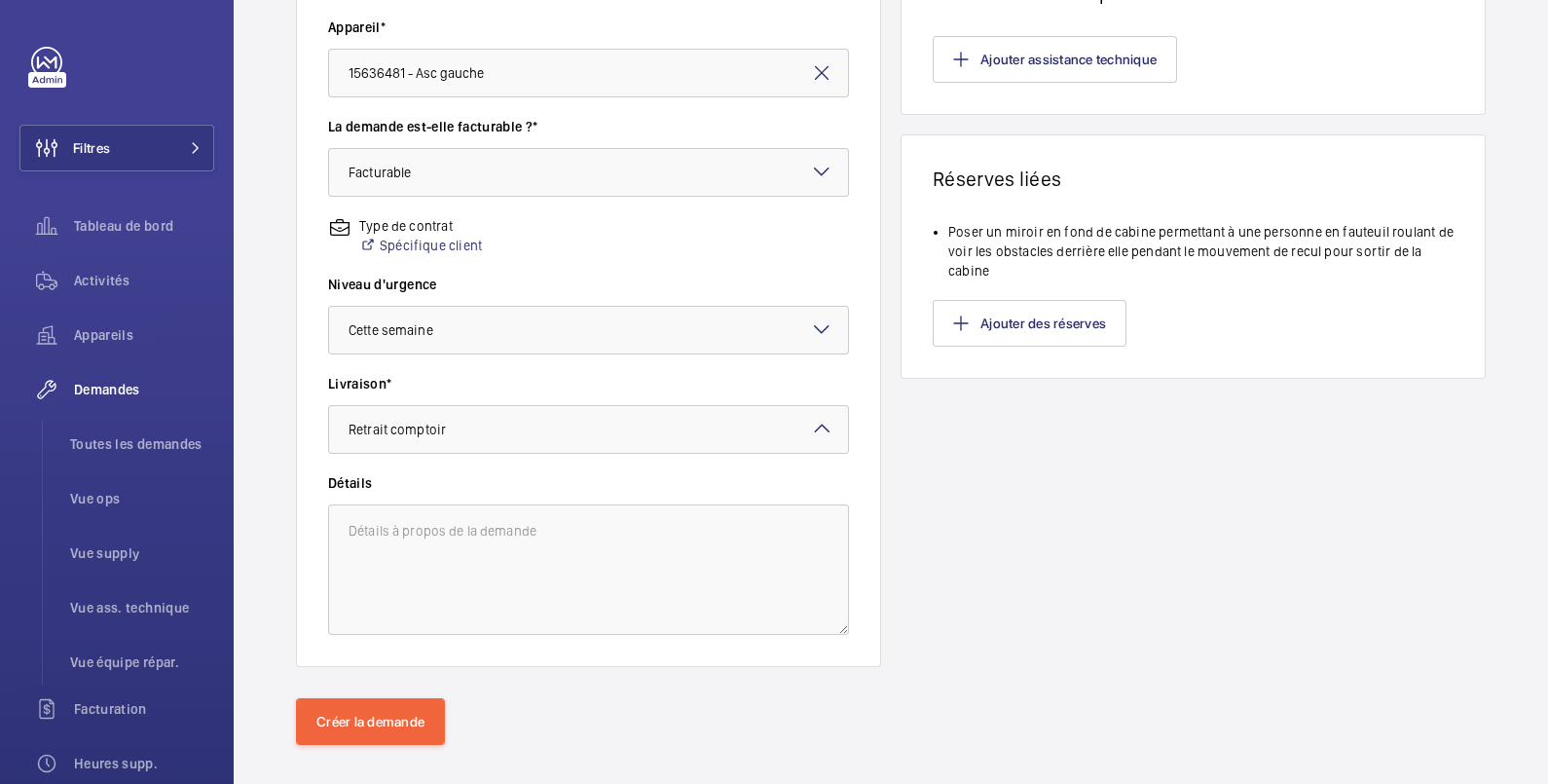
scroll to position [543, 0]
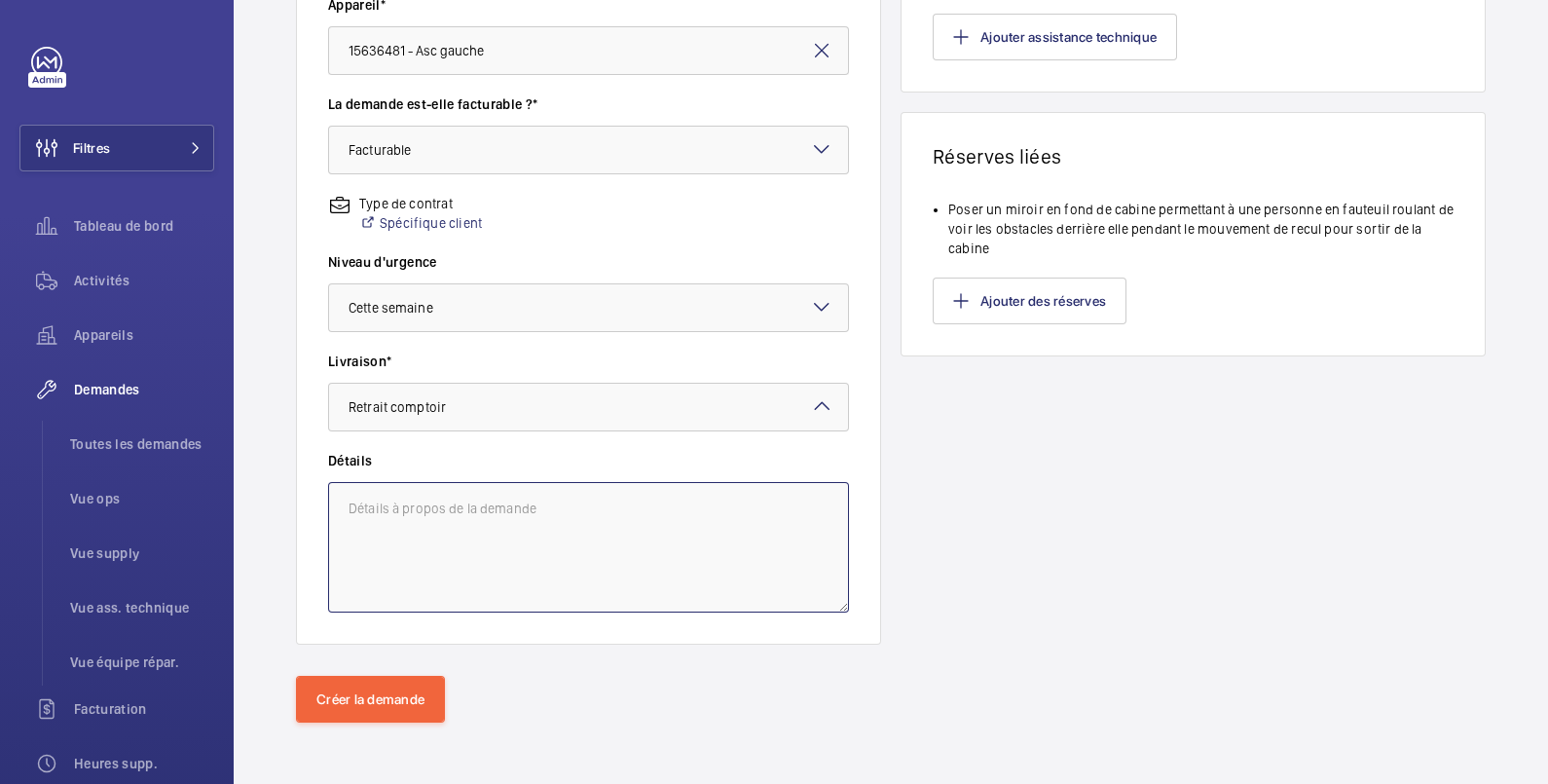
click at [504, 514] on textarea at bounding box center [588, 547] width 521 height 131
type textarea "Intervention par J2P"
click at [372, 696] on button "Créer la demande" at bounding box center [370, 699] width 149 height 47
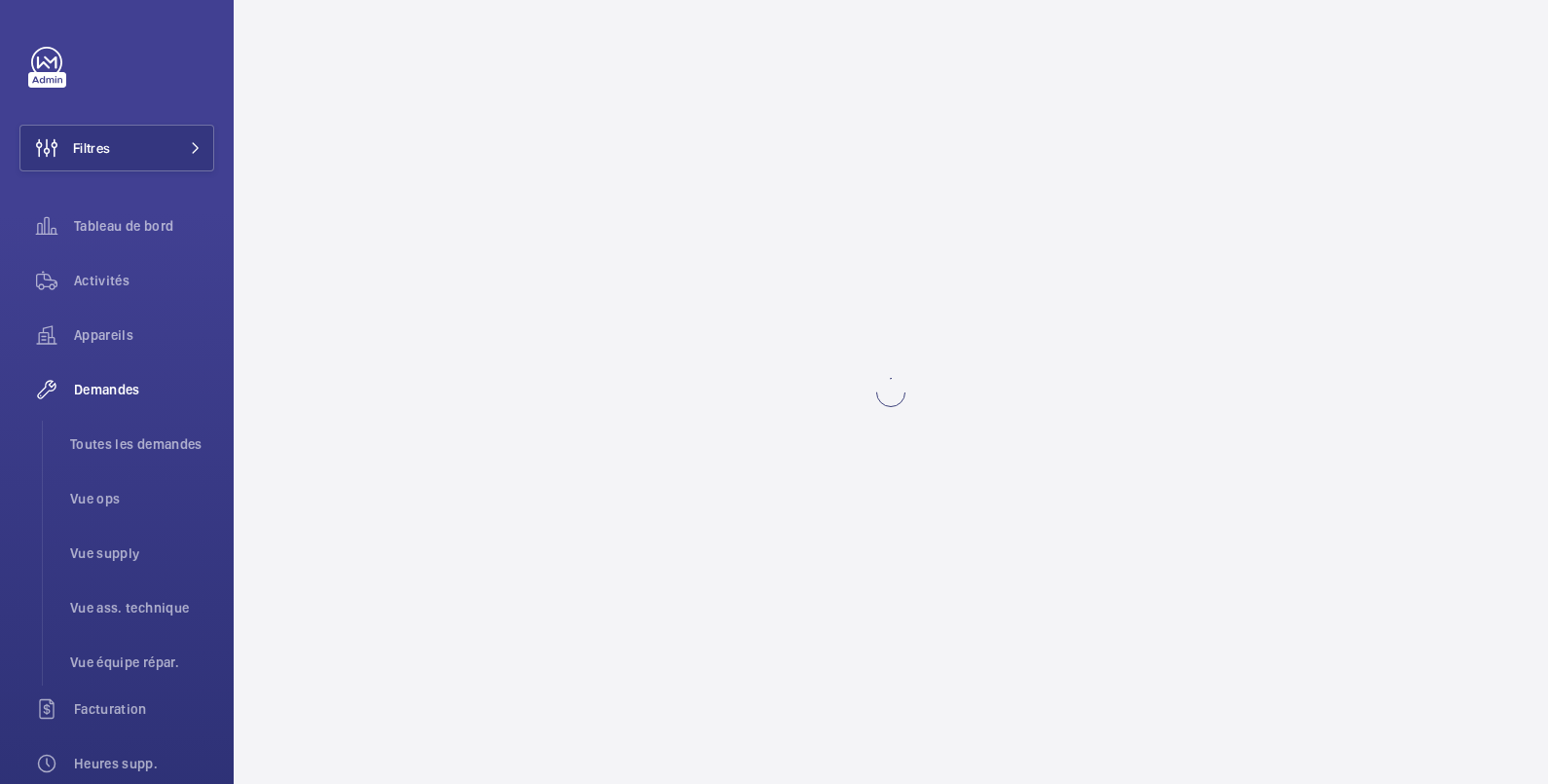
scroll to position [0, 0]
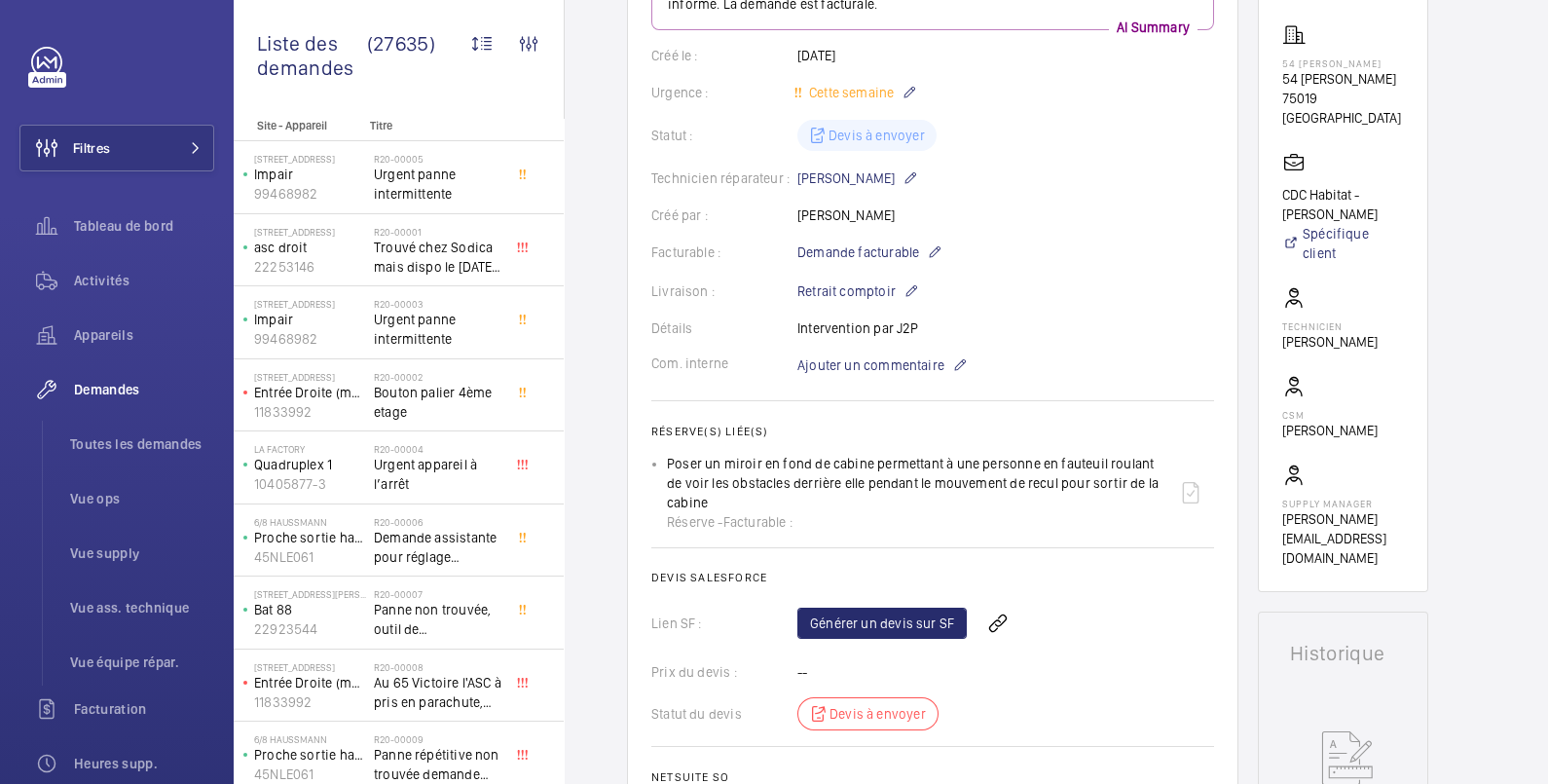
scroll to position [324, 0]
click at [996, 622] on wm-front-icon-button at bounding box center [998, 622] width 47 height 47
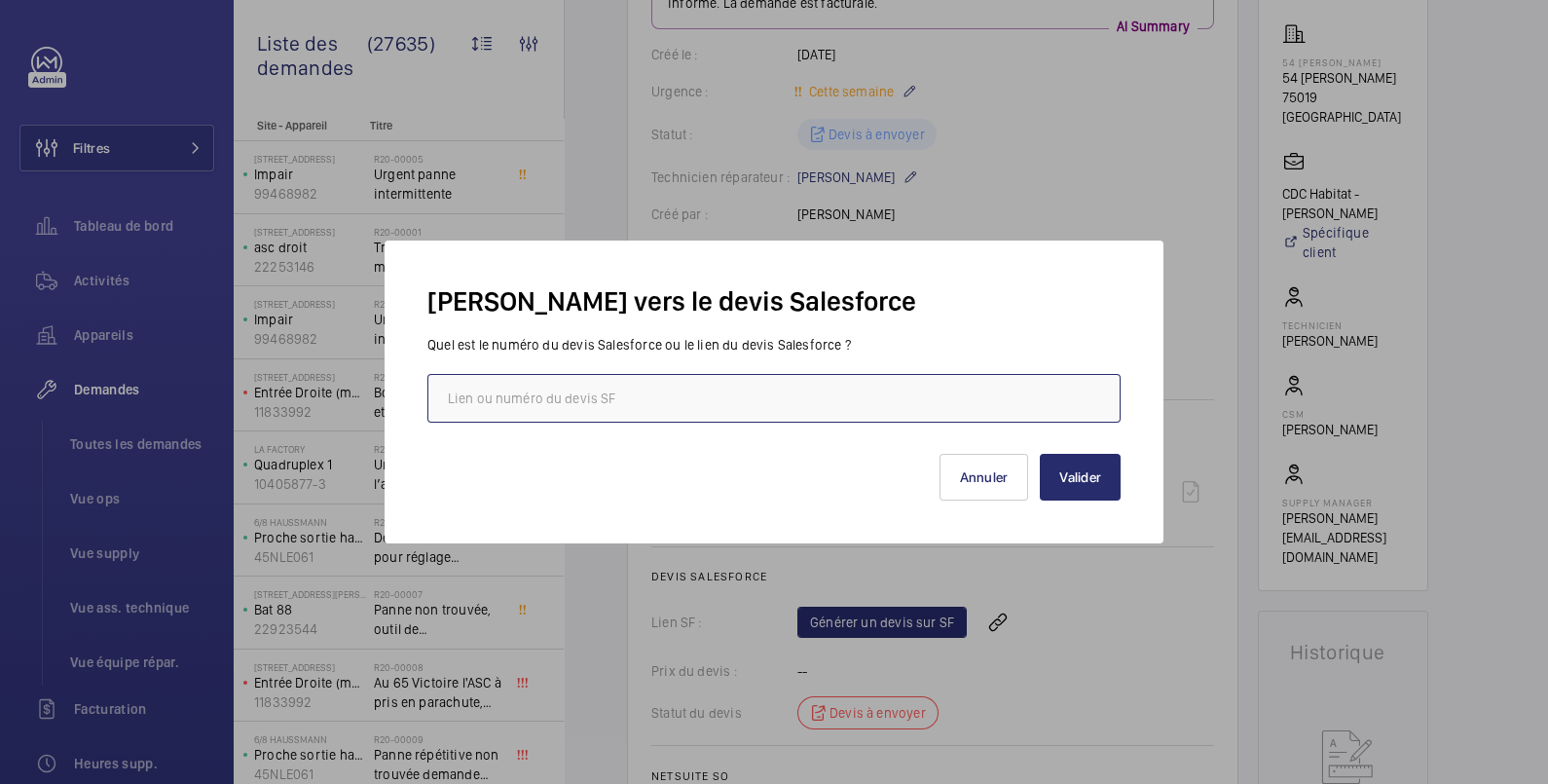
click at [769, 399] on input "text" at bounding box center [774, 398] width 694 height 49
paste input "https://wemaintain.lightning.force.com/lightning/r/Quote/0Q0SZ000008S54z0AC/view"
type input "https://wemaintain.lightning.force.com/lightning/r/Quote/0Q0SZ000008S54z0AC/view"
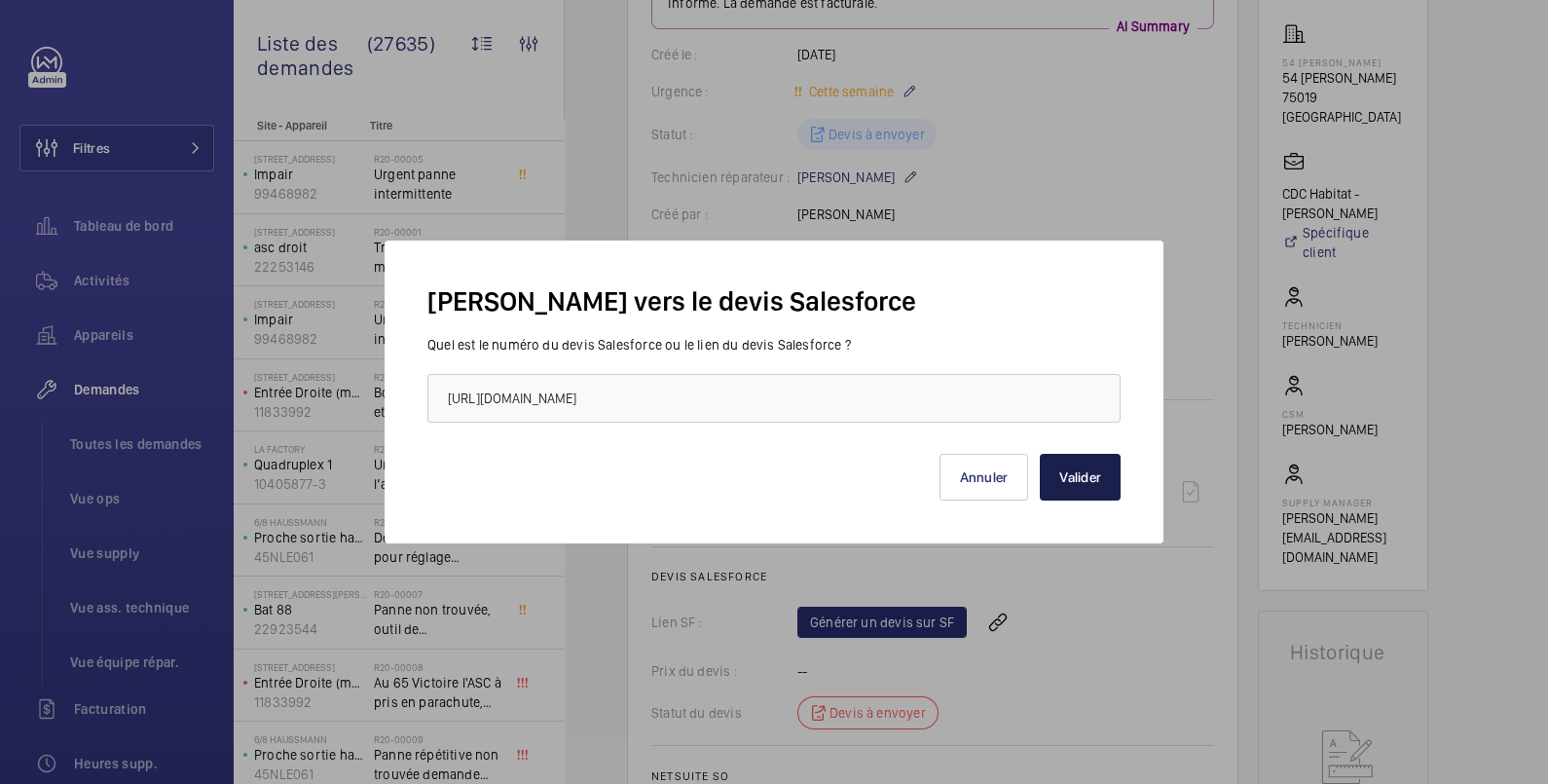
click at [1091, 475] on button "Valider" at bounding box center [1080, 477] width 81 height 47
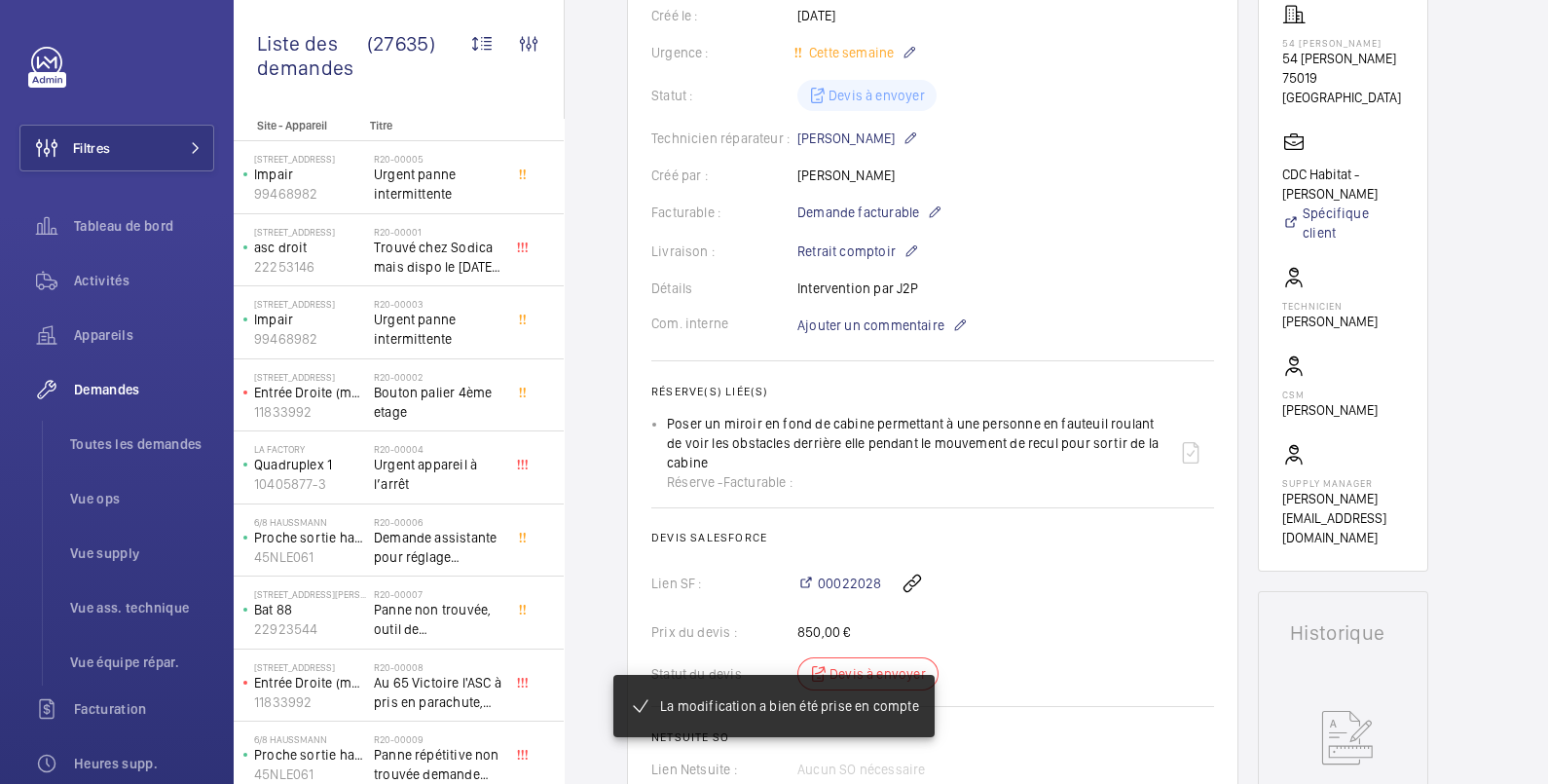
scroll to position [363, 0]
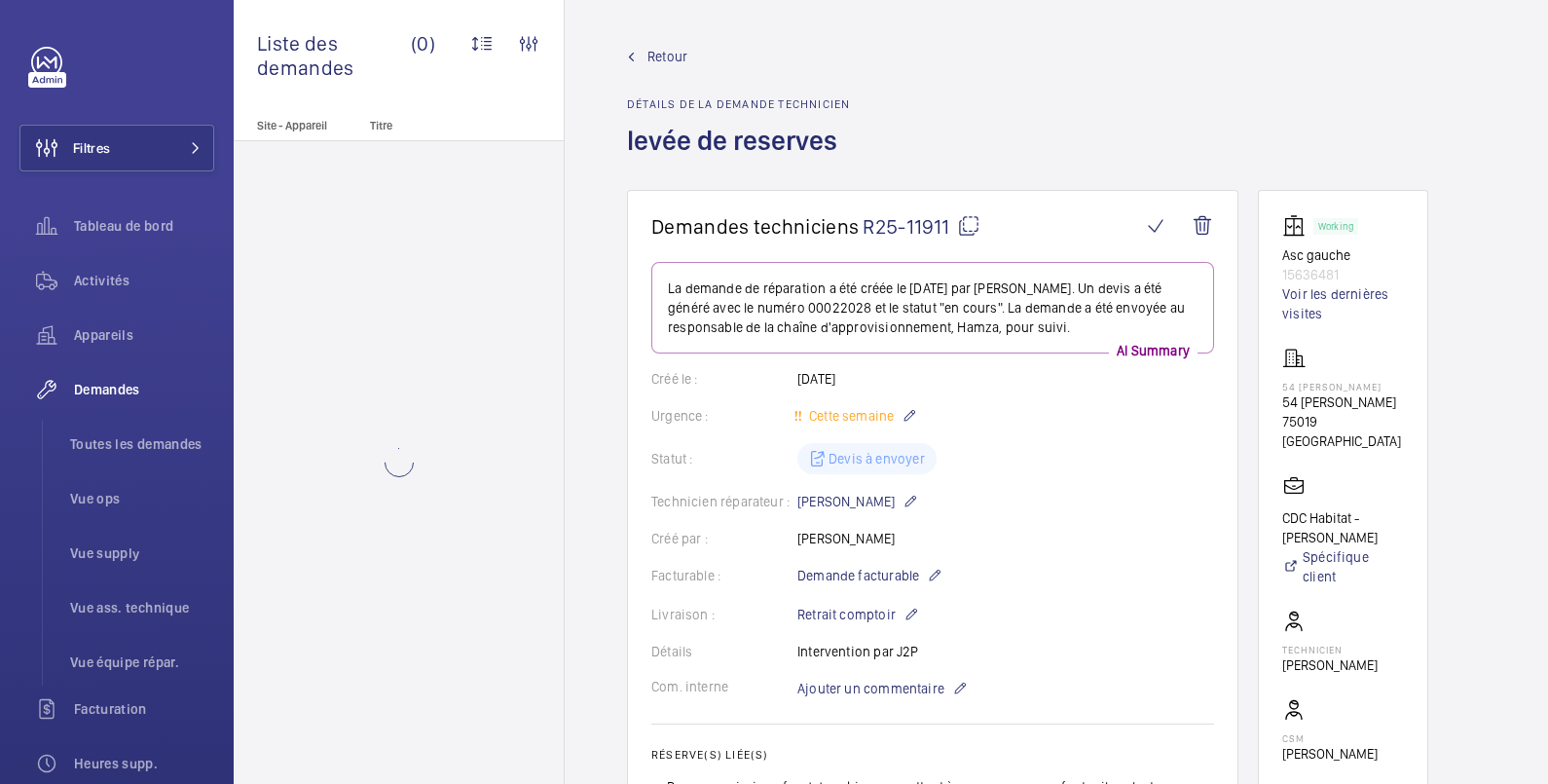
scroll to position [324, 0]
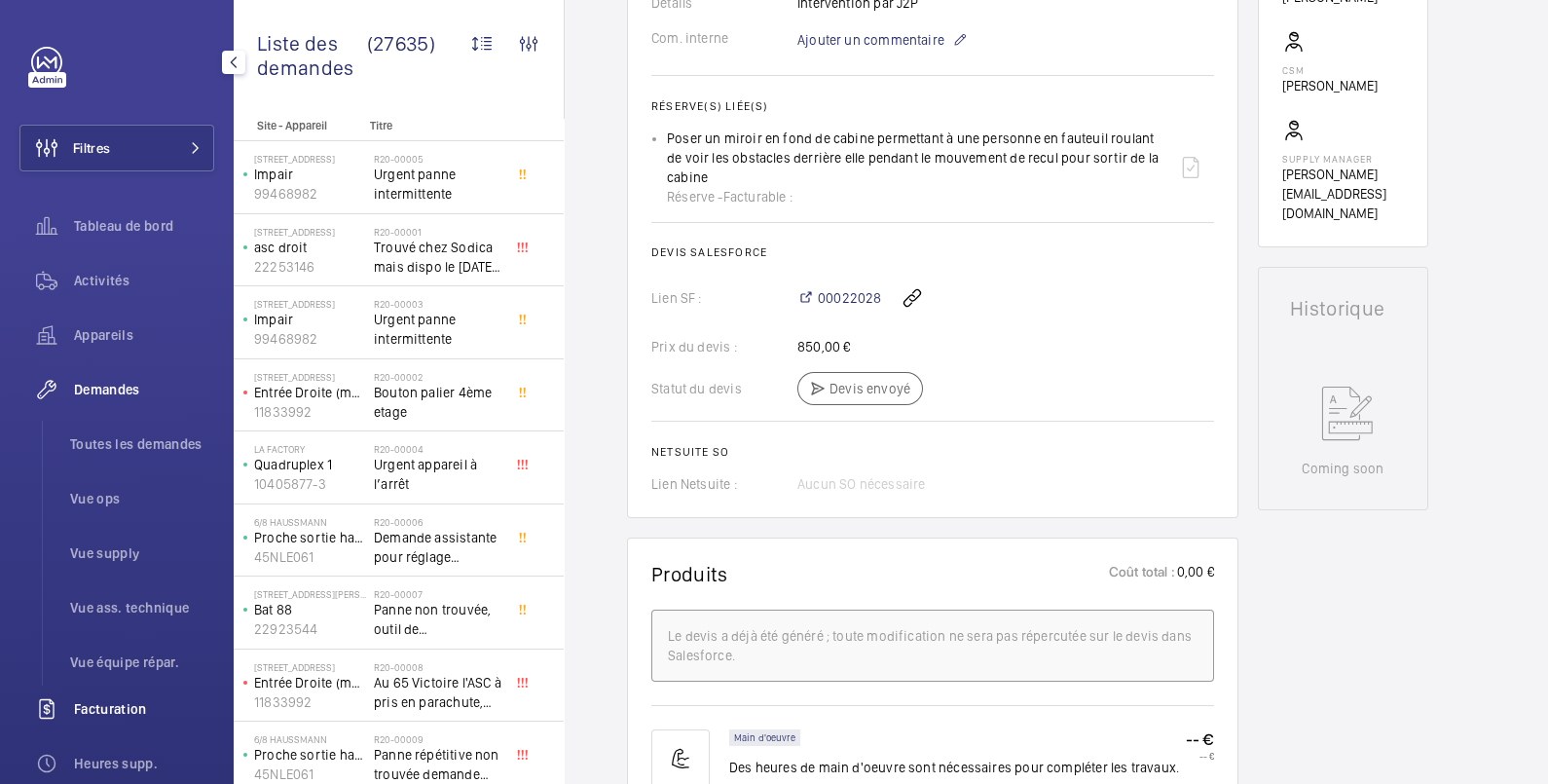
scroll to position [313, 0]
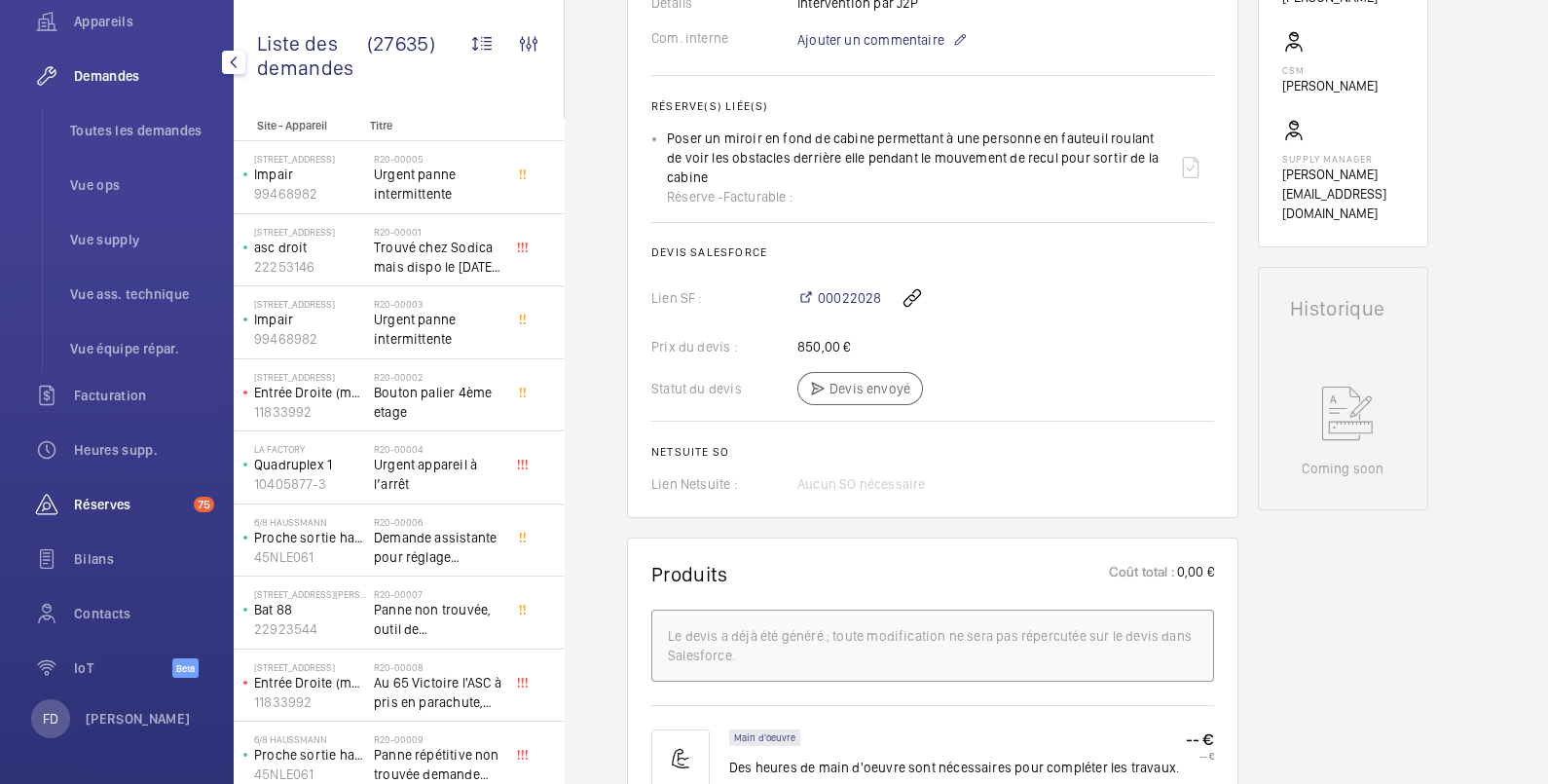
click at [126, 511] on span "Réserves" at bounding box center [130, 504] width 112 height 20
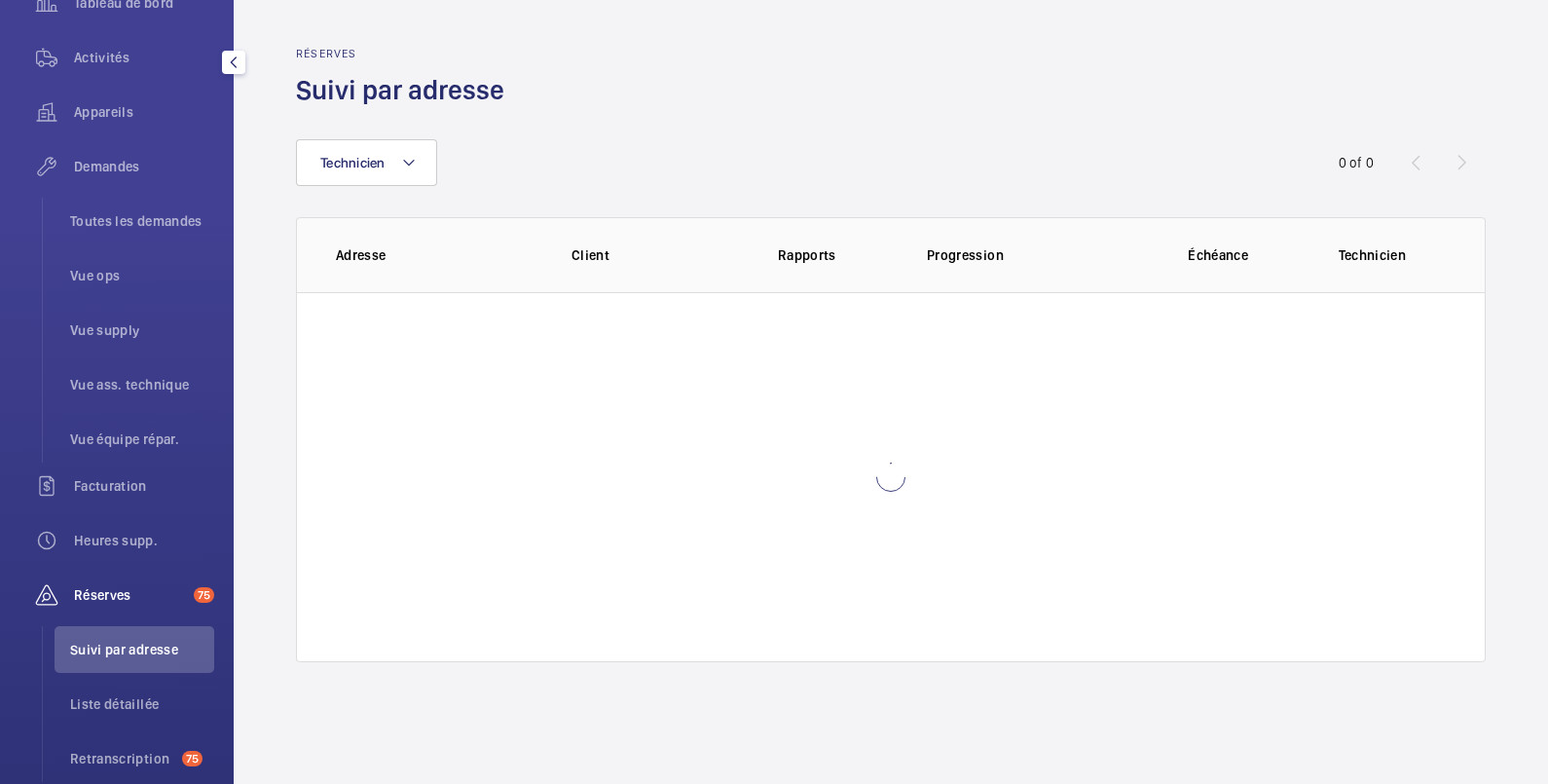
scroll to position [205, 0]
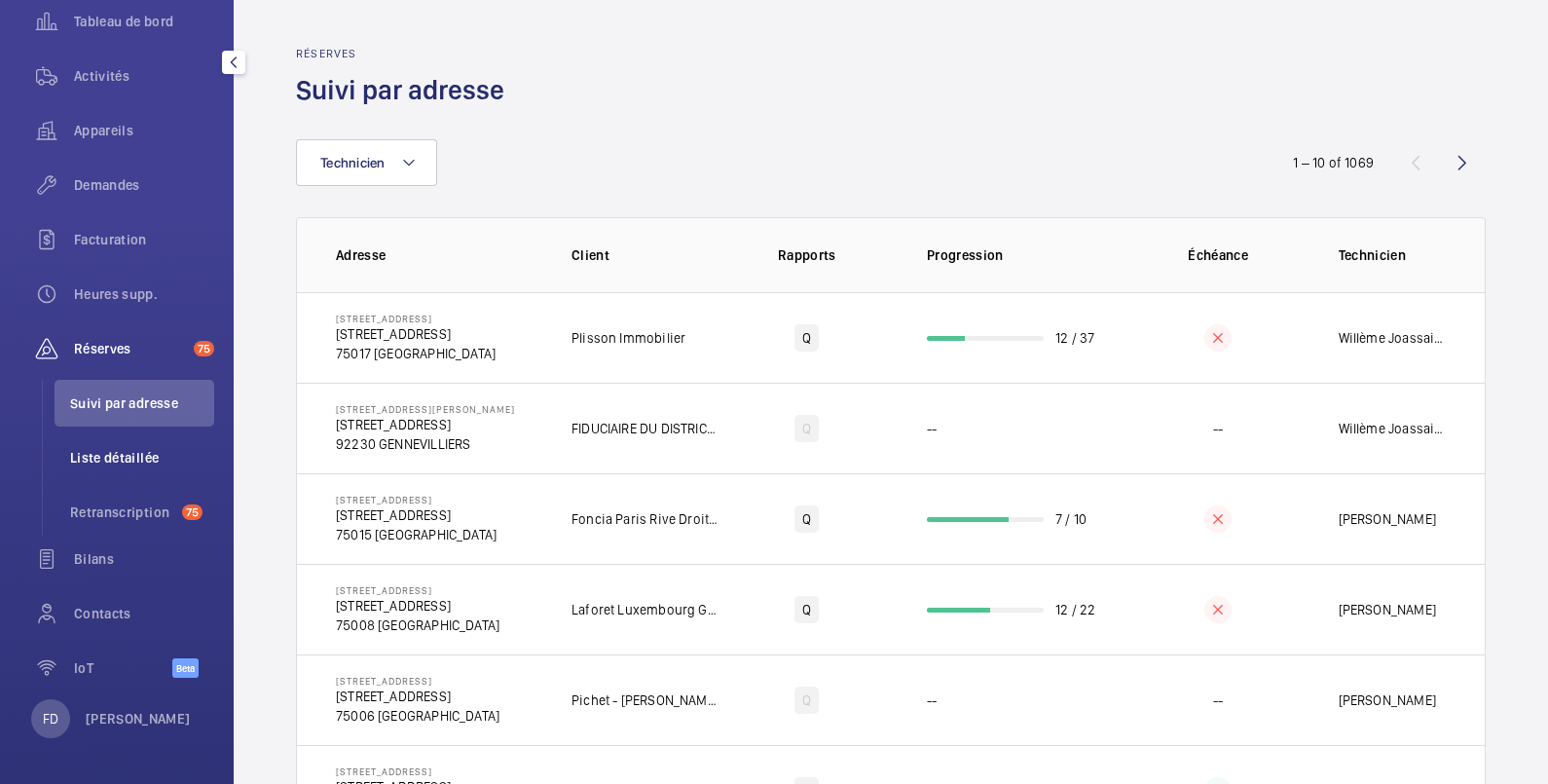
click at [117, 452] on span "Liste détaillée" at bounding box center [142, 457] width 144 height 20
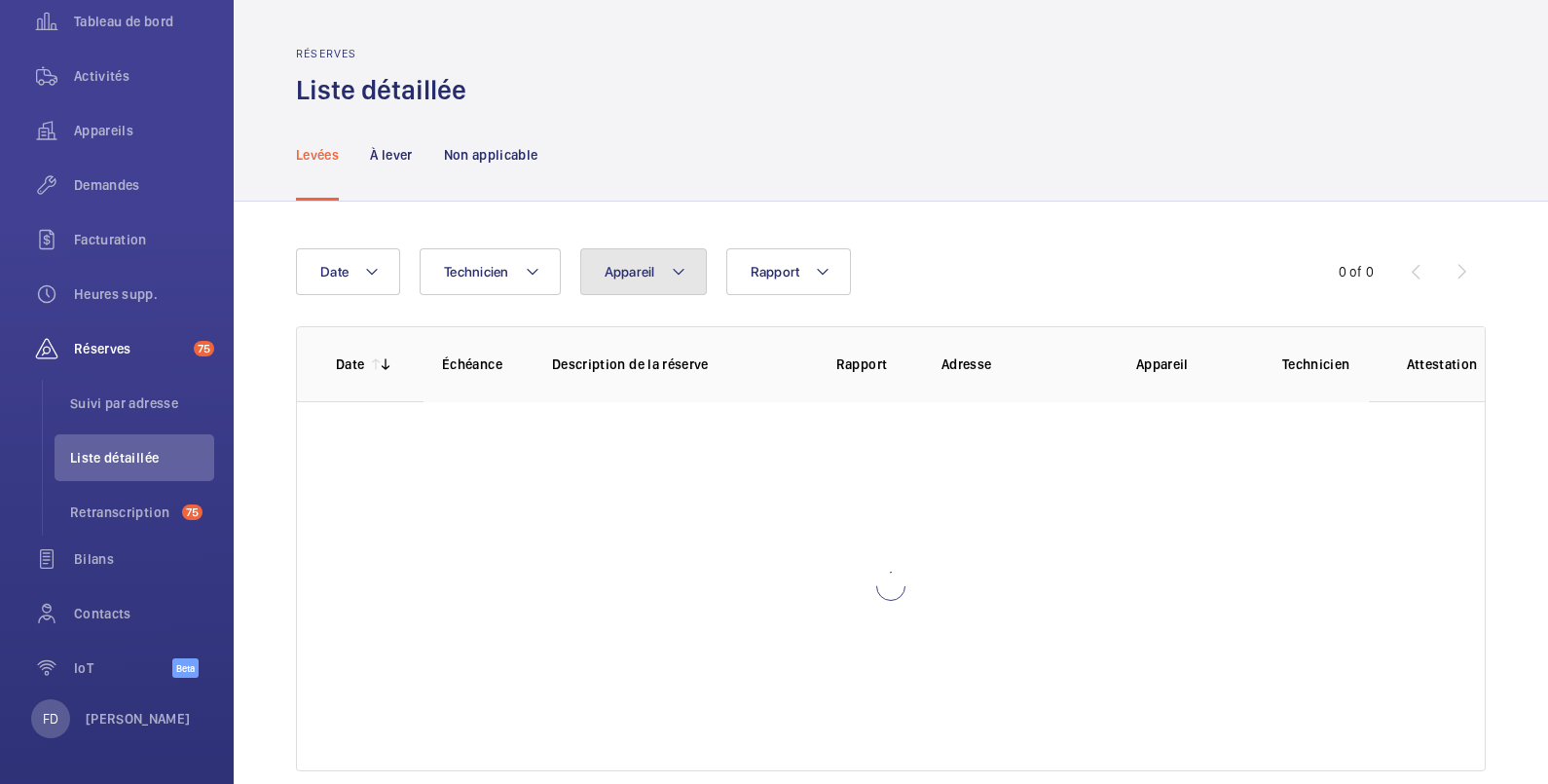
click at [655, 279] on span "Appareil" at bounding box center [630, 272] width 51 height 16
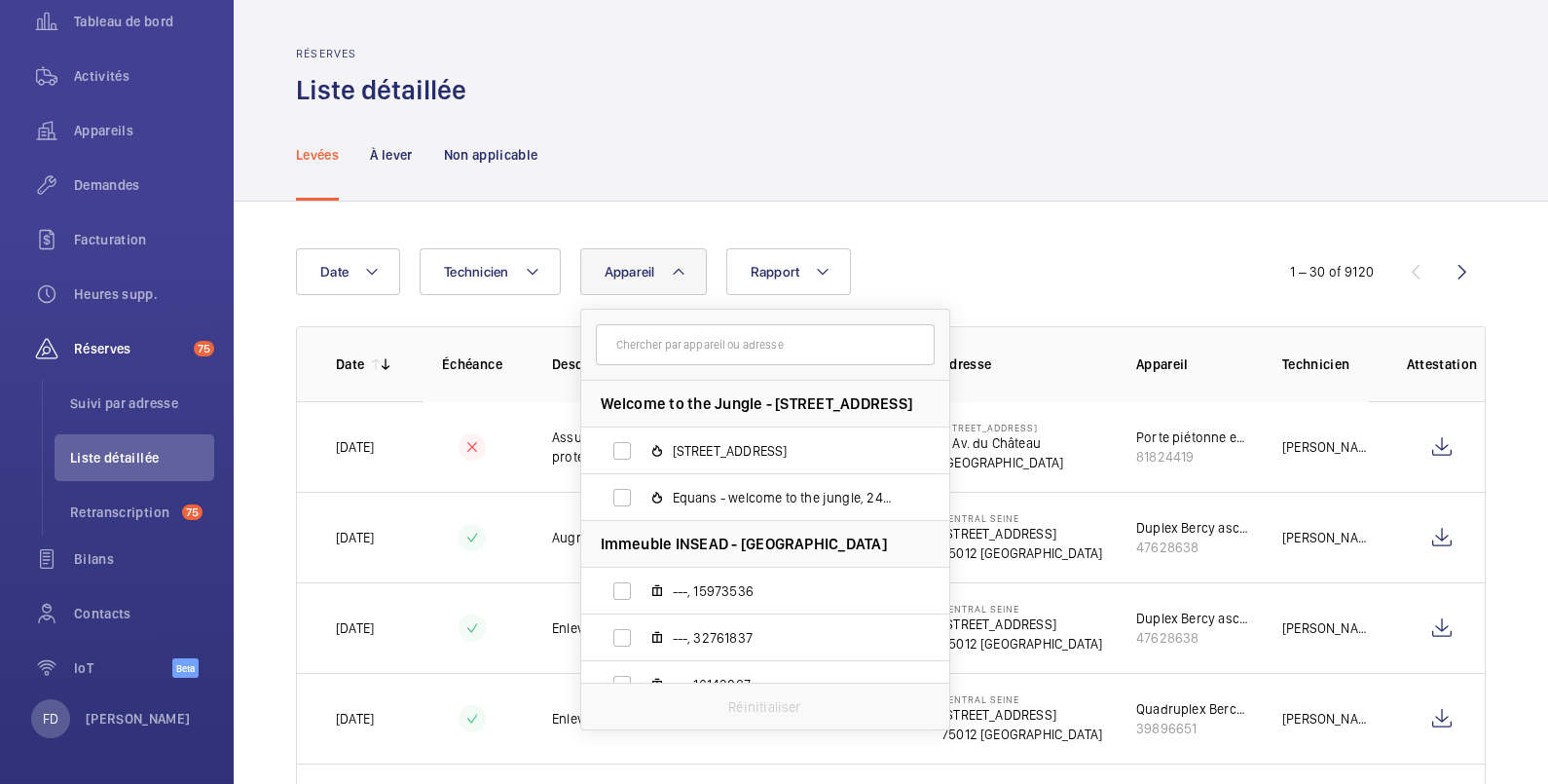
click at [744, 344] on input "text" at bounding box center [765, 344] width 338 height 41
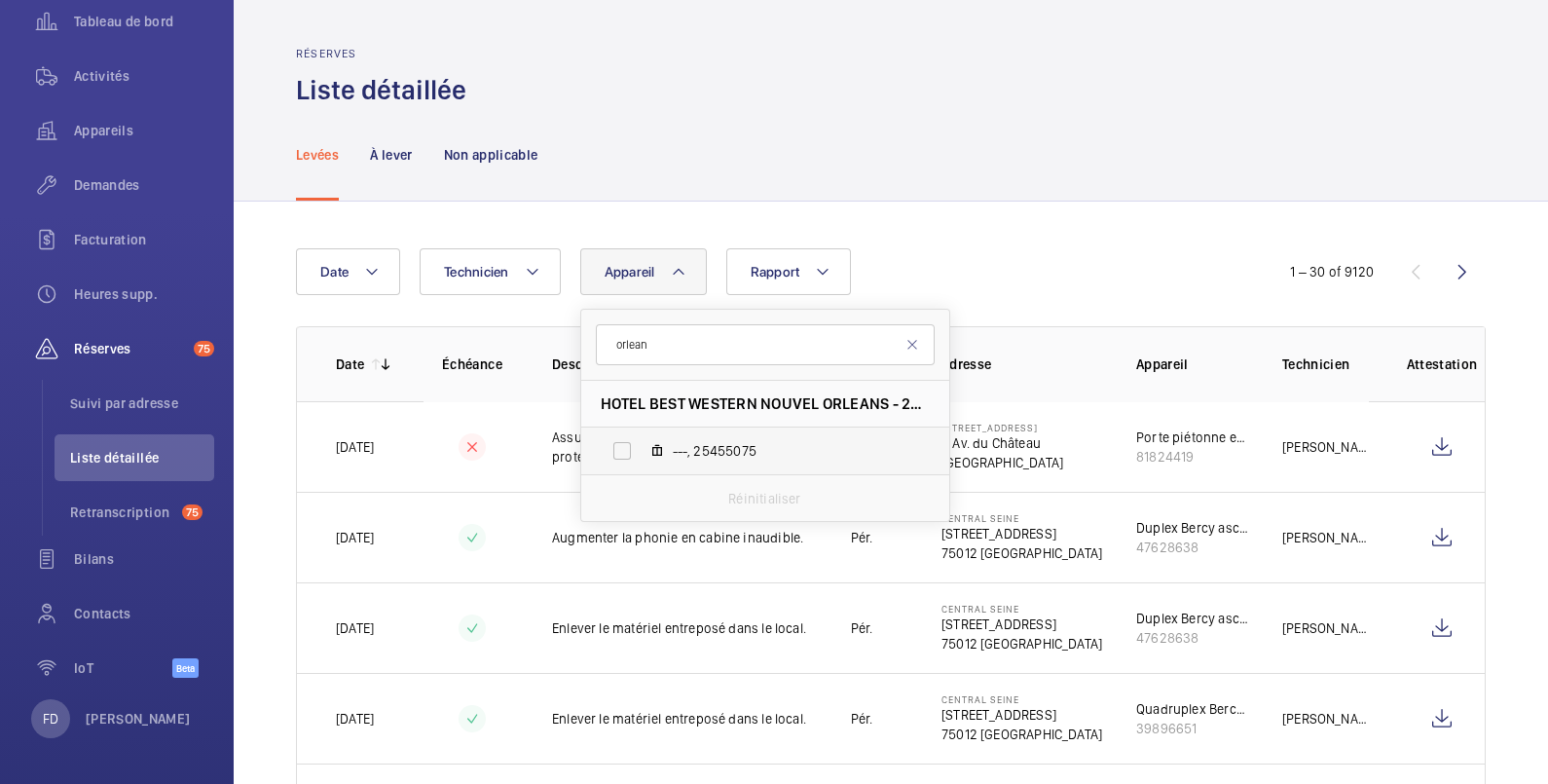
type input "orlean"
click at [620, 446] on label "---, 25455075" at bounding box center [749, 451] width 337 height 47
click at [620, 446] on input "---, 25455075" at bounding box center [622, 451] width 39 height 39
checkbox input "true"
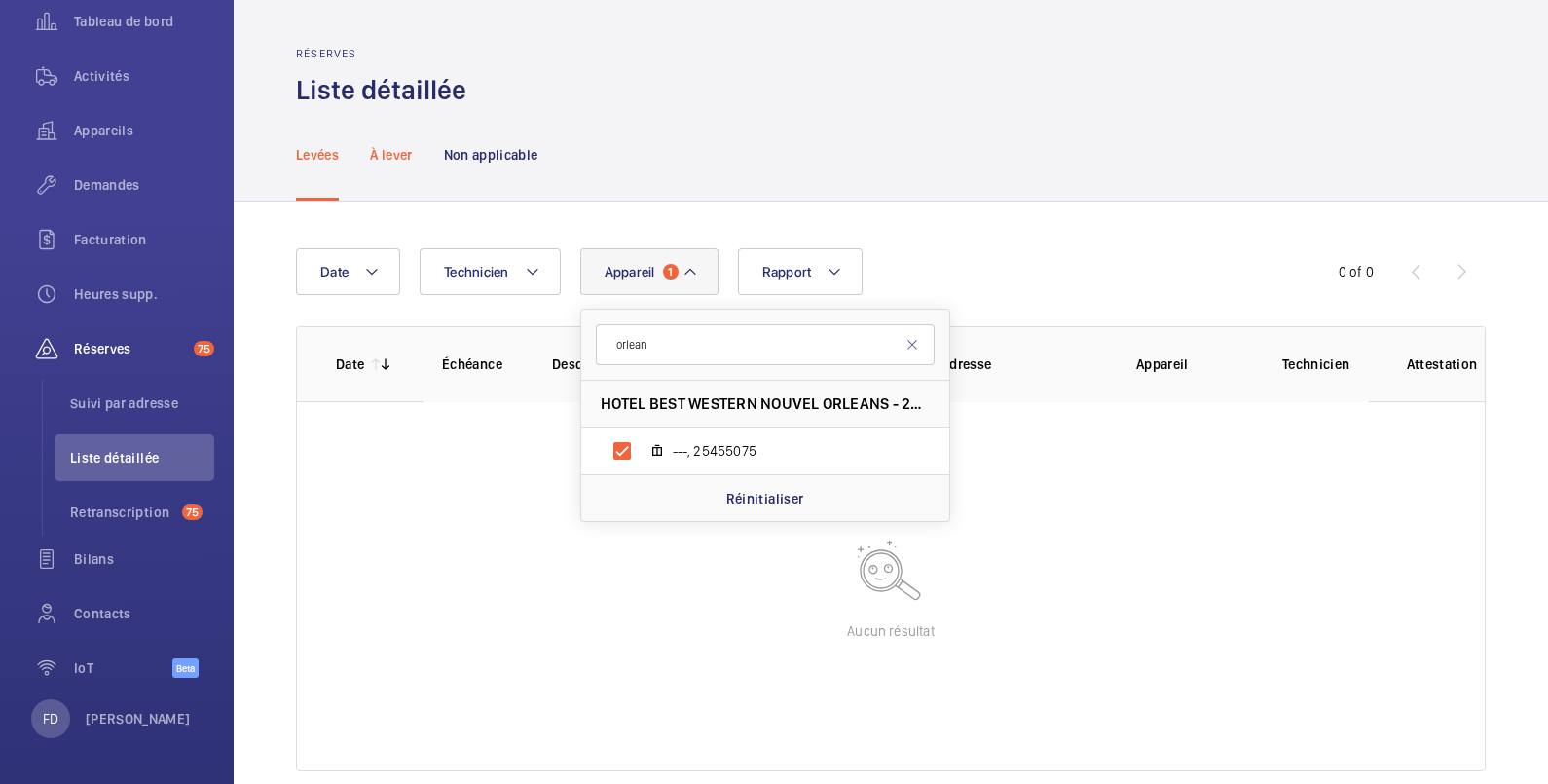
click at [403, 151] on p "À lever" at bounding box center [390, 155] width 42 height 20
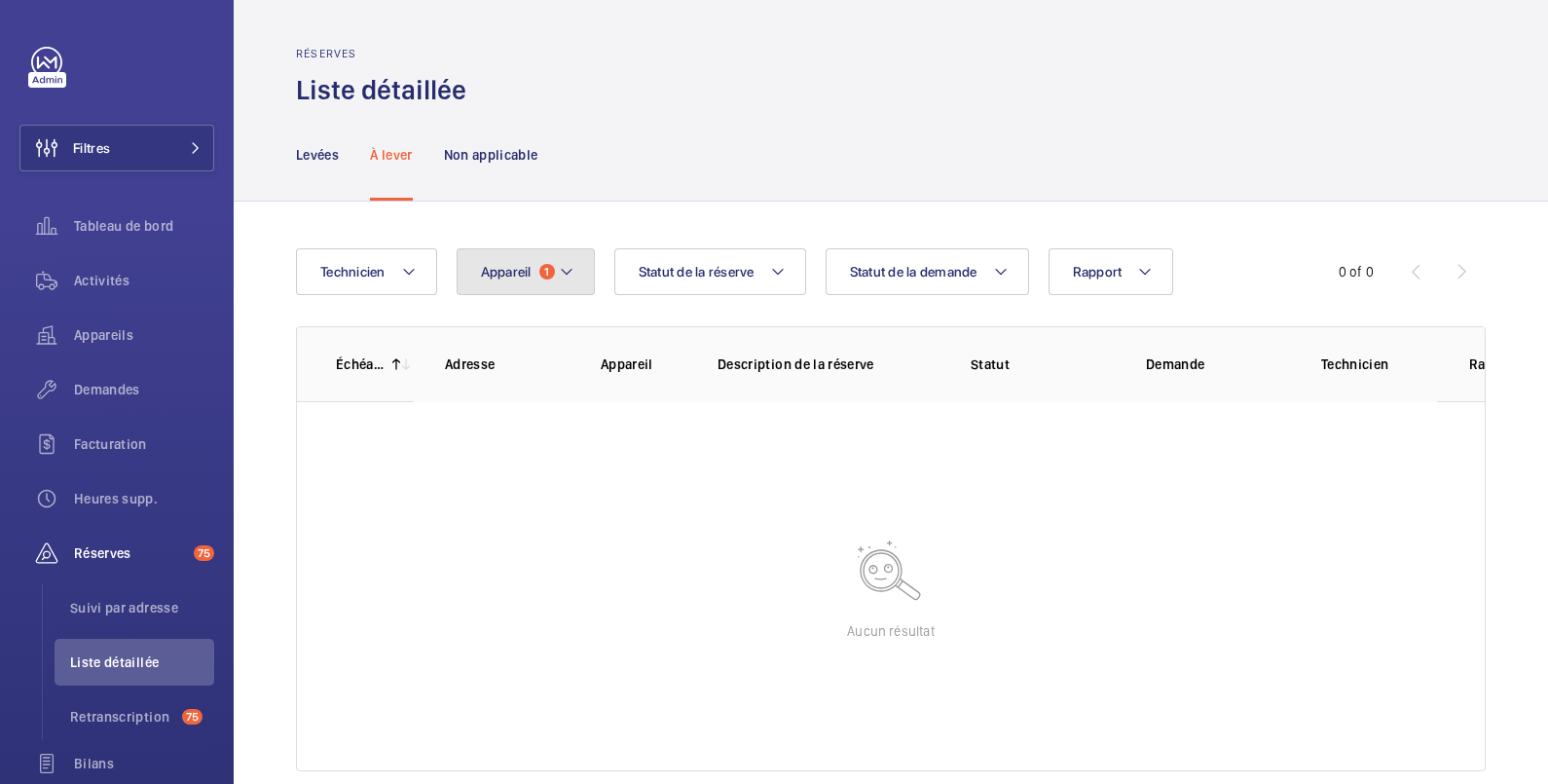
click at [509, 278] on span "Appareil" at bounding box center [506, 272] width 51 height 16
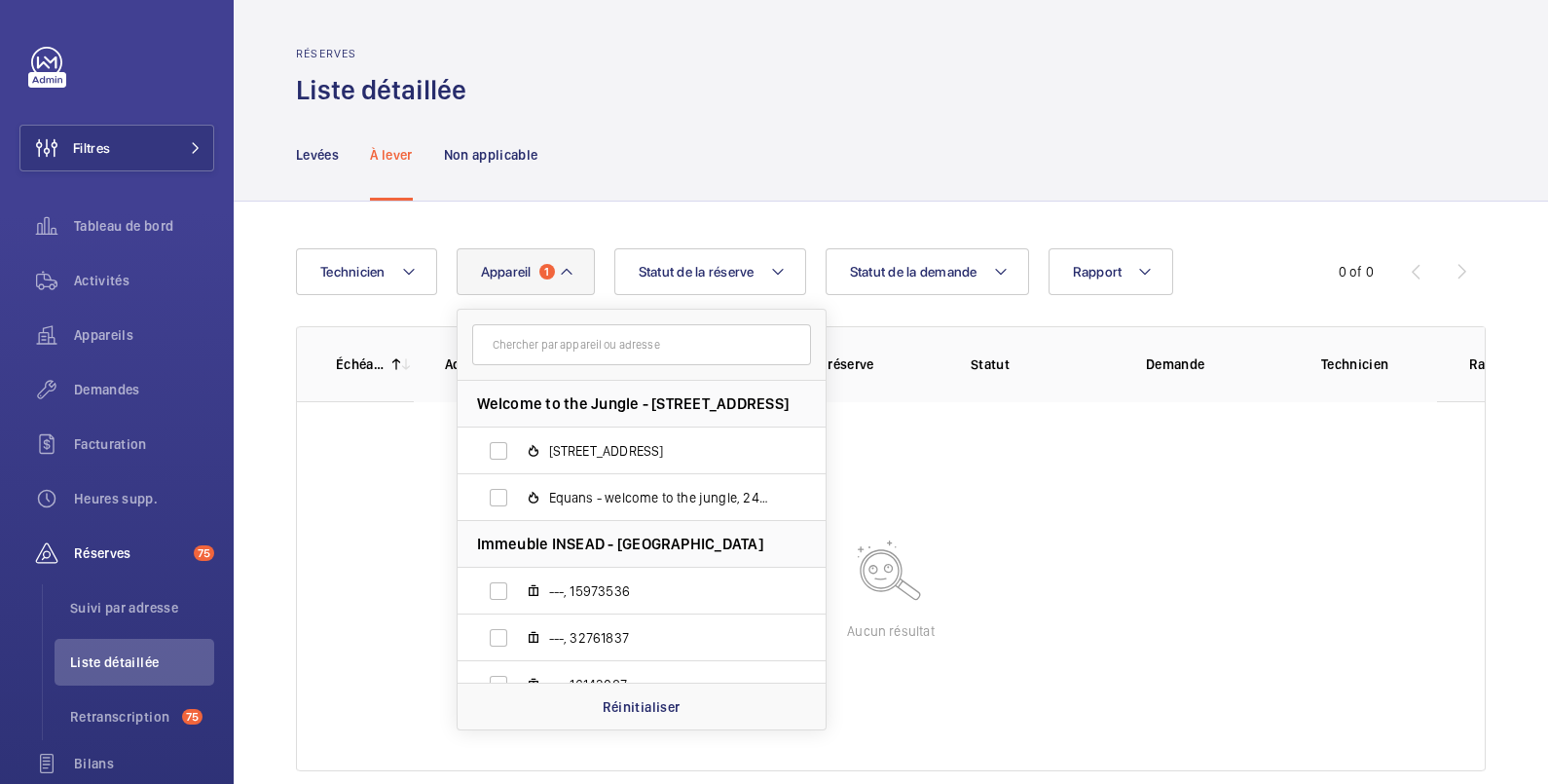
click at [529, 343] on input "text" at bounding box center [641, 344] width 338 height 41
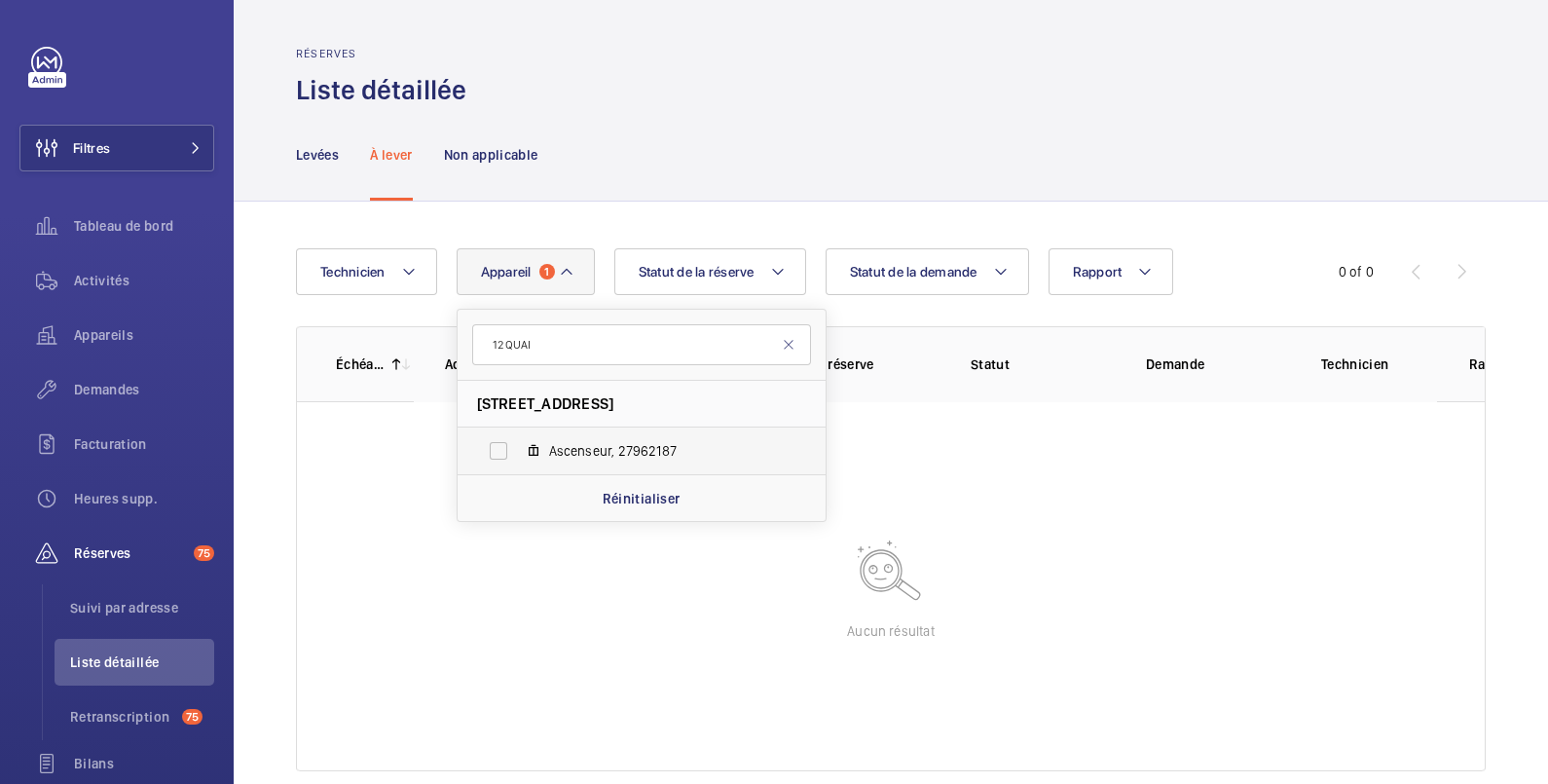
type input "12 QUAI"
click at [508, 448] on label "Ascenseur, 27962187" at bounding box center [625, 451] width 337 height 47
click at [508, 448] on input "Ascenseur, 27962187" at bounding box center [498, 451] width 39 height 39
checkbox input "true"
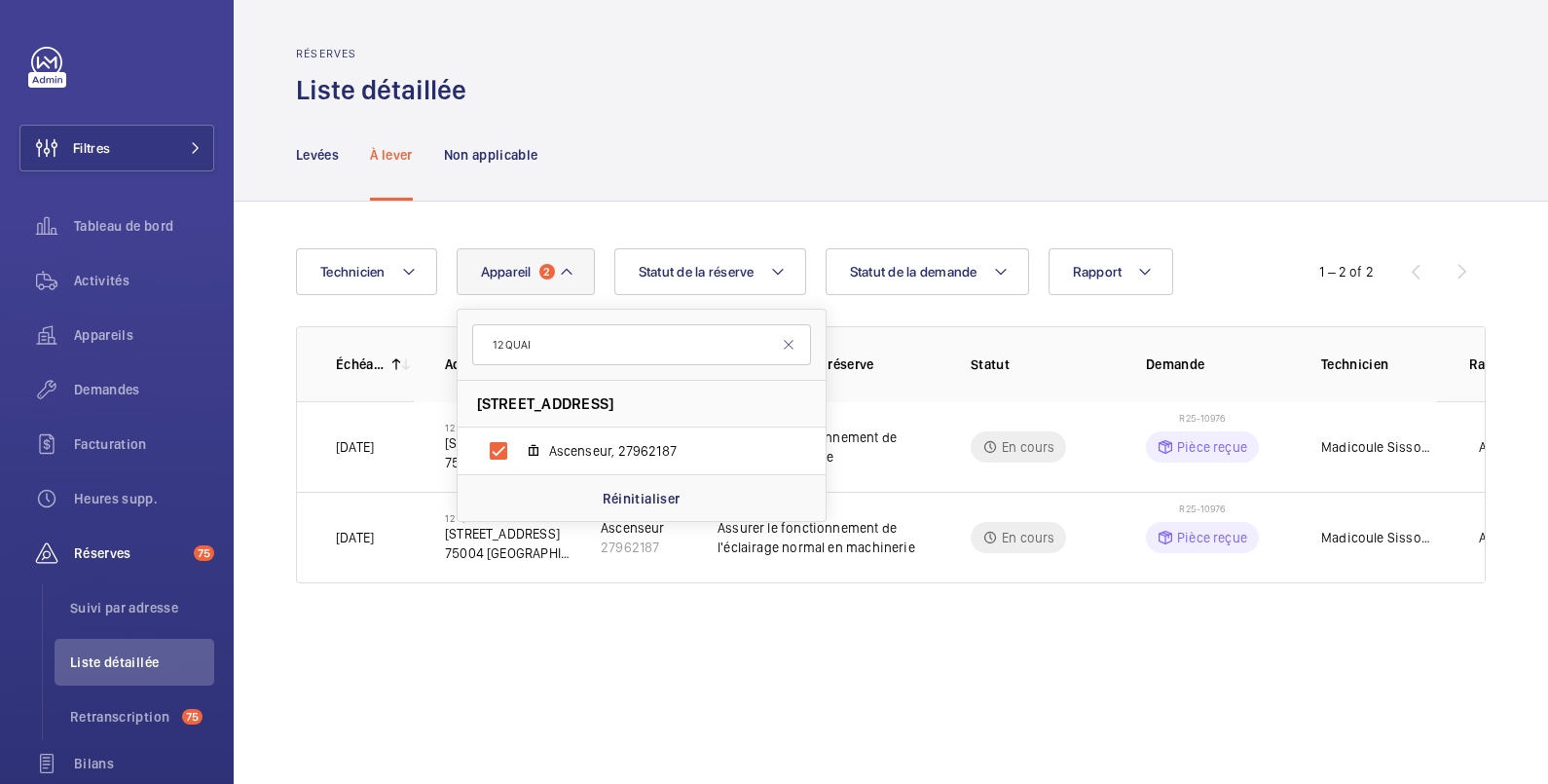
click at [1019, 163] on div "Levées À lever Non applicable" at bounding box center [891, 154] width 1190 height 93
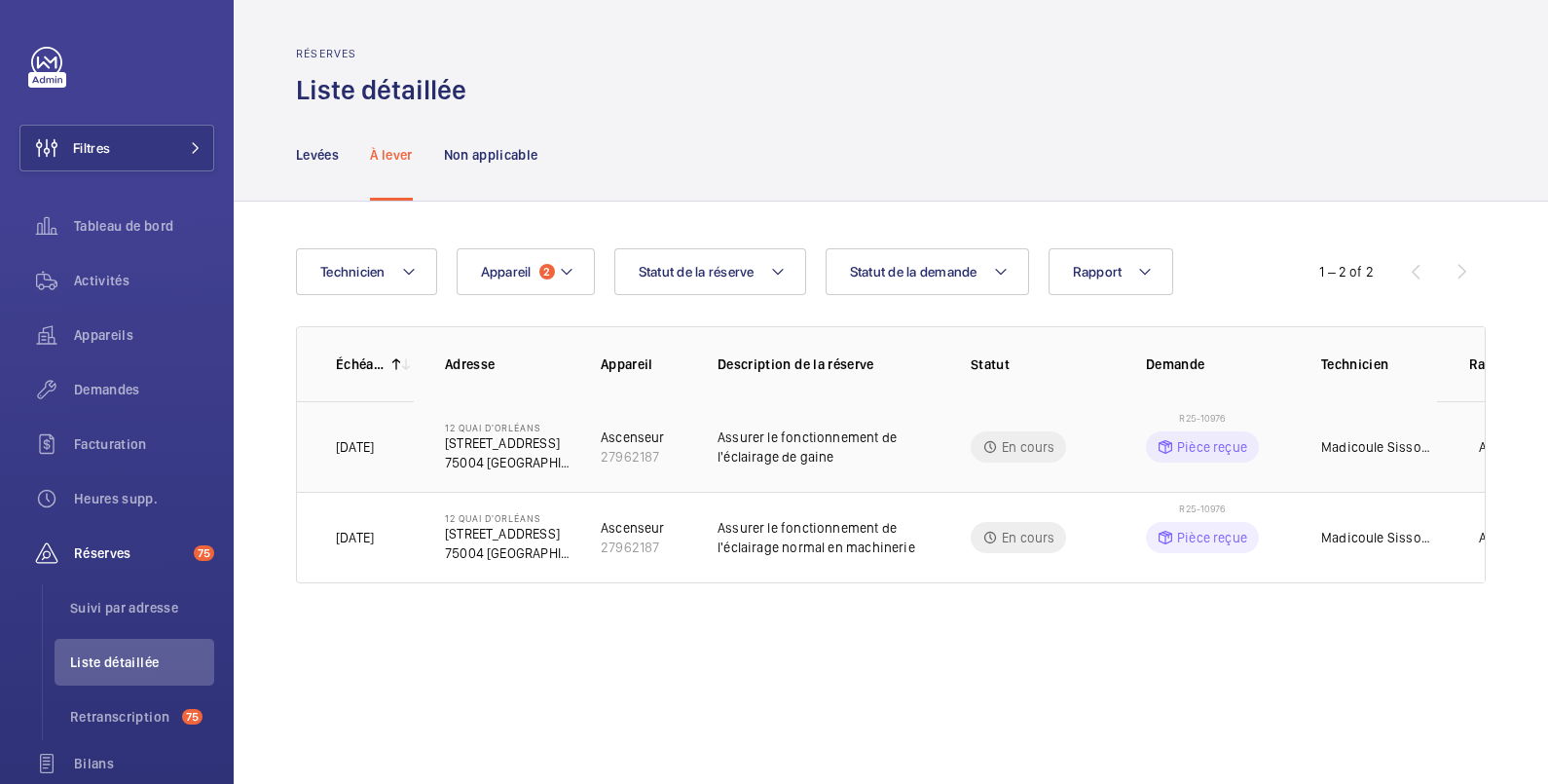
click at [1112, 445] on td "En cours" at bounding box center [1027, 446] width 176 height 91
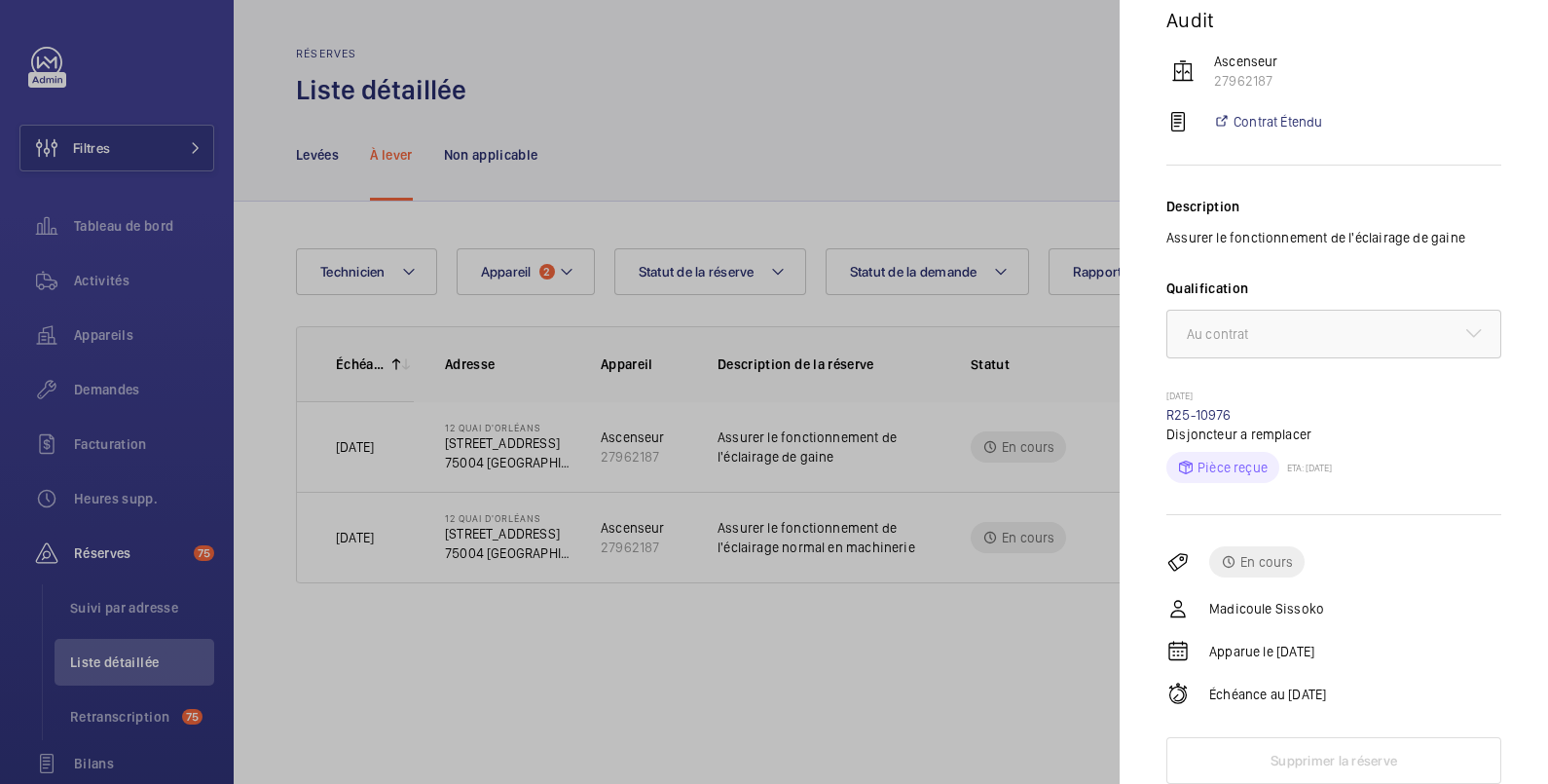
scroll to position [231, 0]
click at [1198, 415] on link "R25-10976" at bounding box center [1199, 414] width 65 height 16
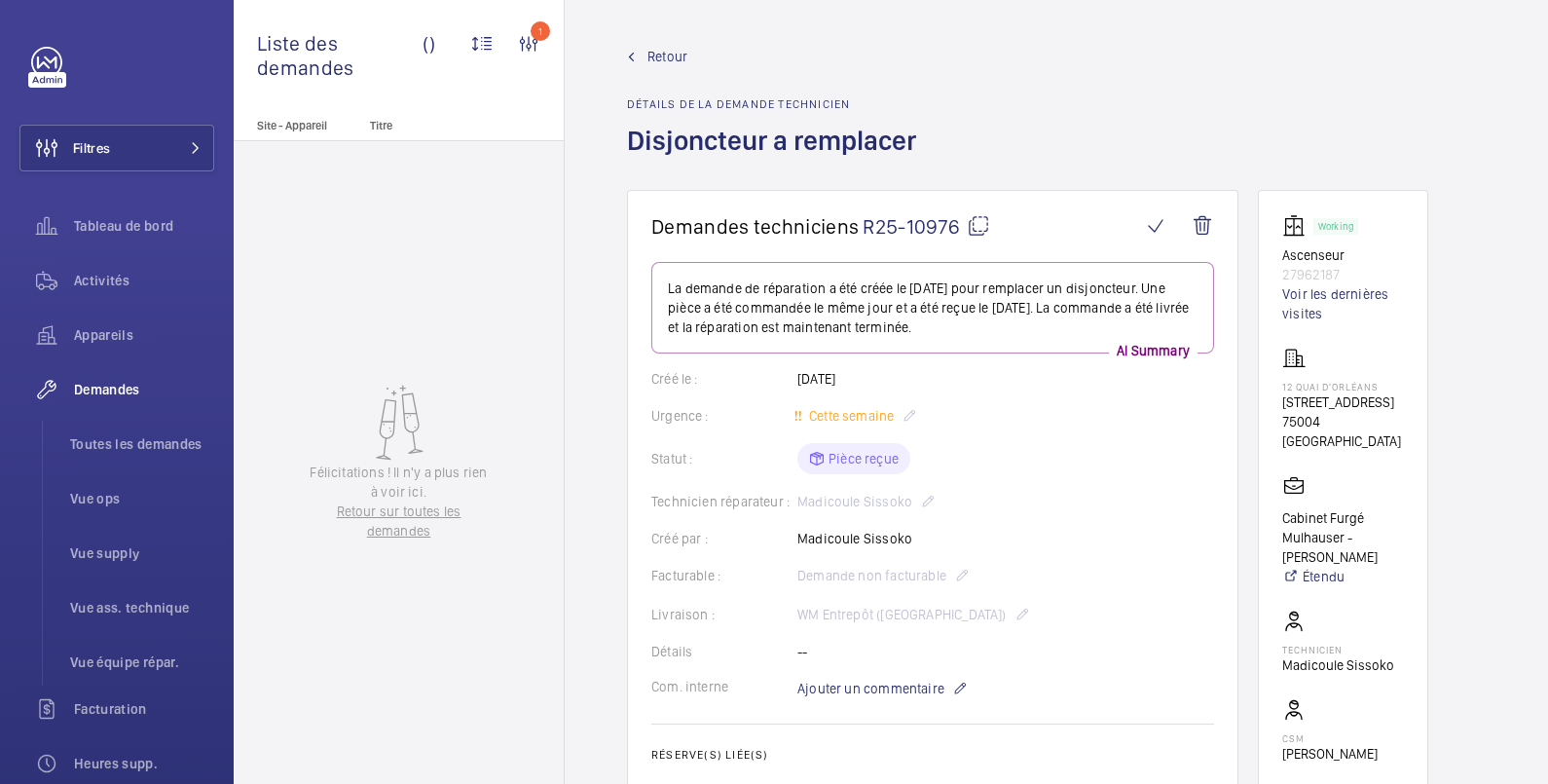
drag, startPoint x: 1284, startPoint y: 399, endPoint x: 1375, endPoint y: 415, distance: 92.4
click at [1375, 412] on p "[STREET_ADDRESS]" at bounding box center [1343, 402] width 122 height 20
copy p "[STREET_ADDRESS]"
